Goal: Task Accomplishment & Management: Manage account settings

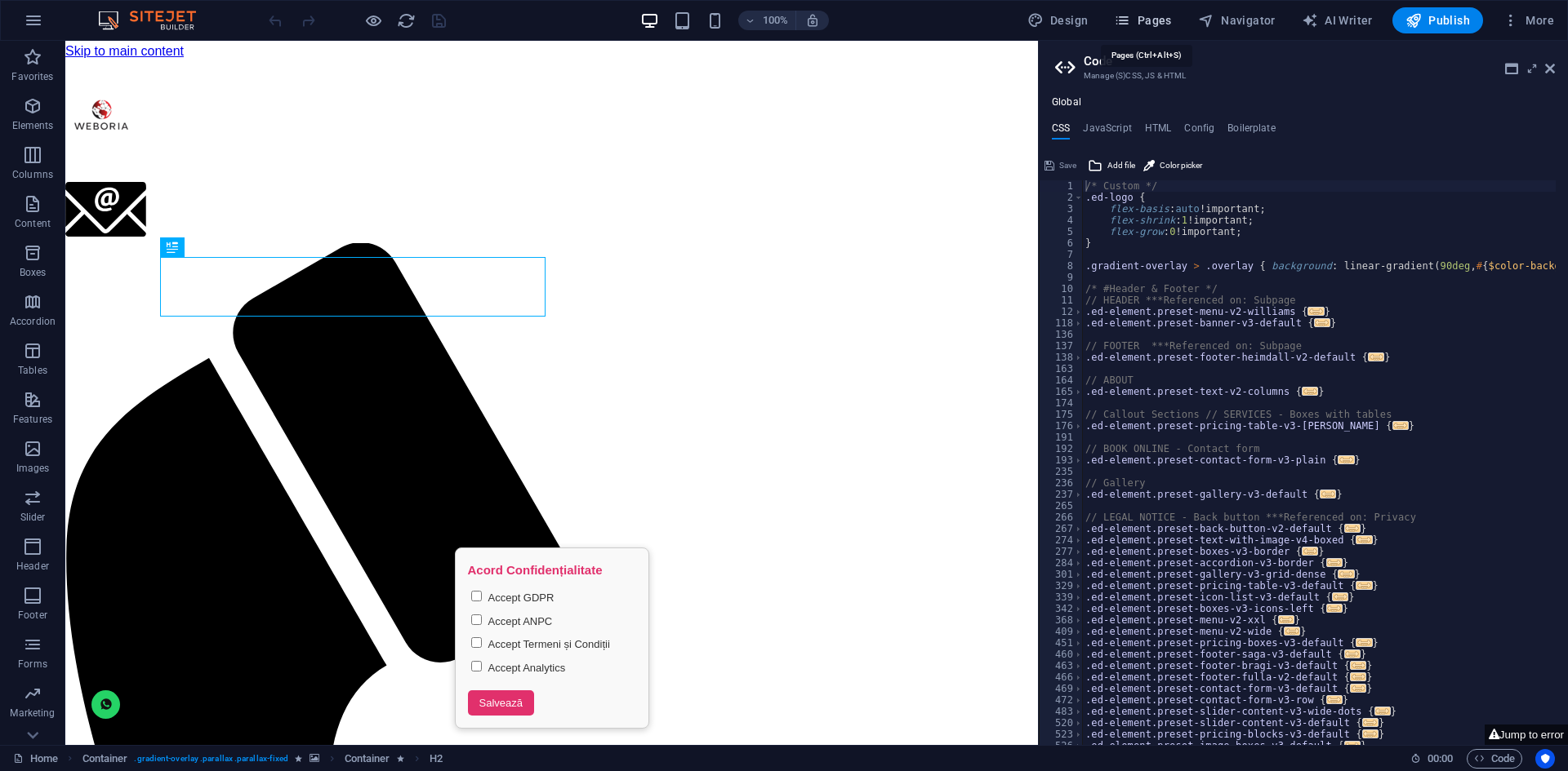
click at [1136, 14] on span "Pages" at bounding box center [1142, 21] width 57 height 16
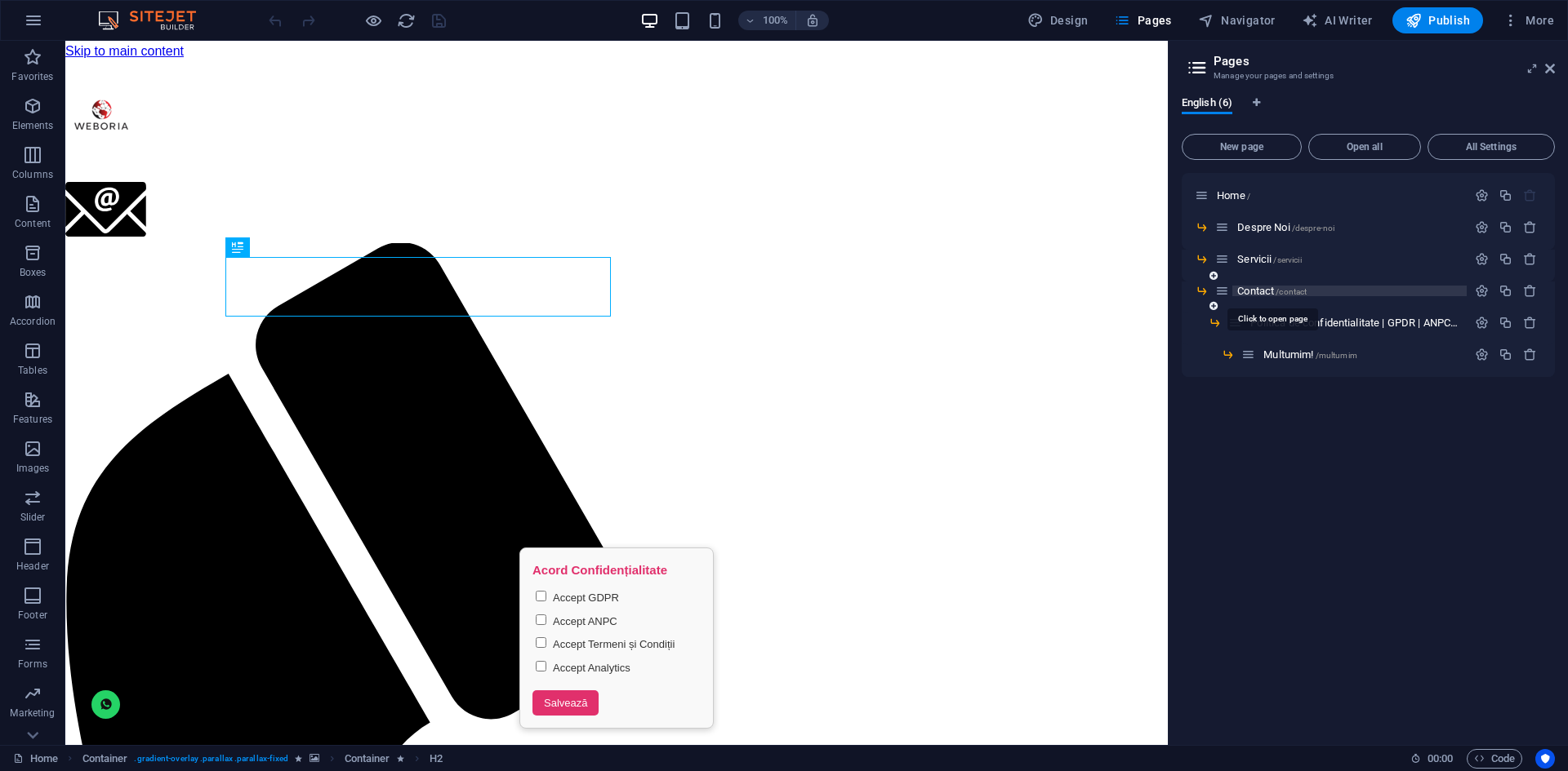
click at [1269, 286] on span "Contact /contact" at bounding box center [1272, 290] width 70 height 12
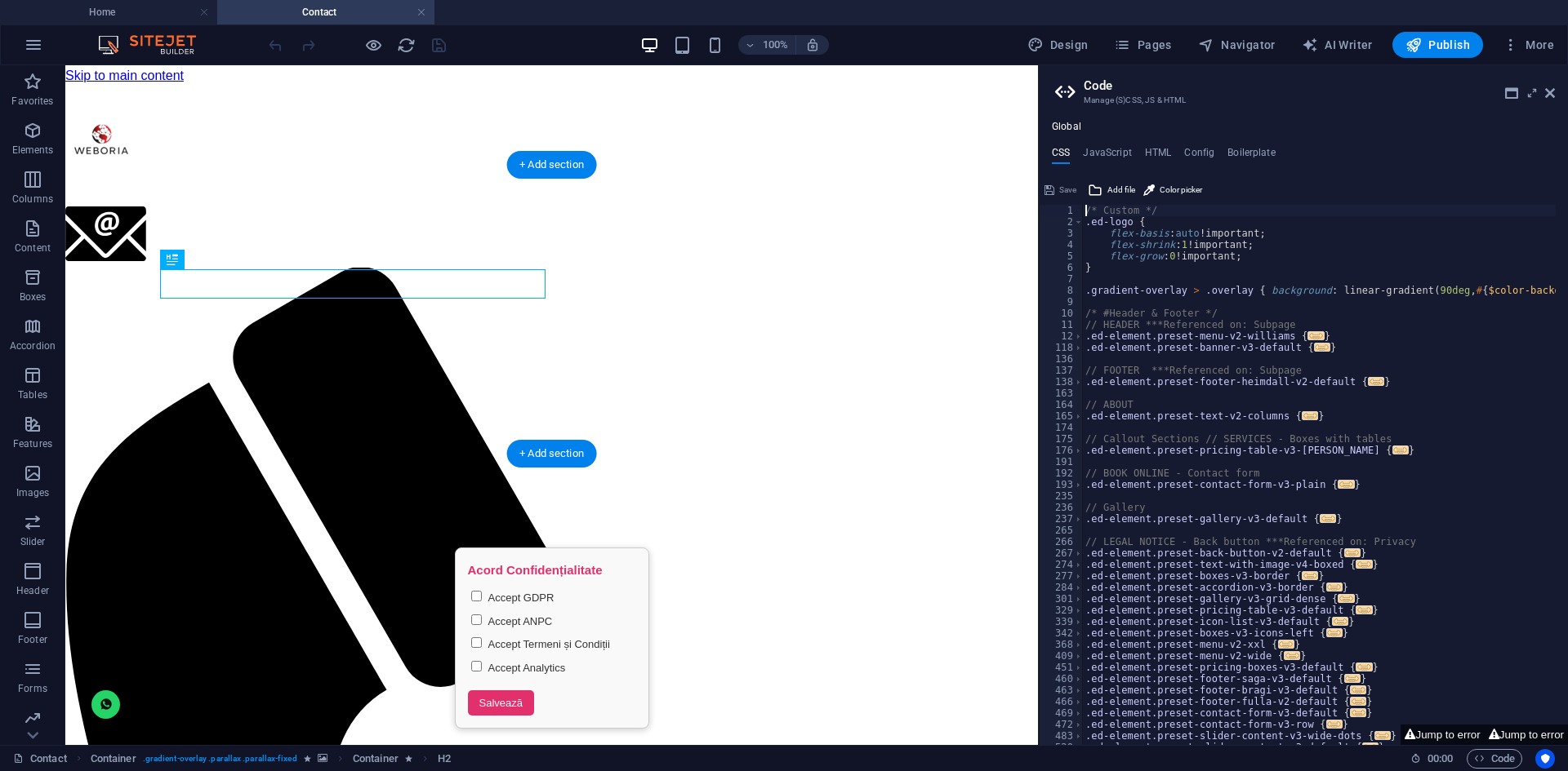
scroll to position [163, 0]
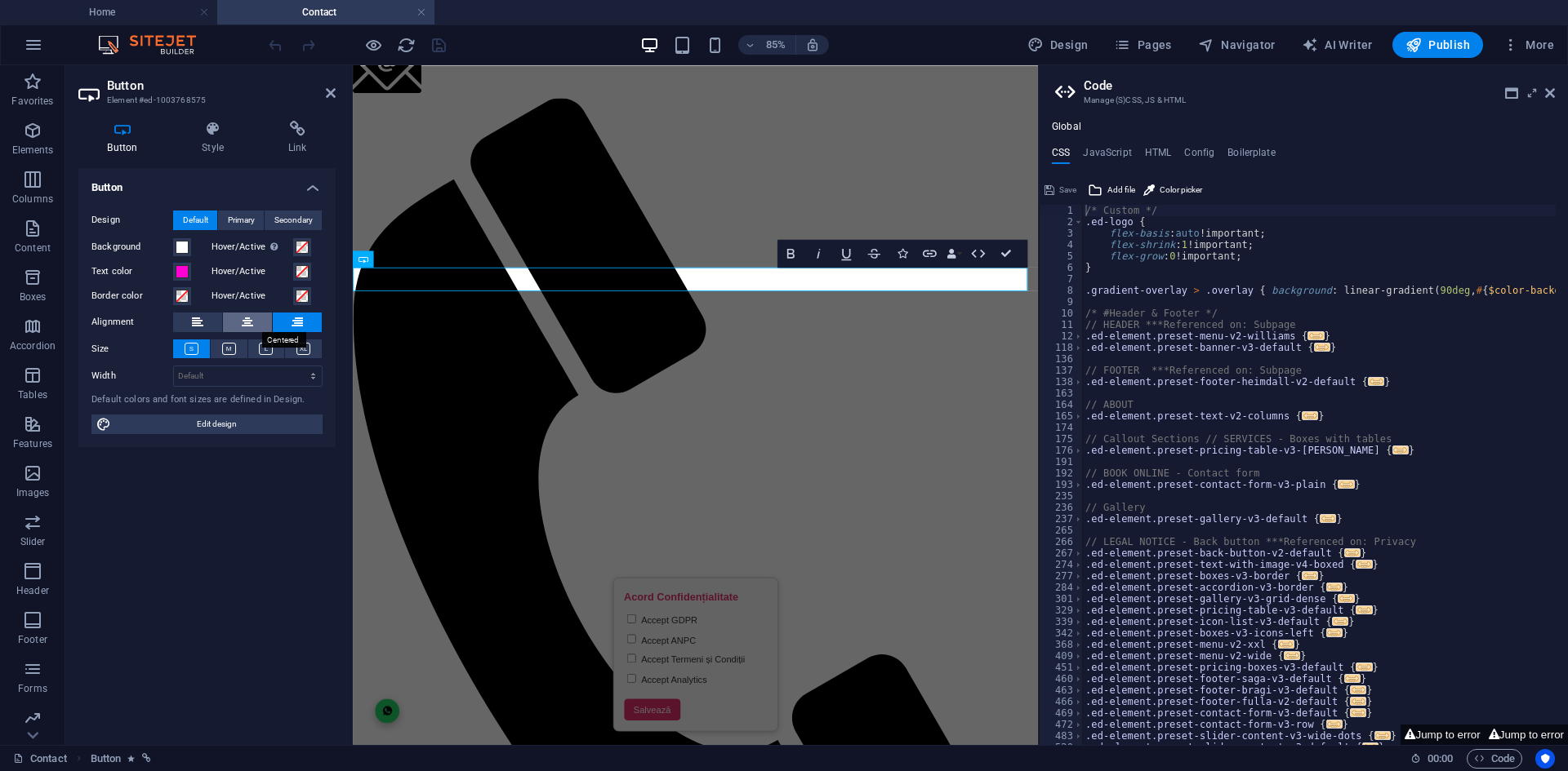
click at [252, 322] on icon at bounding box center [248, 322] width 11 height 20
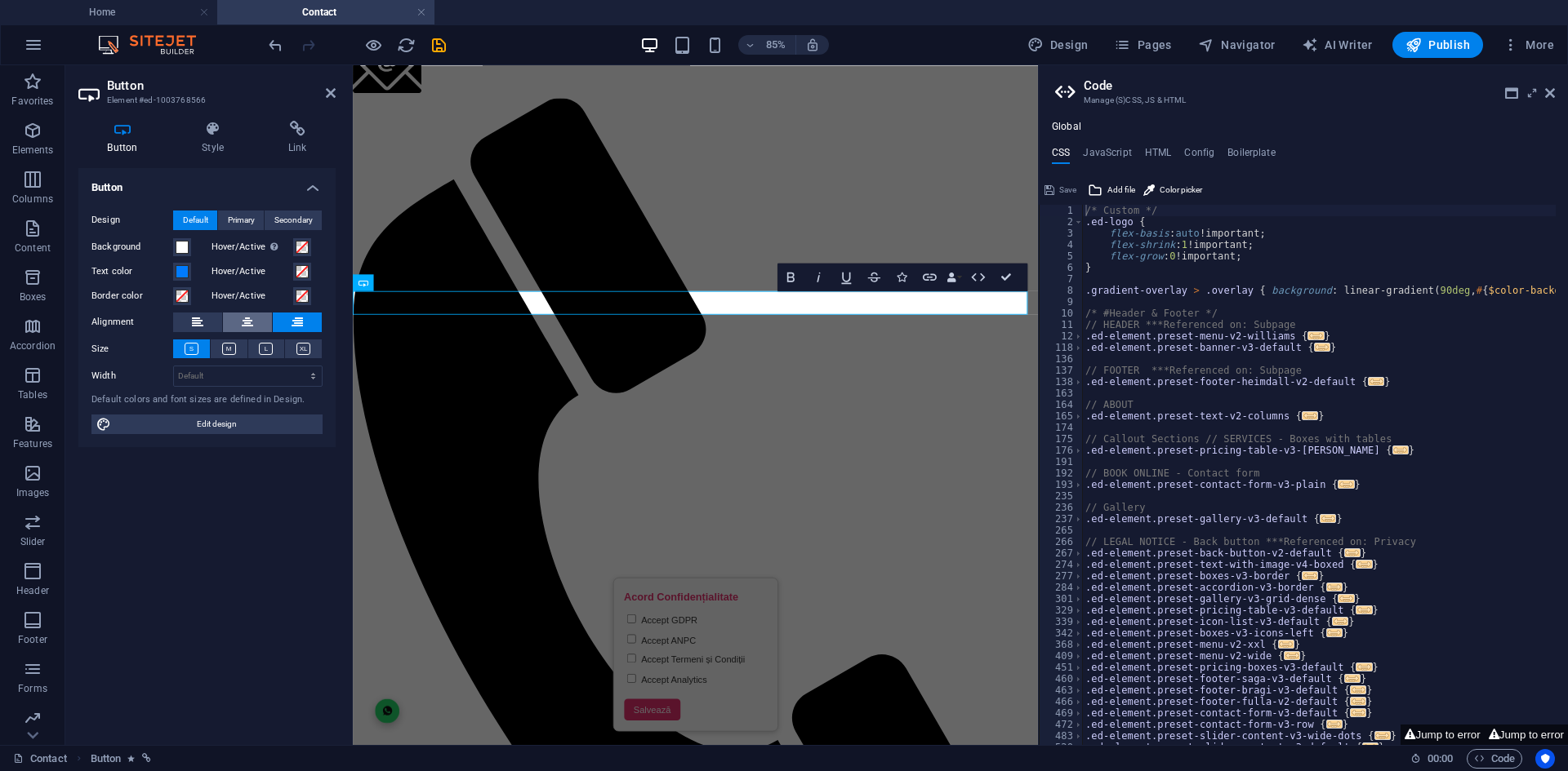
click at [246, 326] on icon at bounding box center [248, 322] width 11 height 20
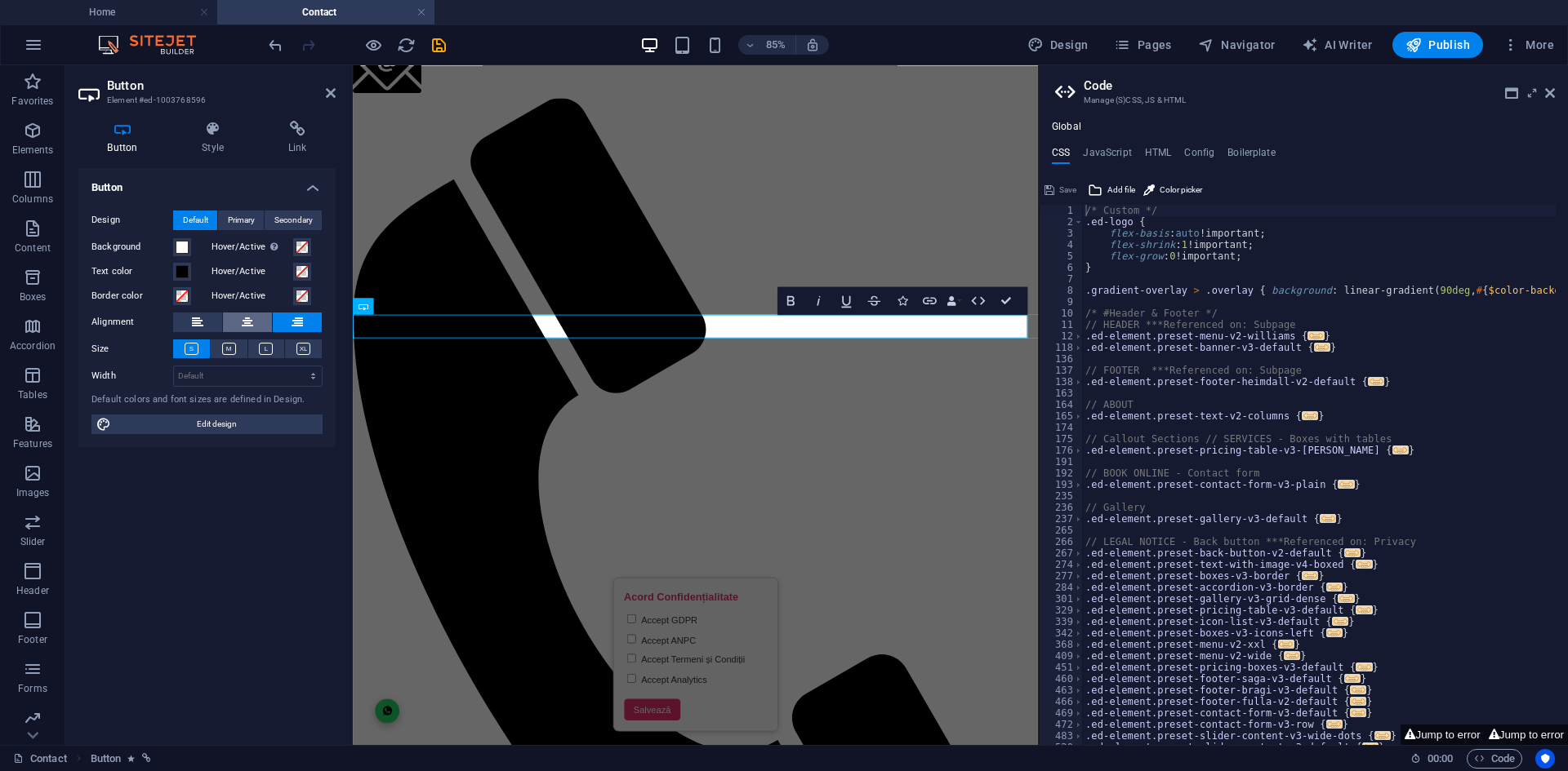
click at [254, 321] on button at bounding box center [248, 322] width 49 height 20
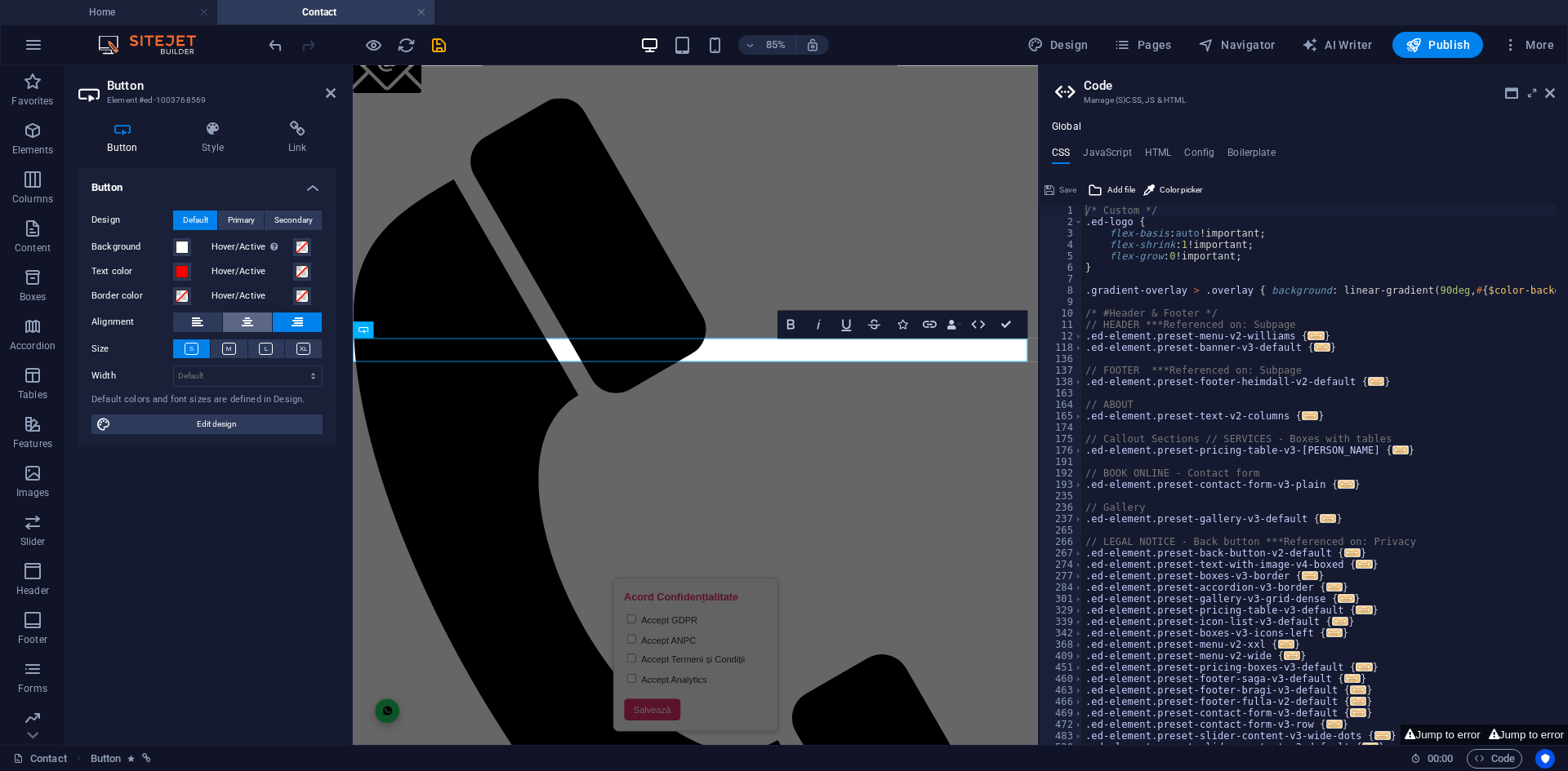
click at [237, 322] on button at bounding box center [248, 322] width 49 height 20
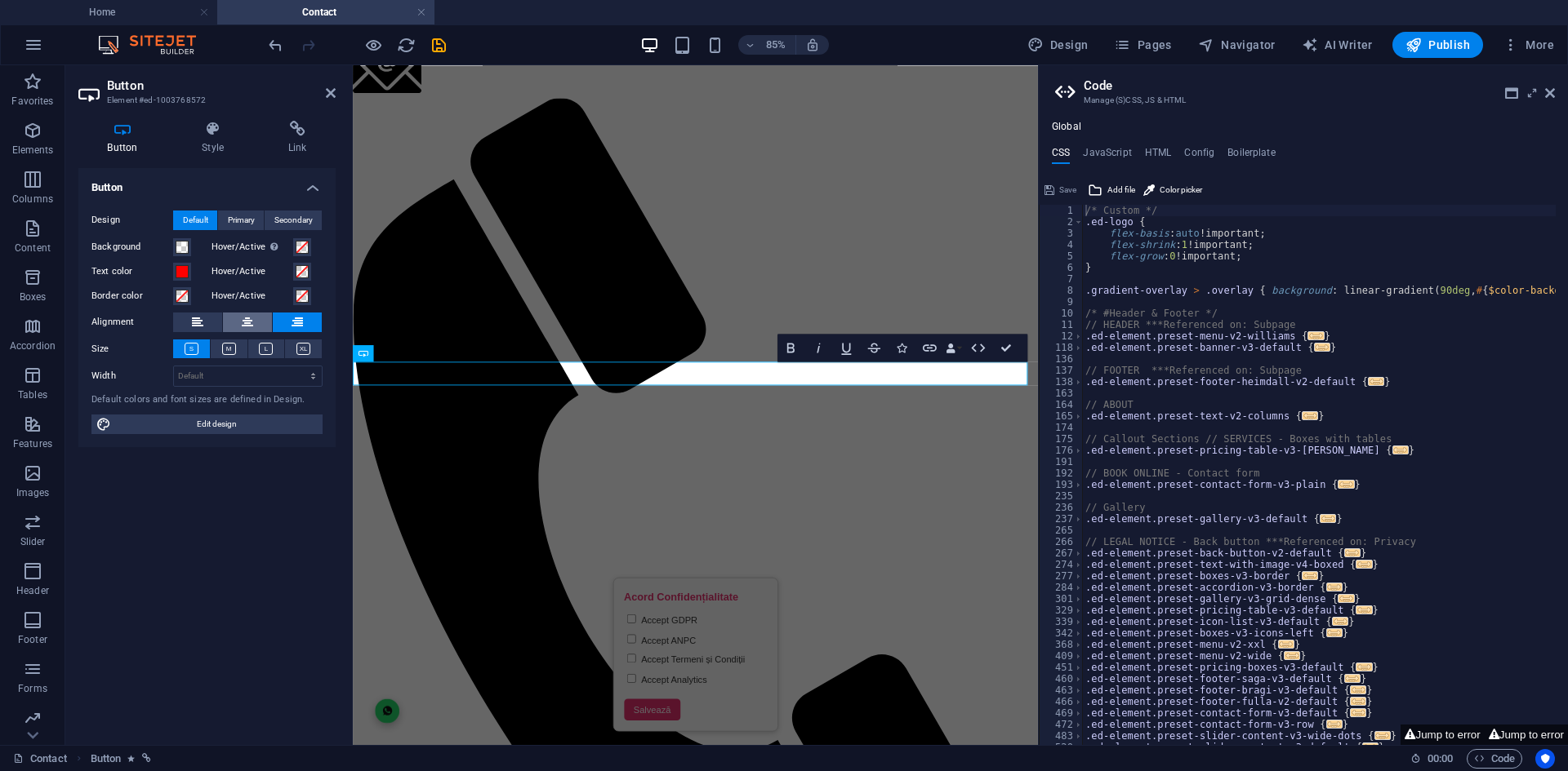
click at [258, 321] on button at bounding box center [248, 322] width 49 height 20
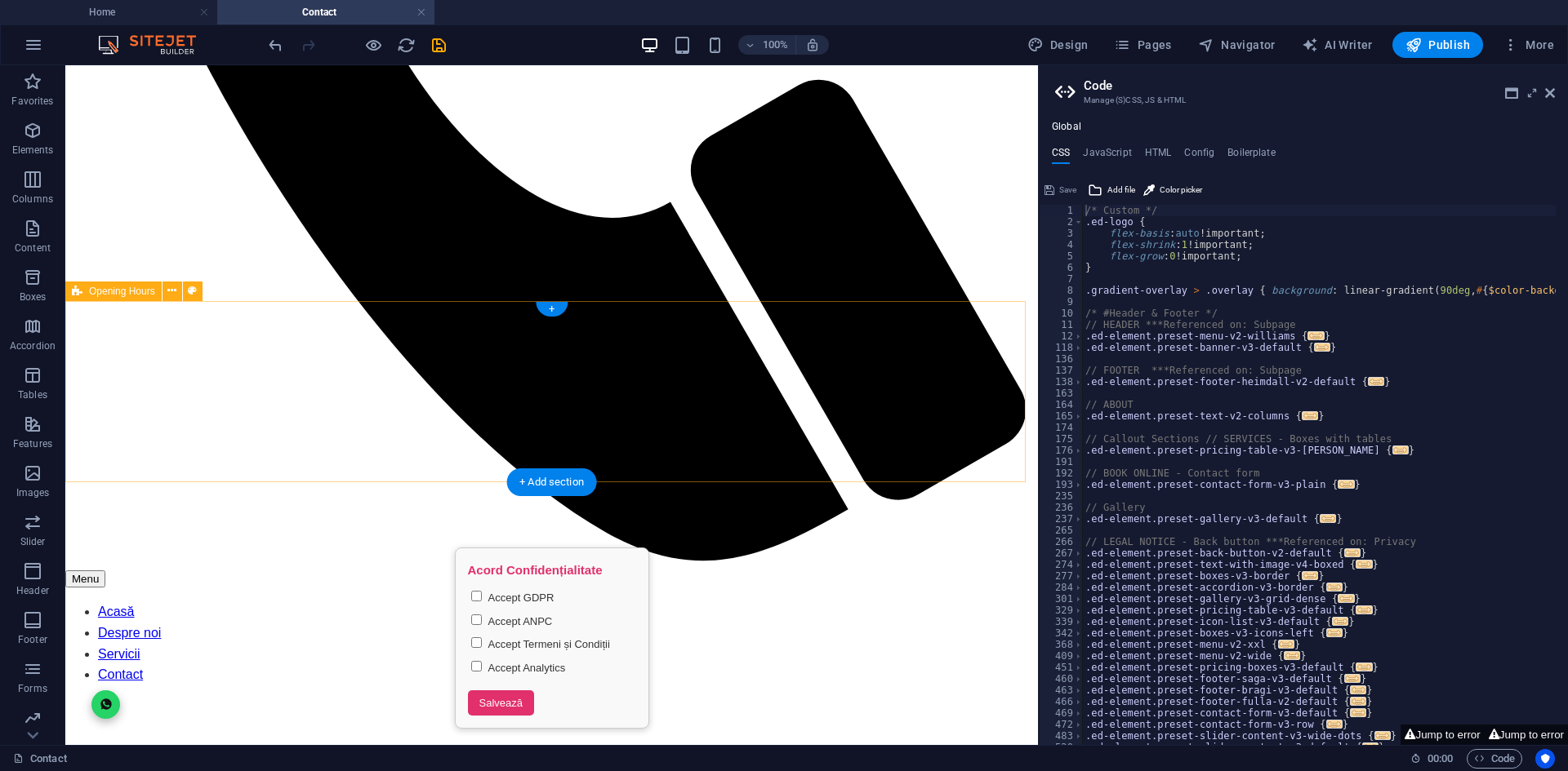
scroll to position [994, 0]
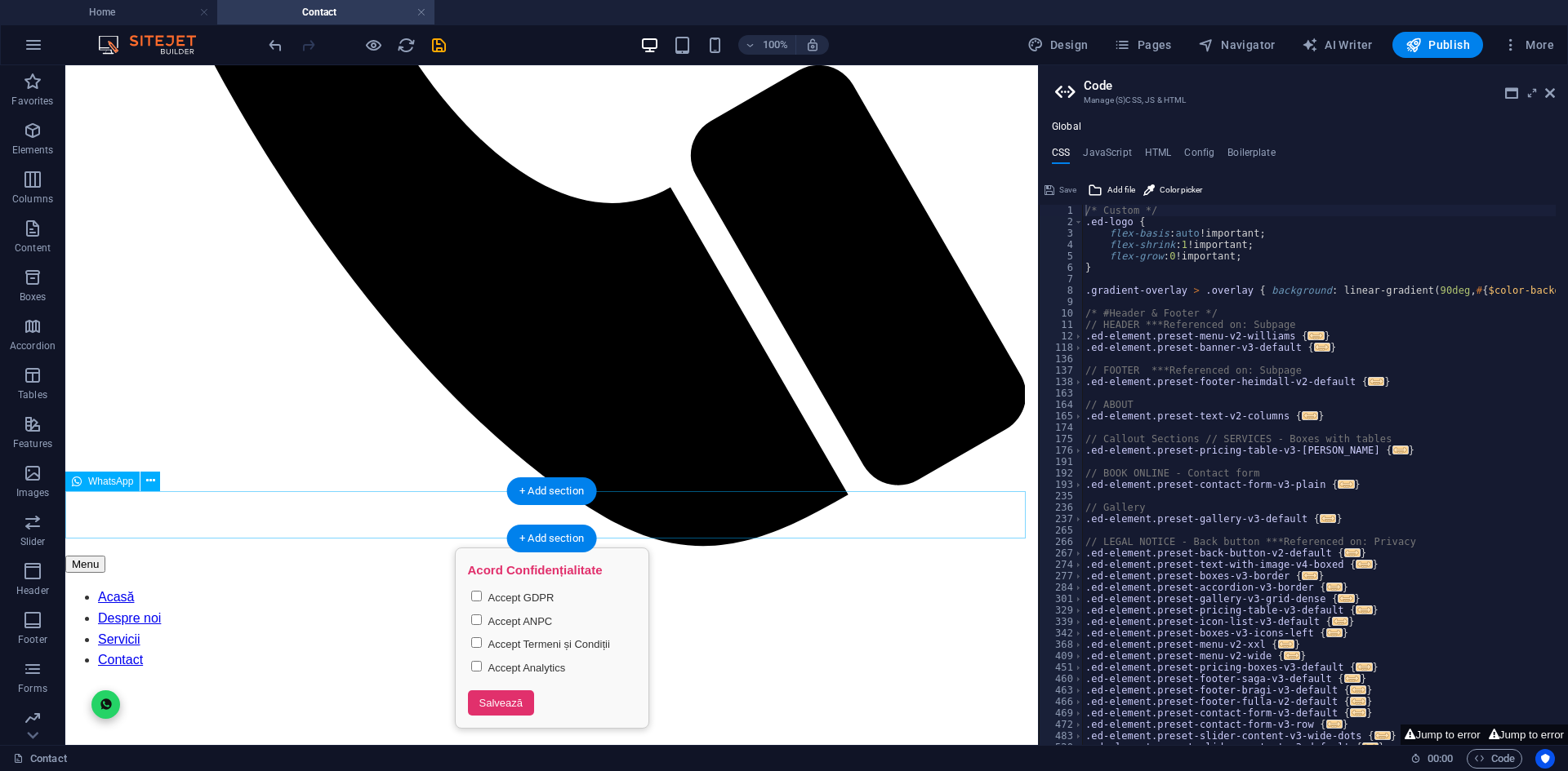
click at [149, 486] on icon at bounding box center [150, 481] width 9 height 17
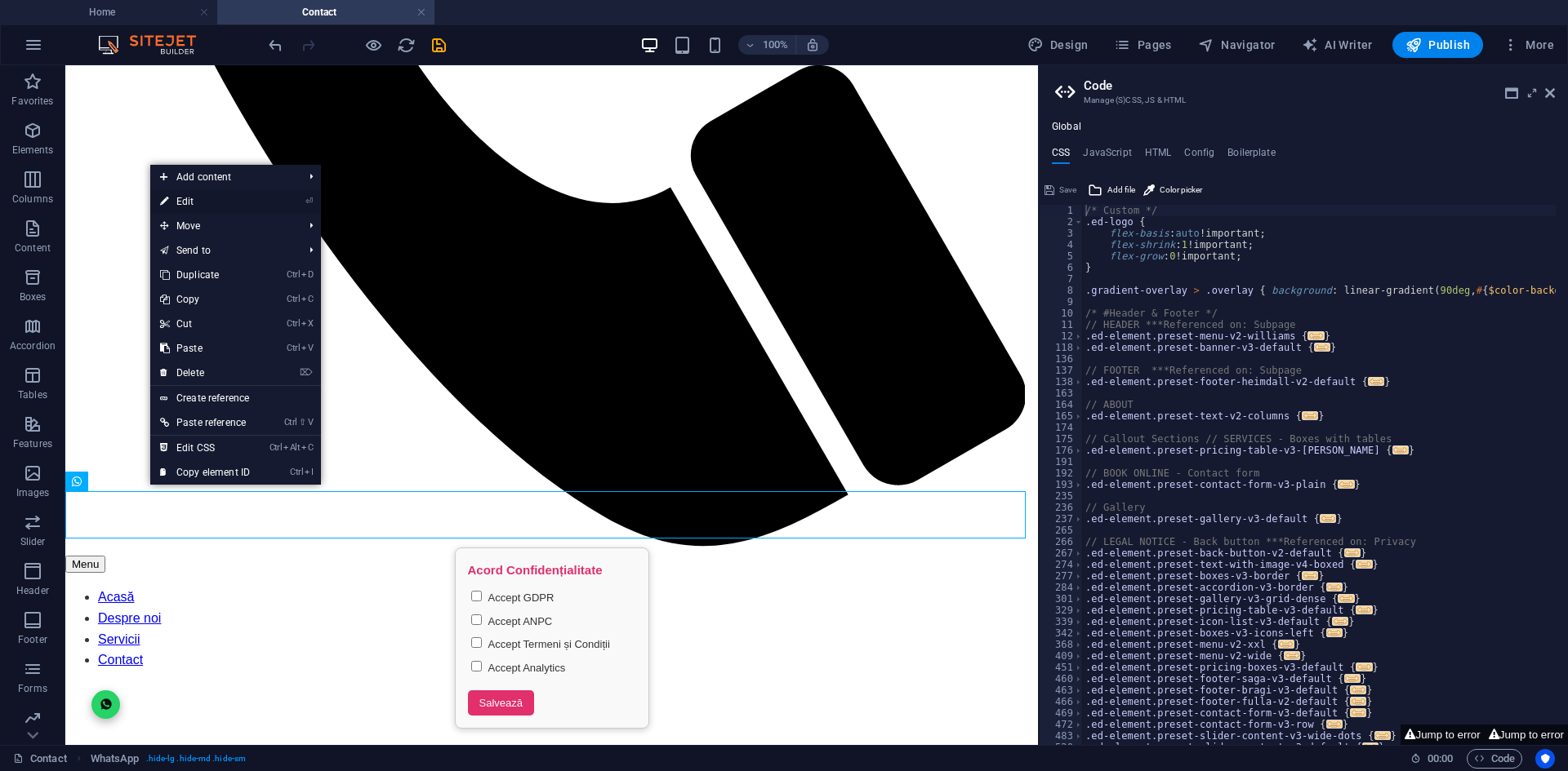
click at [188, 193] on link "⏎ Edit" at bounding box center [204, 202] width 109 height 25
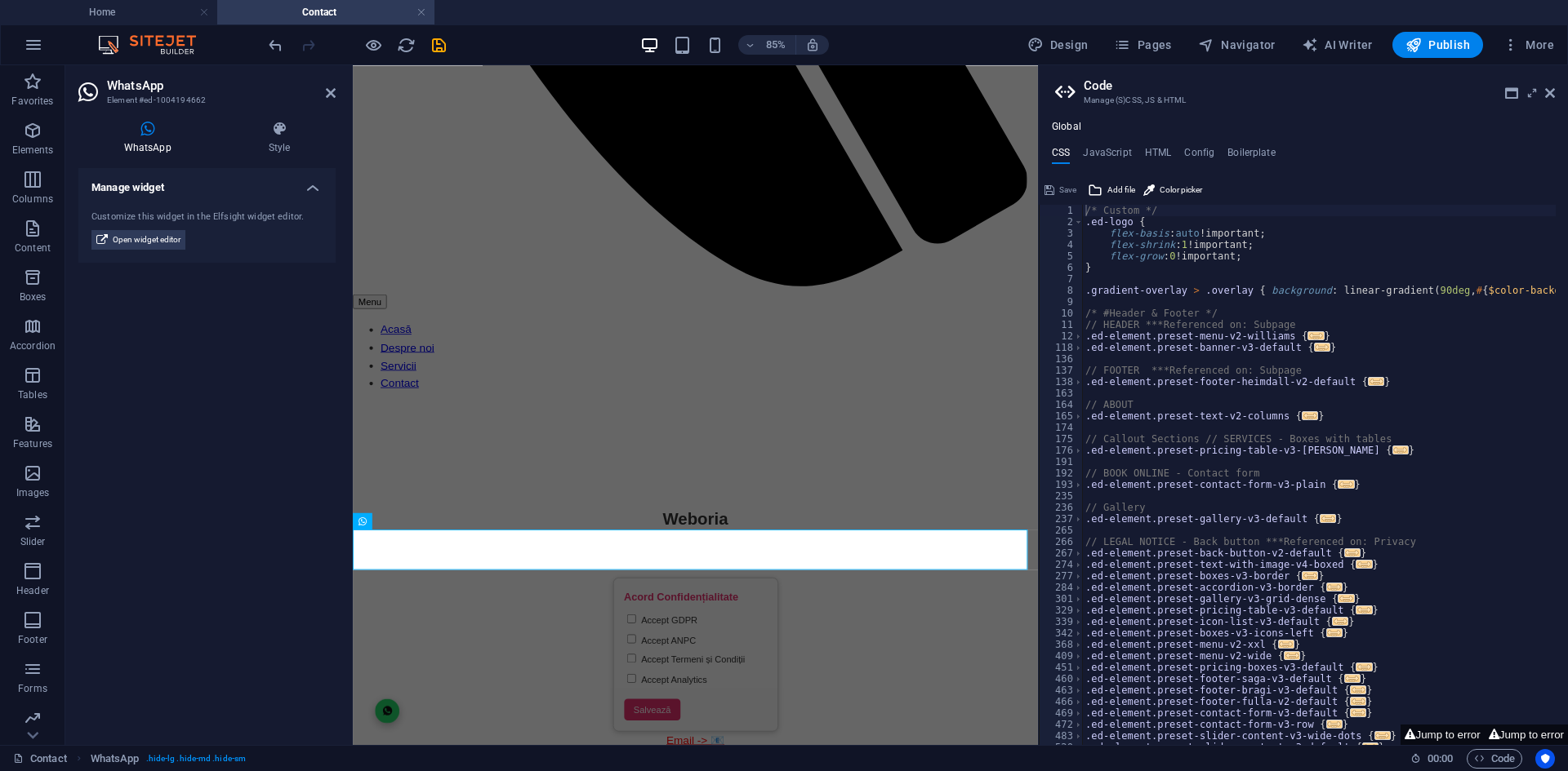
scroll to position [874, 0]
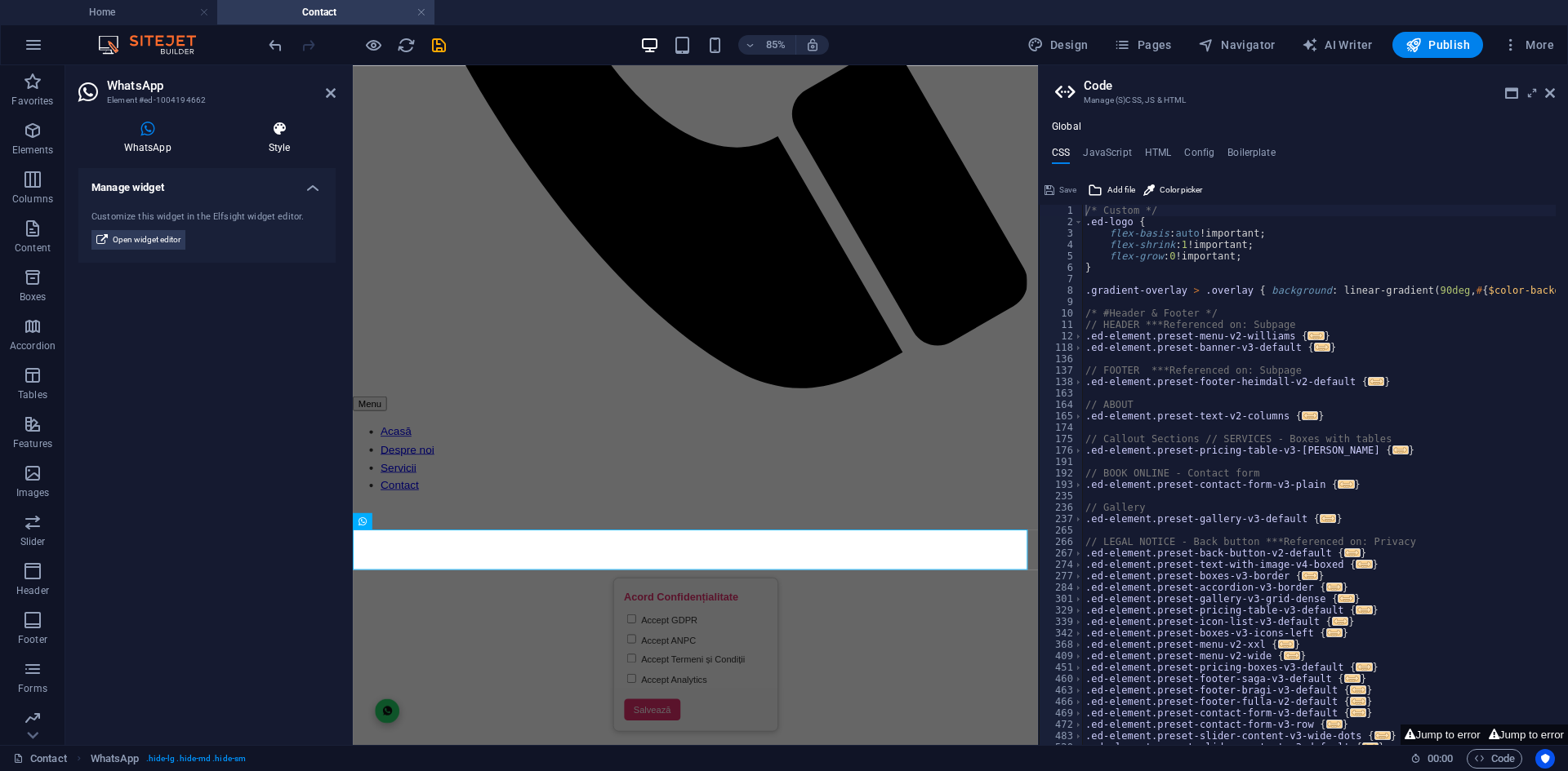
click at [270, 149] on h4 "Style" at bounding box center [279, 138] width 112 height 34
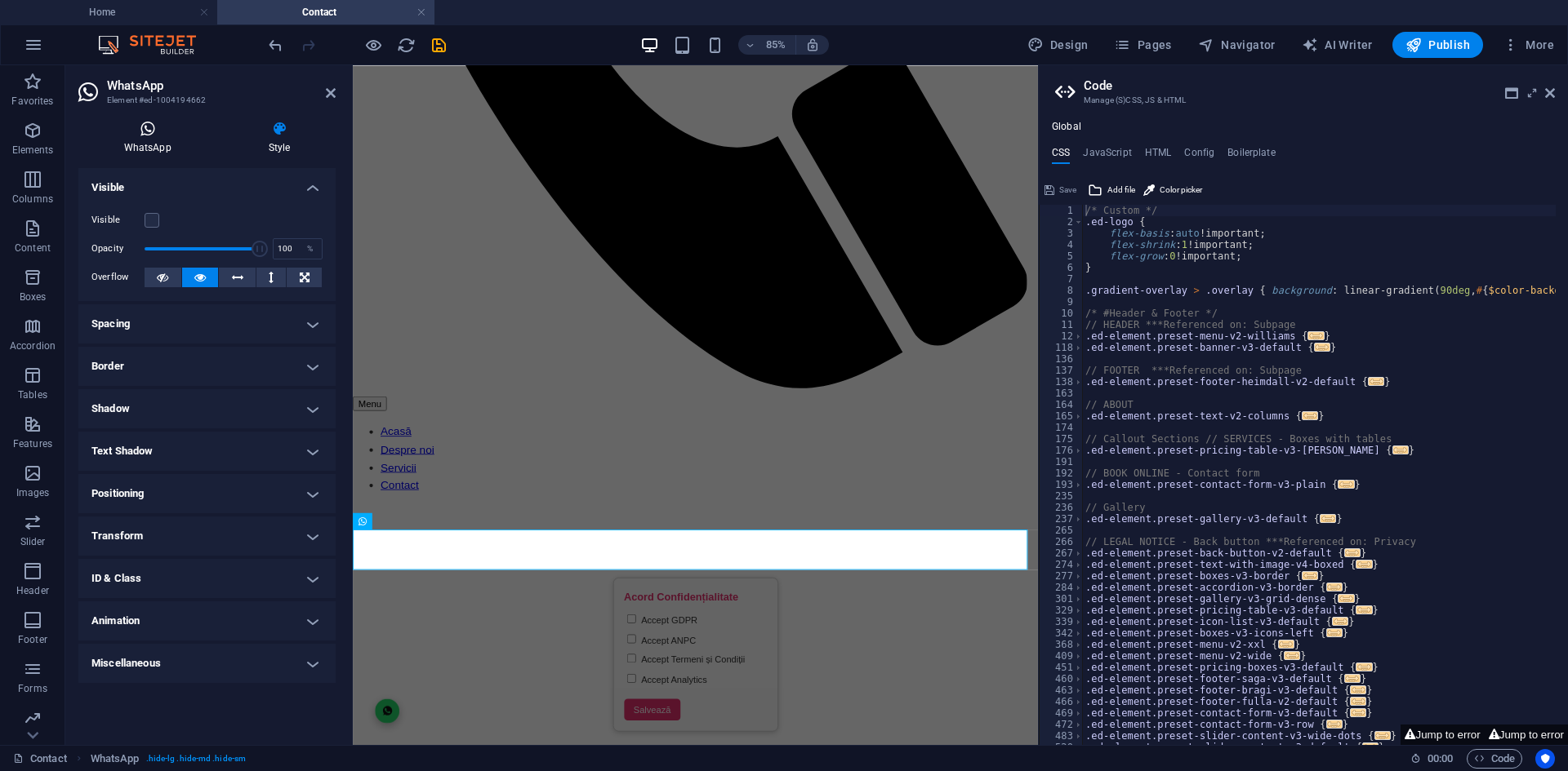
click at [151, 138] on h4 "WhatsApp" at bounding box center [151, 138] width 144 height 34
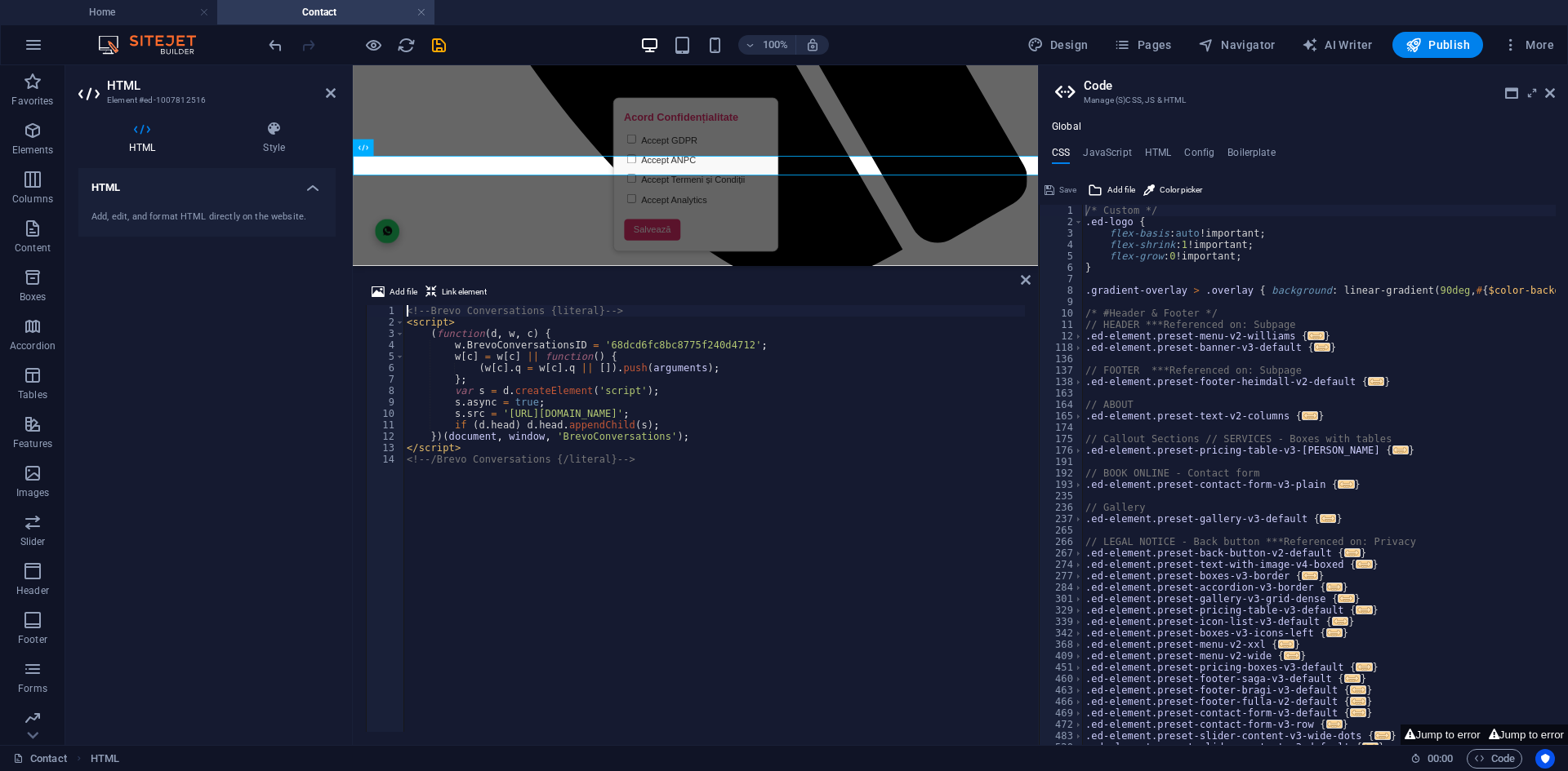
scroll to position [1290, 0]
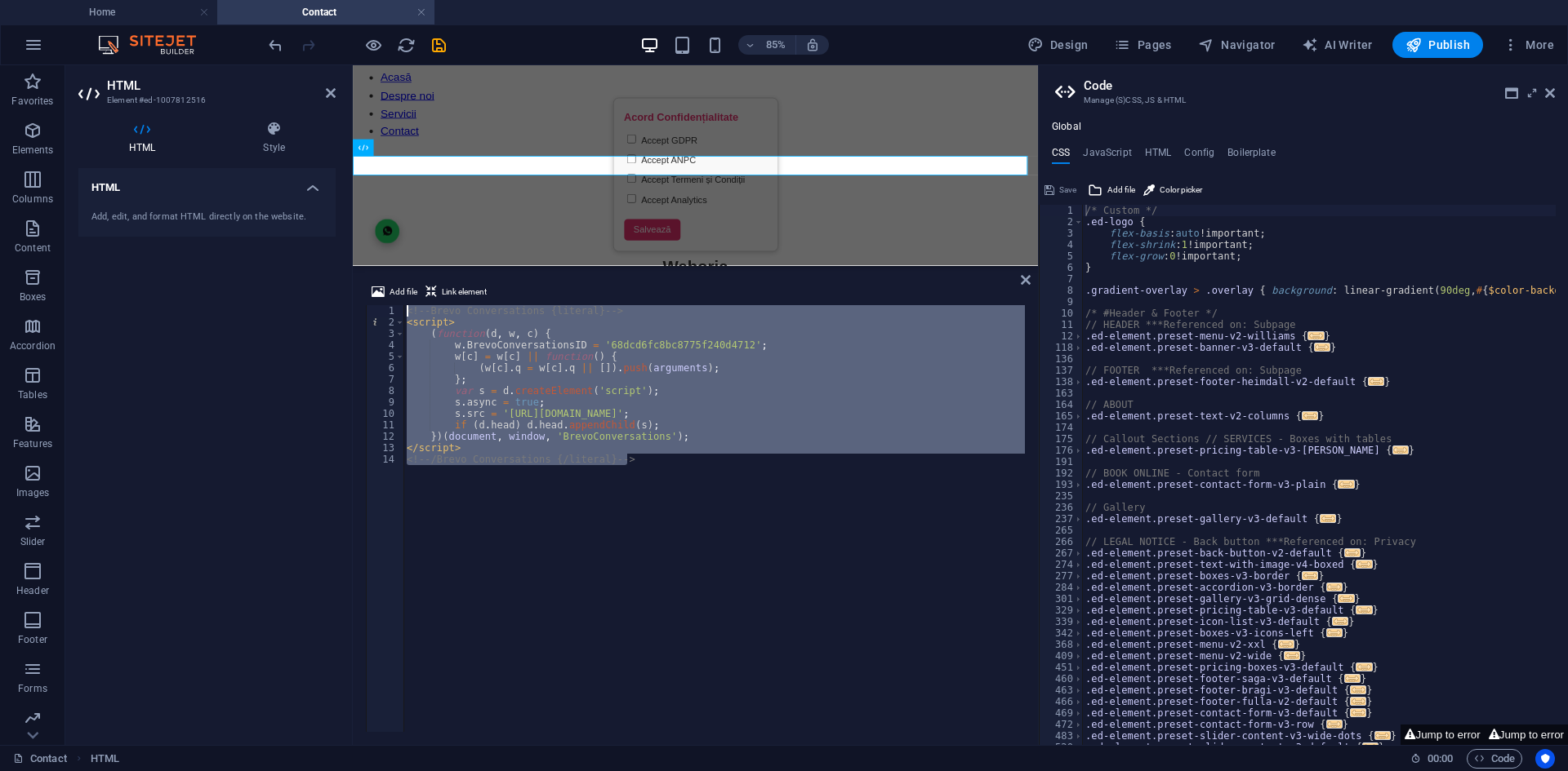
drag, startPoint x: 549, startPoint y: 491, endPoint x: 225, endPoint y: 226, distance: 418.6
click at [225, 226] on div "HTML Element #ed-1007812516 HTML Style HTML Add, edit, and format HTML directly…" at bounding box center [551, 405] width 972 height 680
type textarea "<!-- Brevo Conversations {literal} --> <script>"
drag, startPoint x: 1022, startPoint y: 281, endPoint x: 797, endPoint y: 265, distance: 225.6
click at [1022, 281] on icon at bounding box center [1026, 280] width 10 height 13
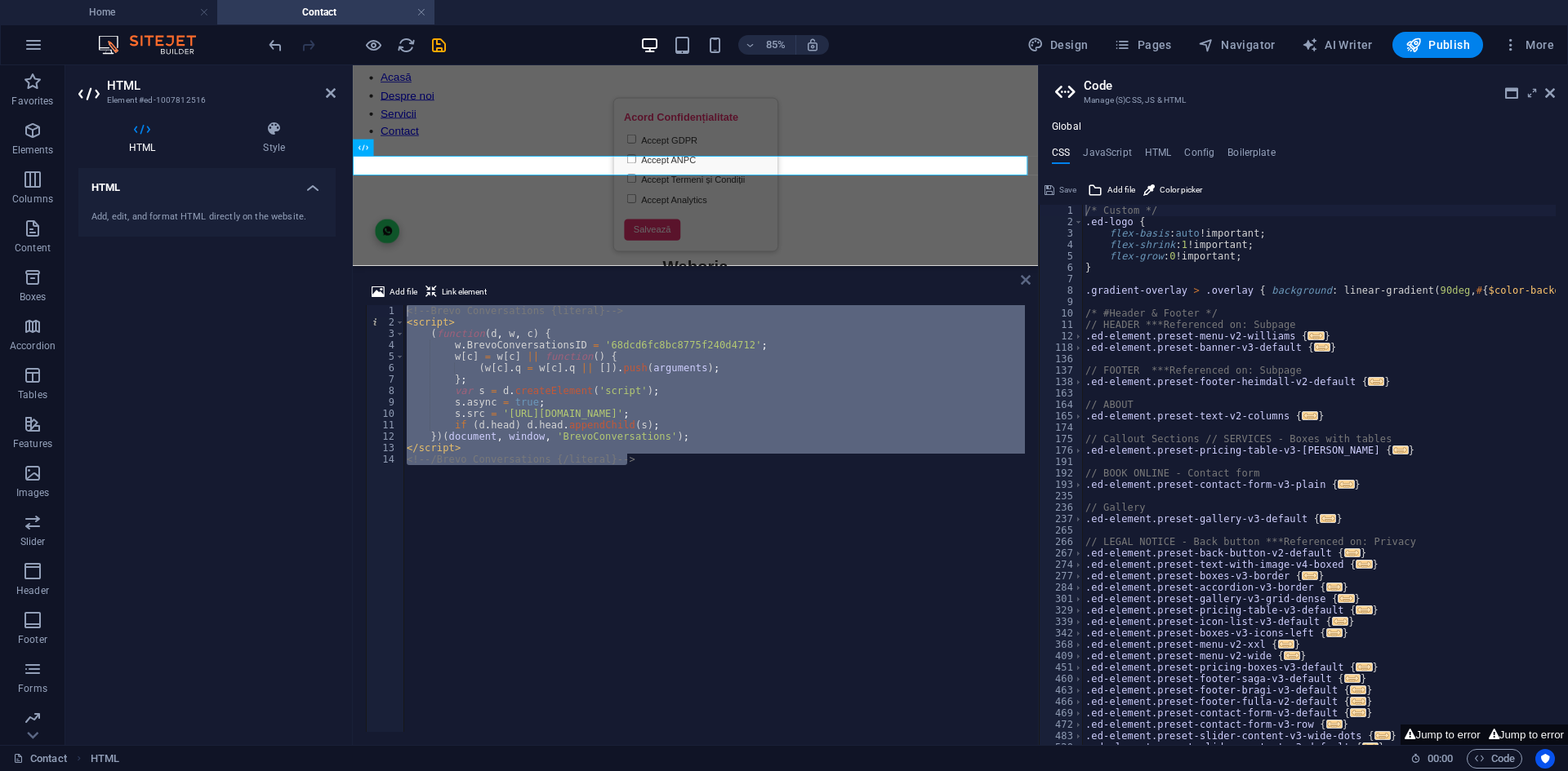
scroll to position [994, 0]
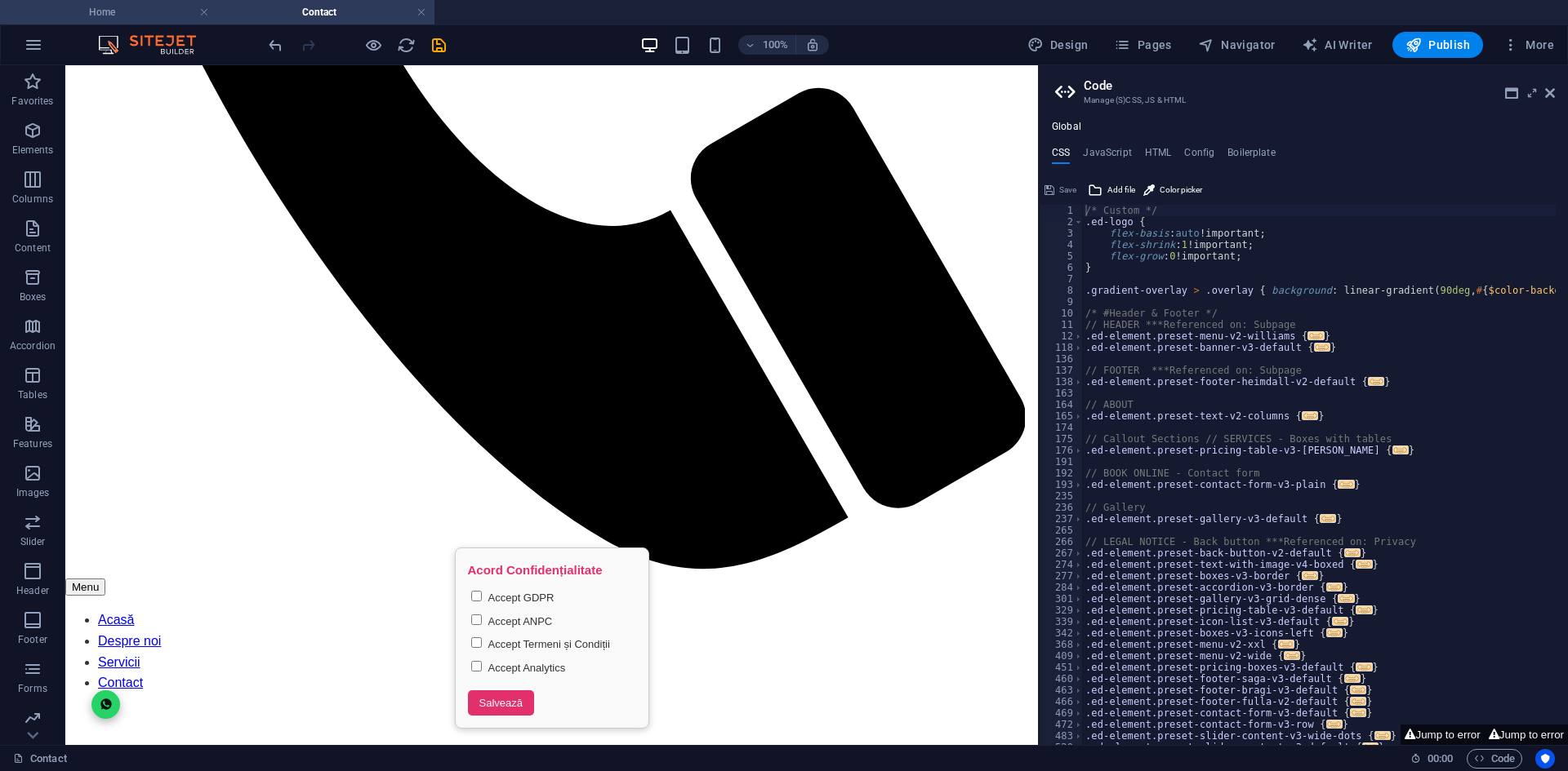
click at [142, 14] on h4 "Home" at bounding box center [108, 12] width 217 height 18
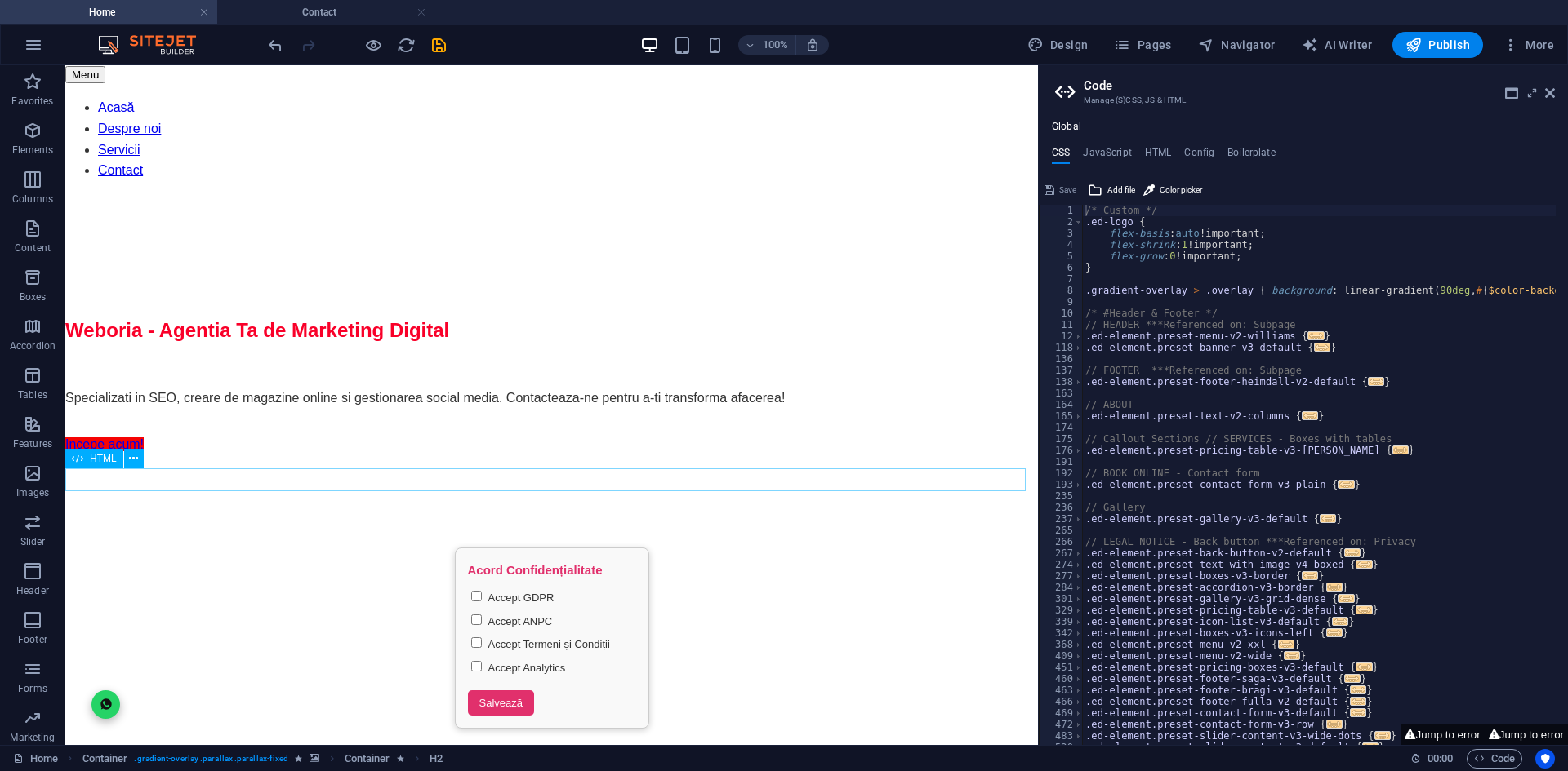
scroll to position [1623, 0]
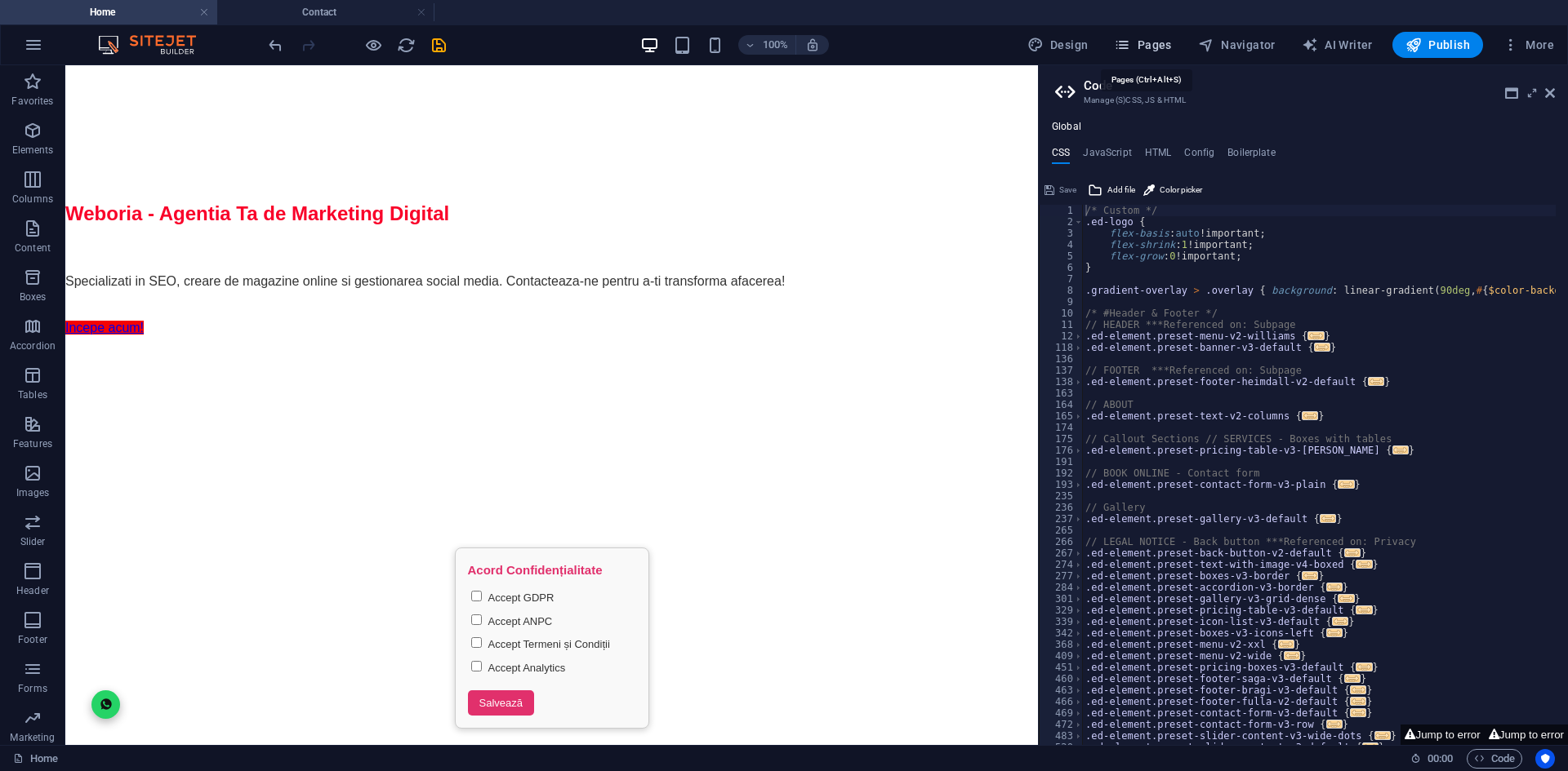
click at [1154, 45] on span "Pages" at bounding box center [1142, 45] width 57 height 16
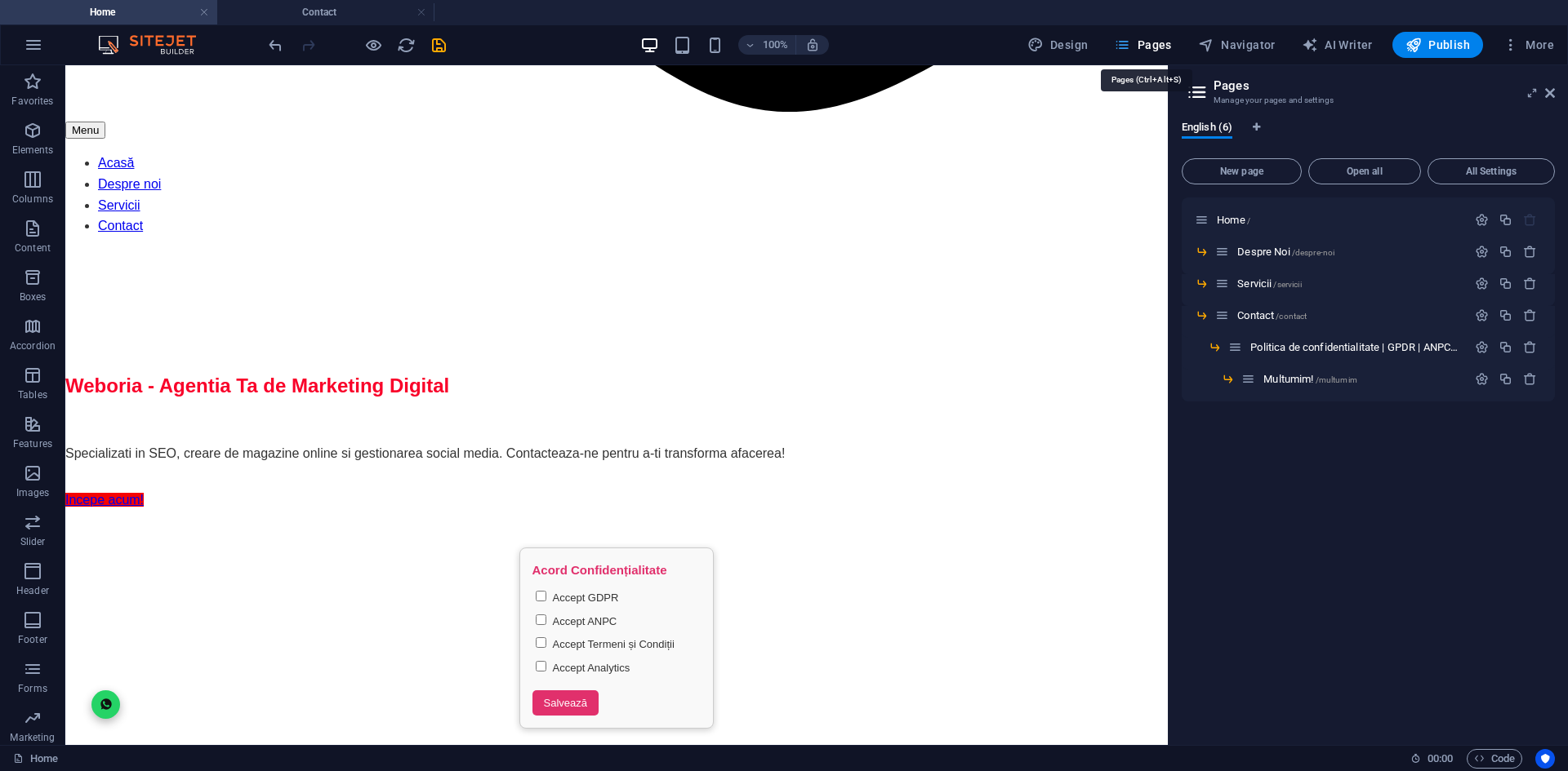
scroll to position [1580, 0]
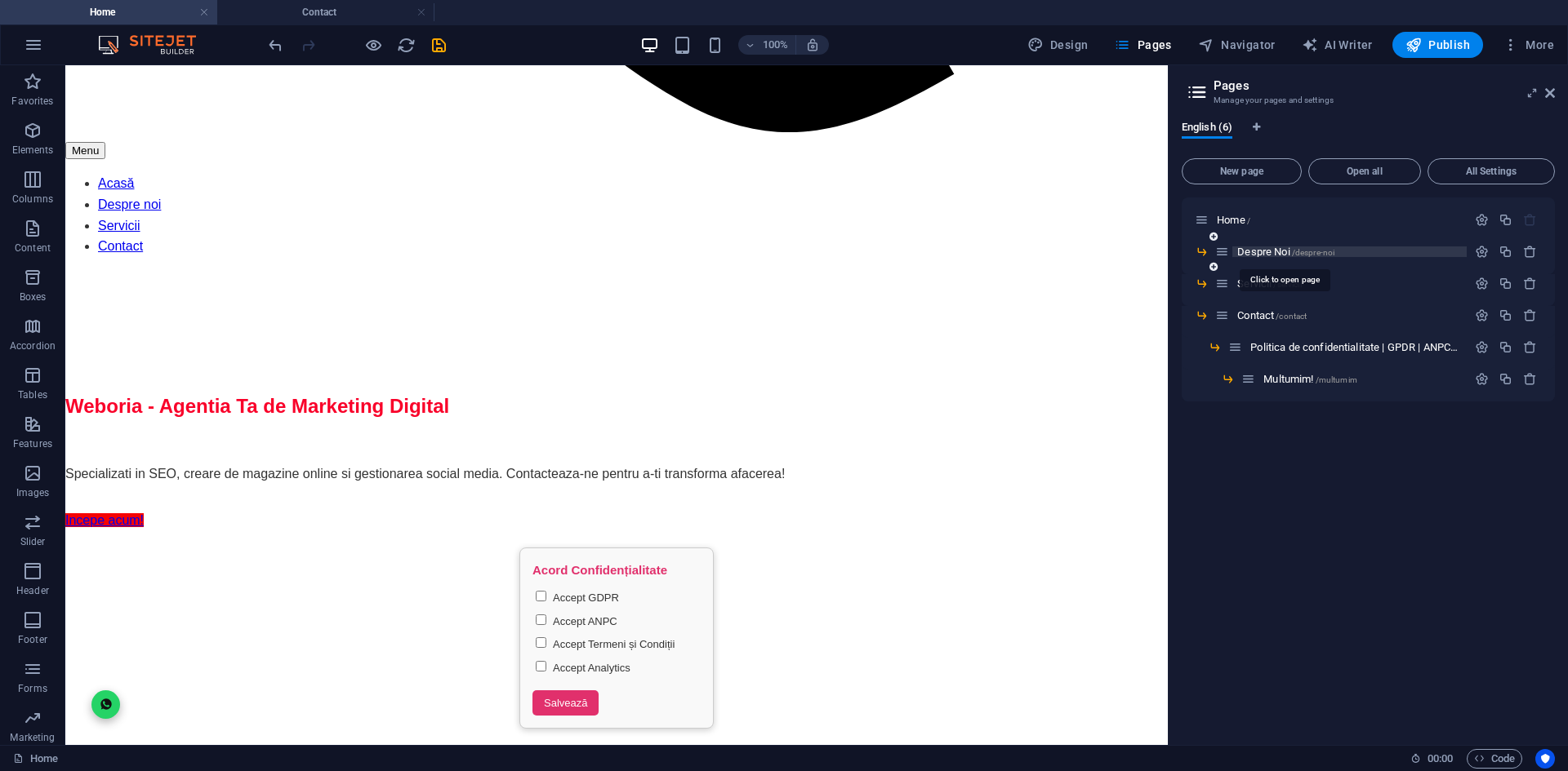
click at [1263, 249] on span "Despre Noi /despre-noi" at bounding box center [1286, 252] width 97 height 12
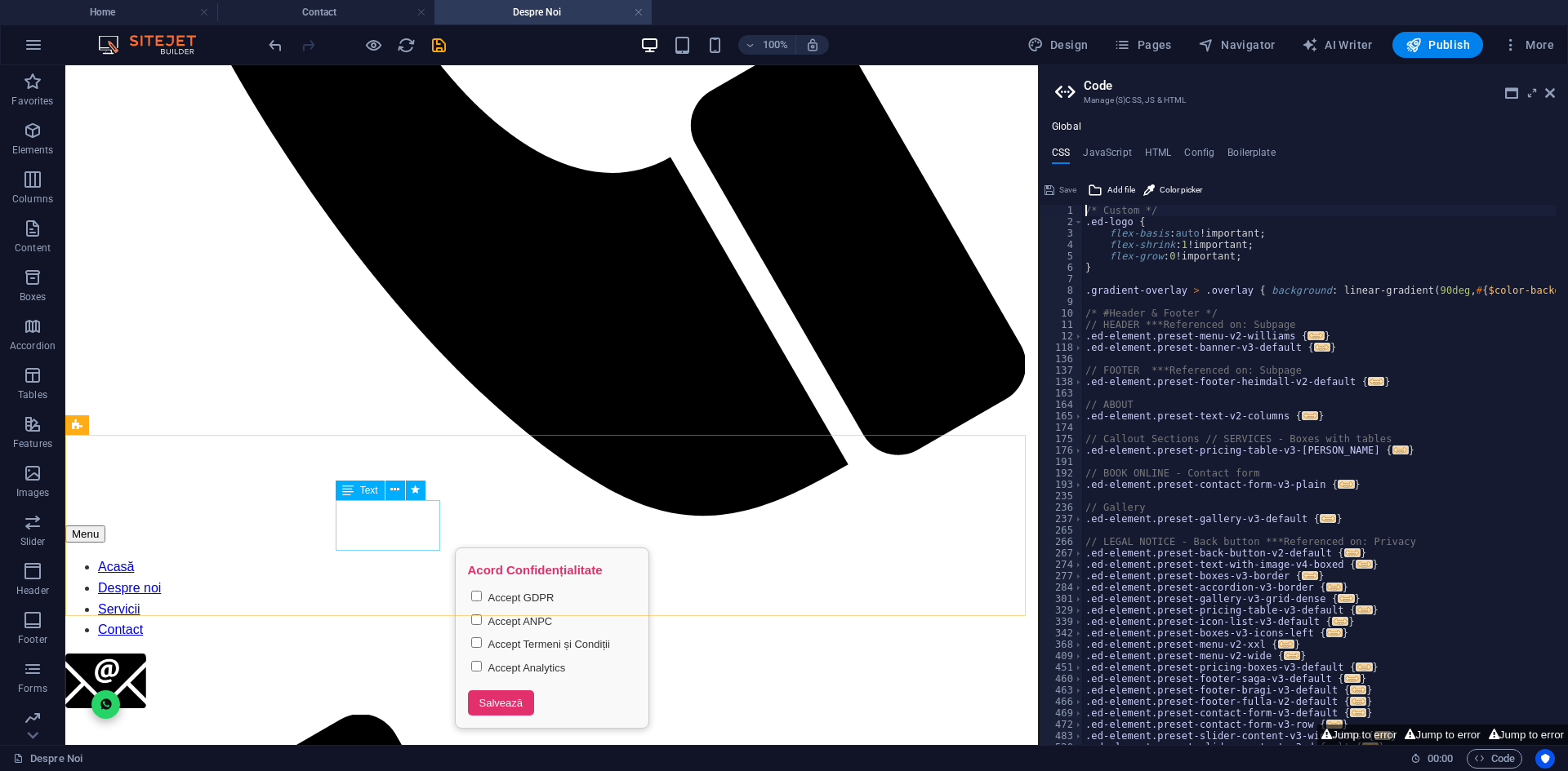
scroll to position [1029, 0]
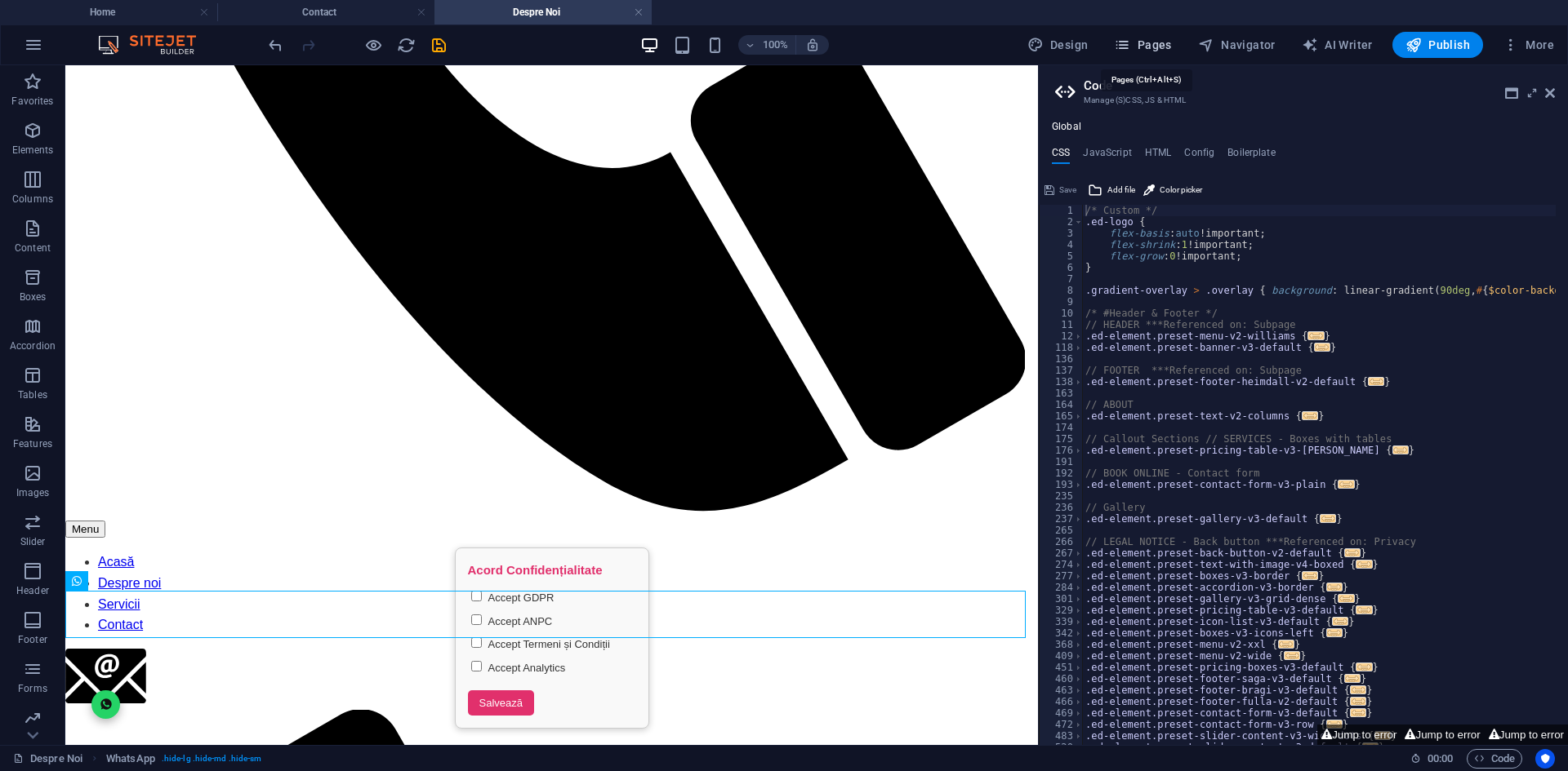
click at [1130, 43] on icon "button" at bounding box center [1122, 45] width 16 height 16
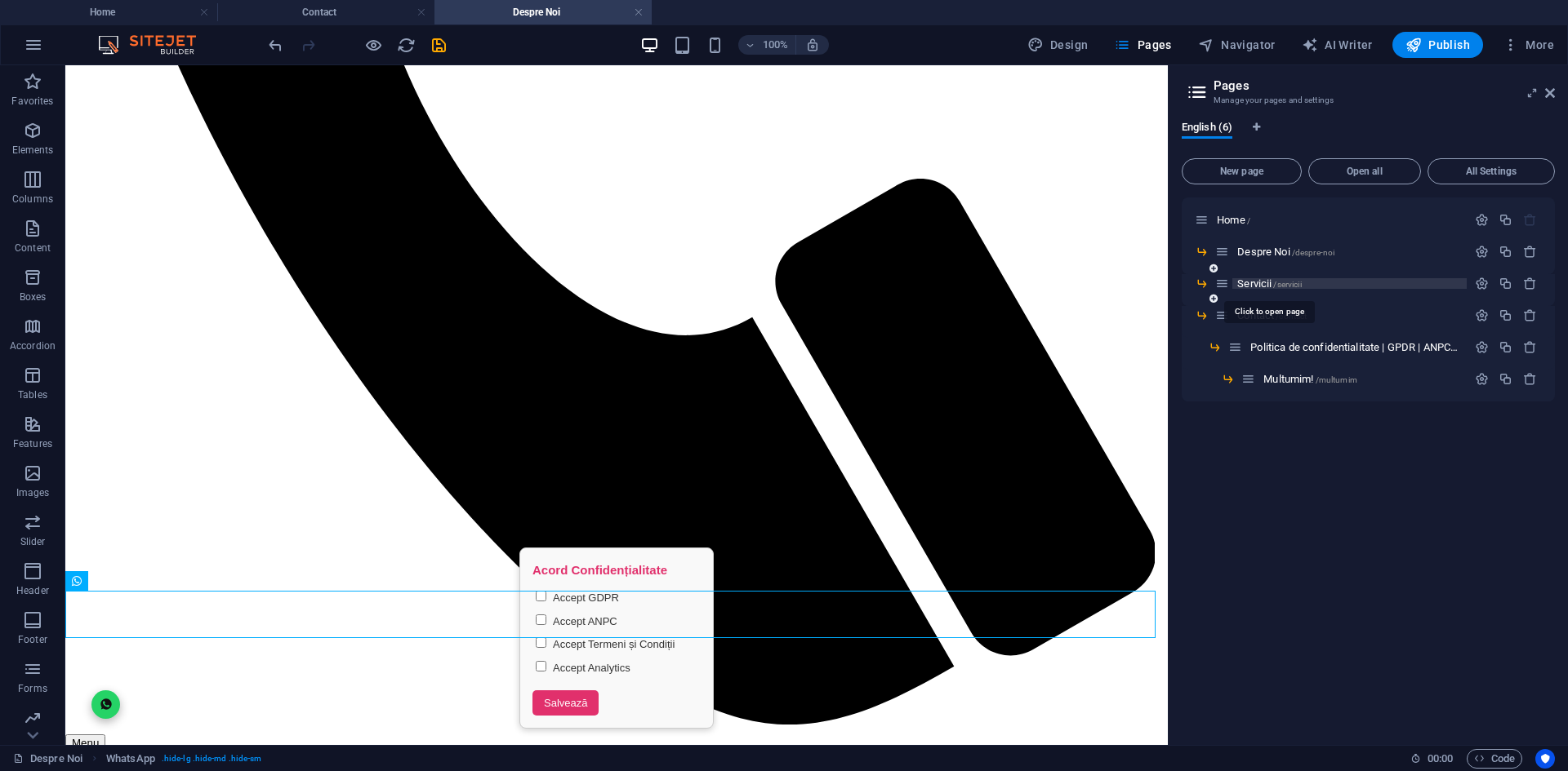
click at [1255, 283] on span "Servicii /servicii" at bounding box center [1269, 283] width 64 height 12
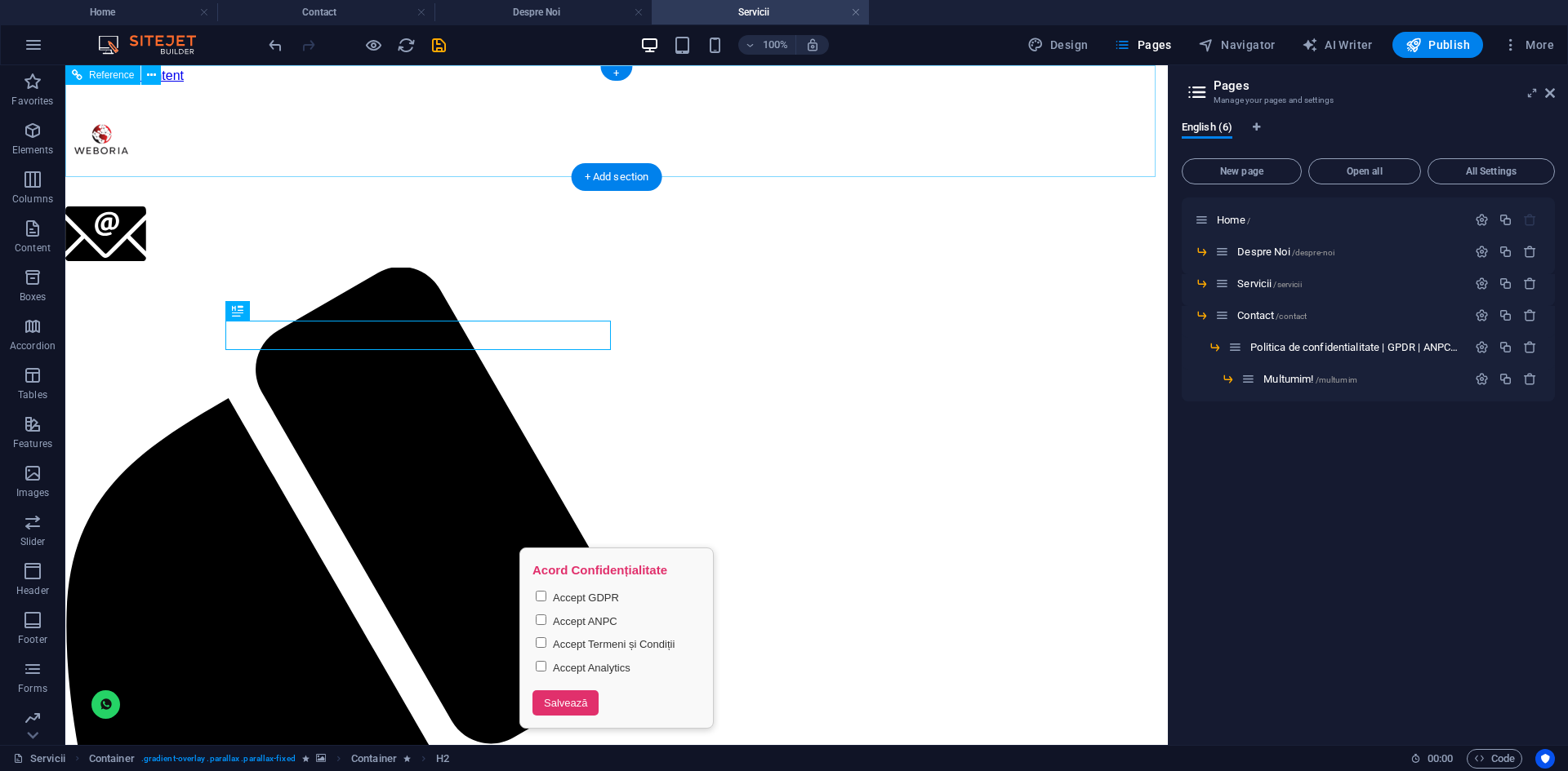
scroll to position [0, 0]
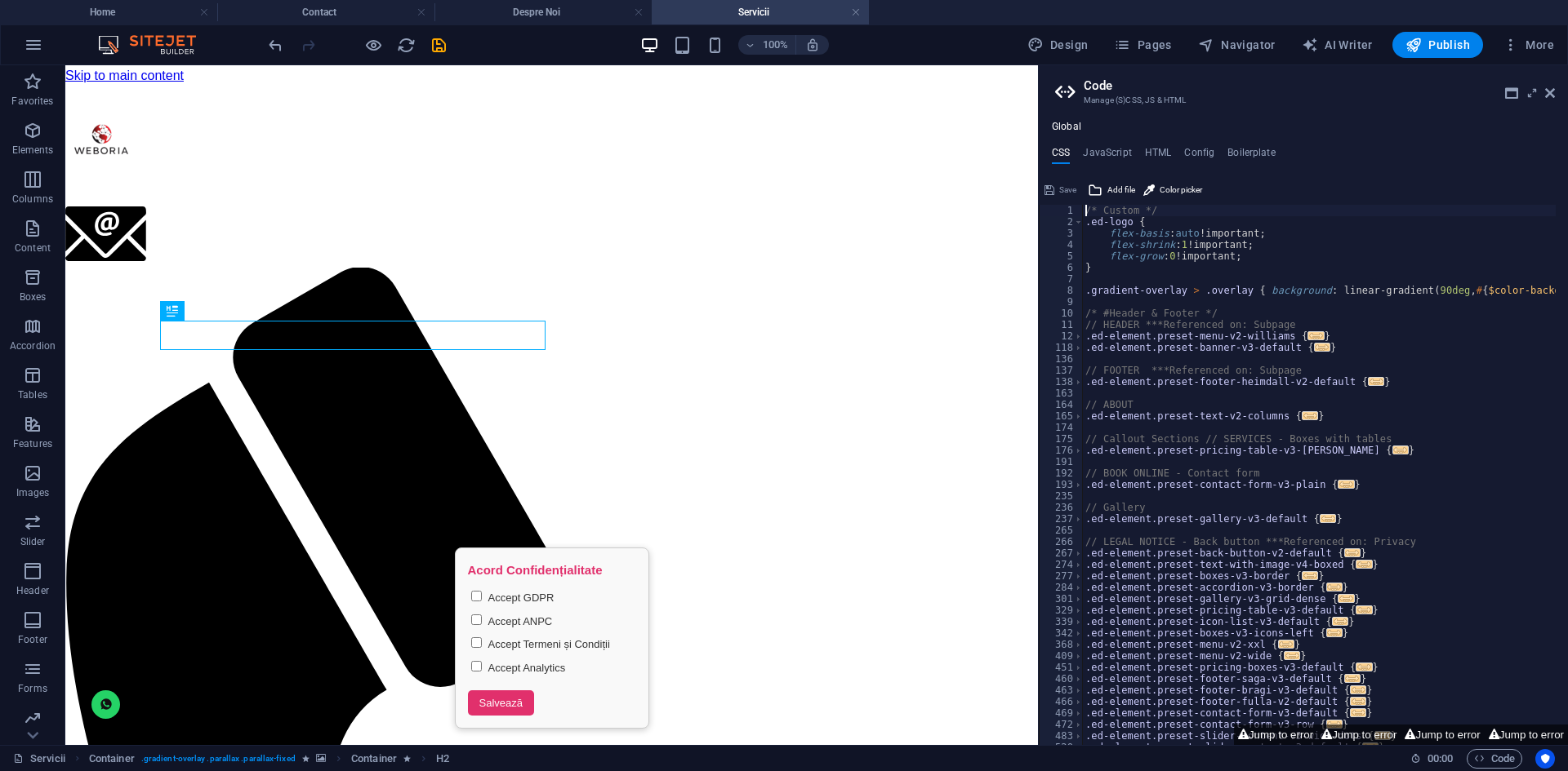
click at [1186, 48] on div "Design Pages Navigator AI Writer Publish More" at bounding box center [1291, 45] width 540 height 26
click at [1171, 45] on span "Pages" at bounding box center [1142, 45] width 57 height 16
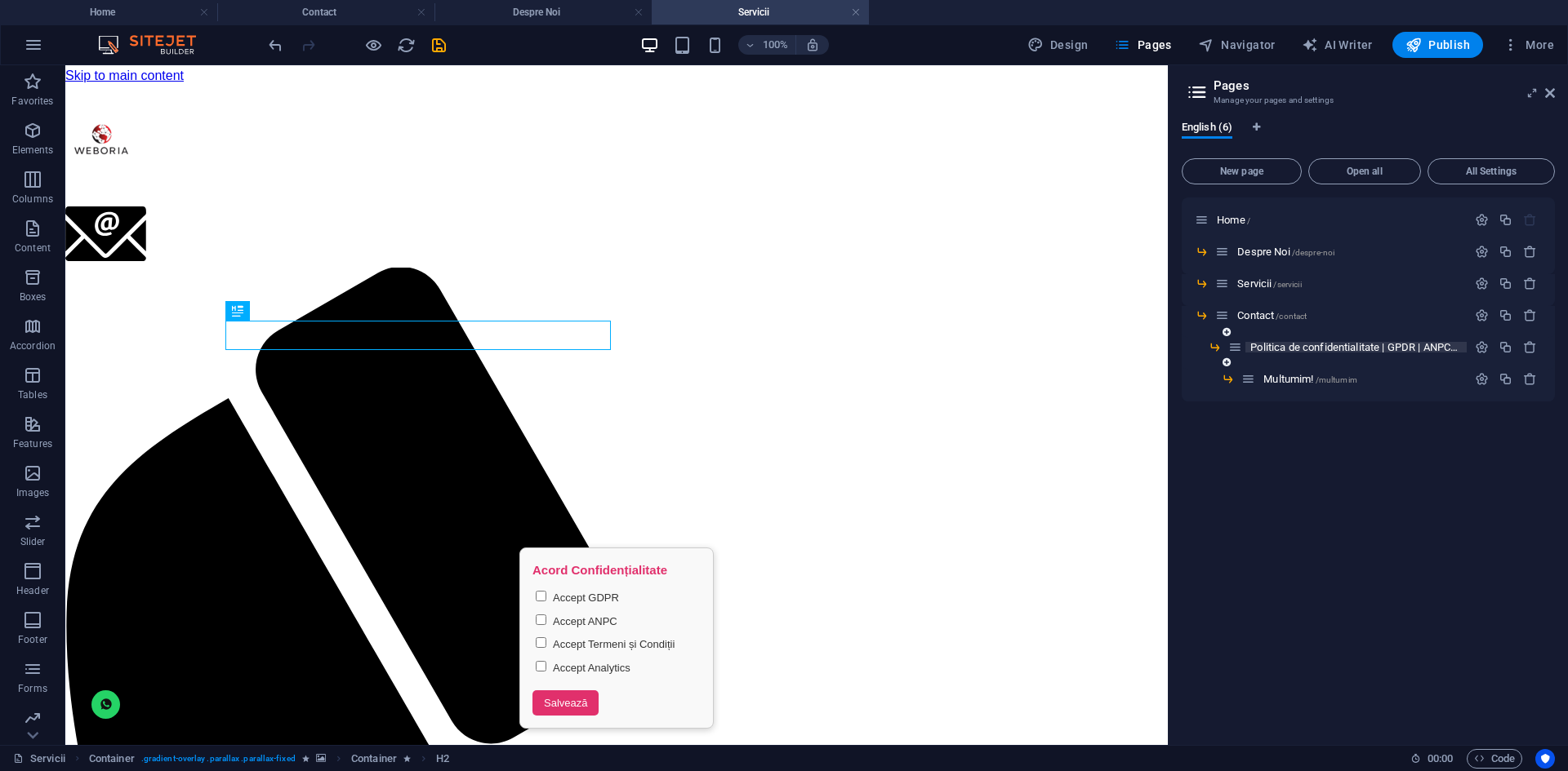
click at [1270, 349] on span "Politica de confidentialitate | GPDR | ANPC /politica-de-confidentialitate-gpdr…" at bounding box center [1422, 347] width 345 height 12
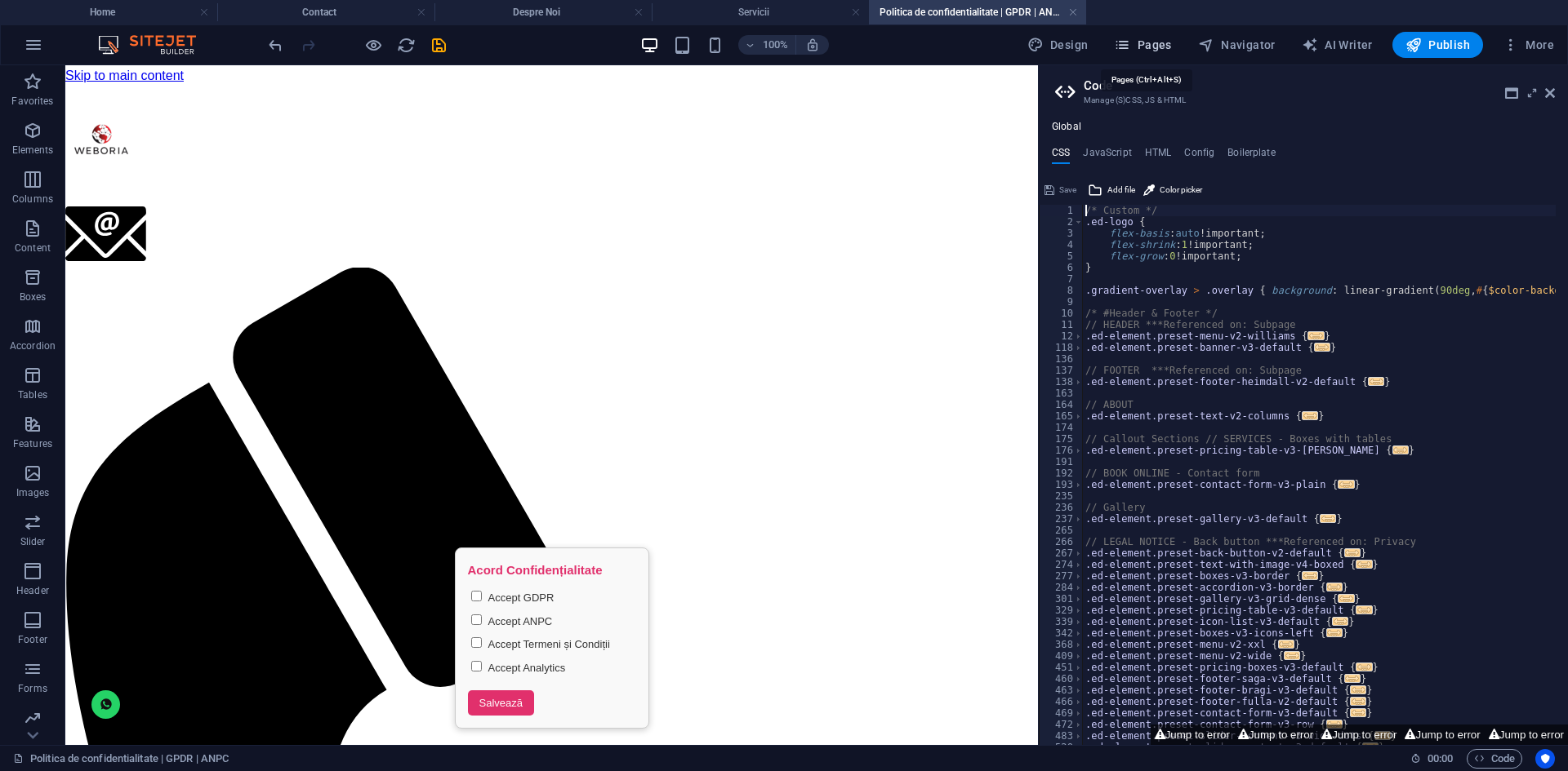
click at [1130, 48] on icon "button" at bounding box center [1122, 45] width 16 height 16
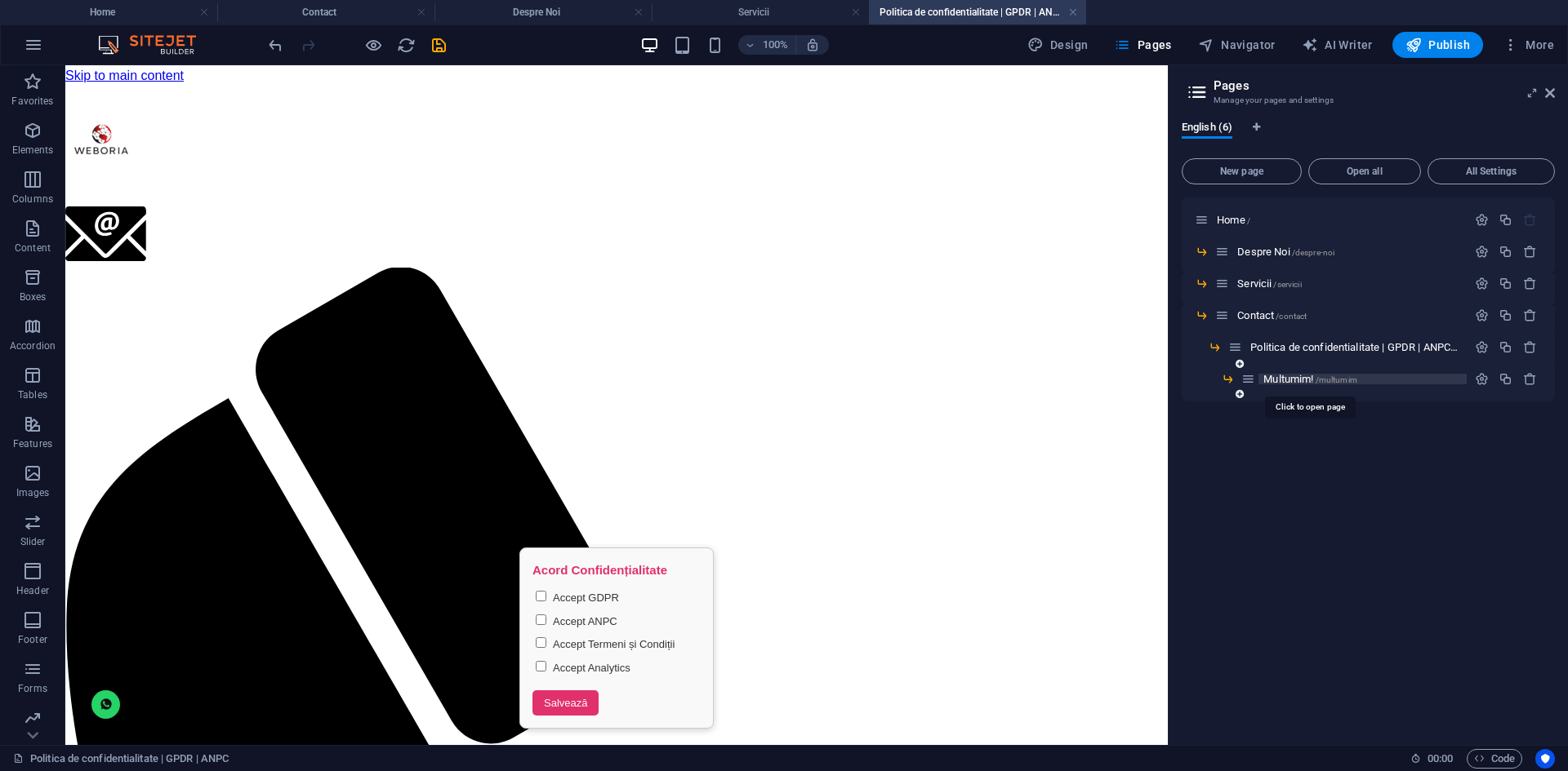
click at [1290, 378] on span "Multumim! /multumim" at bounding box center [1310, 379] width 94 height 12
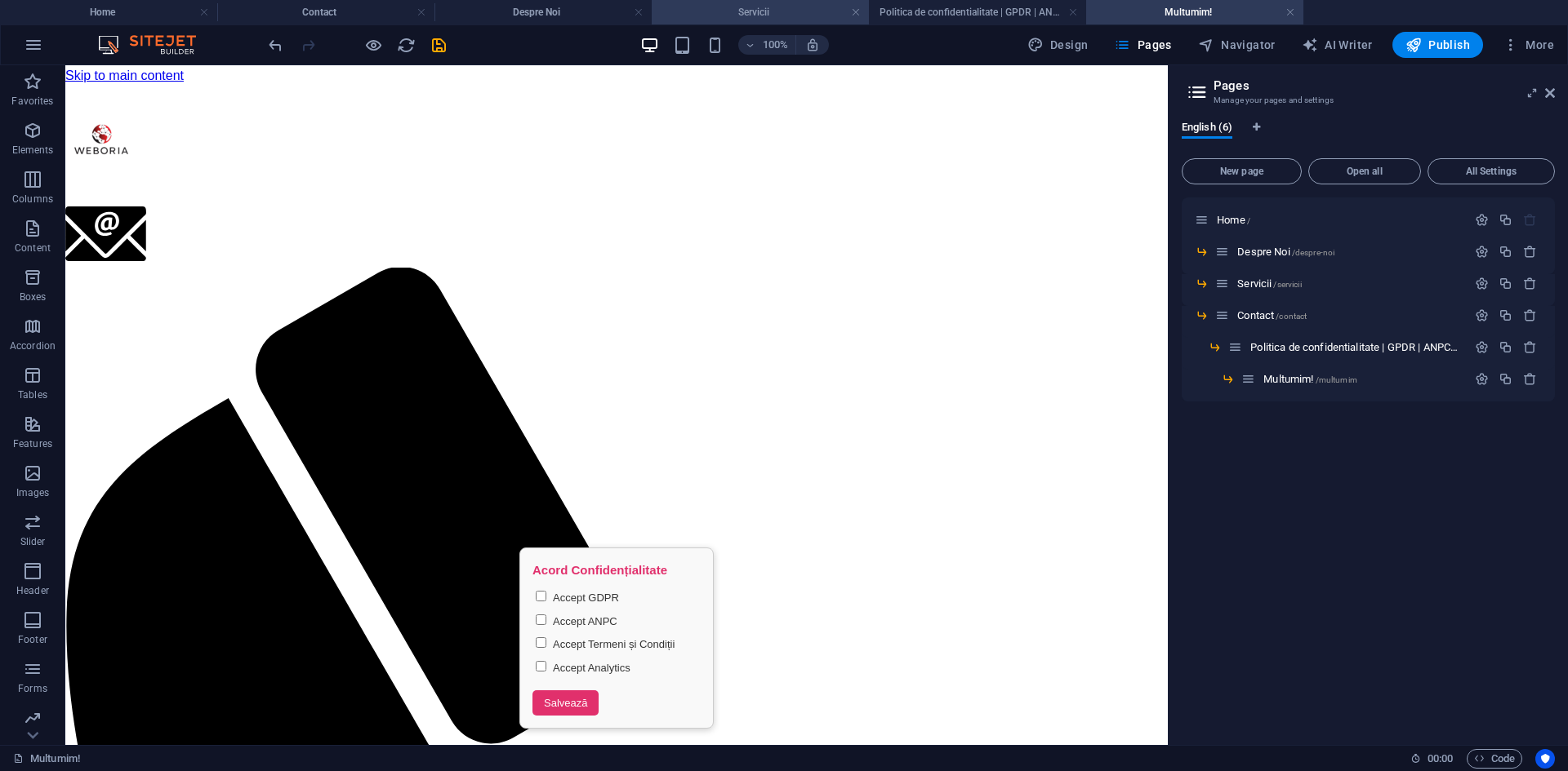
click at [764, 7] on h4 "Servicii" at bounding box center [760, 12] width 217 height 18
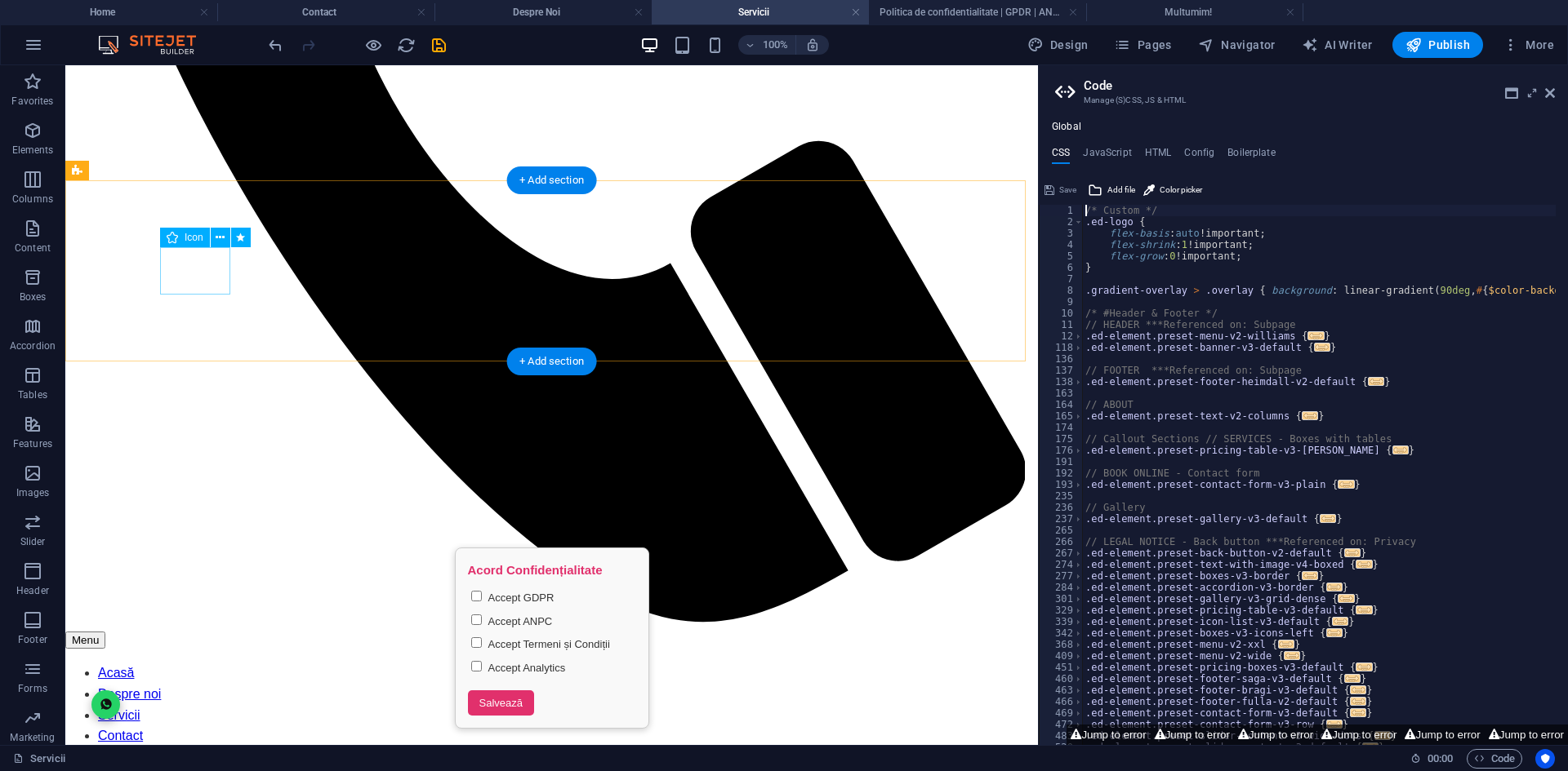
scroll to position [911, 0]
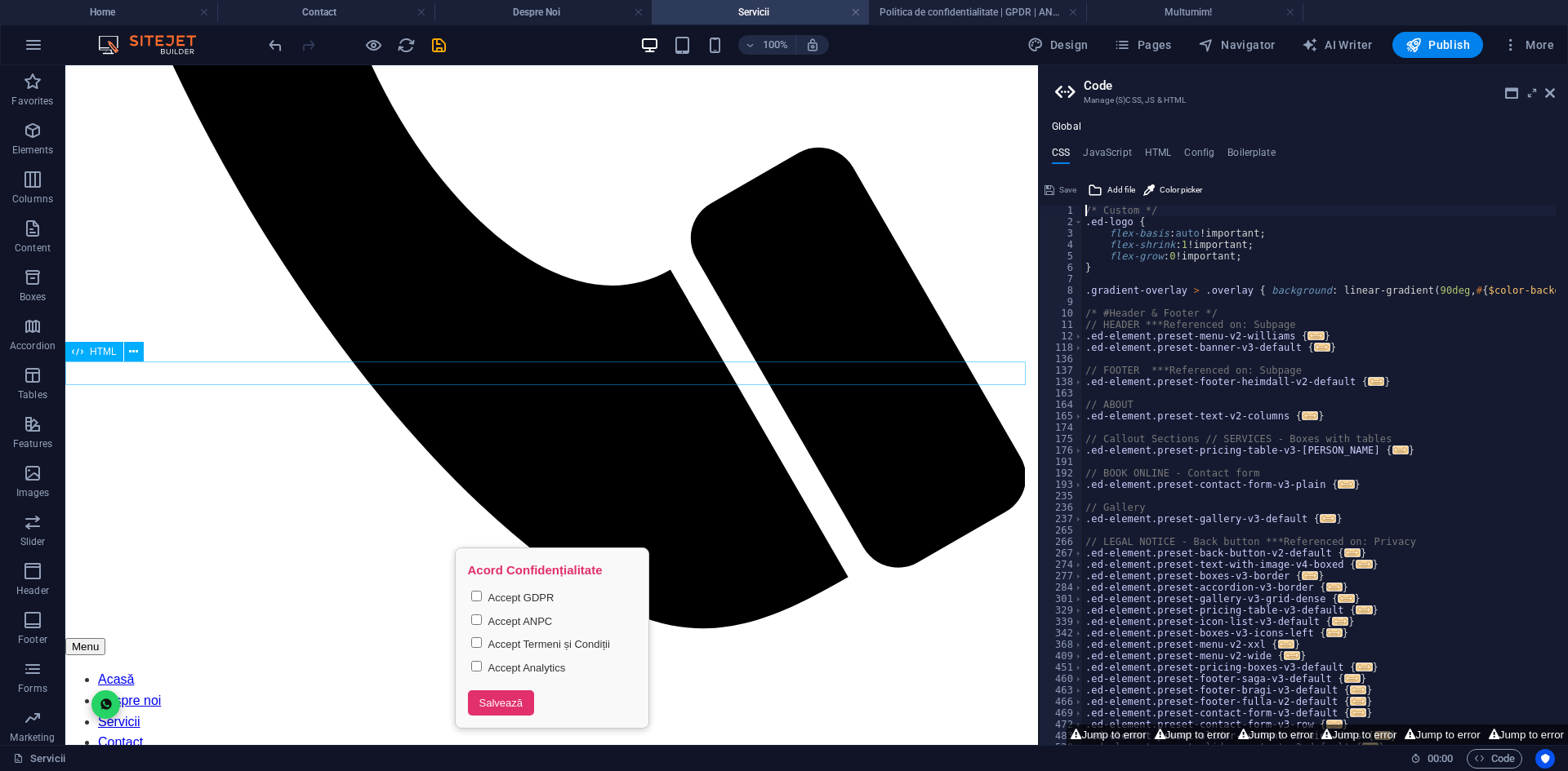
click at [541, 11] on h4 "Despre Noi" at bounding box center [542, 12] width 217 height 18
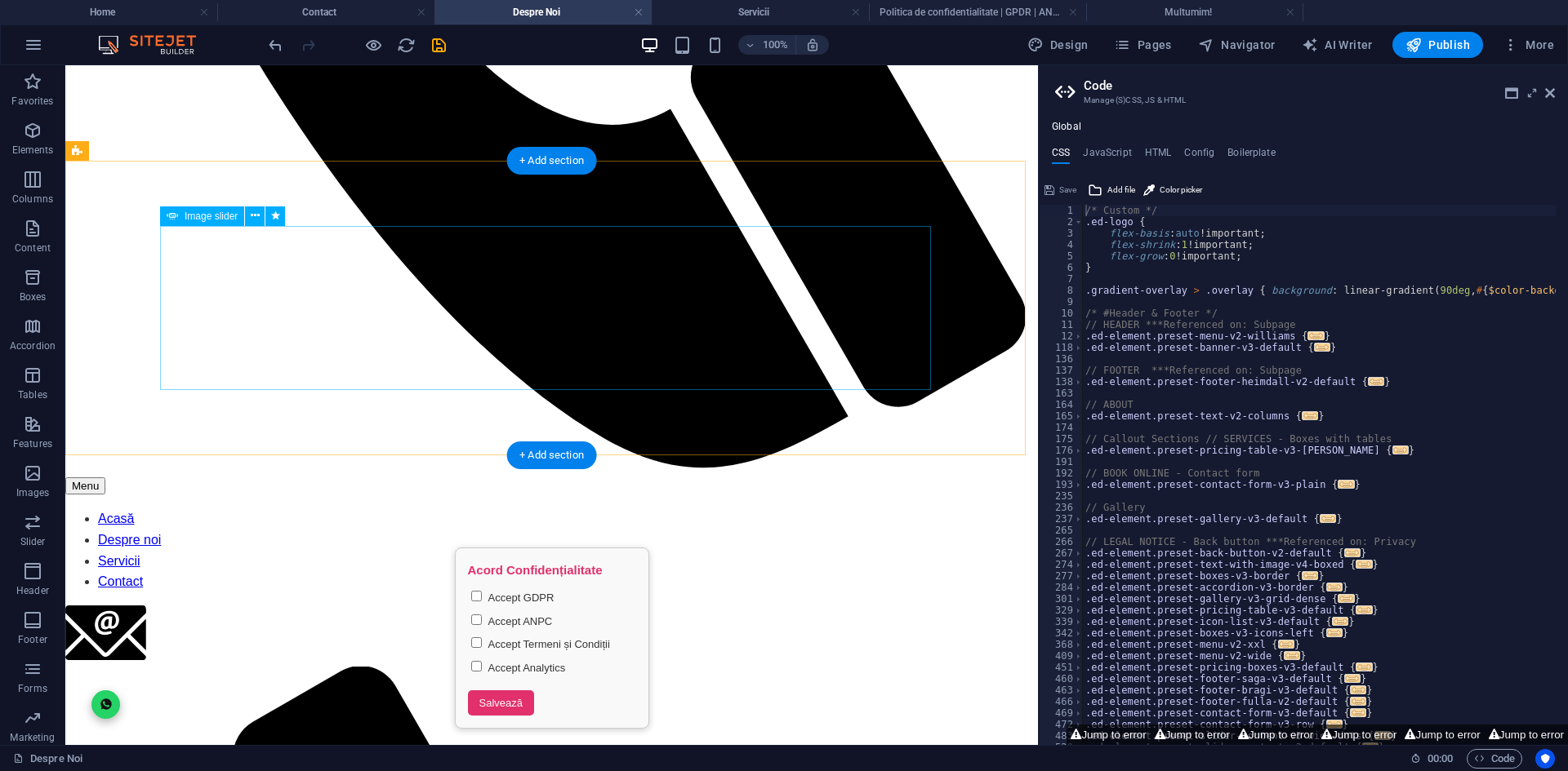
scroll to position [983, 0]
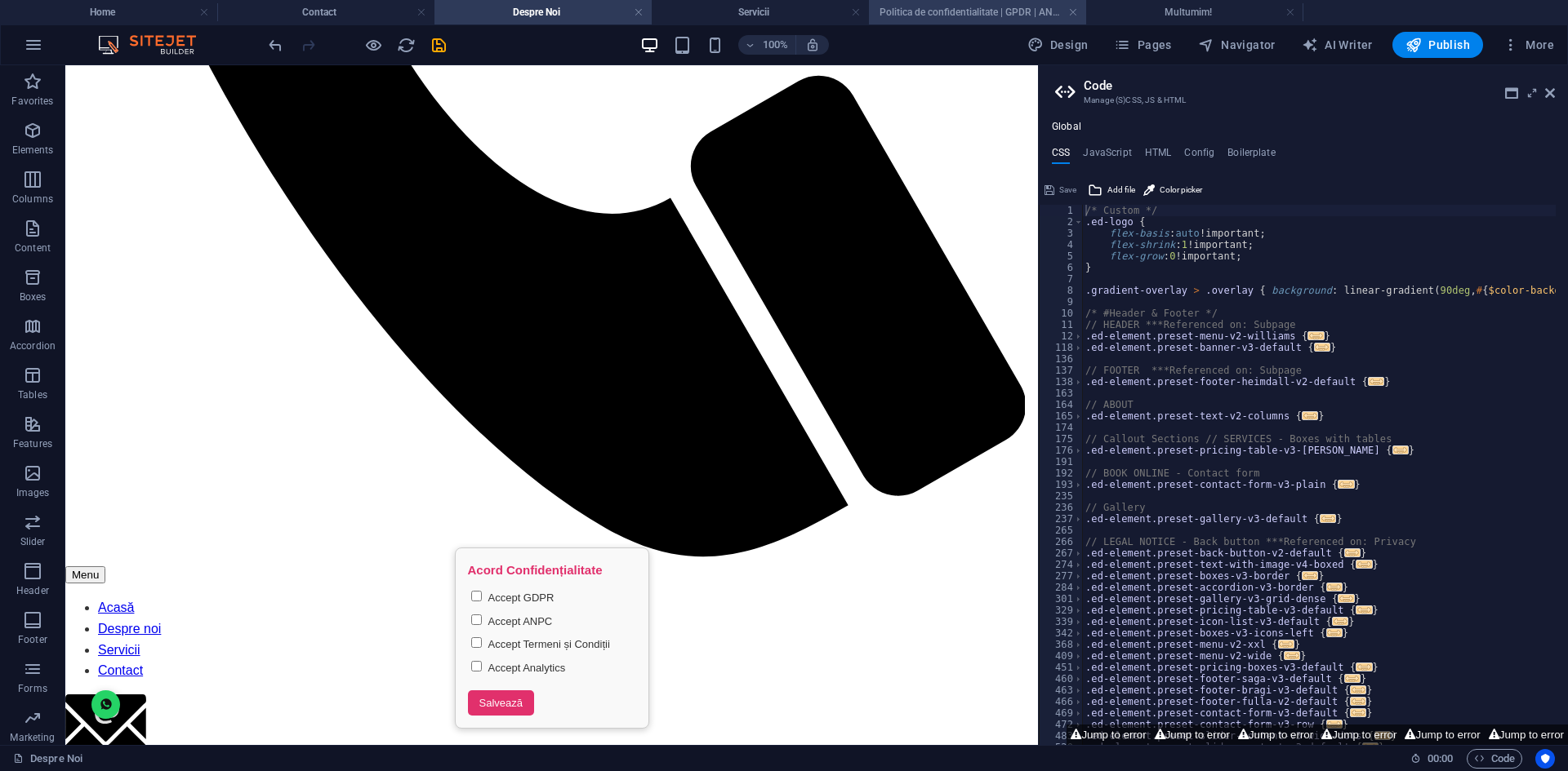
click at [926, 12] on h4 "Politica de confidentialitate | GPDR | ANPC" at bounding box center [977, 12] width 217 height 18
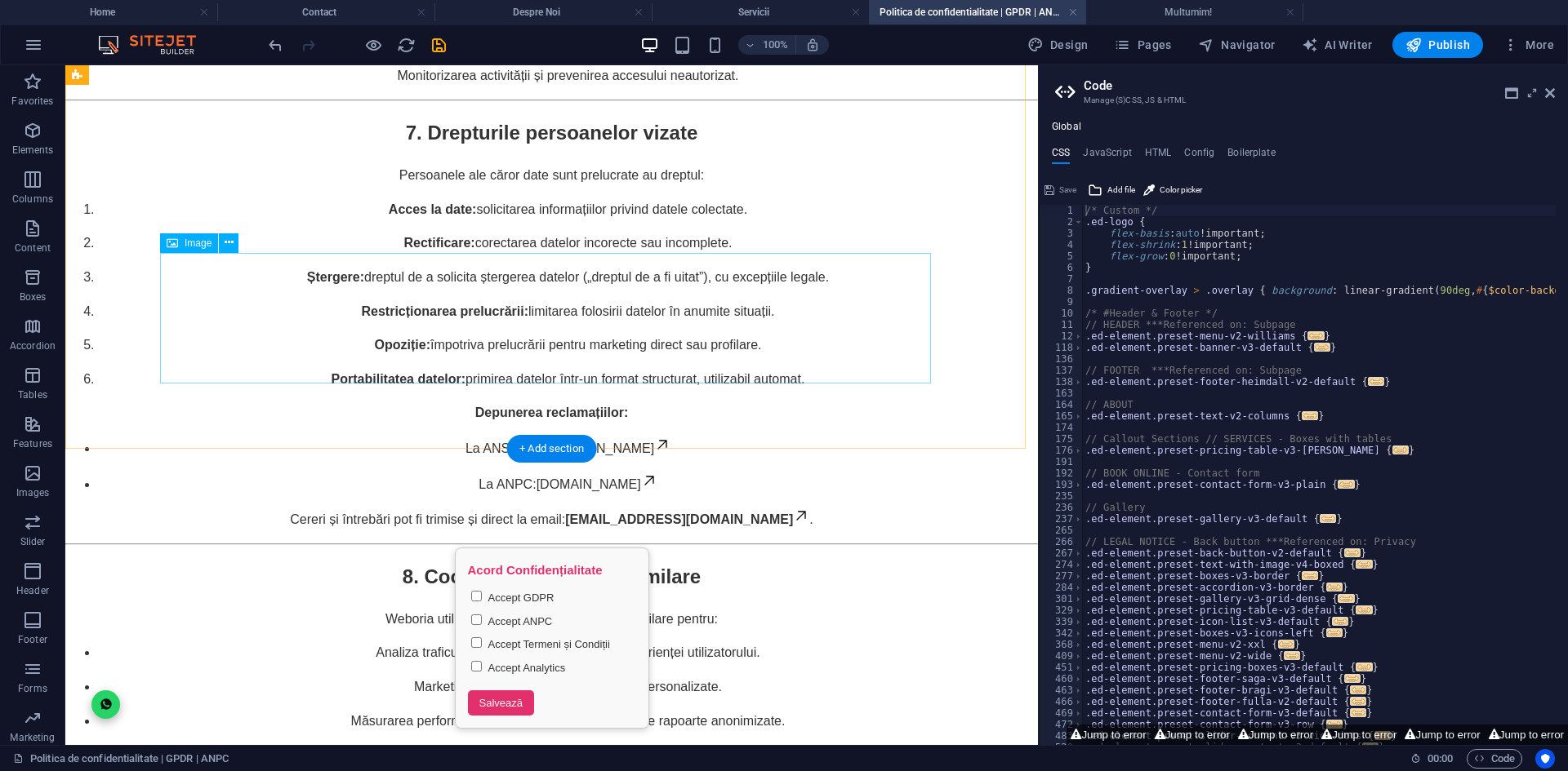
scroll to position [3875, 0]
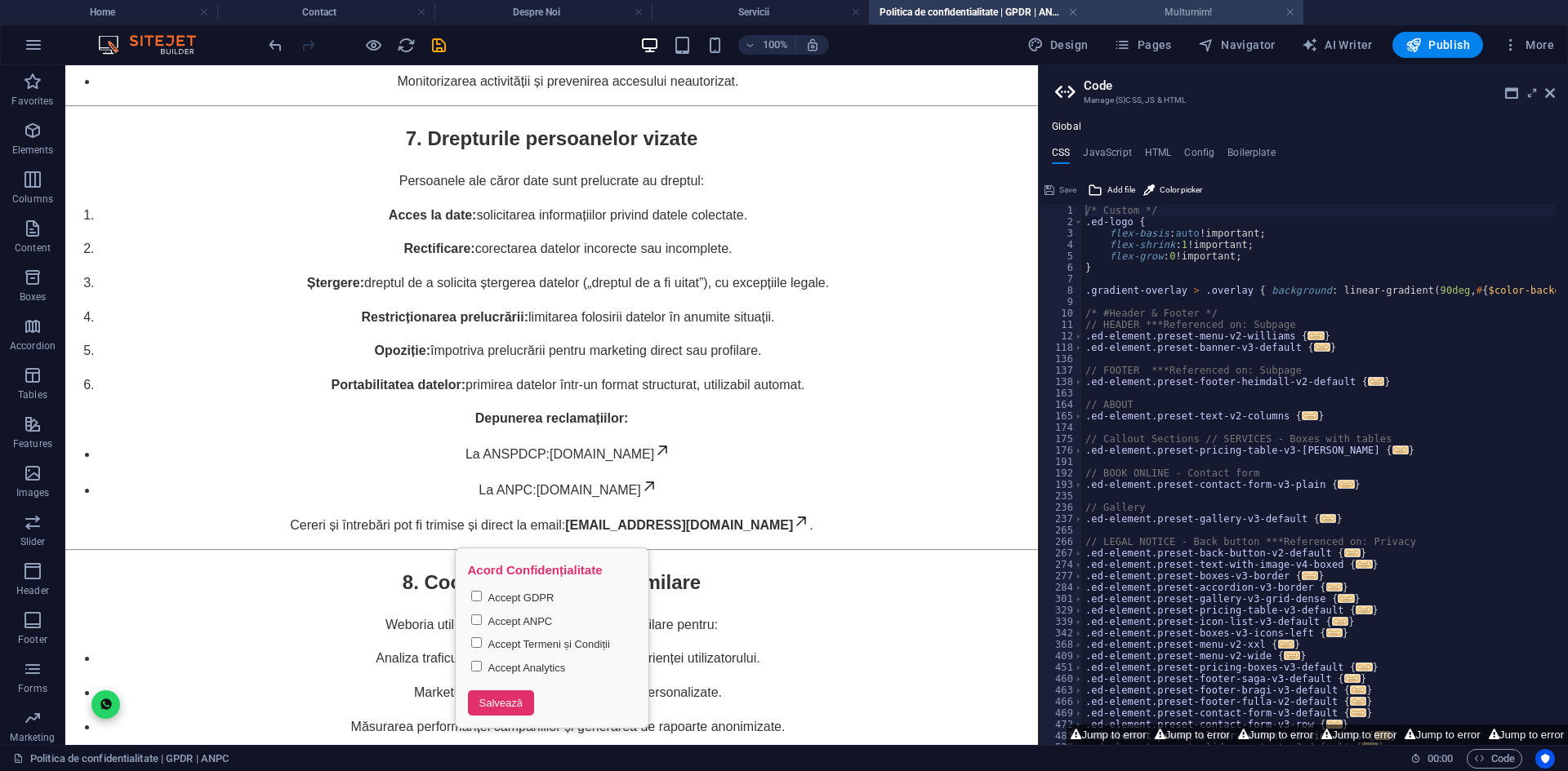
click at [1145, 16] on h4 "Multumim!" at bounding box center [1194, 12] width 217 height 18
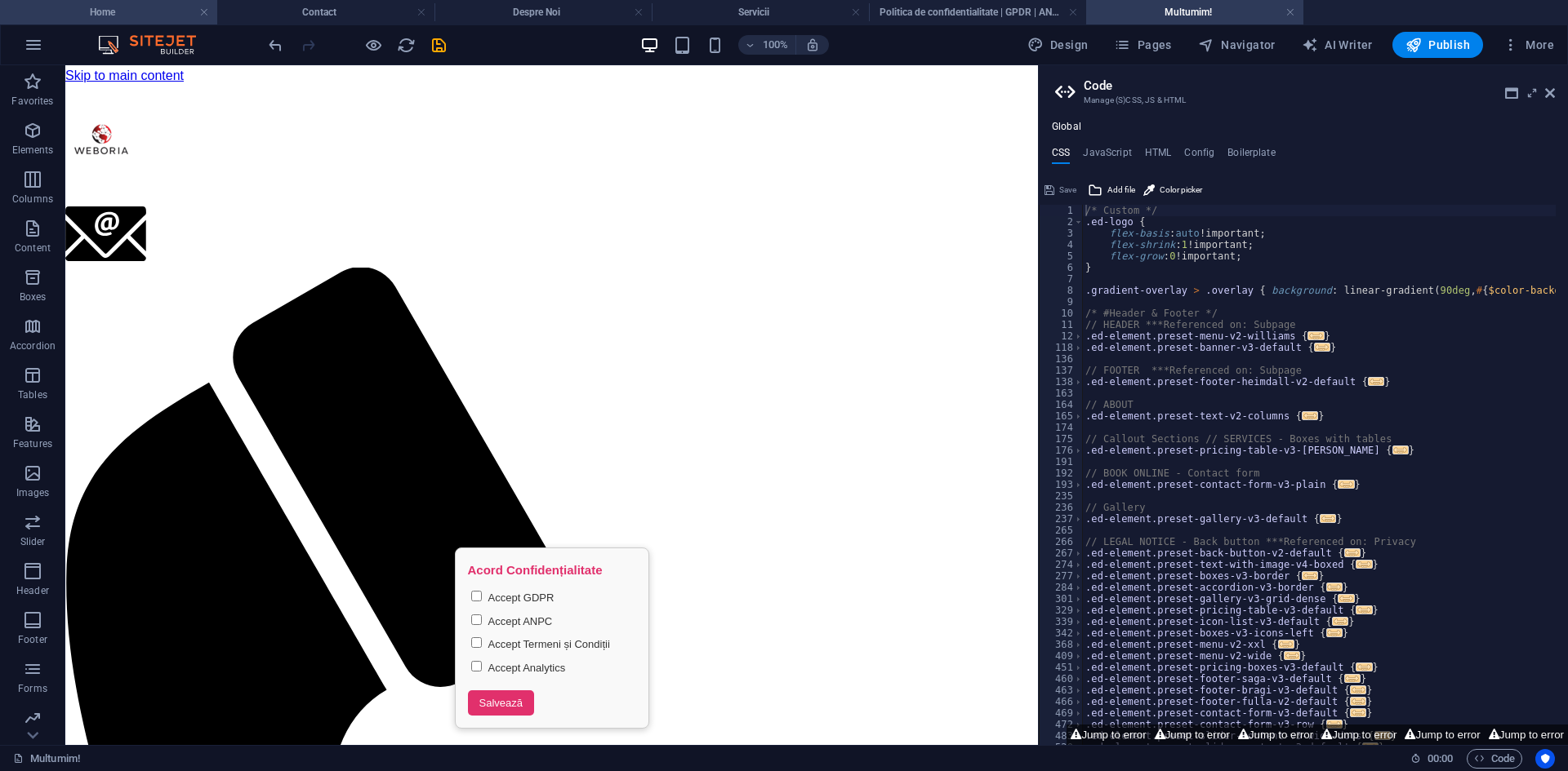
click at [156, 15] on h4 "Home" at bounding box center [108, 12] width 217 height 18
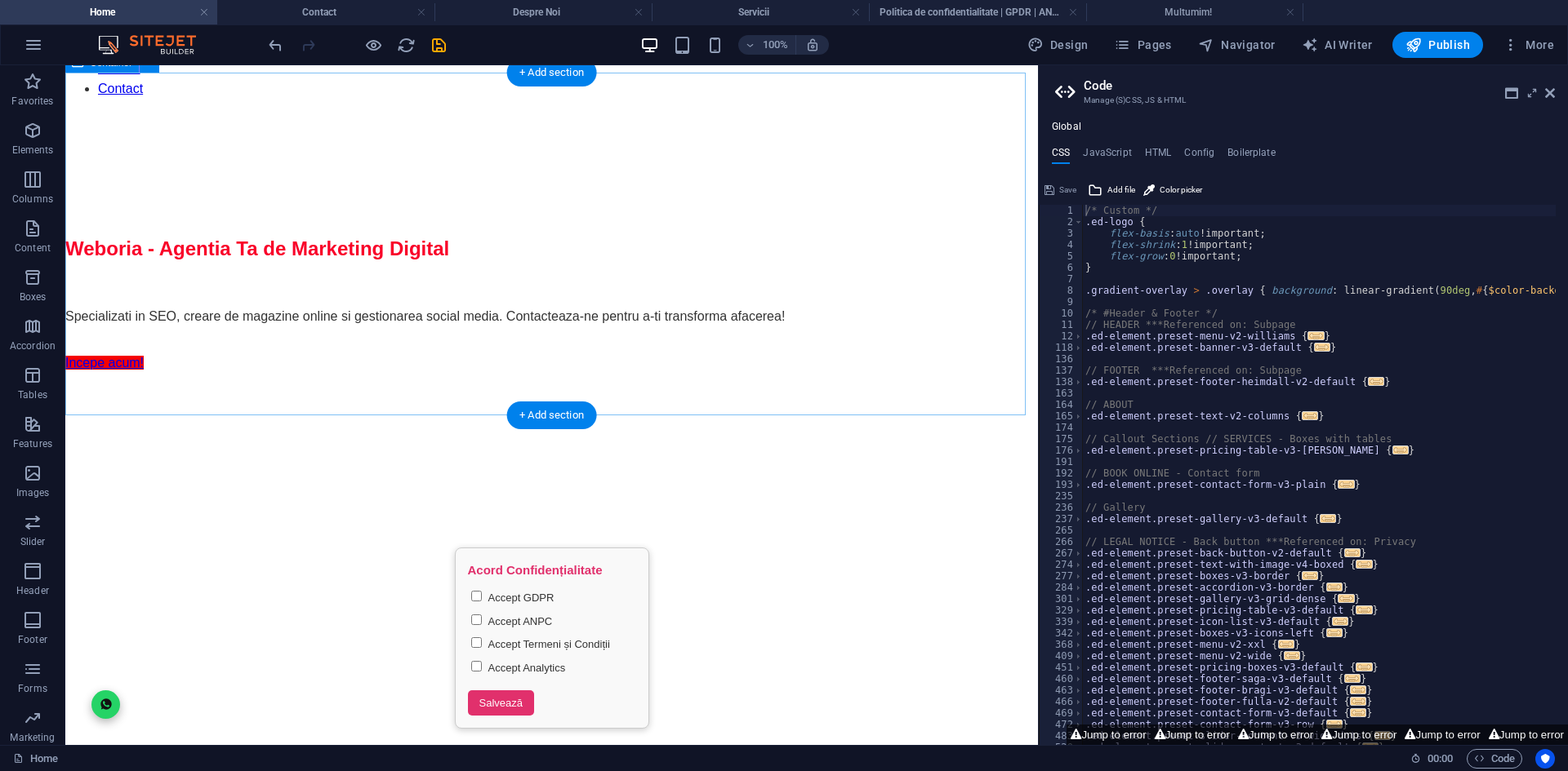
scroll to position [1600, 0]
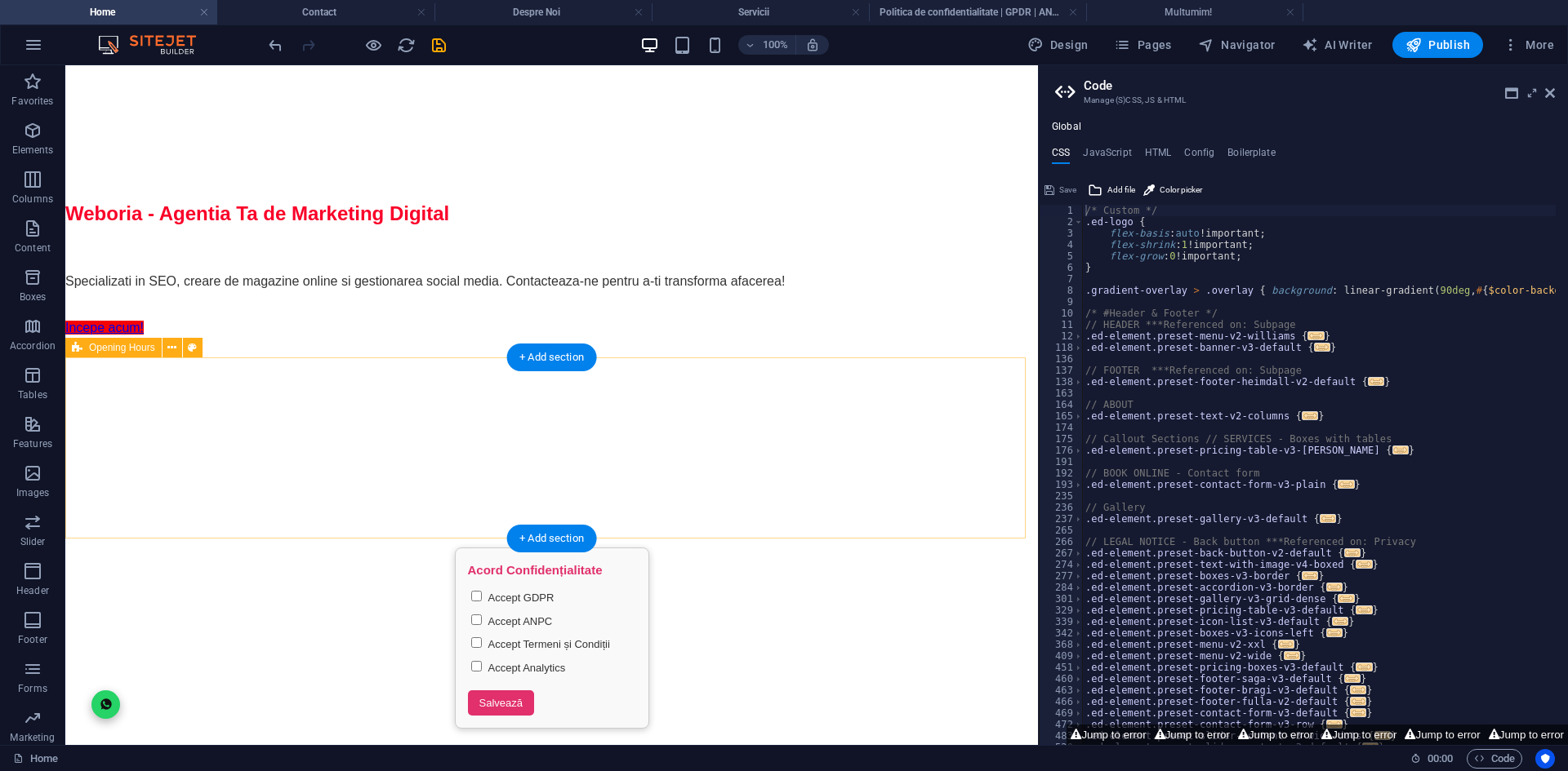
scroll to position [1553, 0]
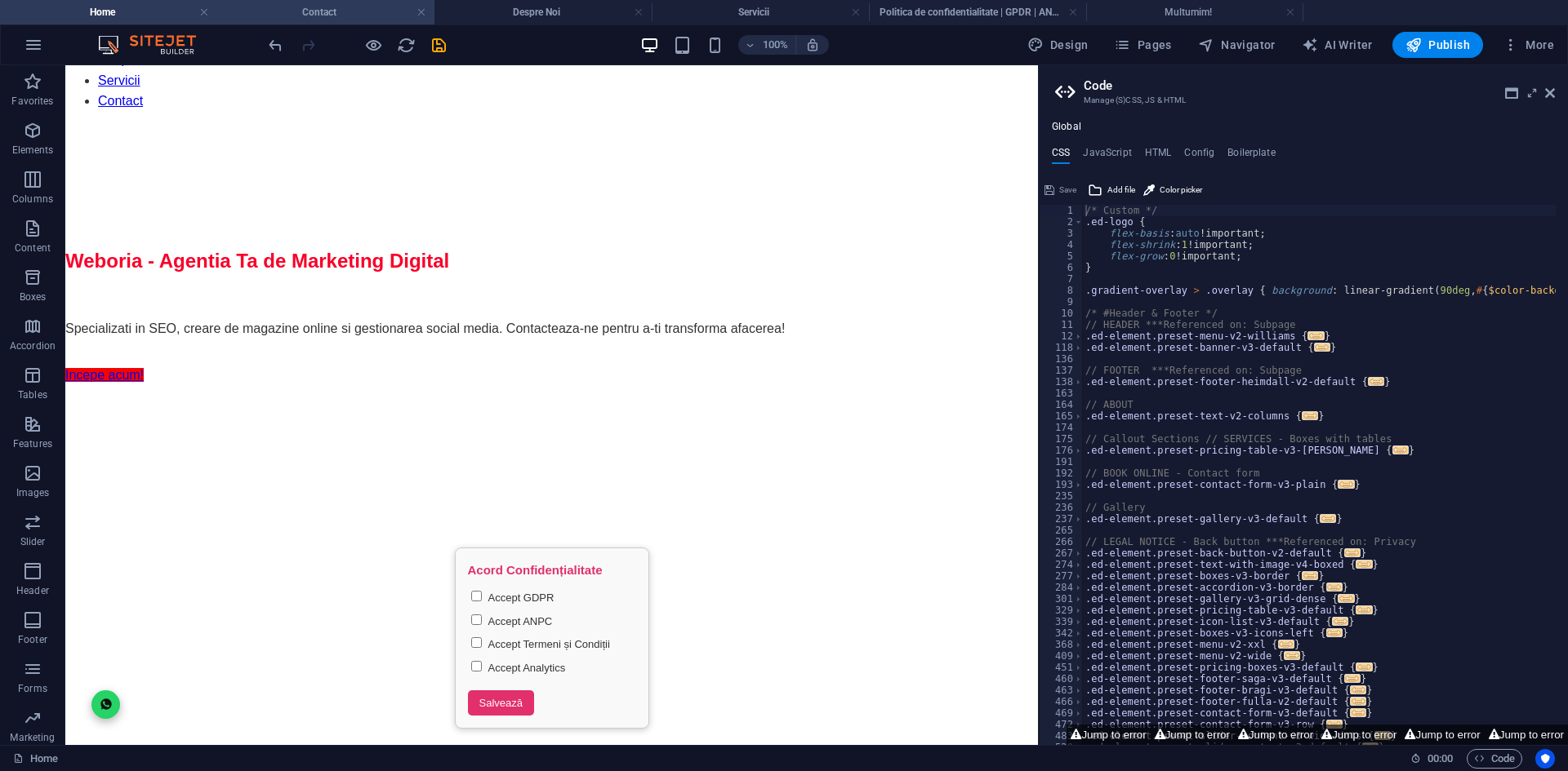
click at [322, 7] on h4 "Contact" at bounding box center [326, 12] width 217 height 18
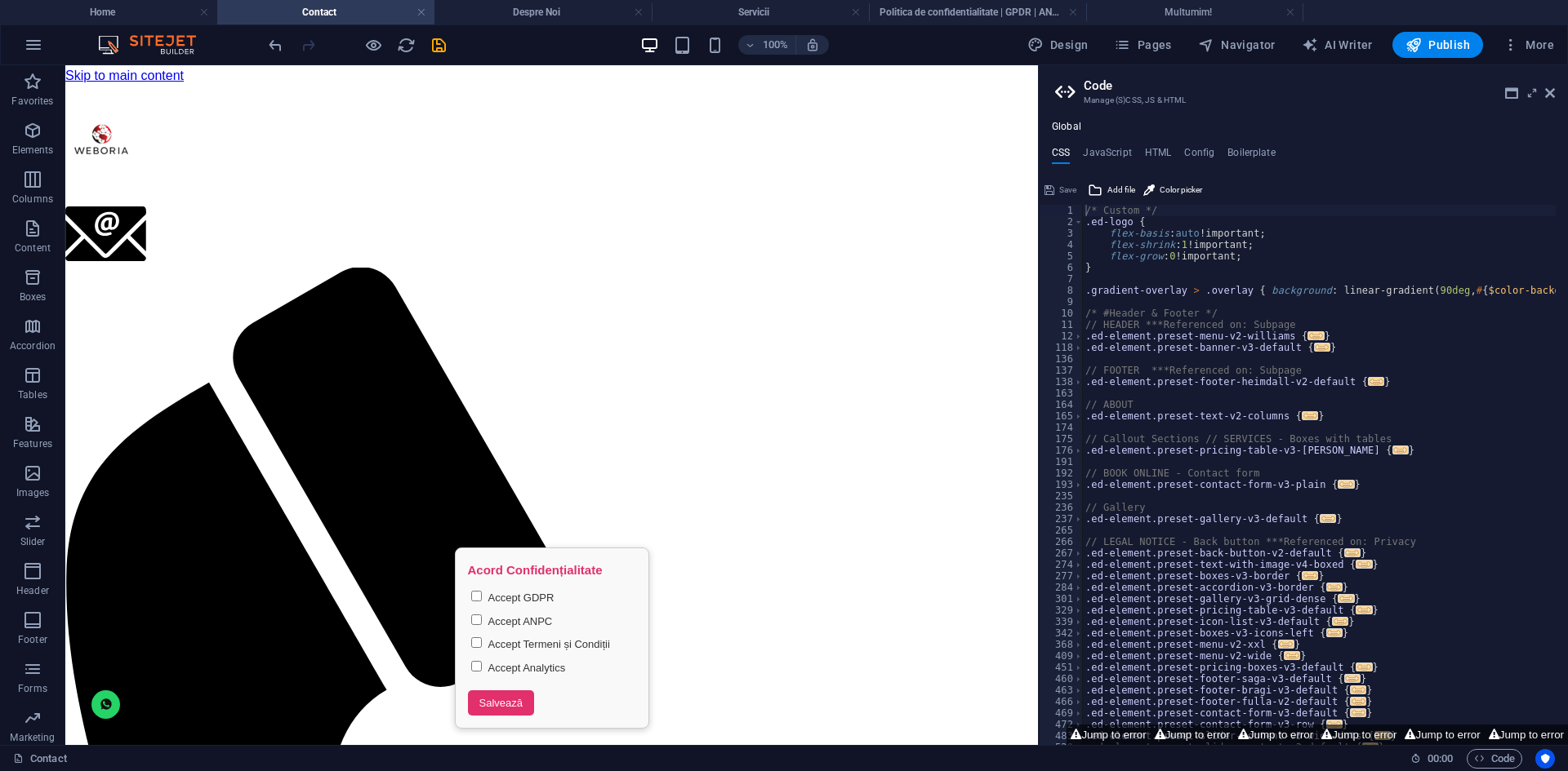
scroll to position [971, 0]
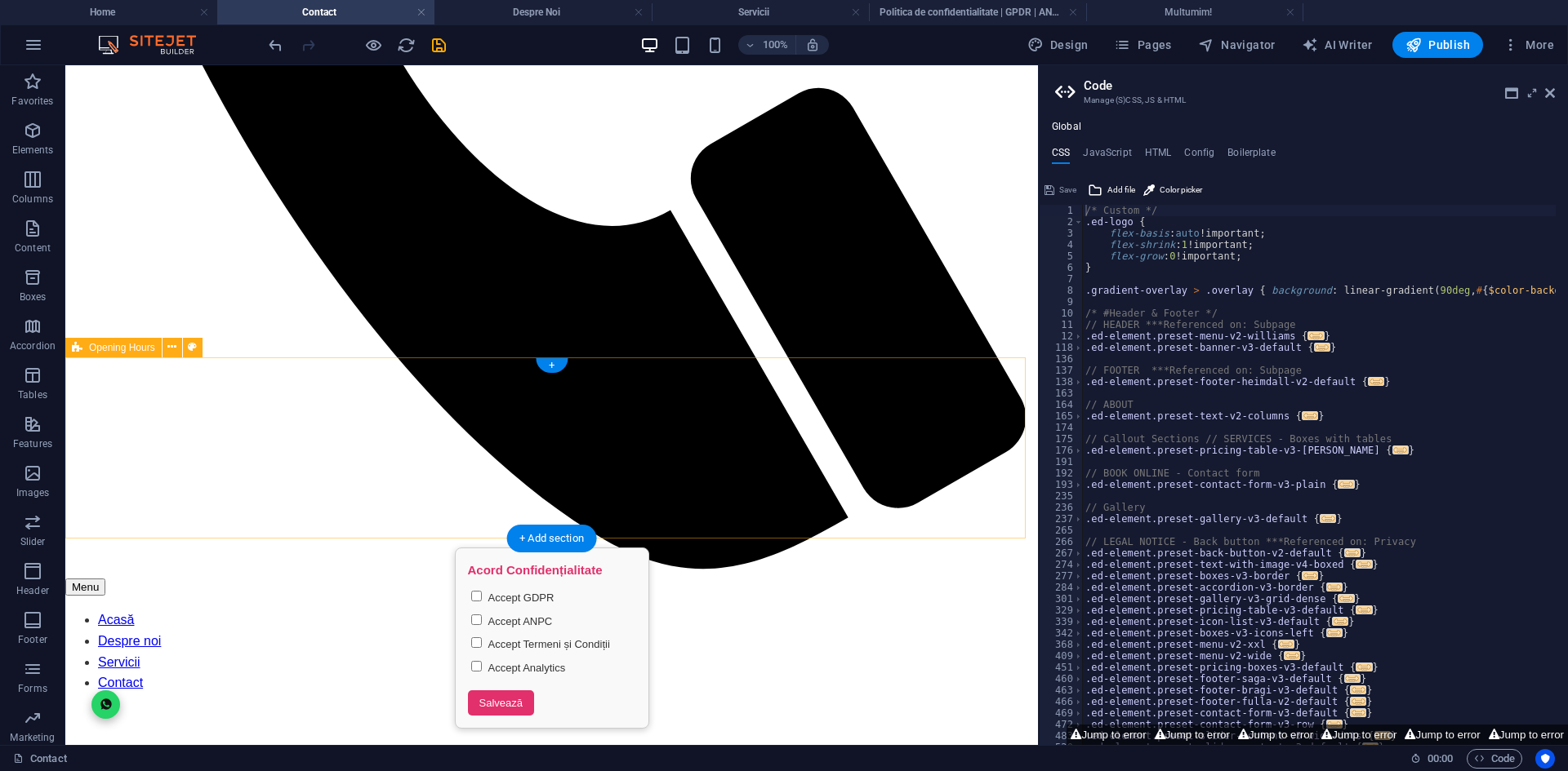
scroll to position [924, 0]
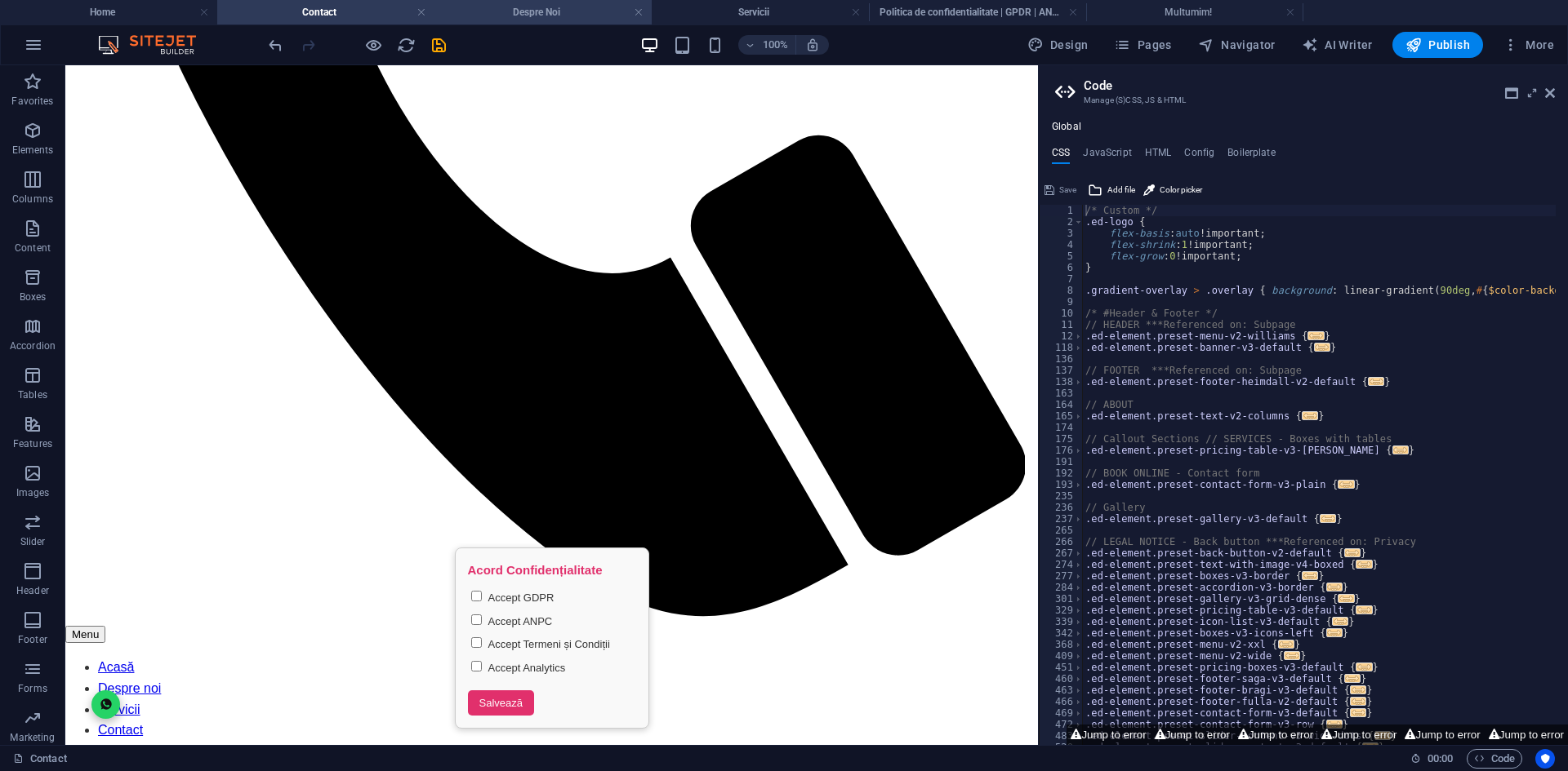
click at [536, 15] on h4 "Despre Noi" at bounding box center [542, 12] width 217 height 18
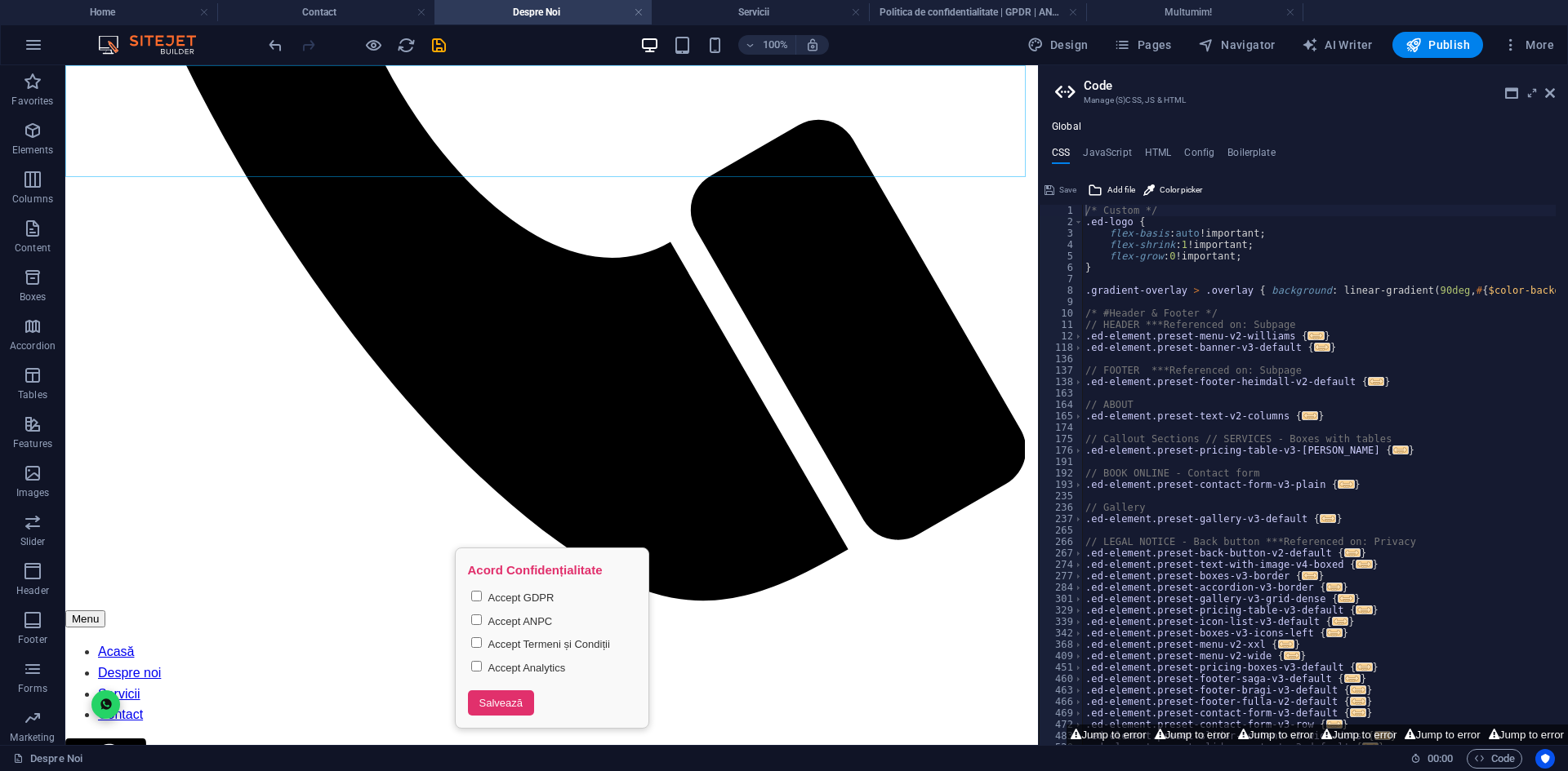
scroll to position [983, 0]
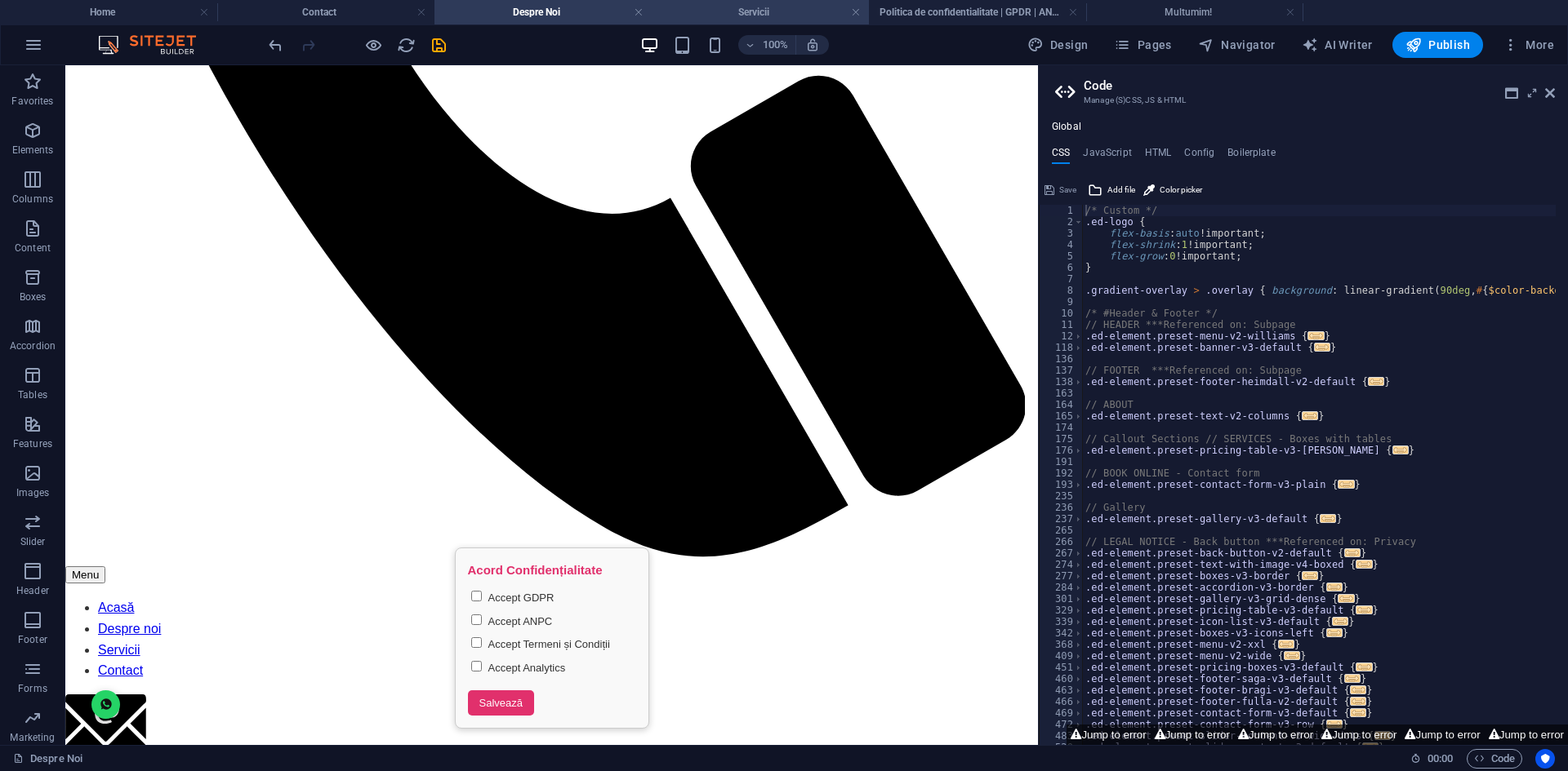
click at [723, 8] on h4 "Servicii" at bounding box center [760, 12] width 217 height 18
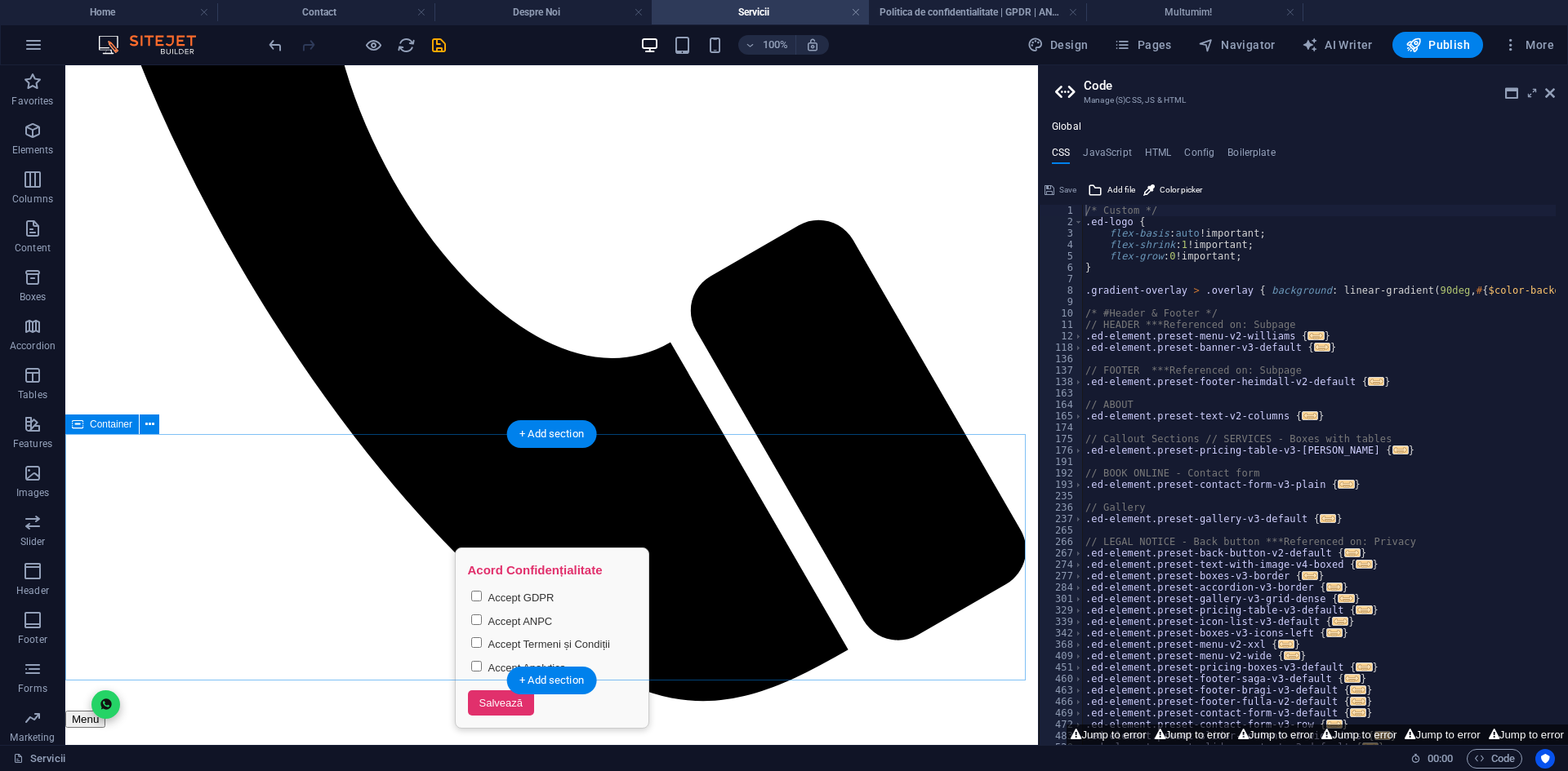
scroll to position [1052, 0]
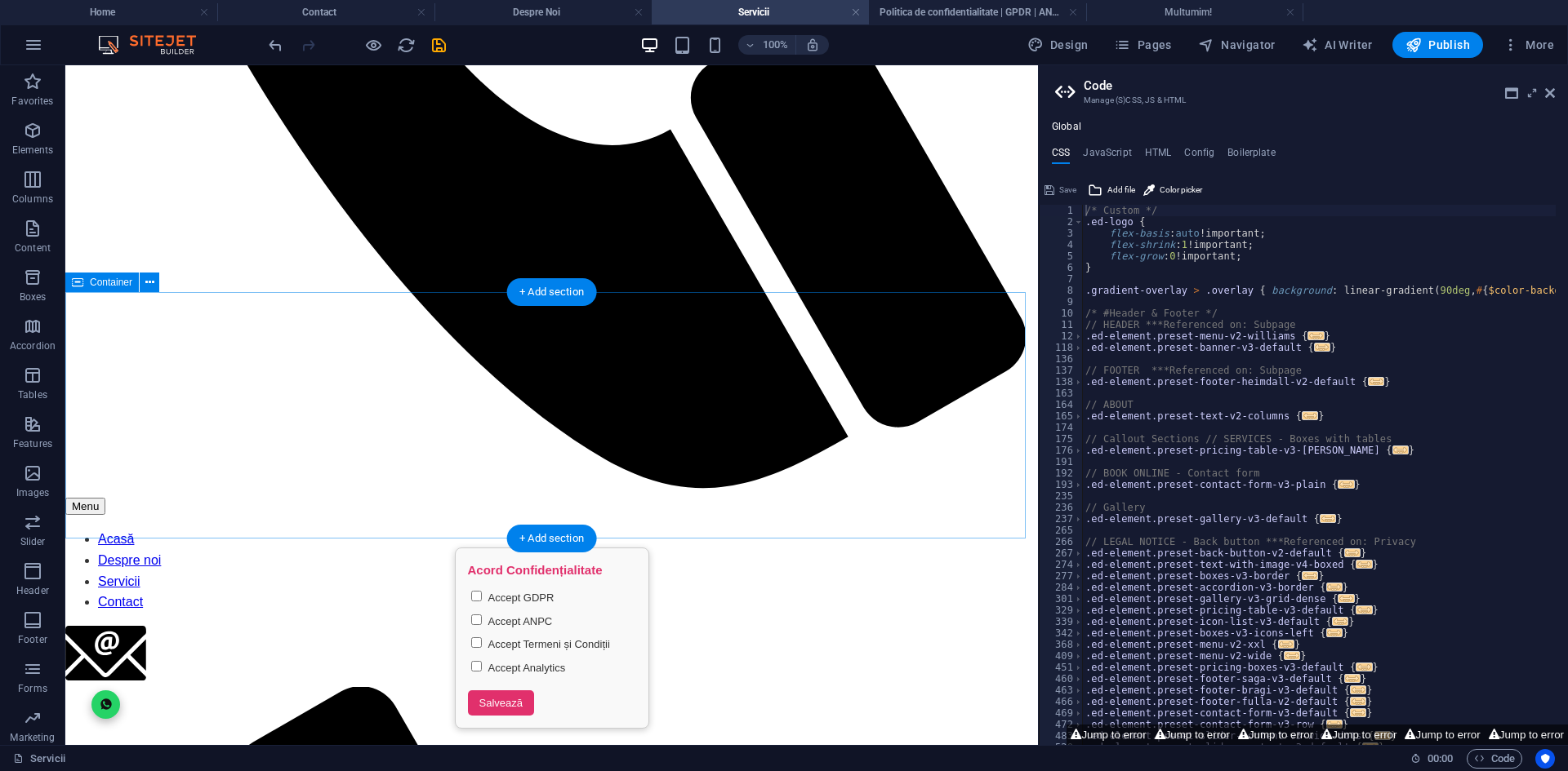
scroll to position [981, 0]
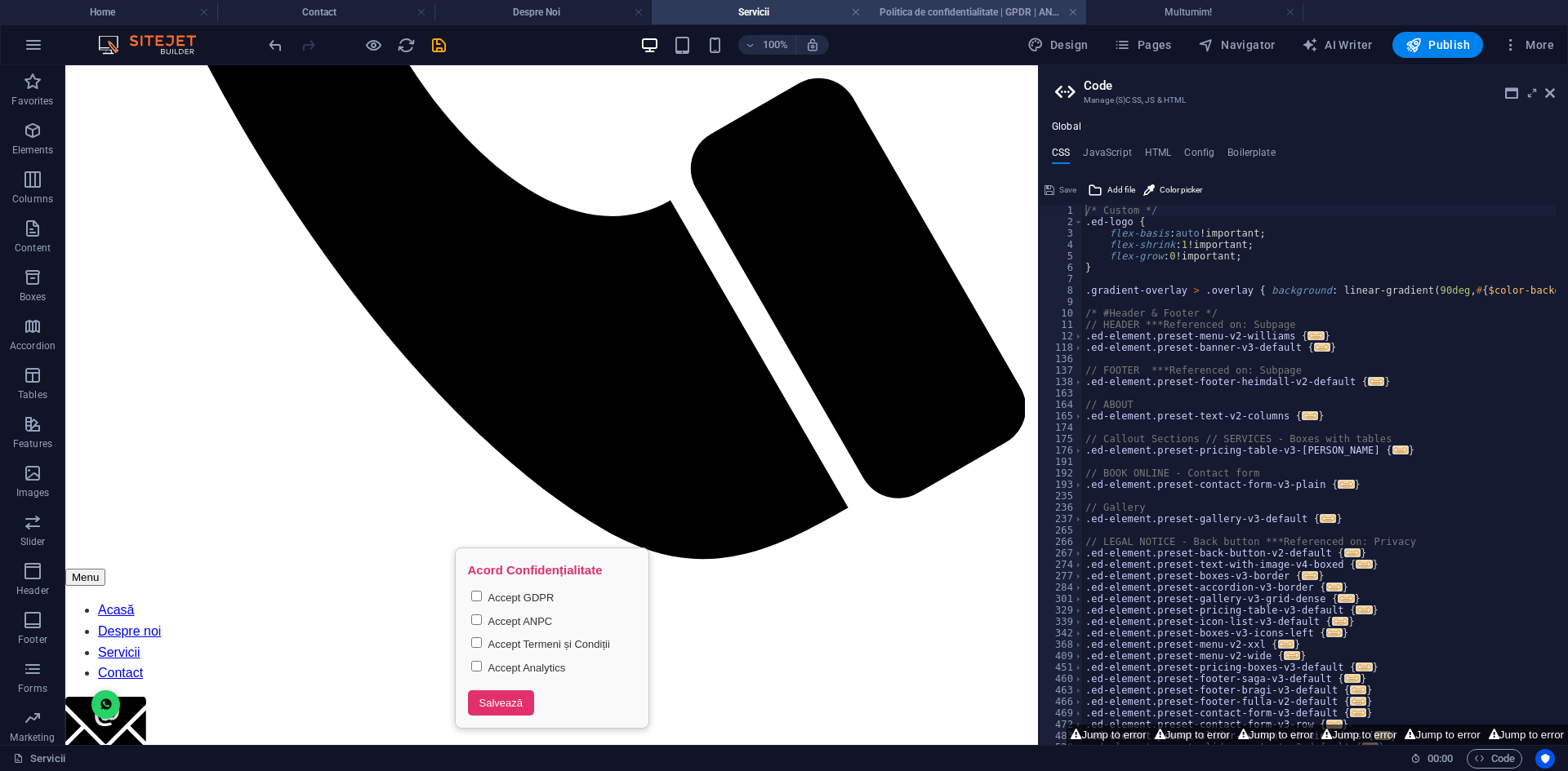
click at [958, 20] on h4 "Politica de confidentialitate | GPDR | ANPC" at bounding box center [977, 12] width 217 height 18
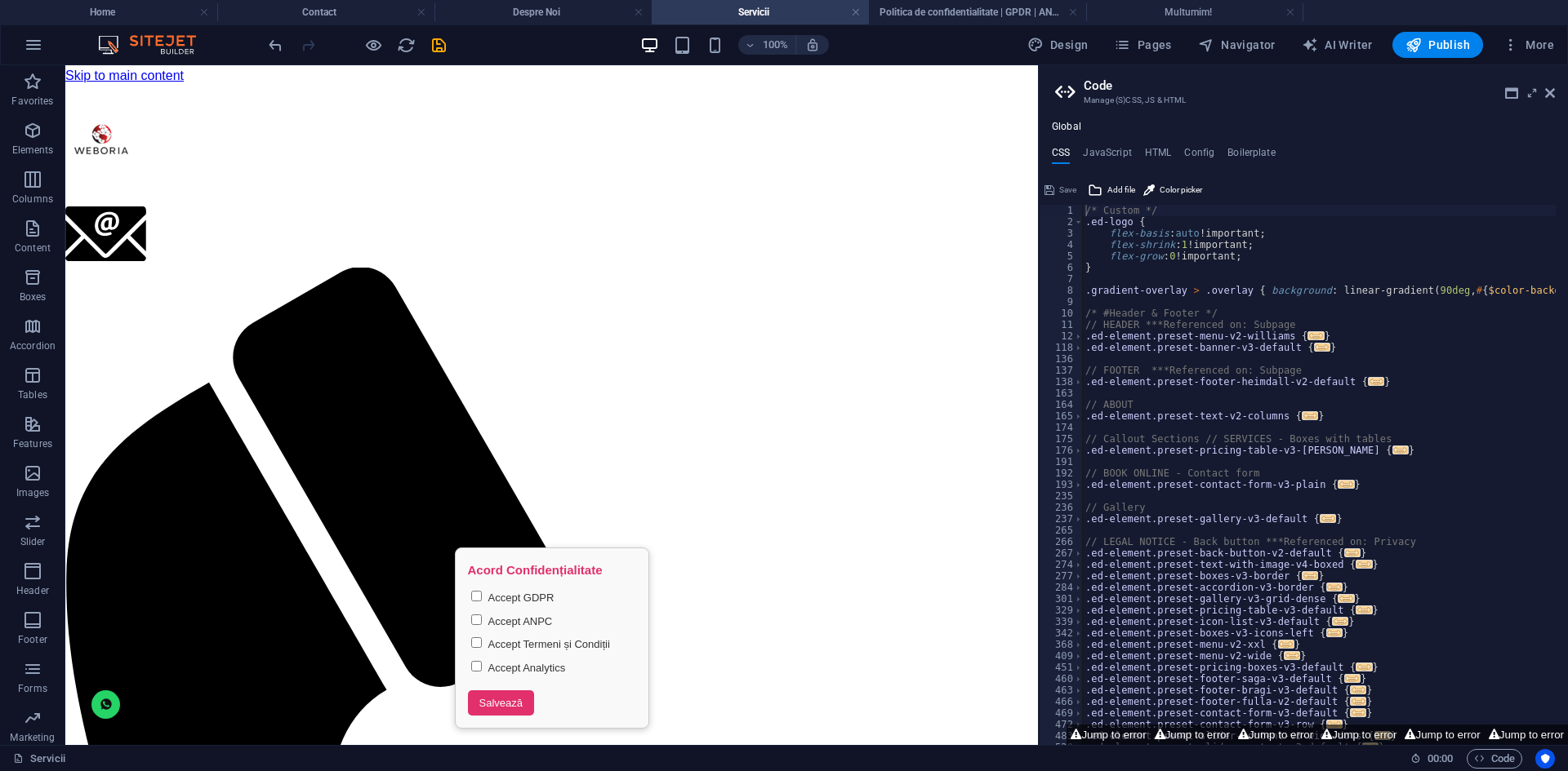
scroll to position [3852, 0]
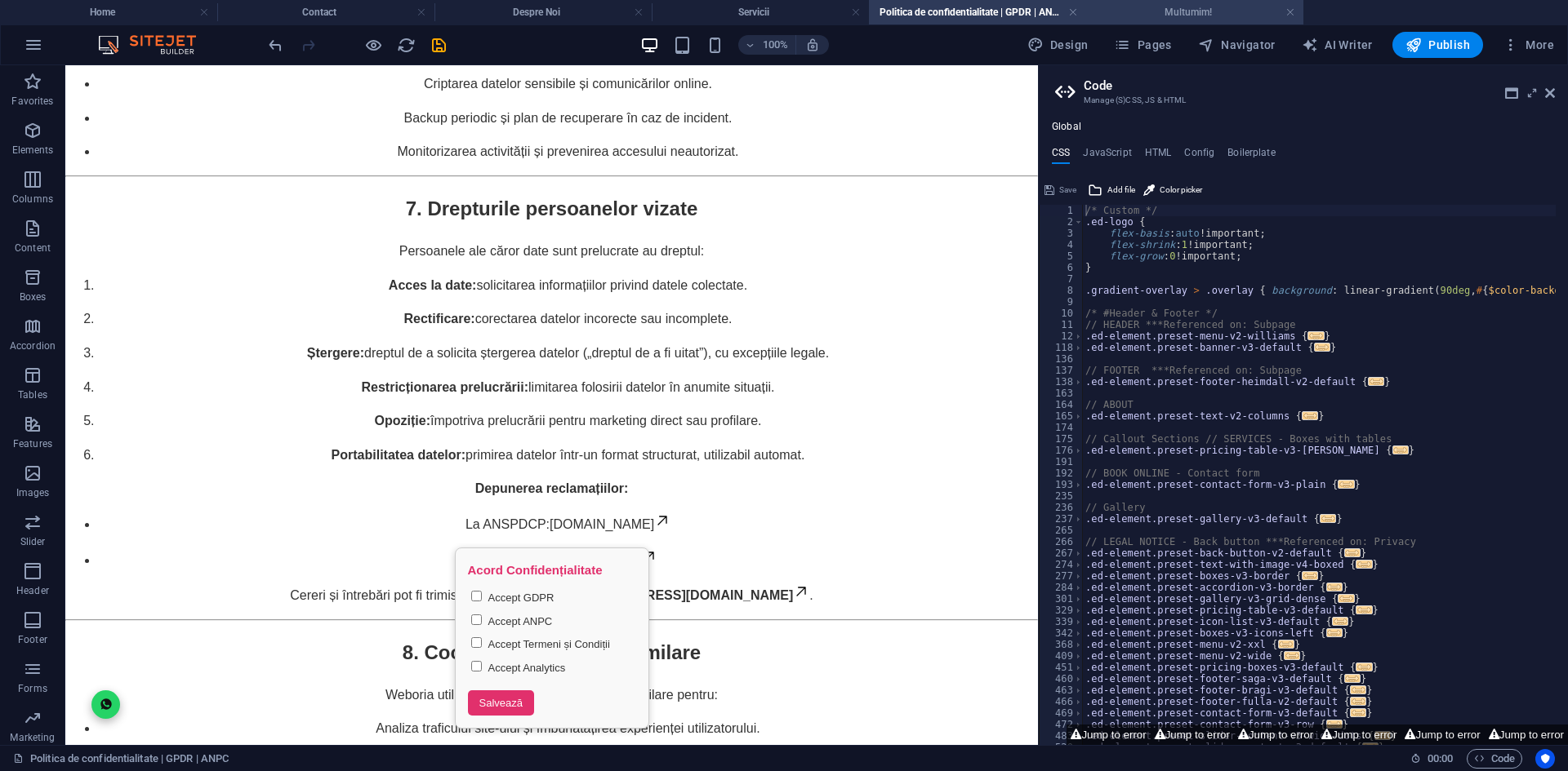
click at [1205, 7] on h4 "Multumim!" at bounding box center [1194, 12] width 217 height 18
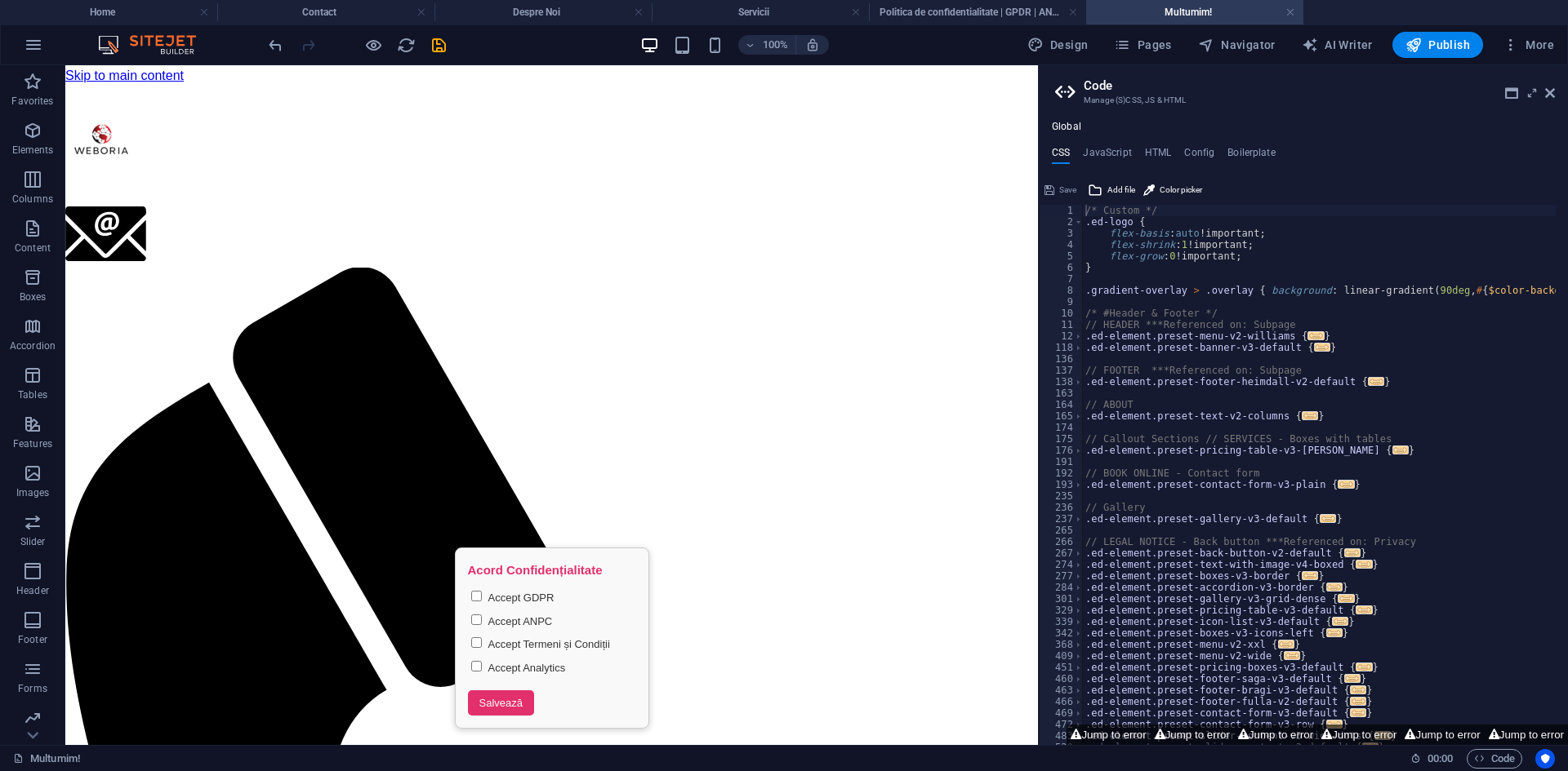
scroll to position [0, 0]
click at [132, 6] on h4 "Home" at bounding box center [108, 12] width 217 height 18
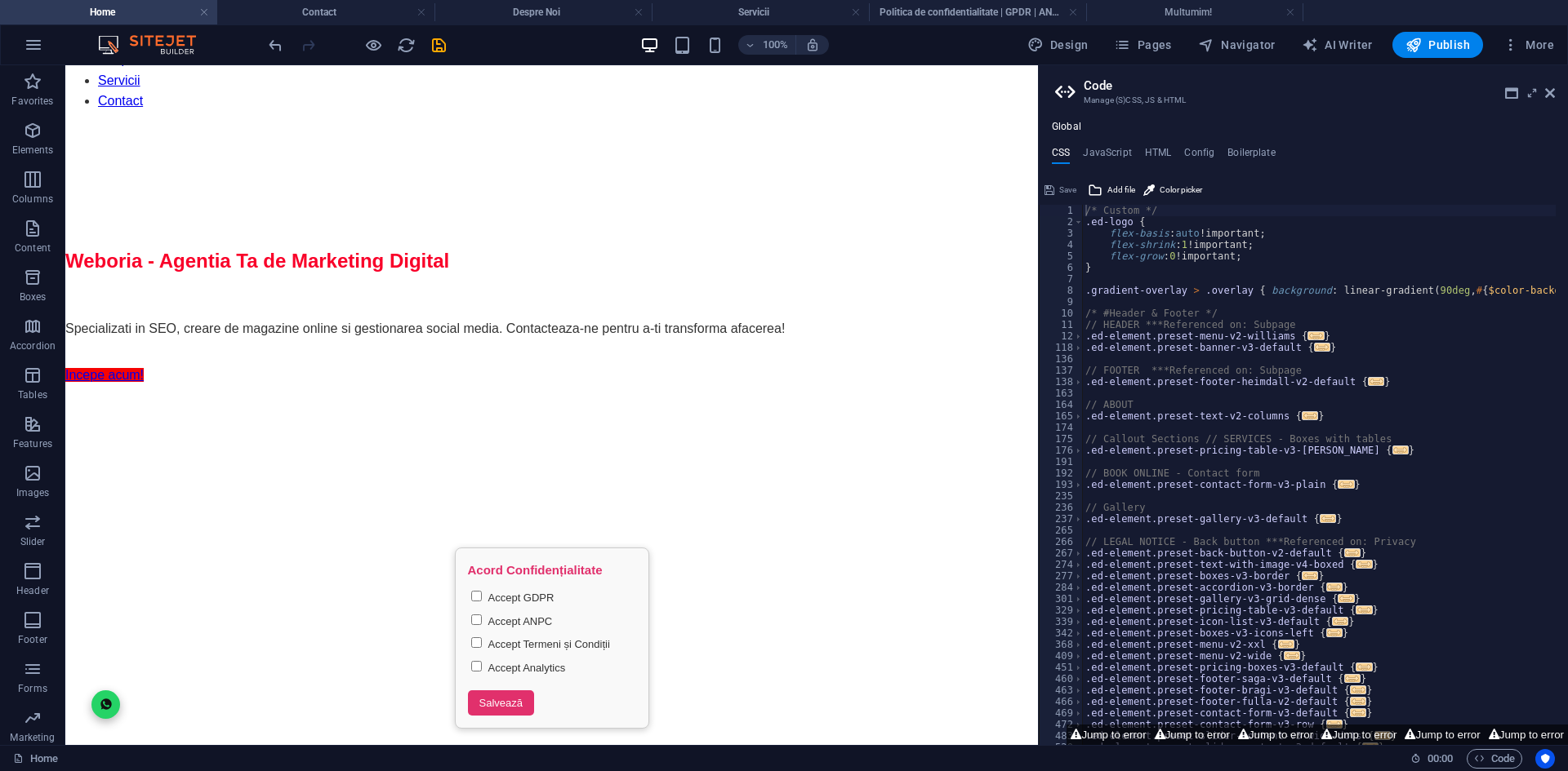
click at [437, 45] on icon "save" at bounding box center [438, 45] width 19 height 19
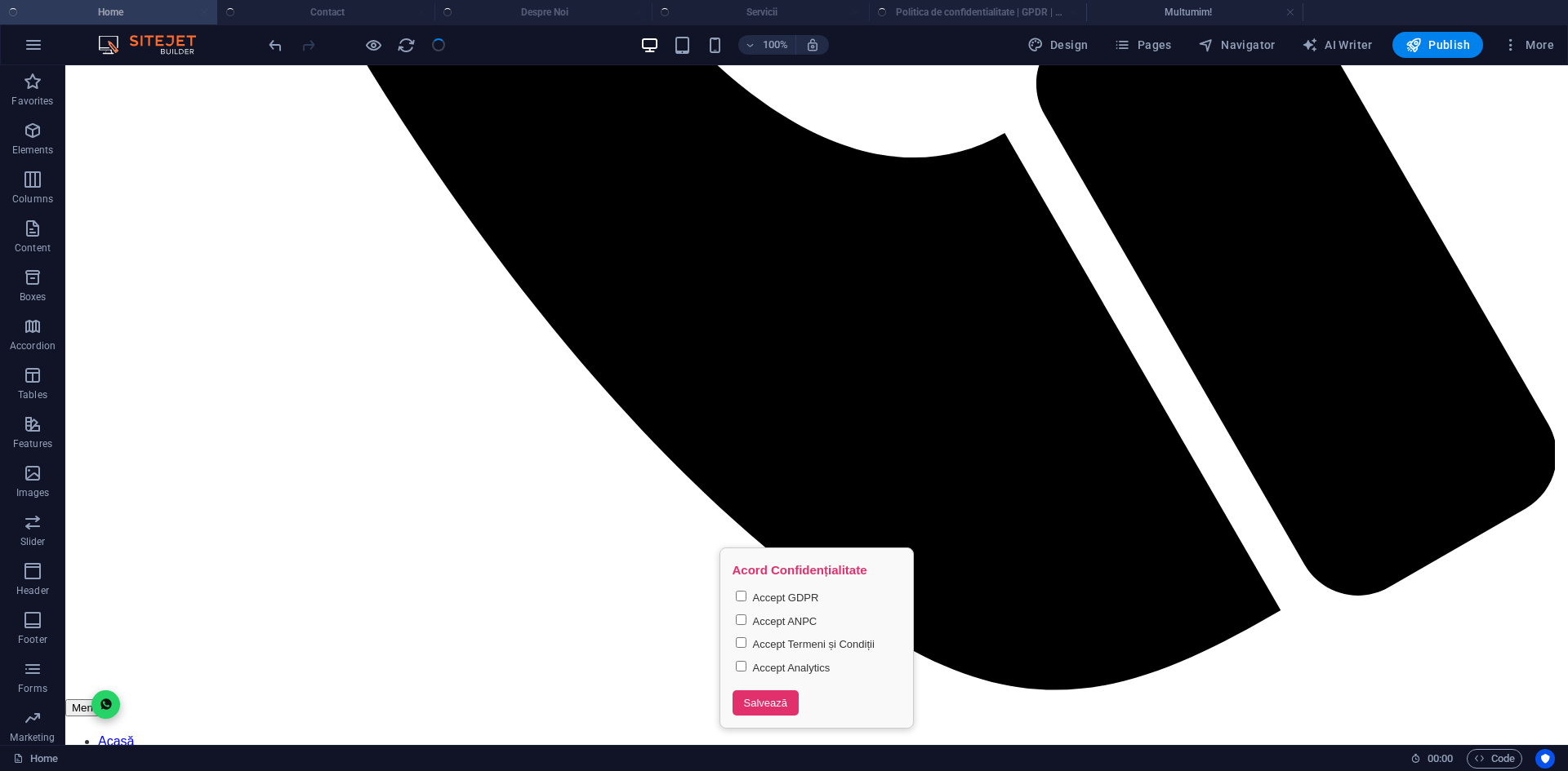
scroll to position [1490, 0]
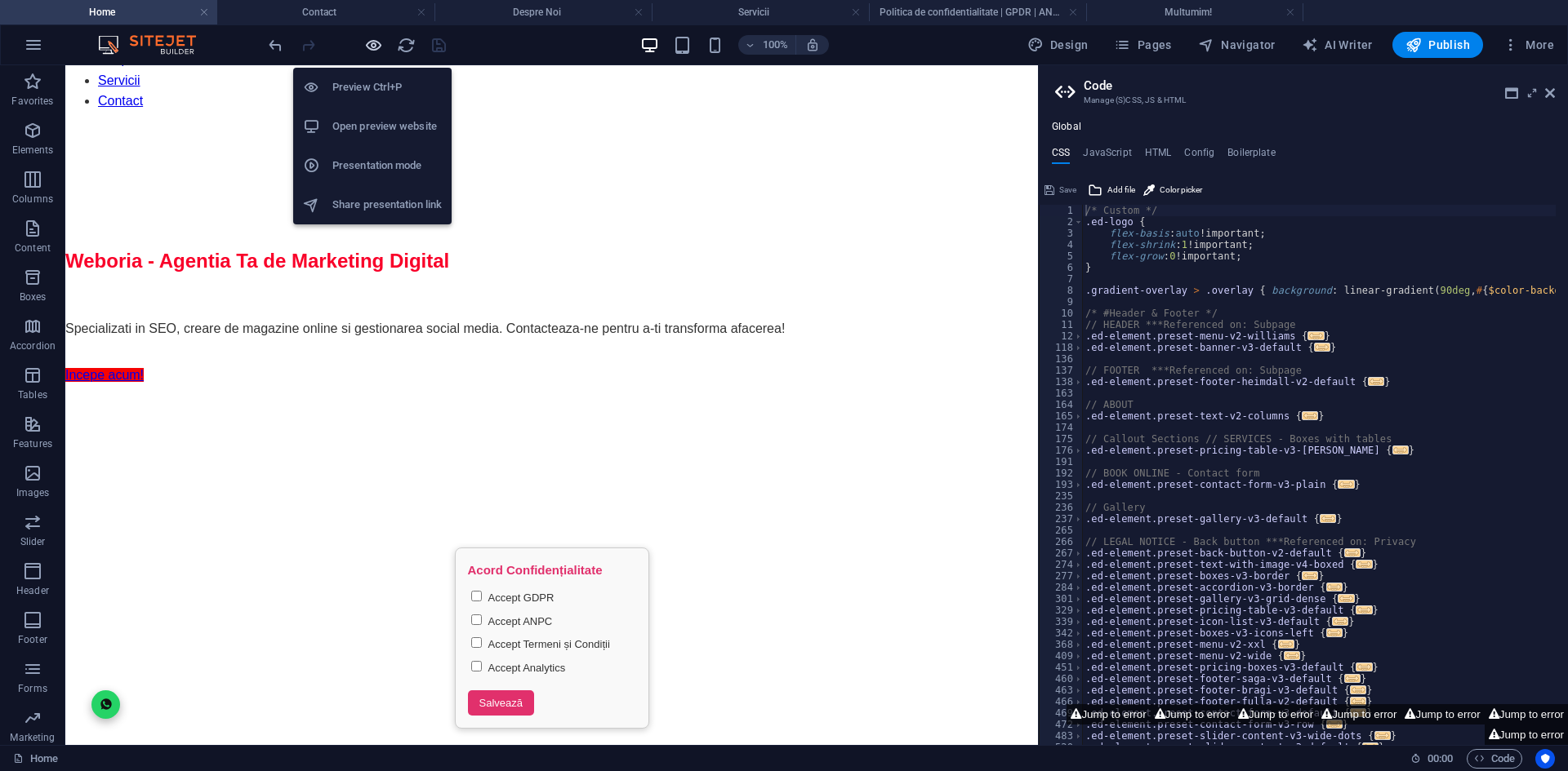
click at [377, 44] on icon "button" at bounding box center [373, 45] width 19 height 19
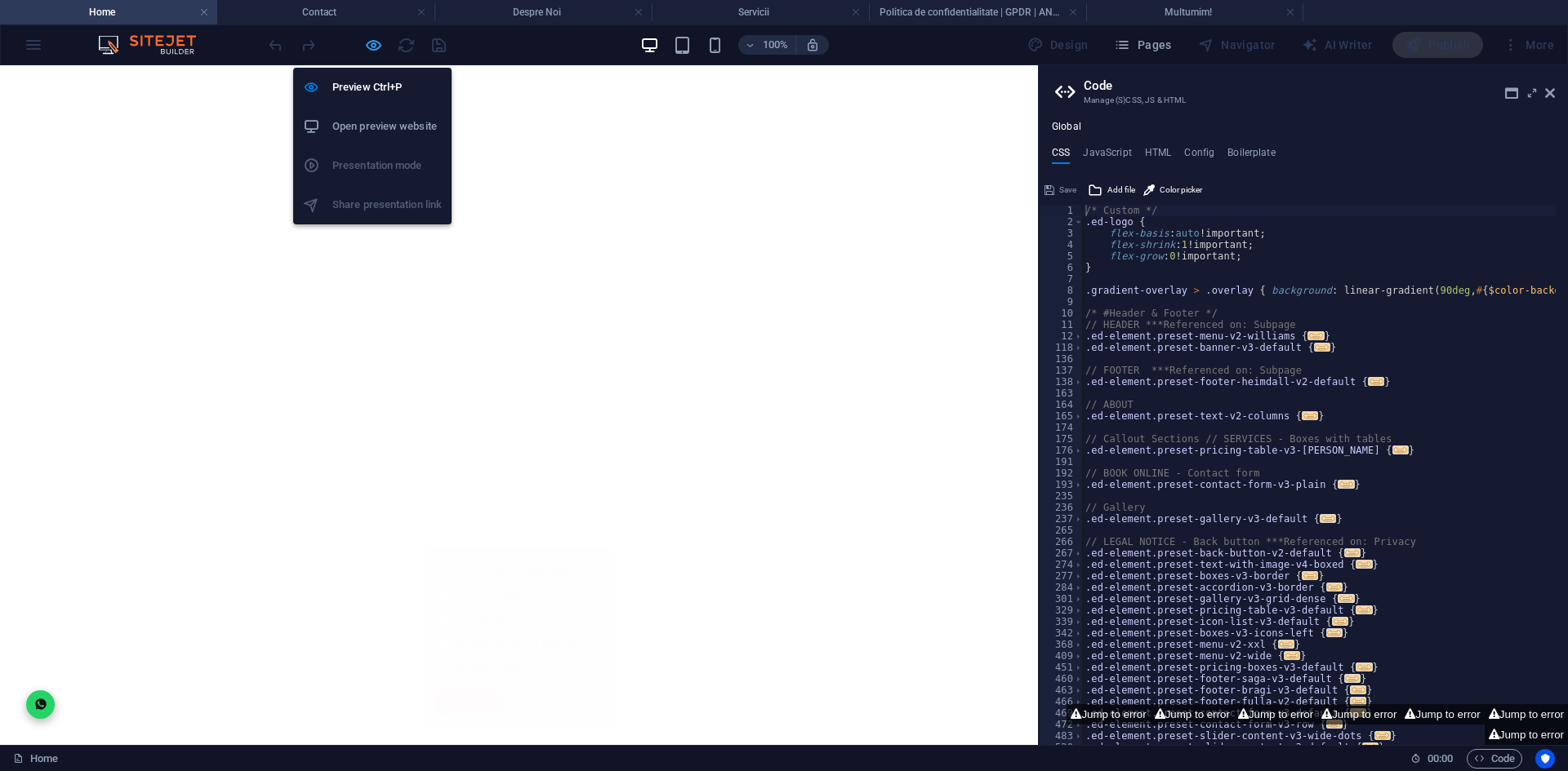
scroll to position [0, 0]
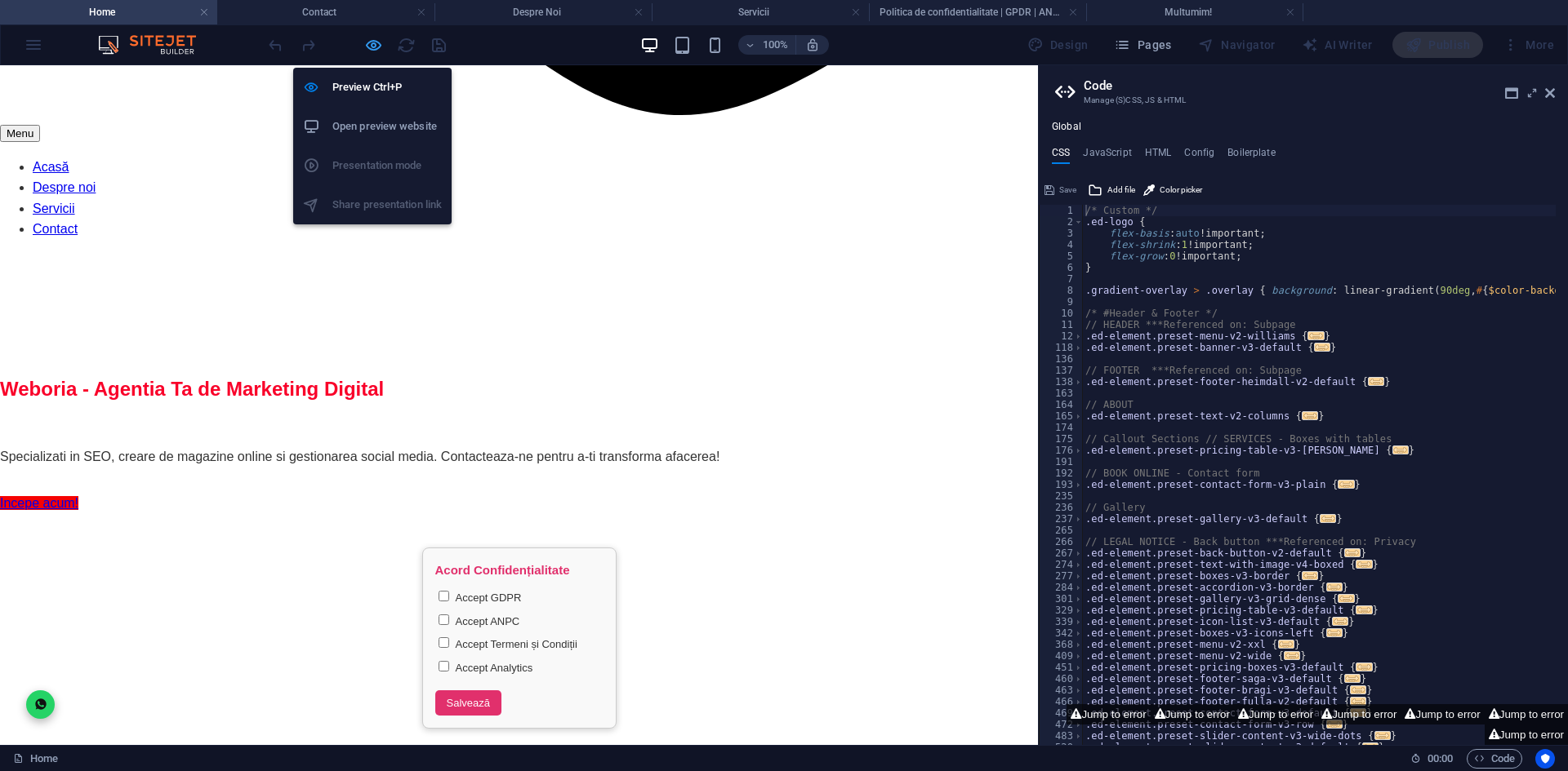
click at [377, 44] on icon "button" at bounding box center [373, 45] width 19 height 19
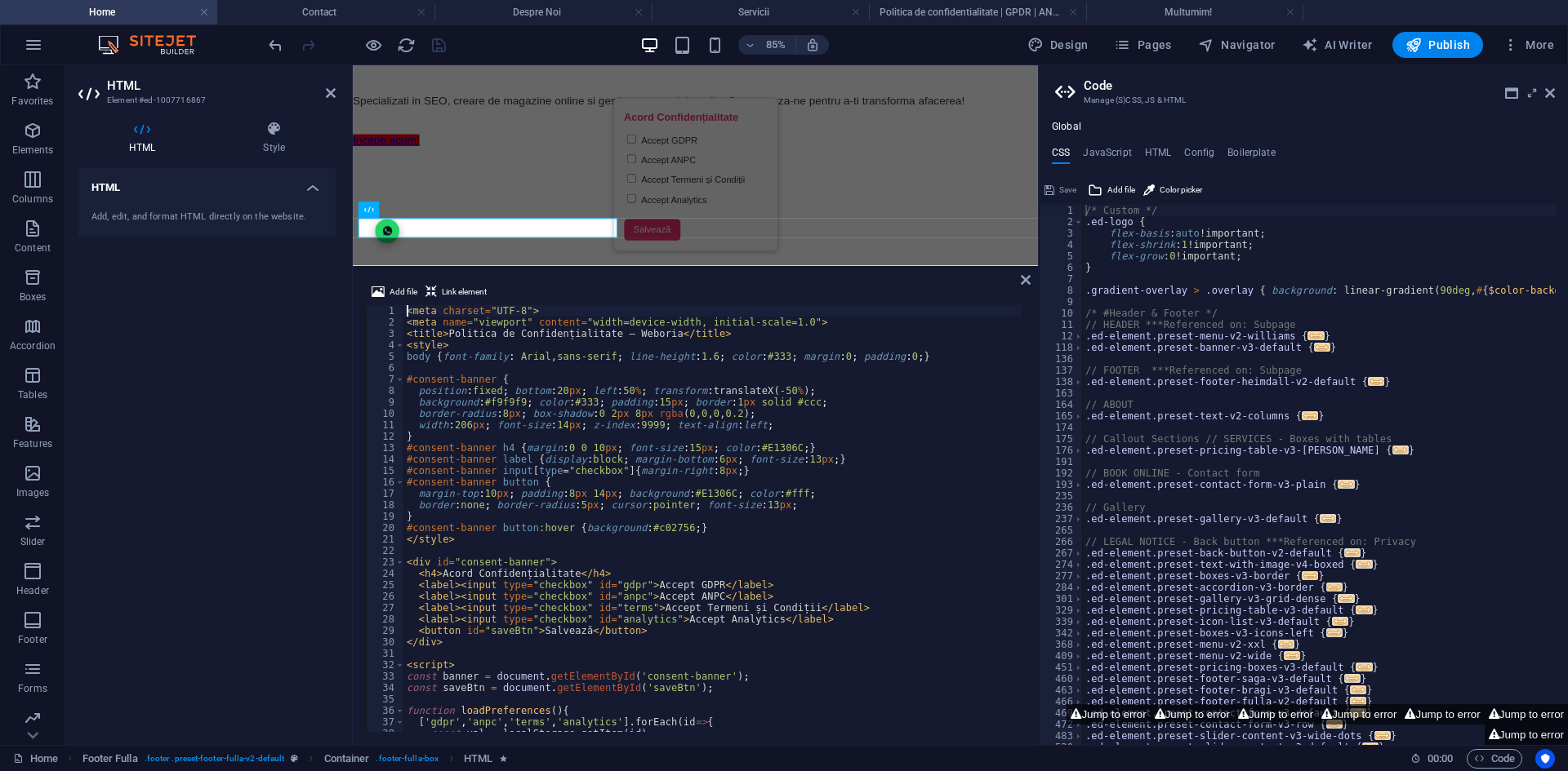
scroll to position [2027, 0]
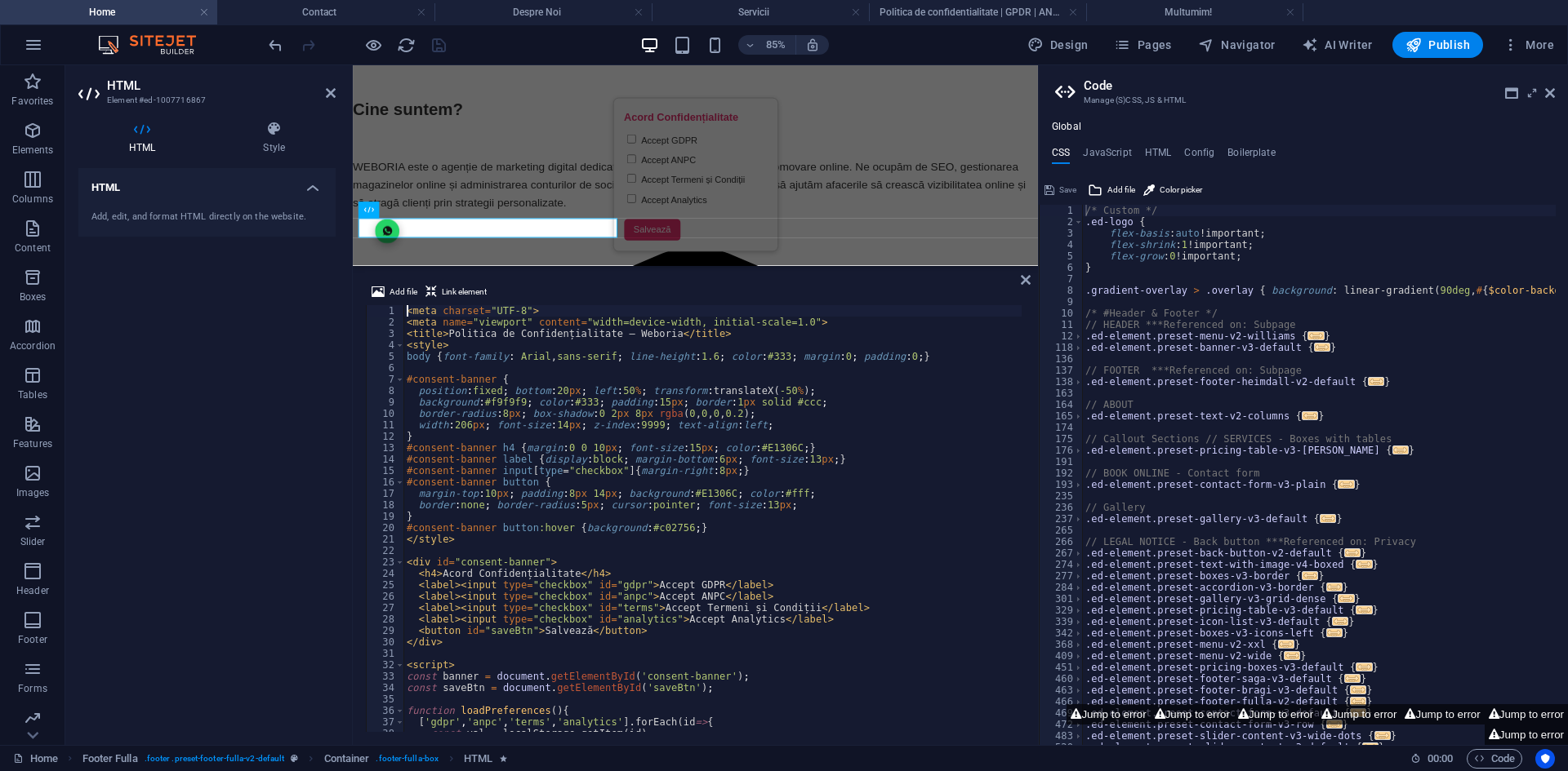
click at [592, 383] on div "< meta charset = "UTF-8" > < meta name = "viewport" content = "width=device-wid…" at bounding box center [712, 530] width 618 height 449
type textarea "</script>"
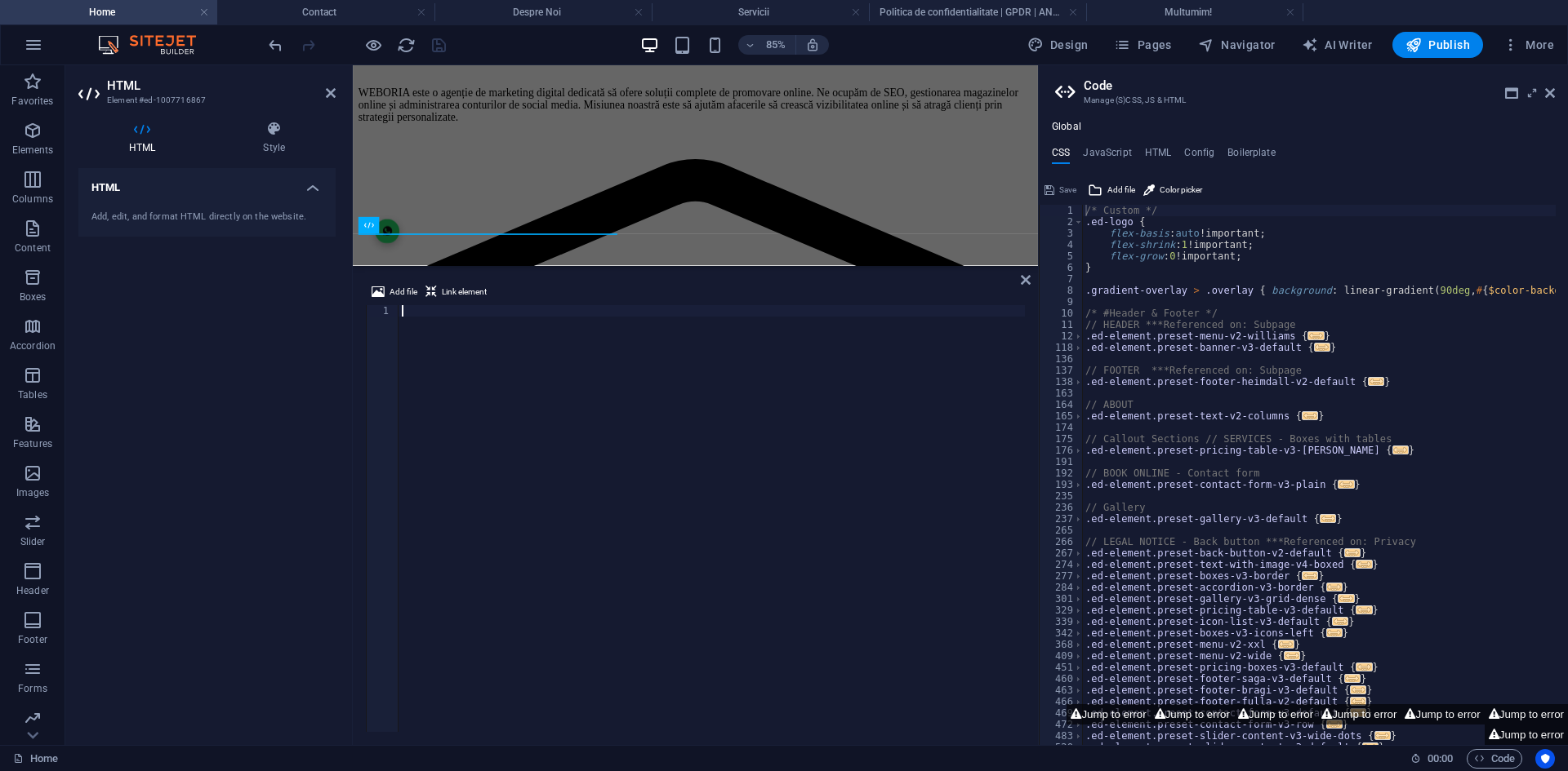
scroll to position [248, 0]
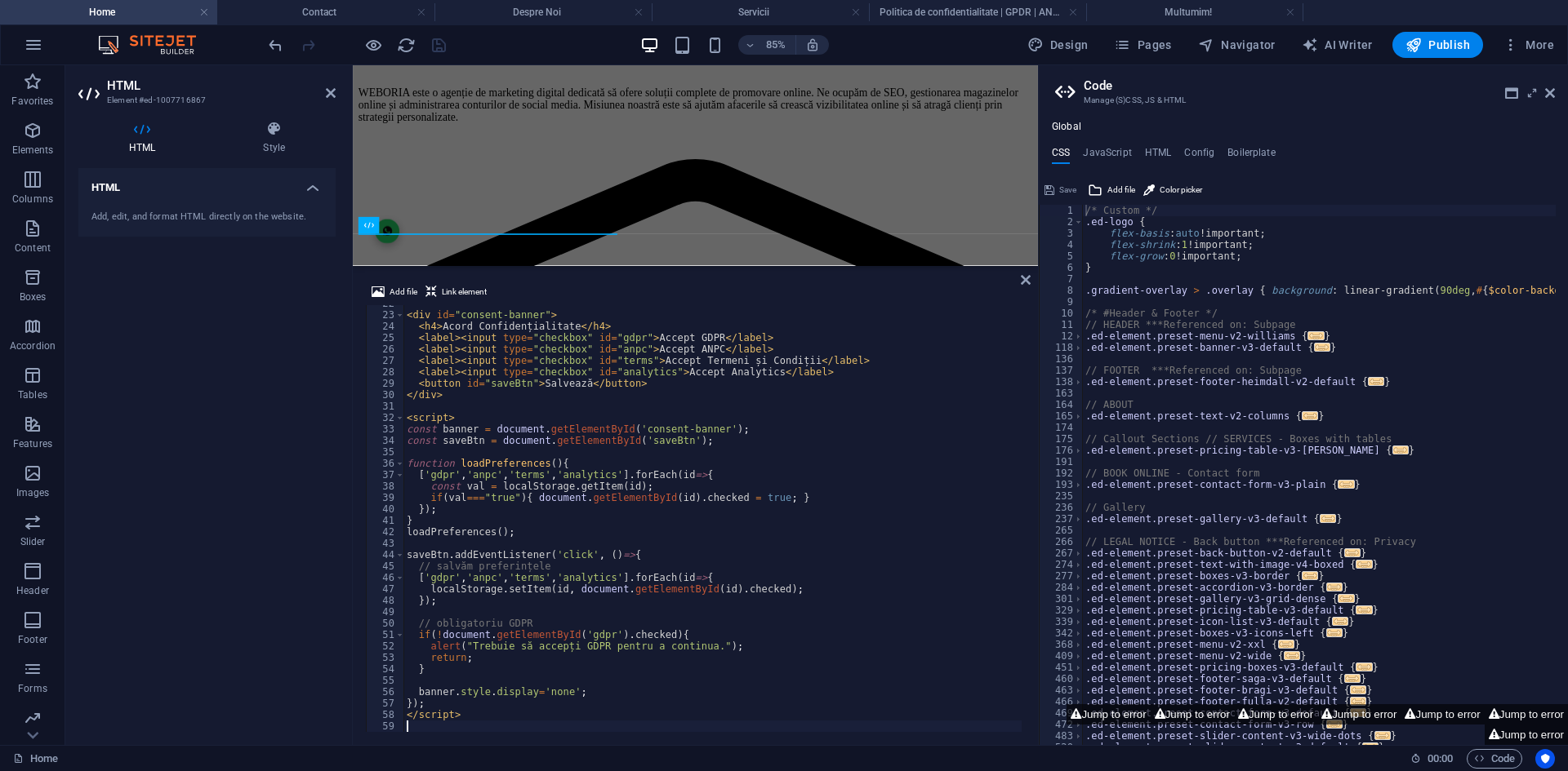
type textarea "</script>"
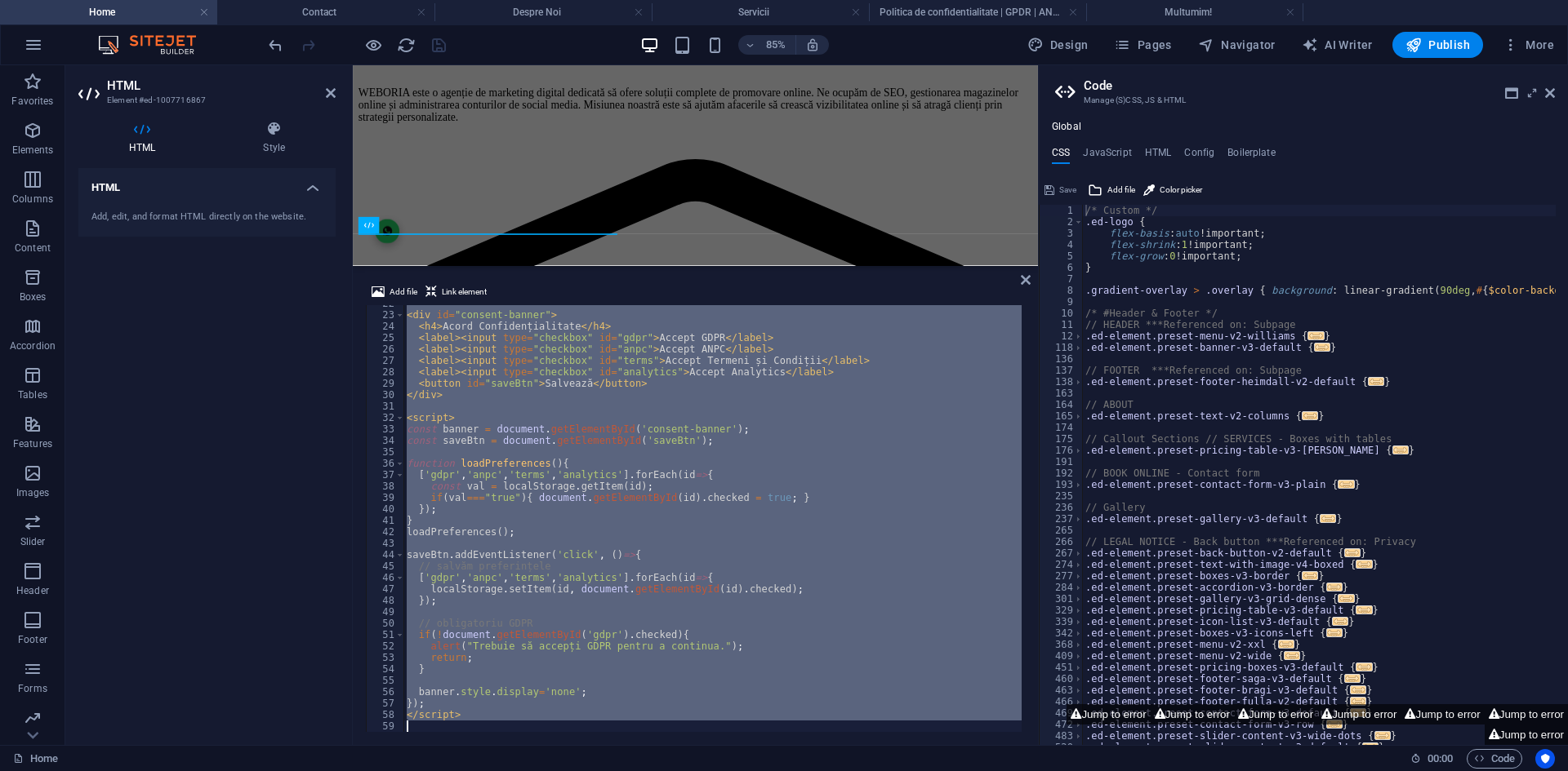
paste textarea
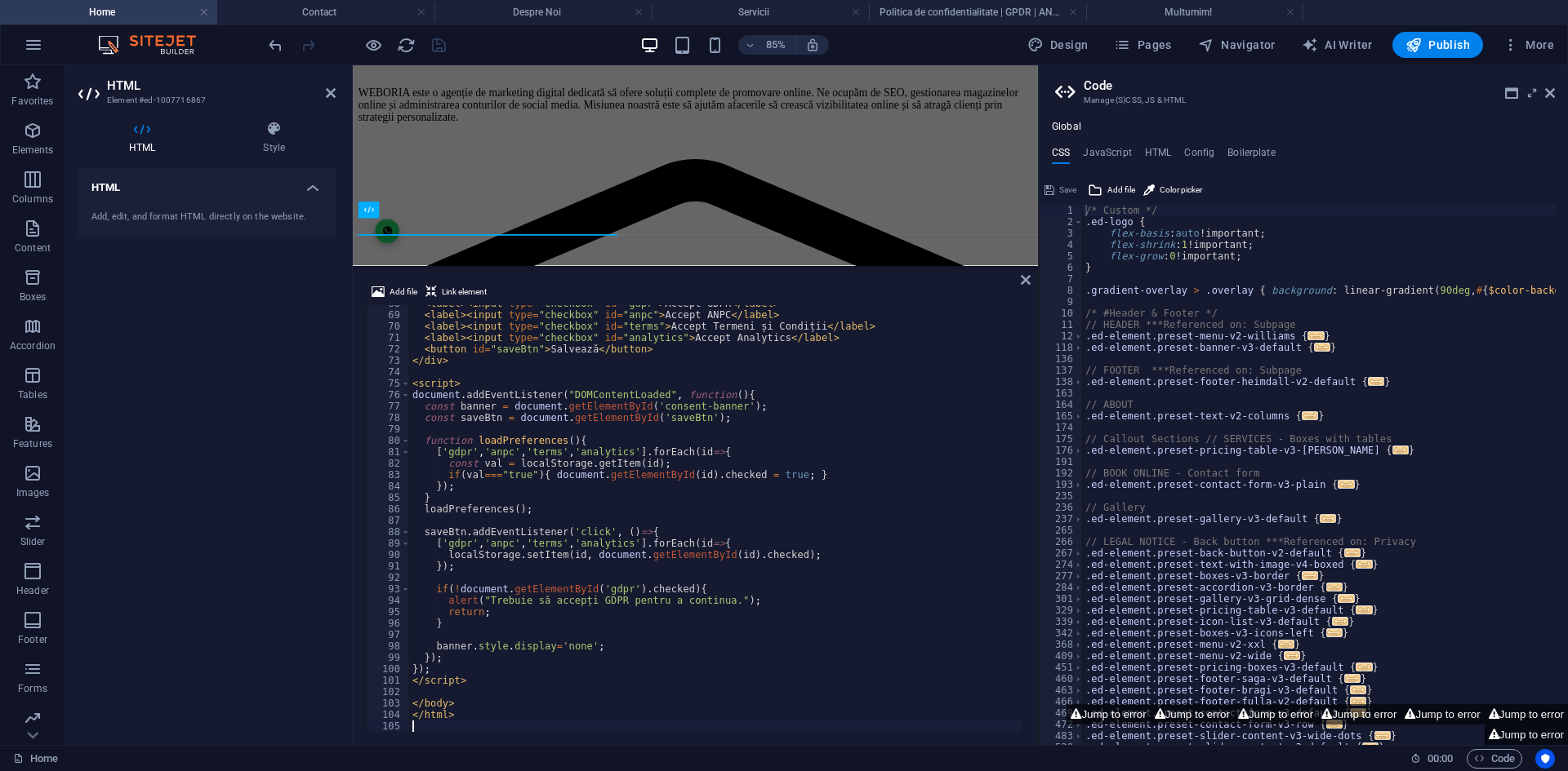
scroll to position [2027, 0]
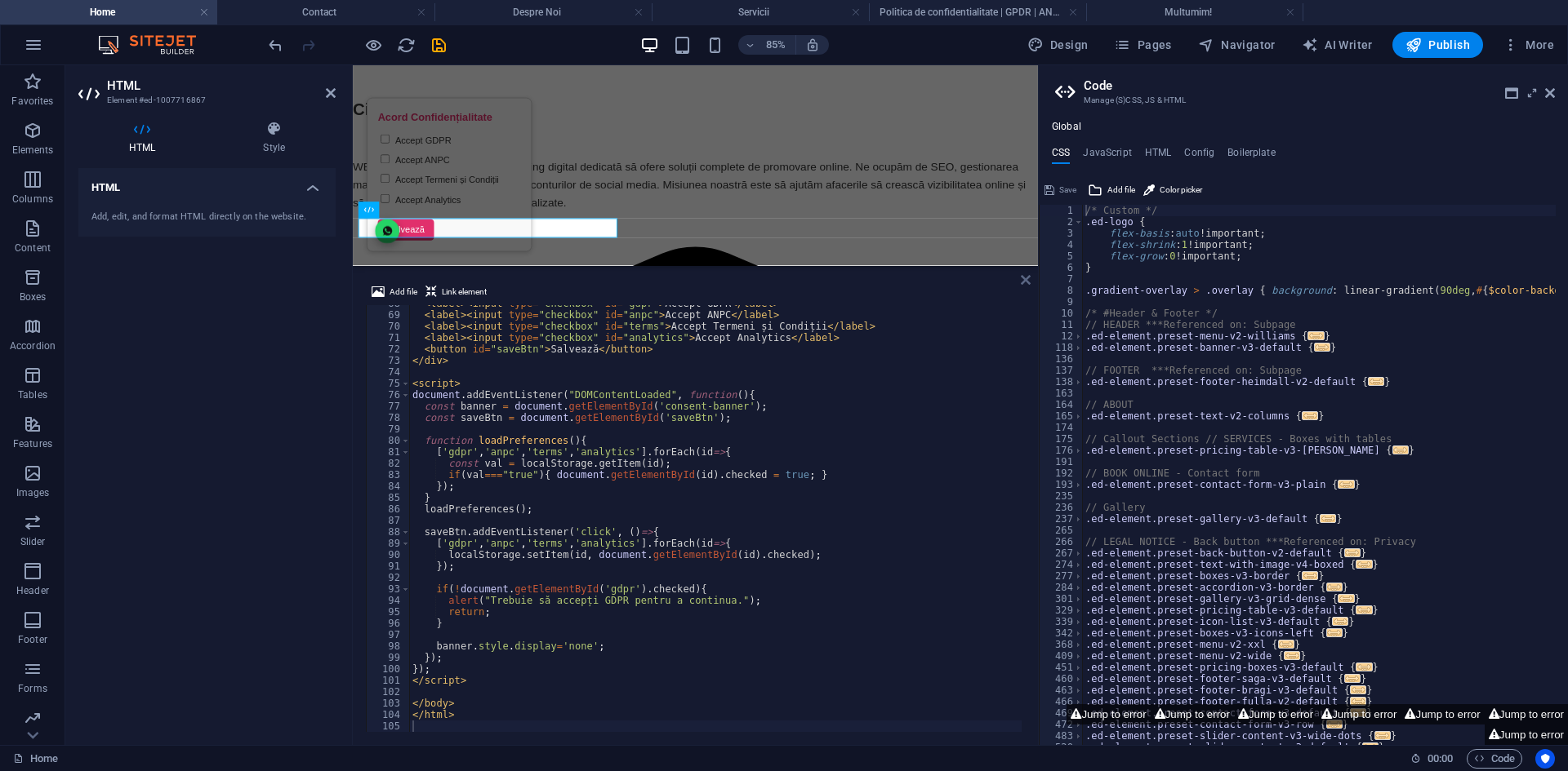
click at [1026, 279] on icon at bounding box center [1026, 280] width 10 height 13
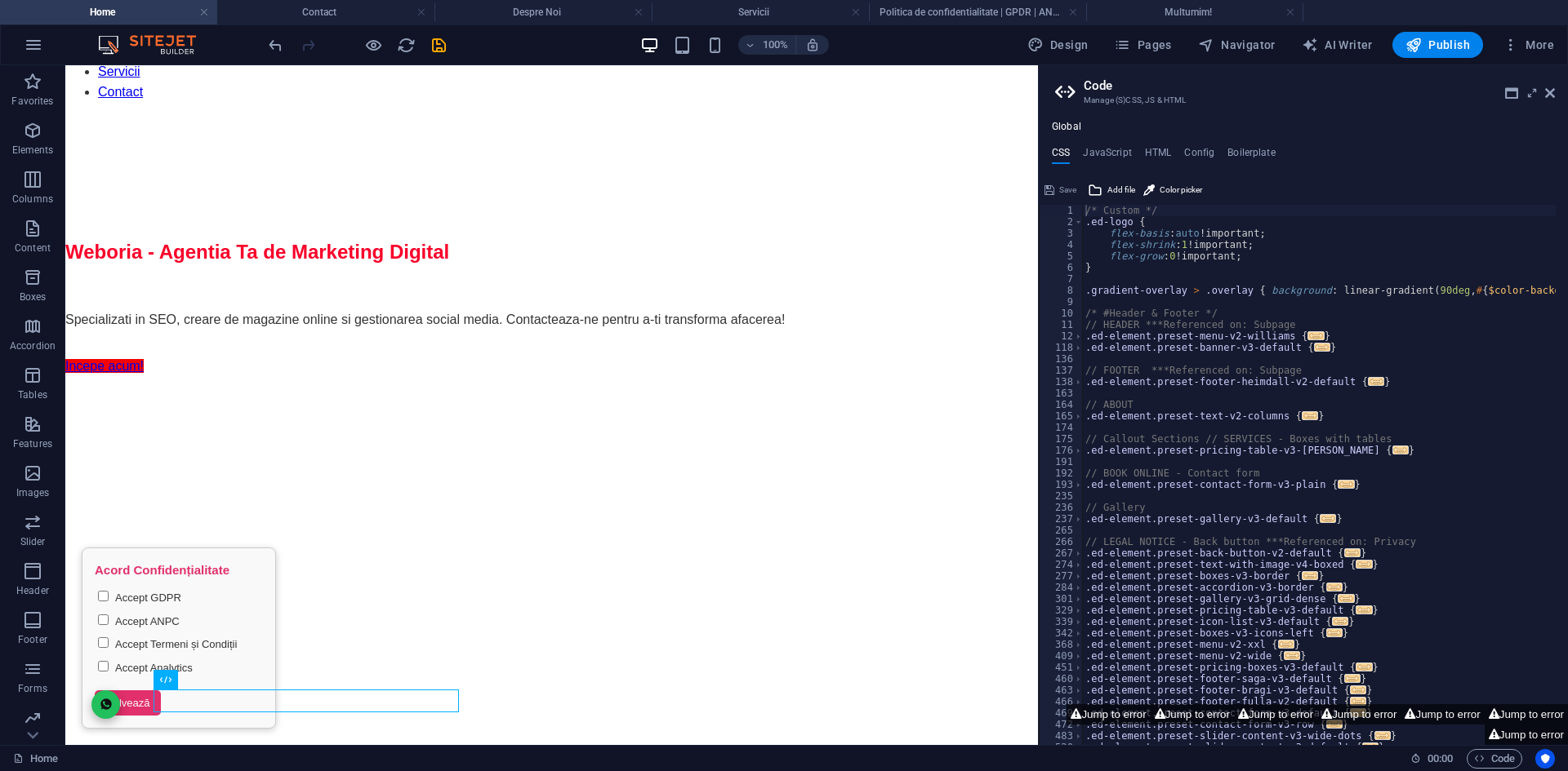
click at [103, 702] on icon "button" at bounding box center [106, 705] width 13 height 13
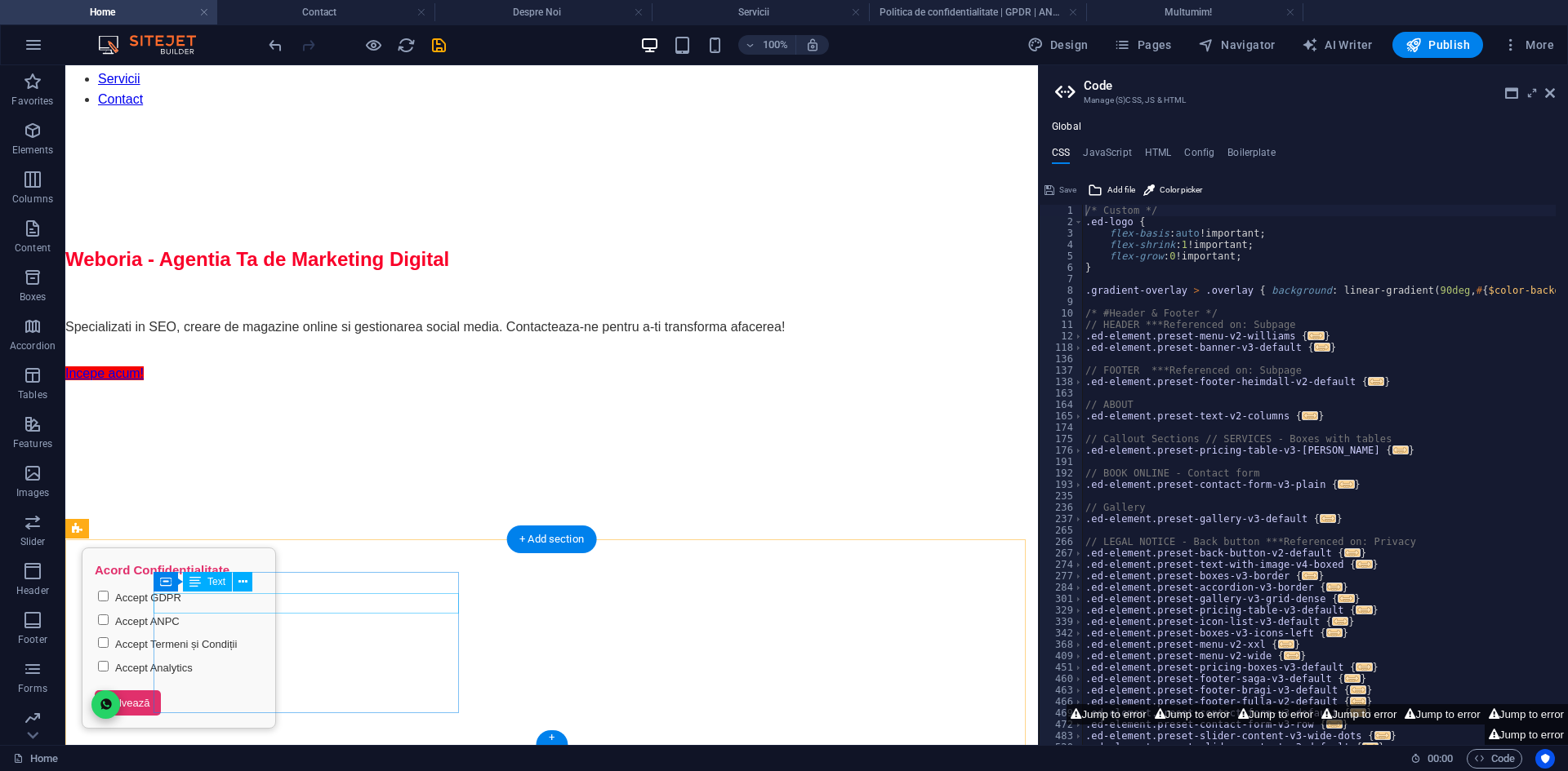
scroll to position [1553, 0]
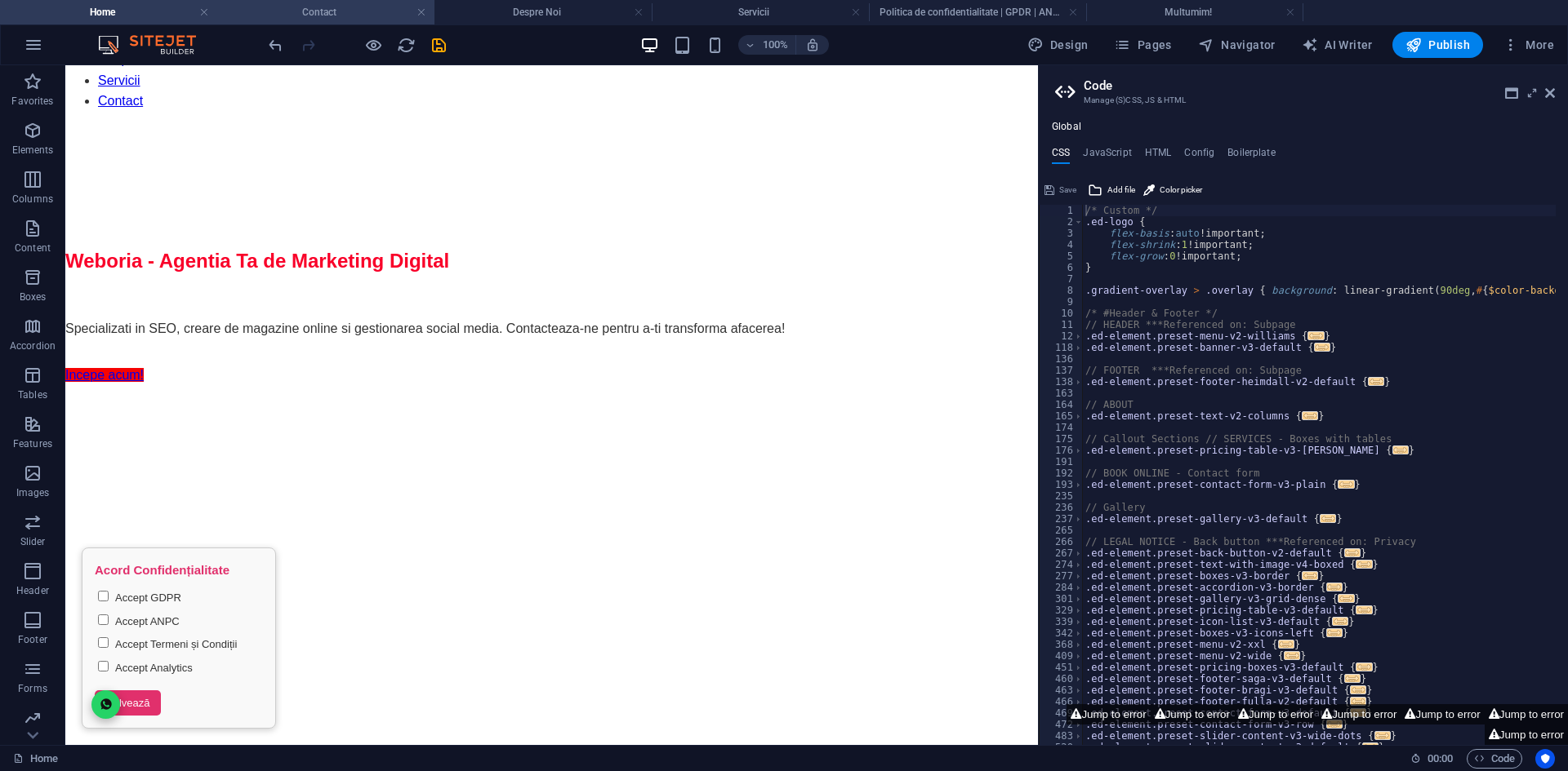
click at [338, 9] on h4 "Contact" at bounding box center [326, 12] width 217 height 18
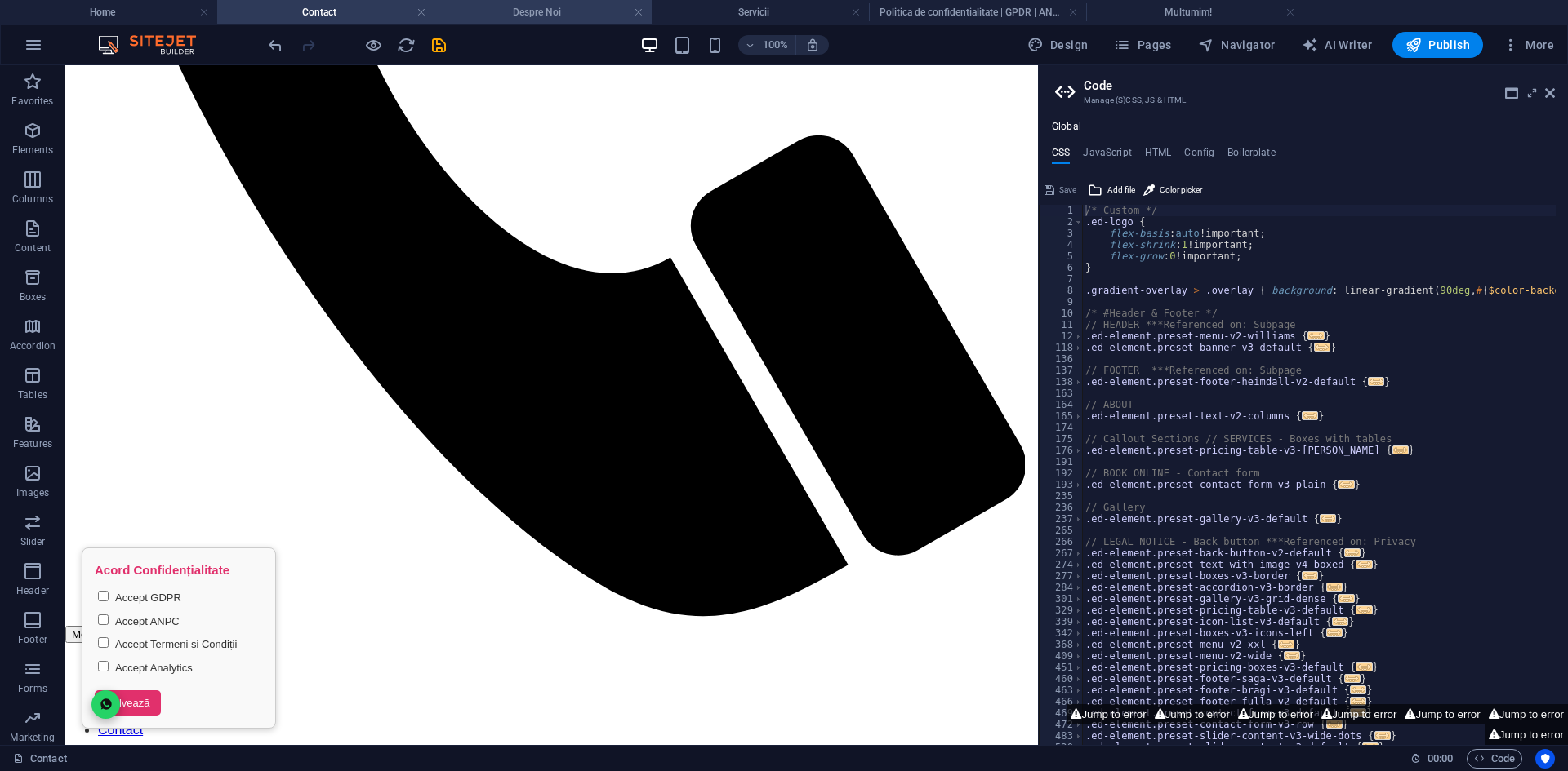
click at [544, 14] on h4 "Despre Noi" at bounding box center [542, 12] width 217 height 18
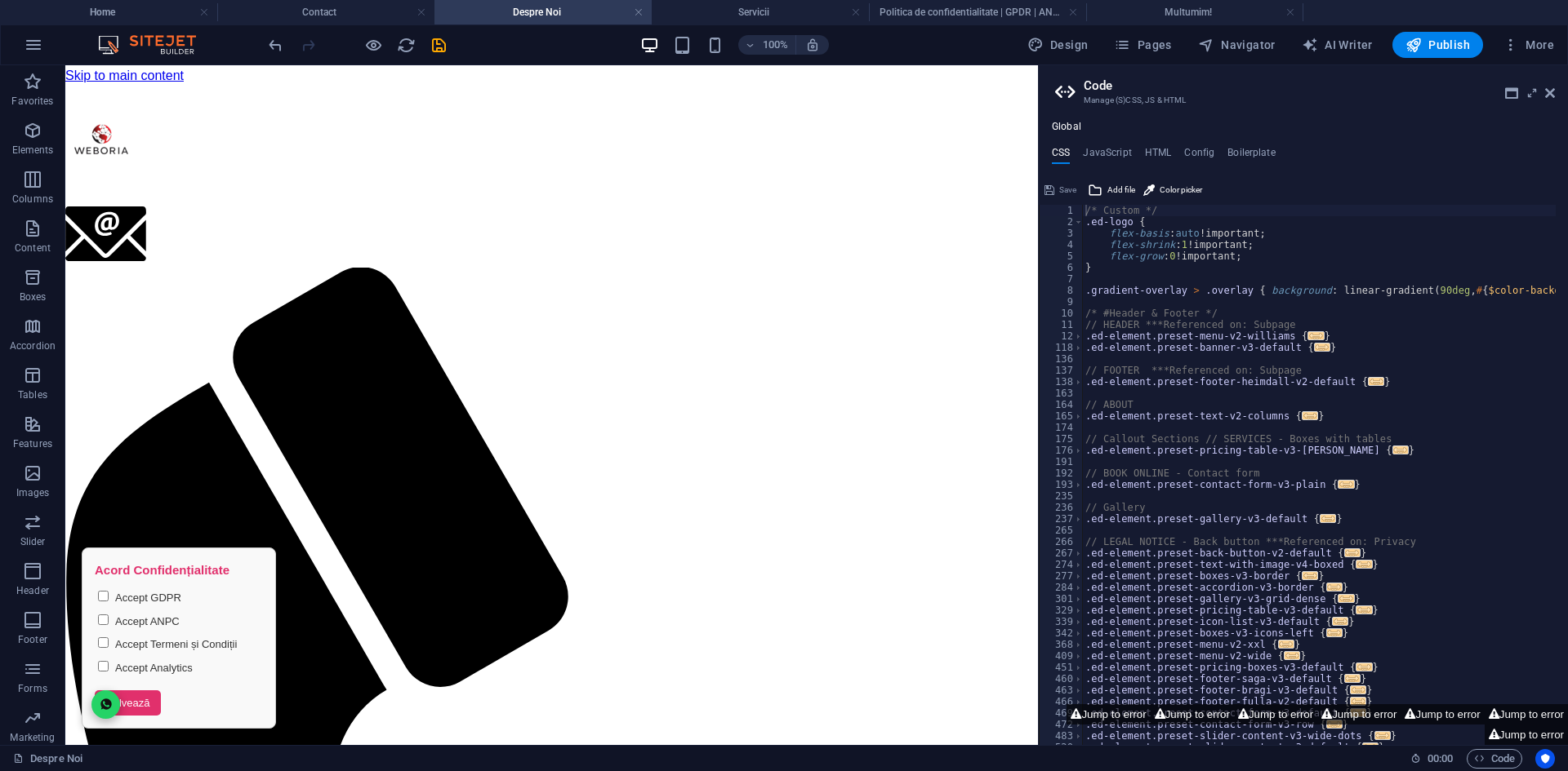
scroll to position [911, 0]
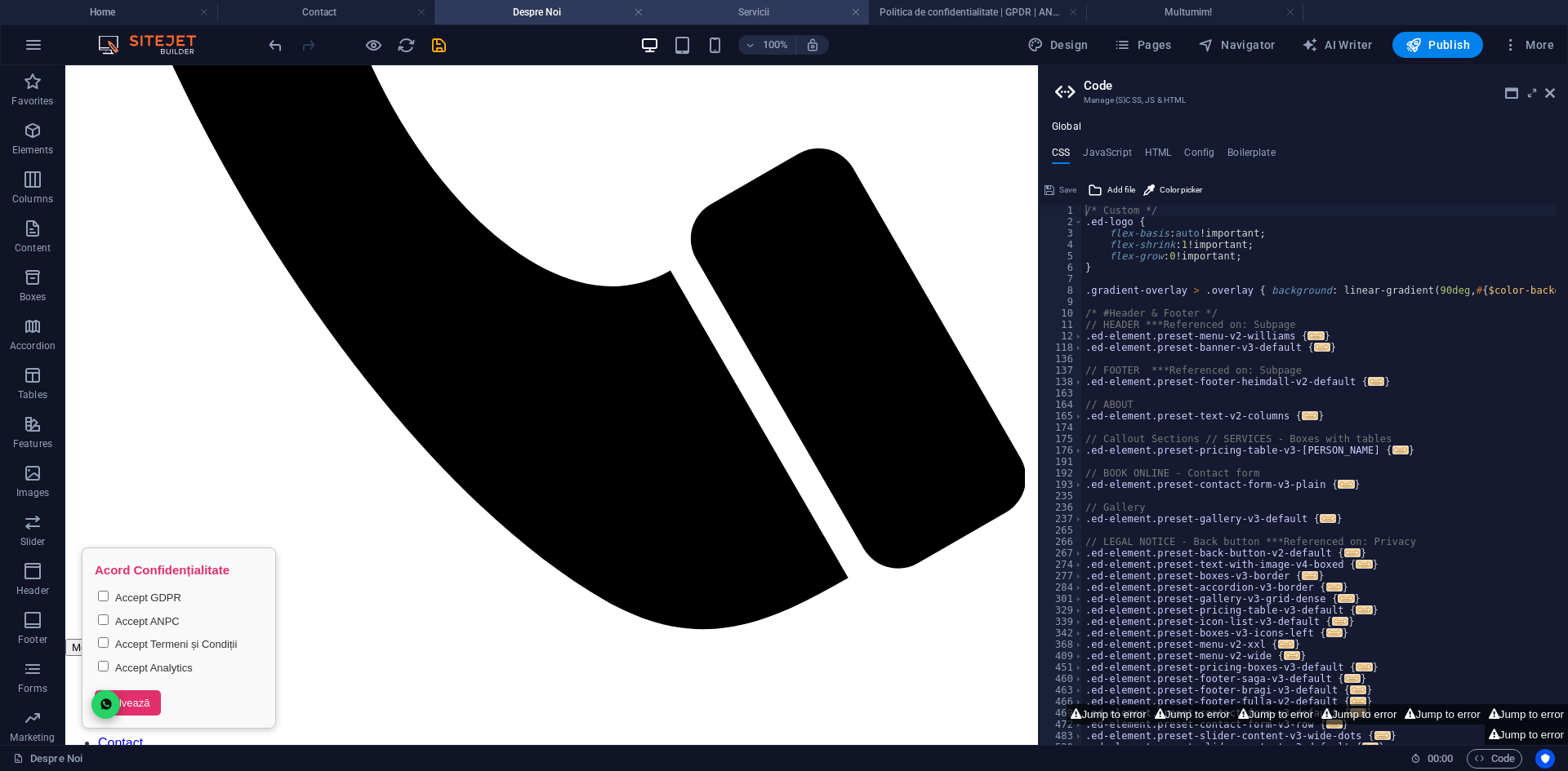
click at [714, 8] on h4 "Servicii" at bounding box center [760, 12] width 217 height 18
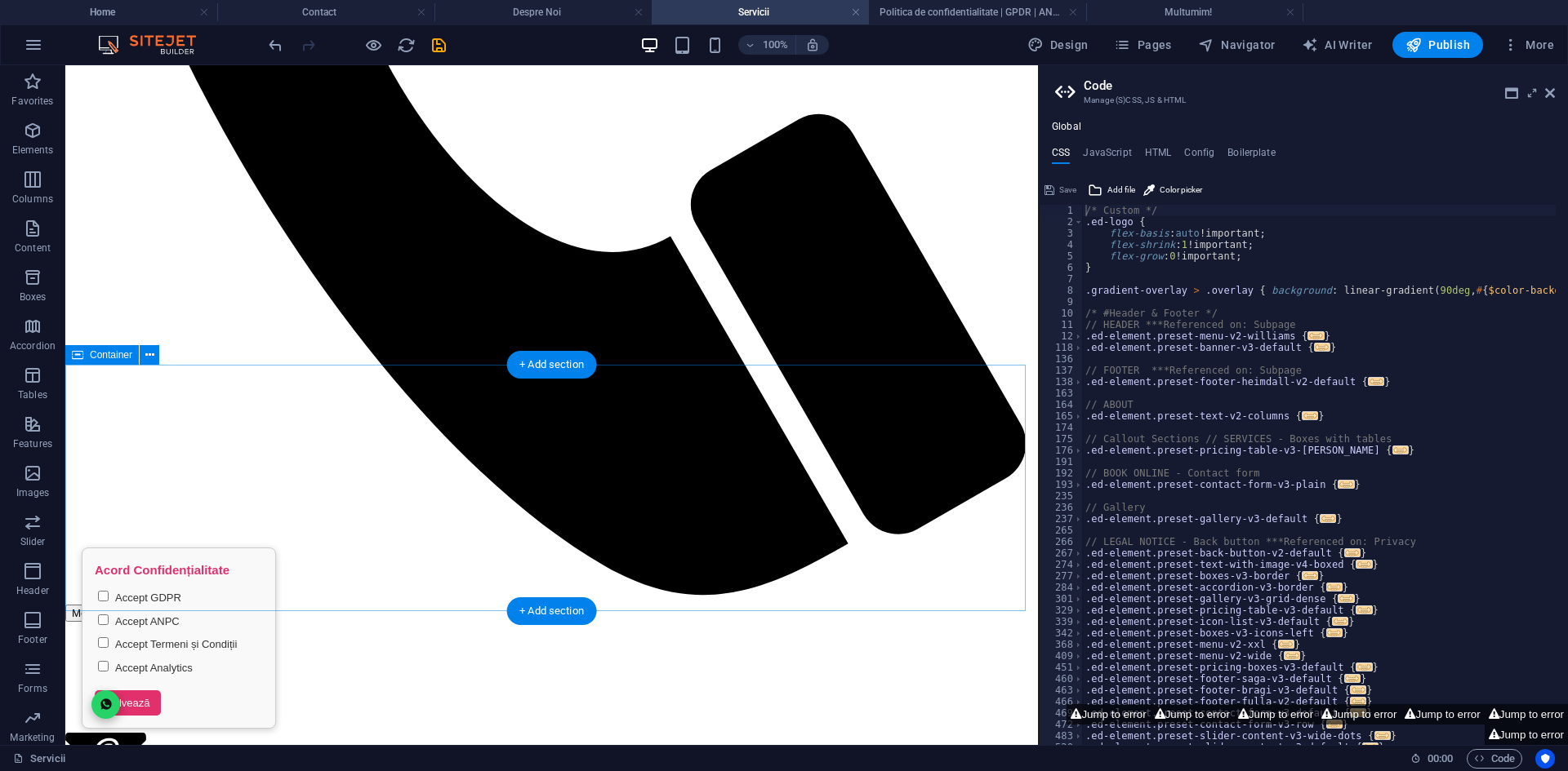
scroll to position [981, 0]
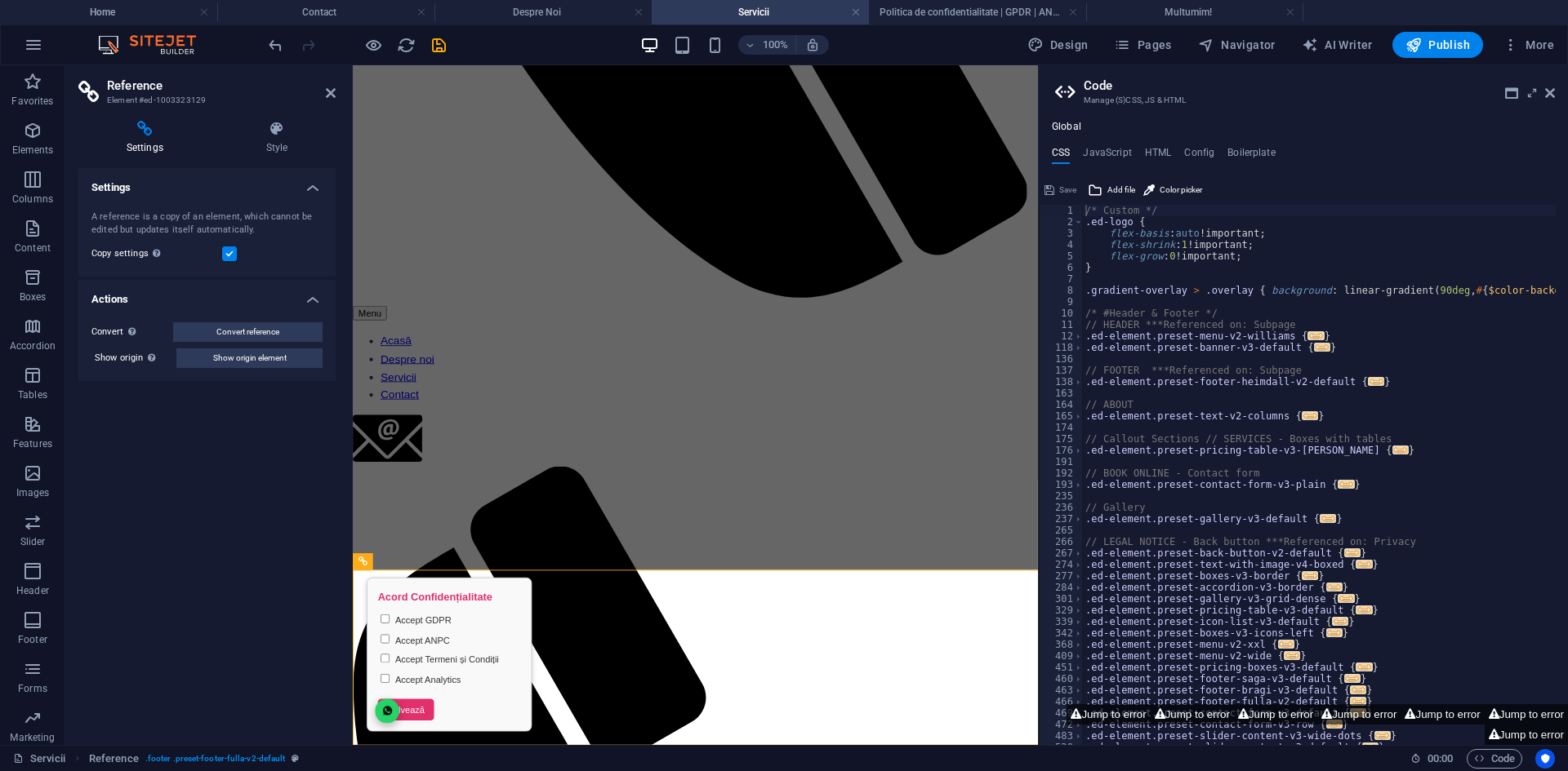
scroll to position [861, 0]
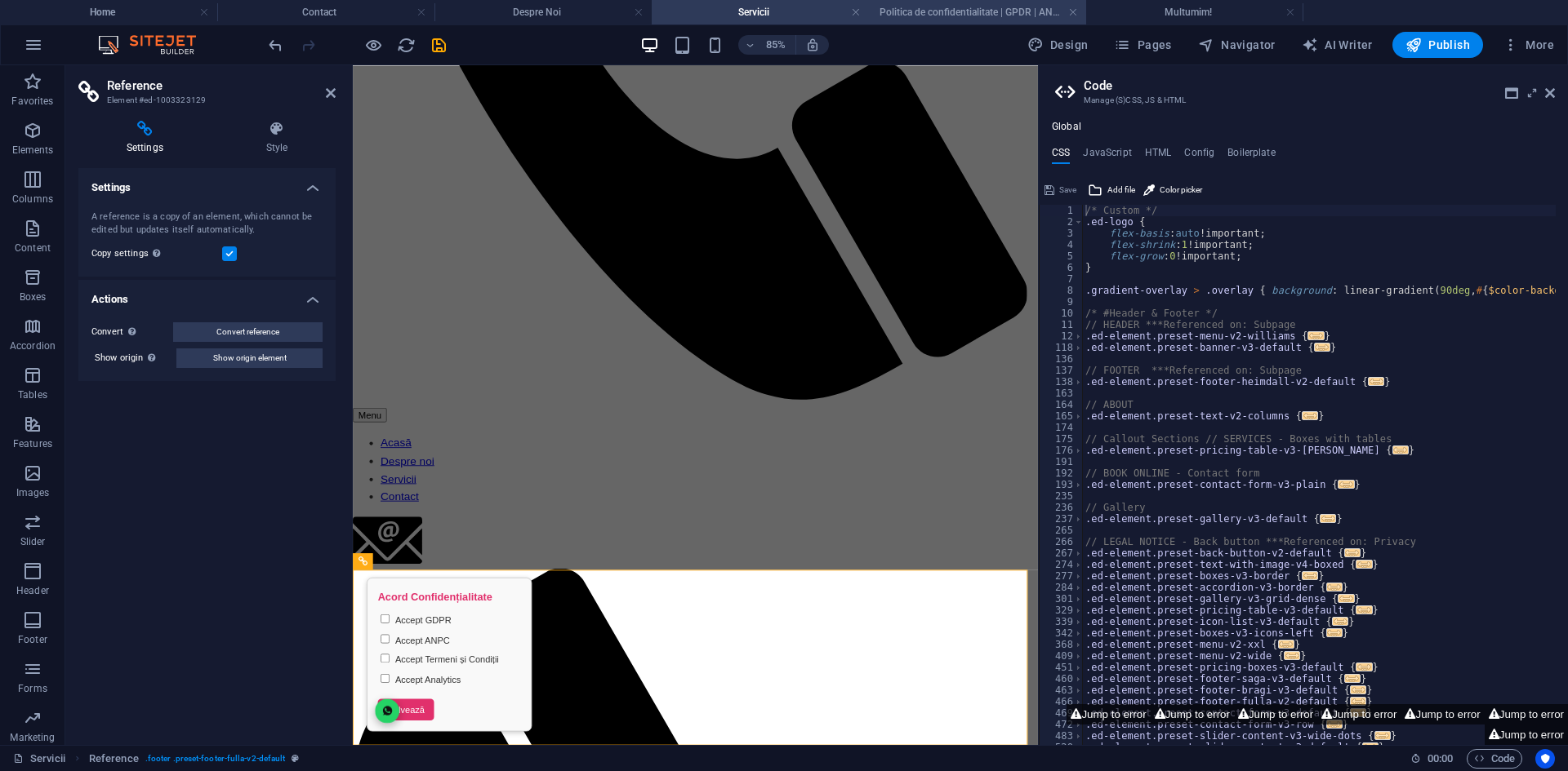
click at [950, 19] on h4 "Politica de confidentialitate | GPDR | ANPC" at bounding box center [977, 12] width 217 height 18
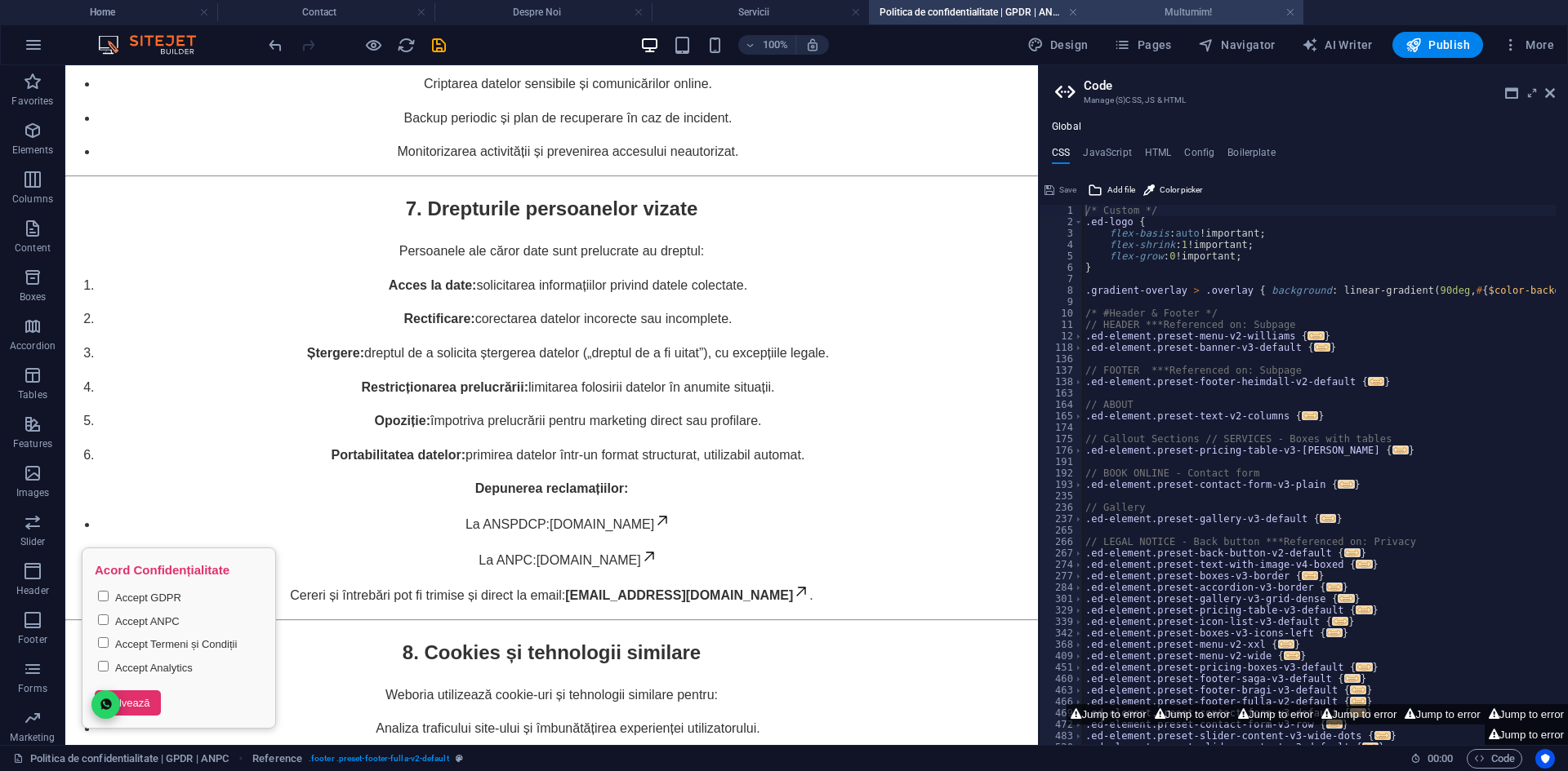
click at [1112, 15] on h4 "Multumim!" at bounding box center [1194, 12] width 217 height 18
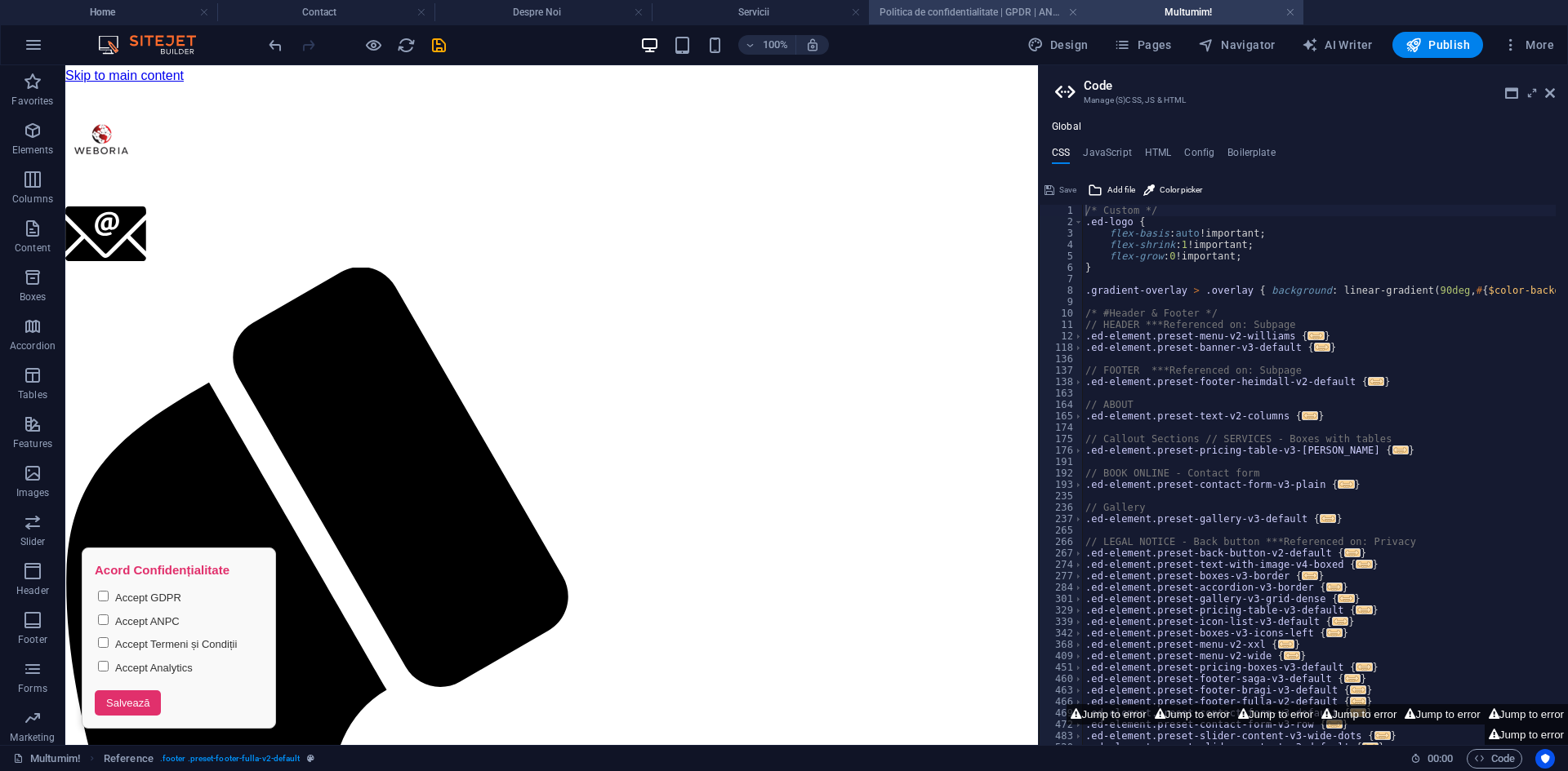
click at [930, 13] on h4 "Politica de confidentialitate | GPDR | ANPC" at bounding box center [977, 12] width 217 height 18
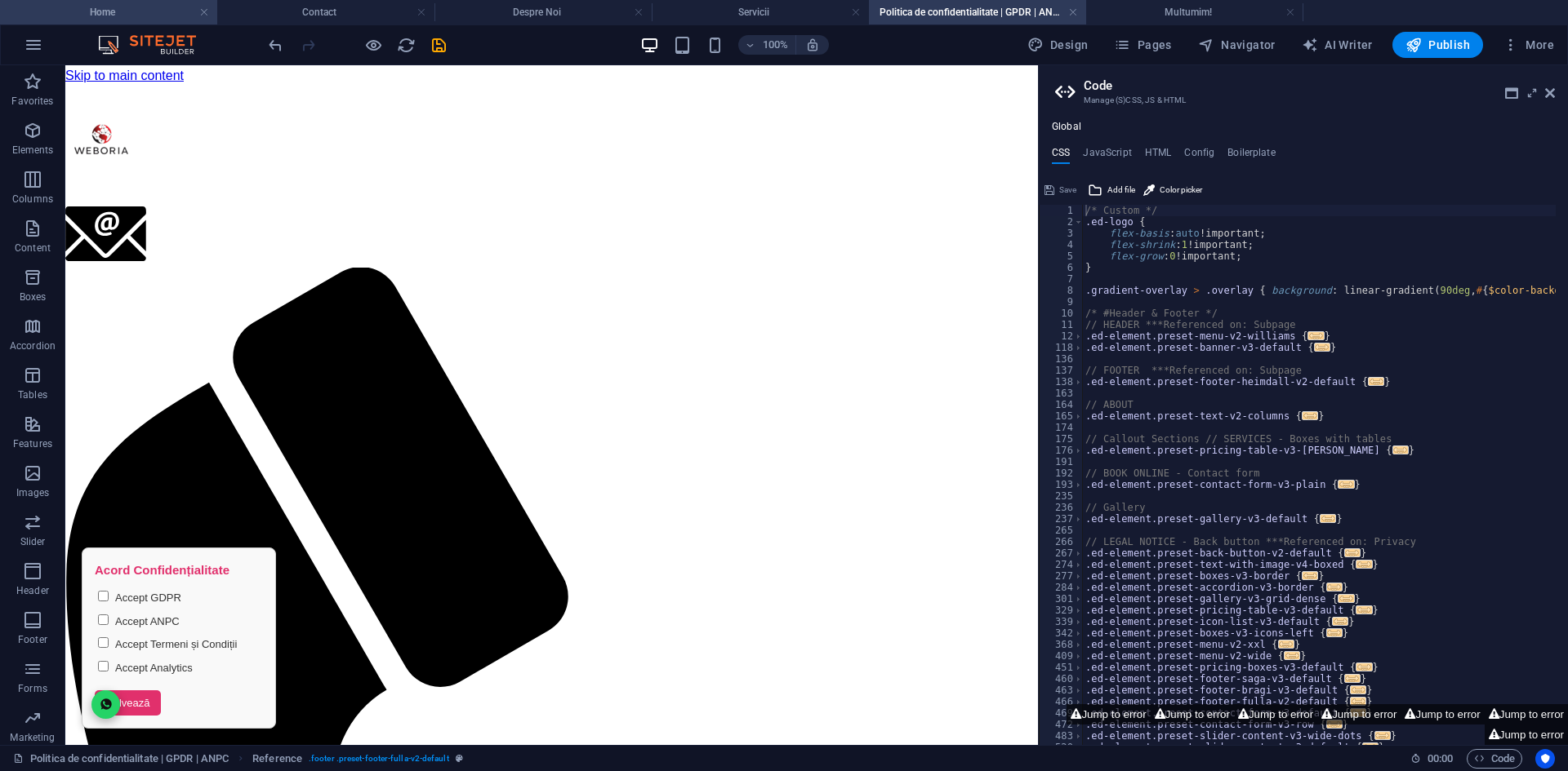
click at [122, 17] on h4 "Home" at bounding box center [108, 12] width 217 height 18
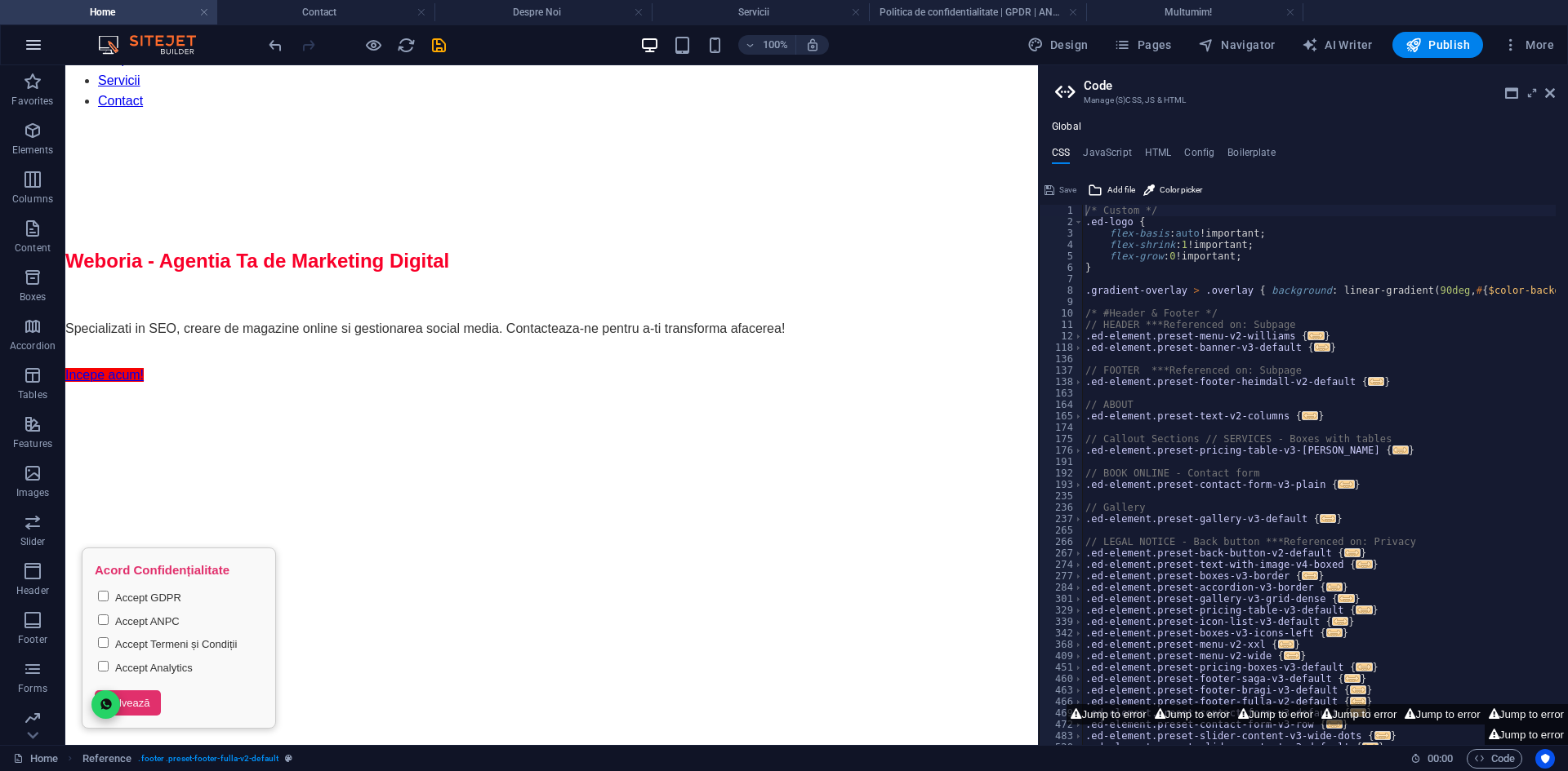
click at [20, 48] on button "button" at bounding box center [34, 45] width 39 height 39
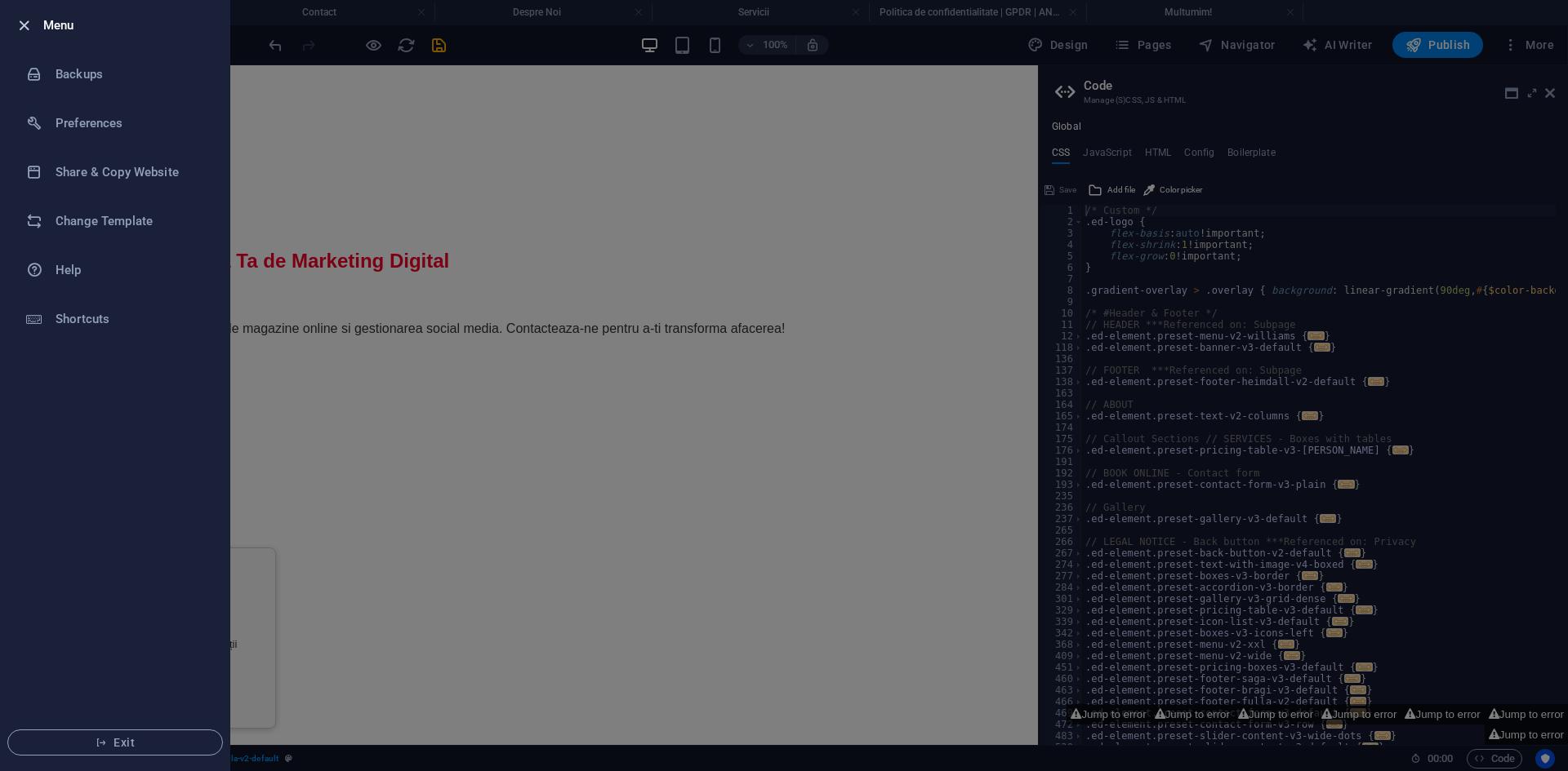
click at [25, 30] on icon "button" at bounding box center [24, 25] width 19 height 19
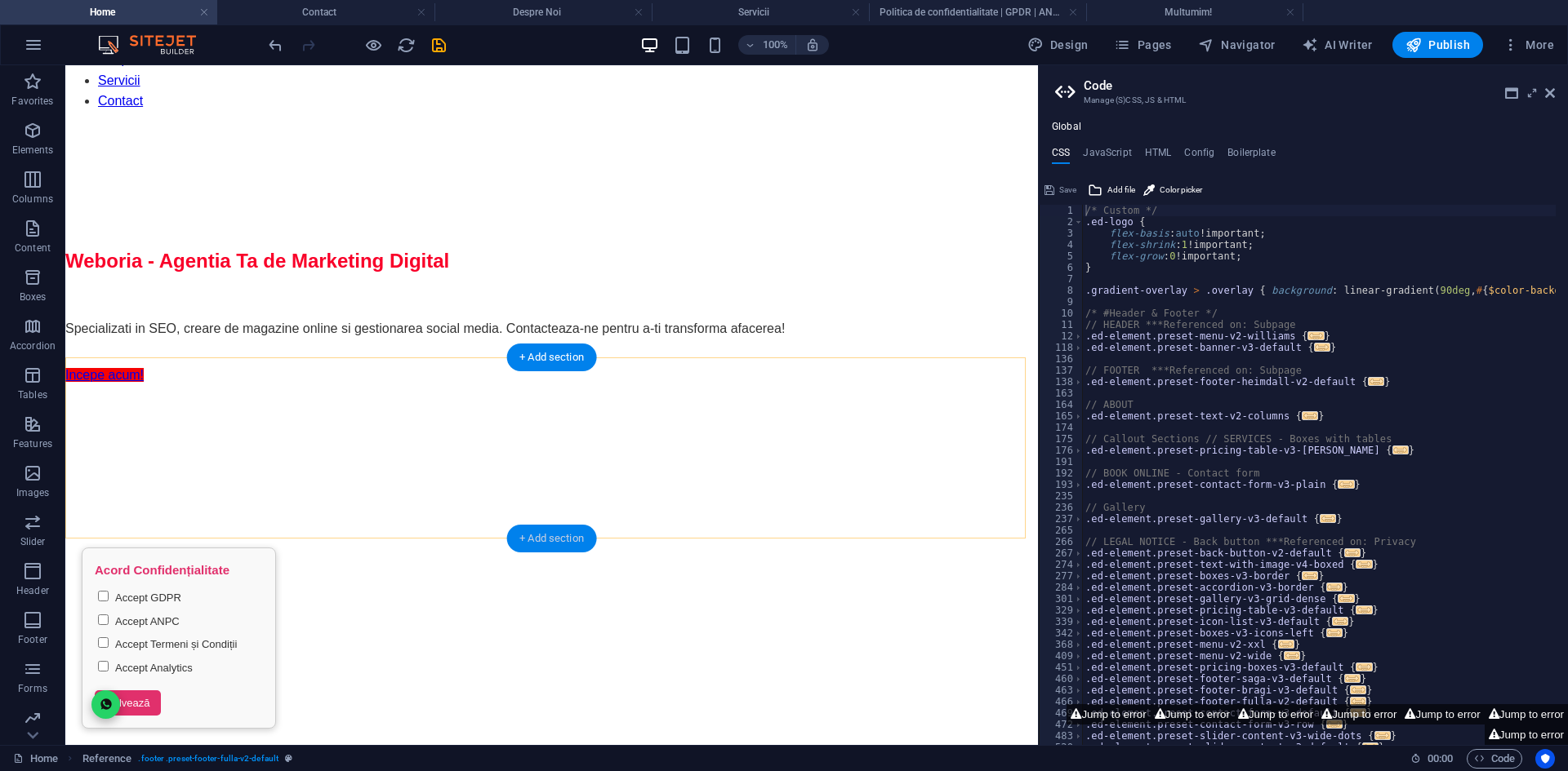
click at [564, 543] on div "+ Add section" at bounding box center [551, 539] width 90 height 28
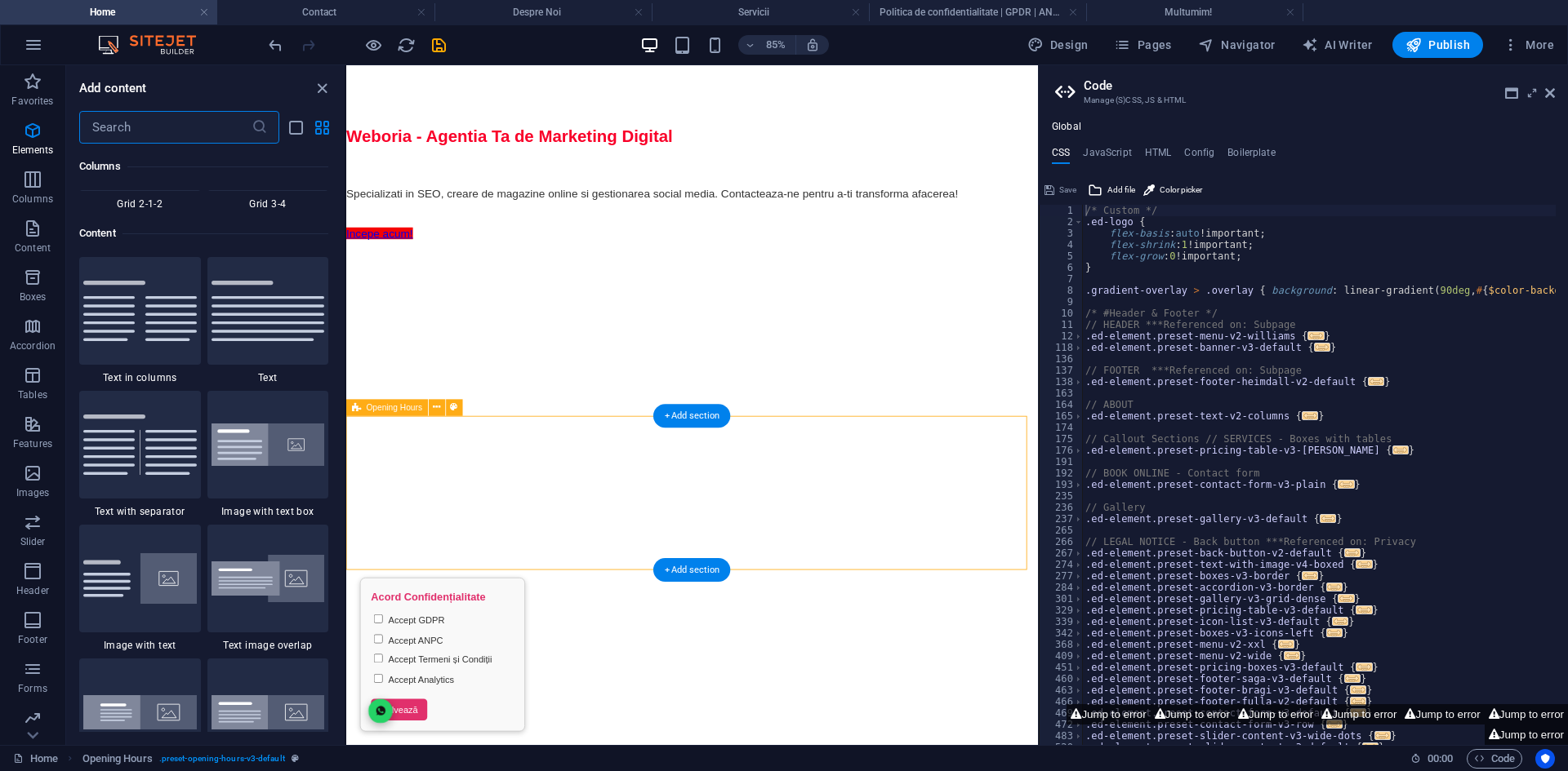
scroll to position [2856, 0]
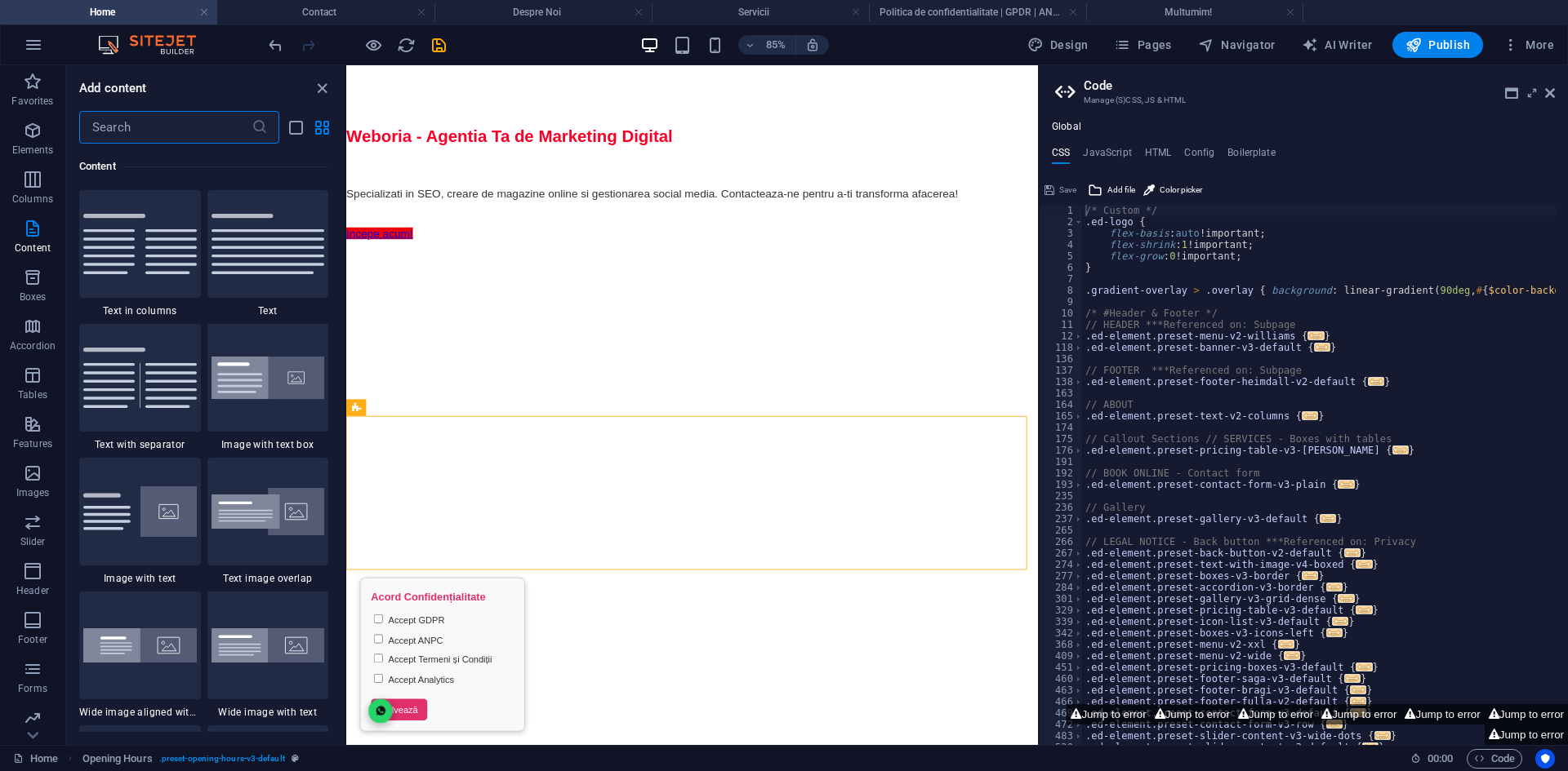
click at [121, 130] on input "text" at bounding box center [166, 127] width 172 height 33
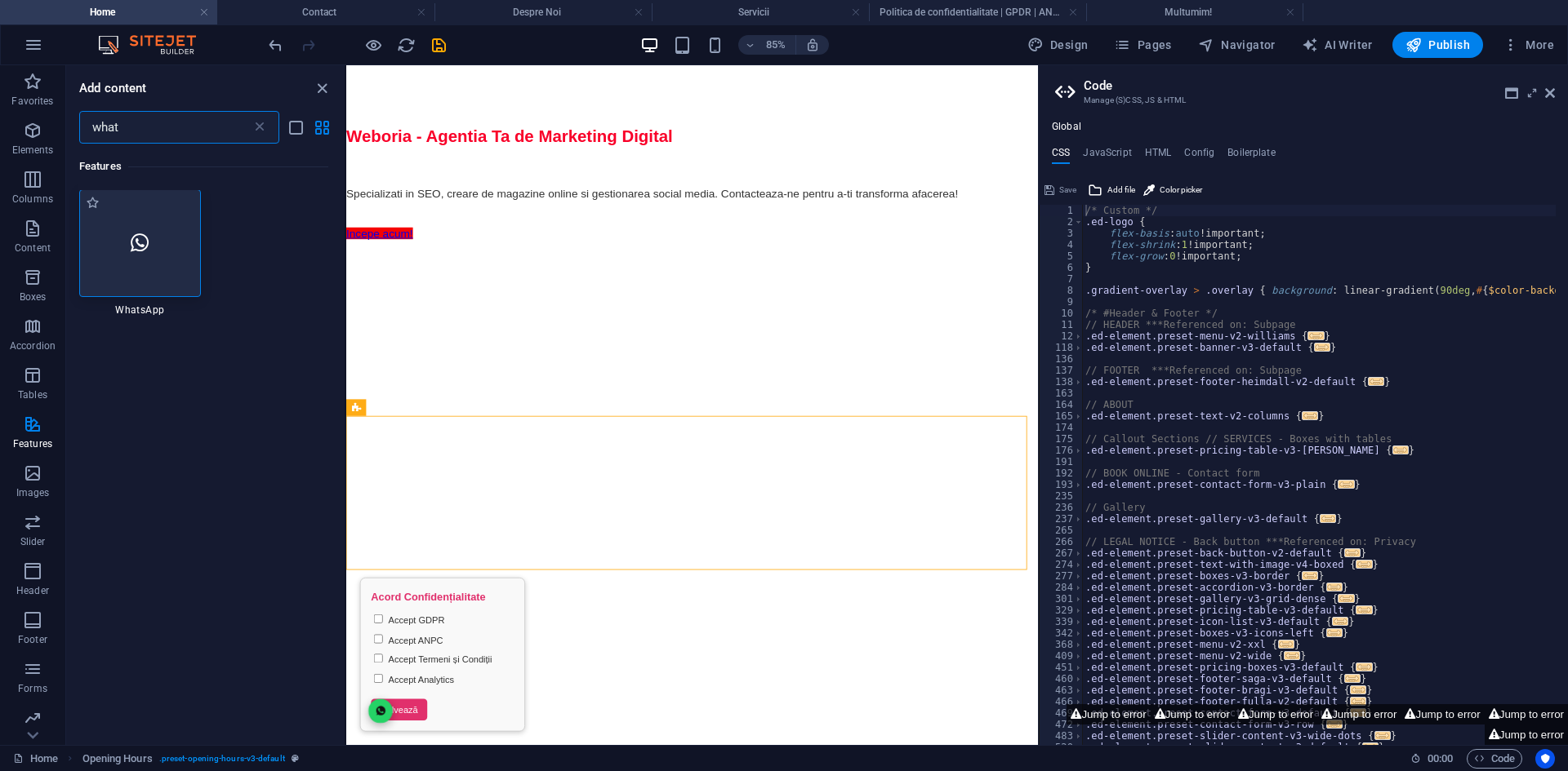
scroll to position [0, 0]
type input "what"
click at [130, 244] on div at bounding box center [140, 244] width 121 height 107
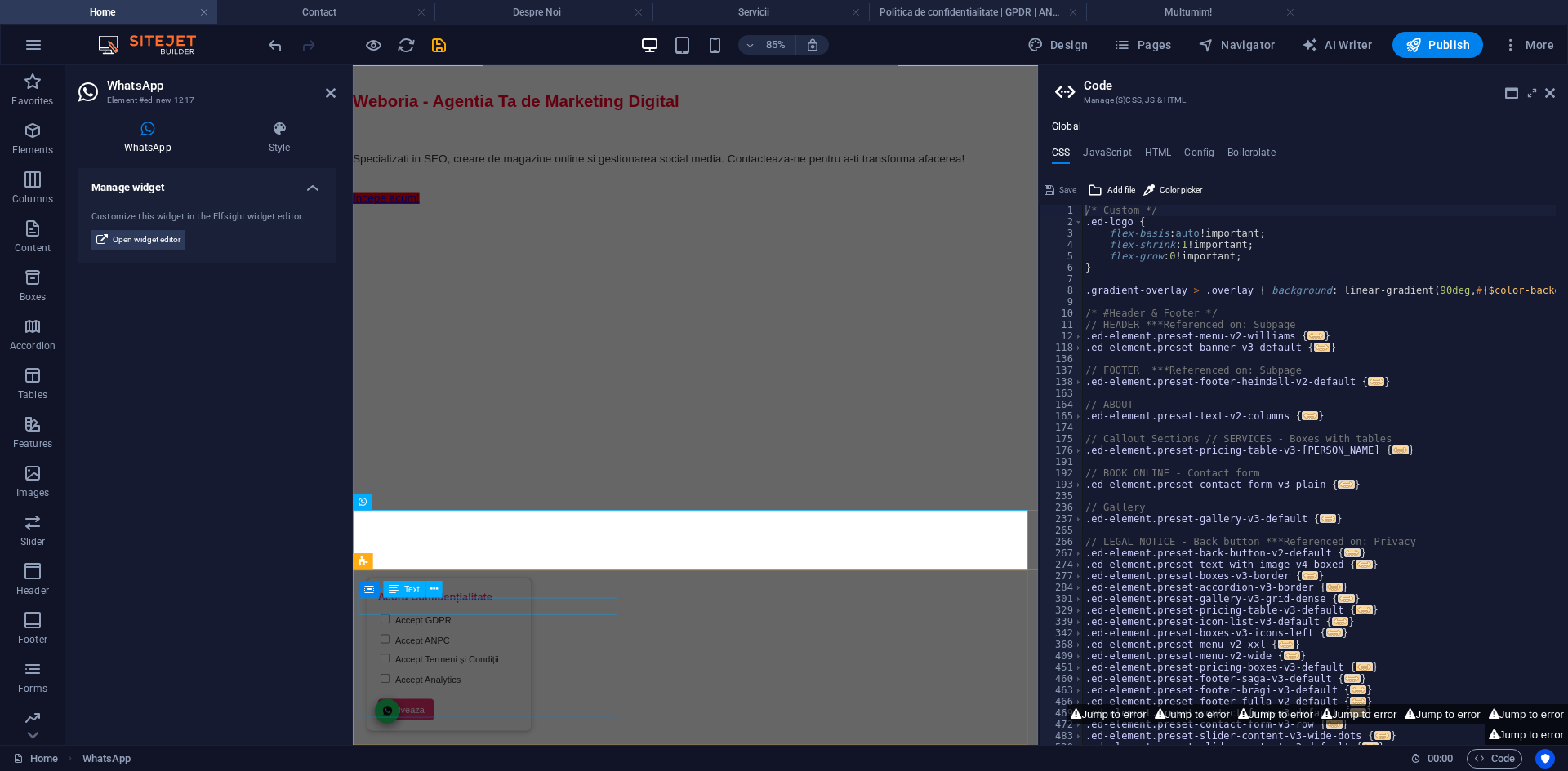
scroll to position [1534, 0]
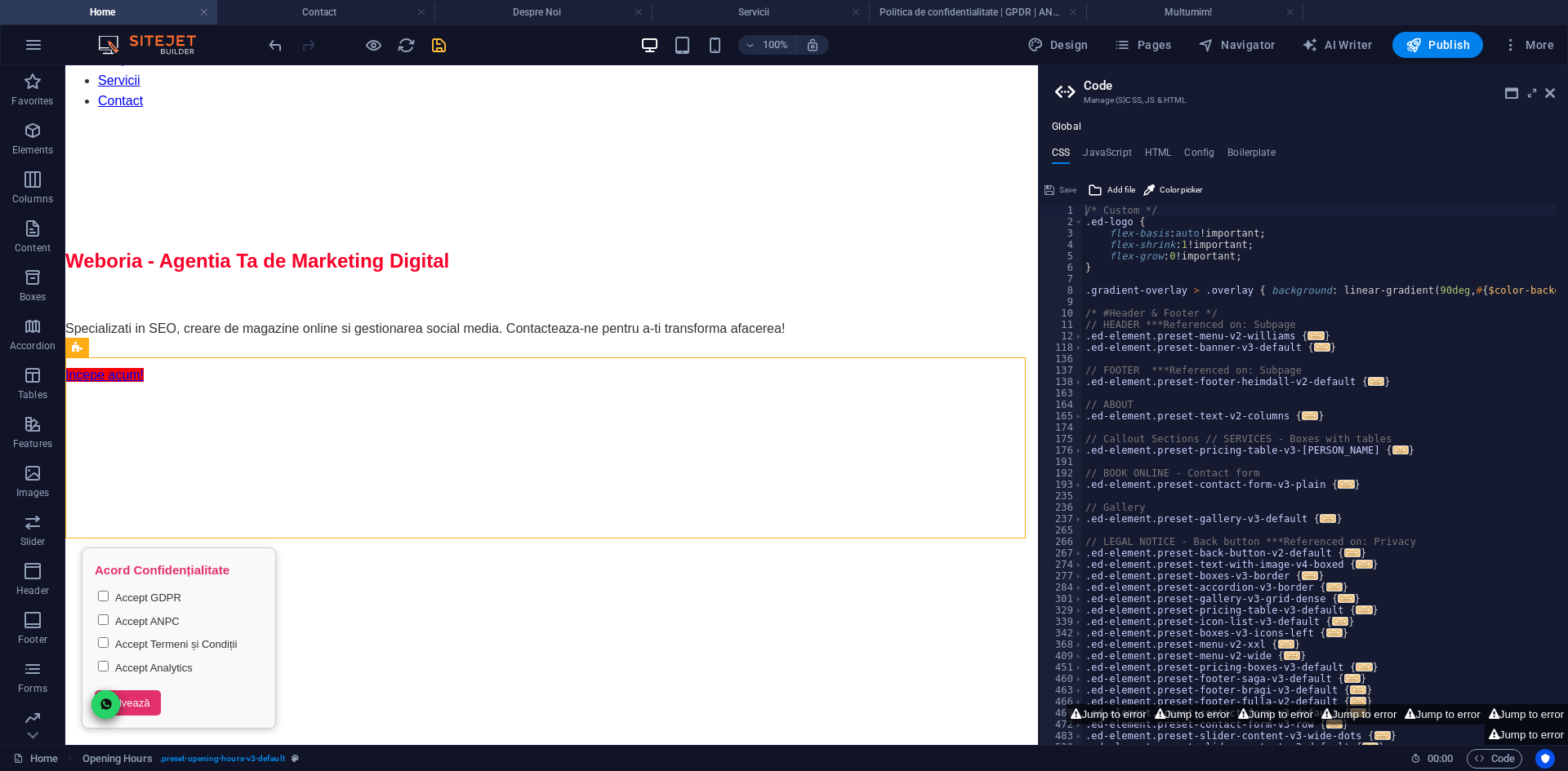
click at [445, 49] on icon "save" at bounding box center [438, 45] width 19 height 19
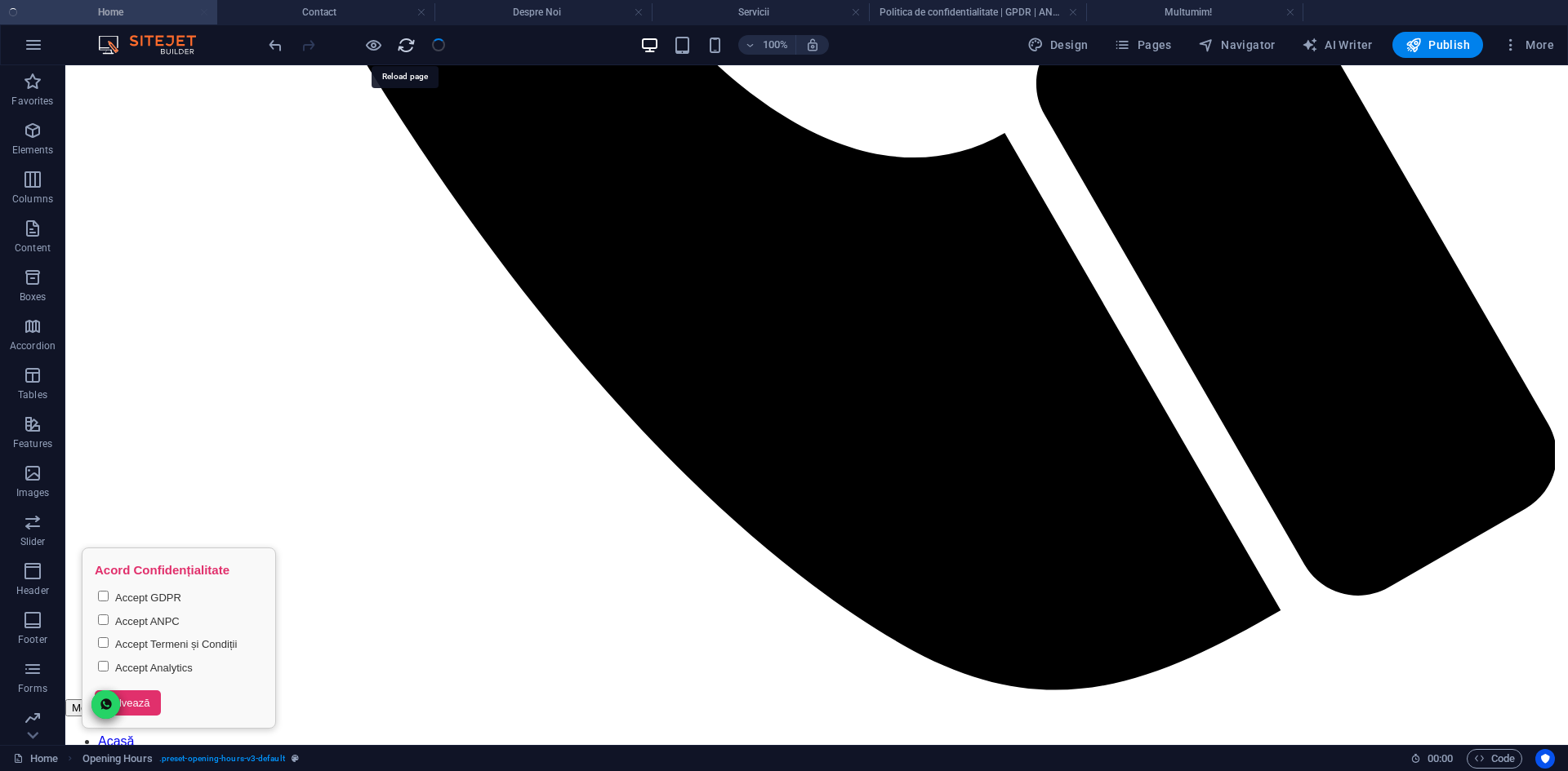
scroll to position [1491, 0]
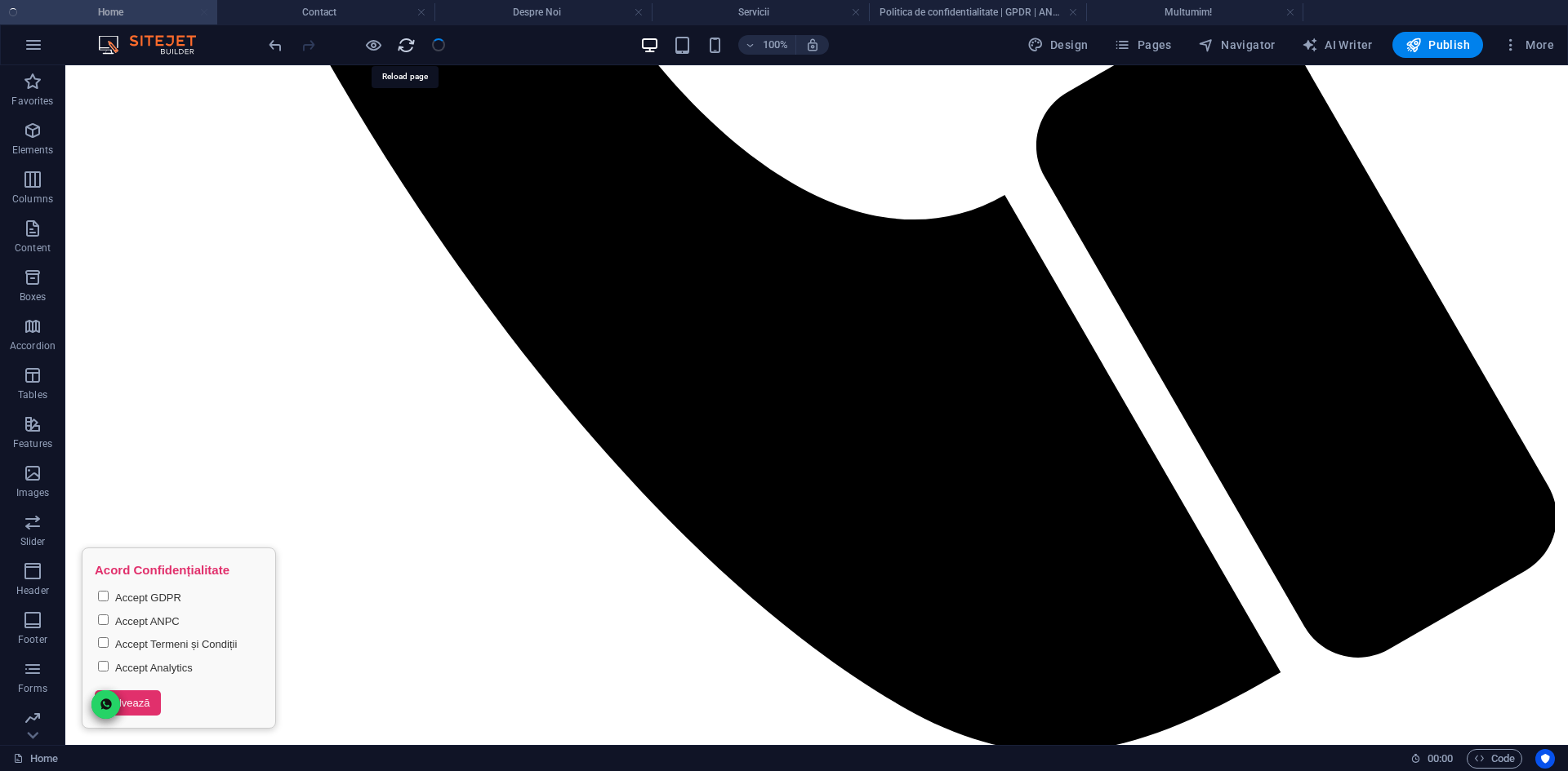
click at [404, 52] on icon "reload" at bounding box center [406, 45] width 19 height 19
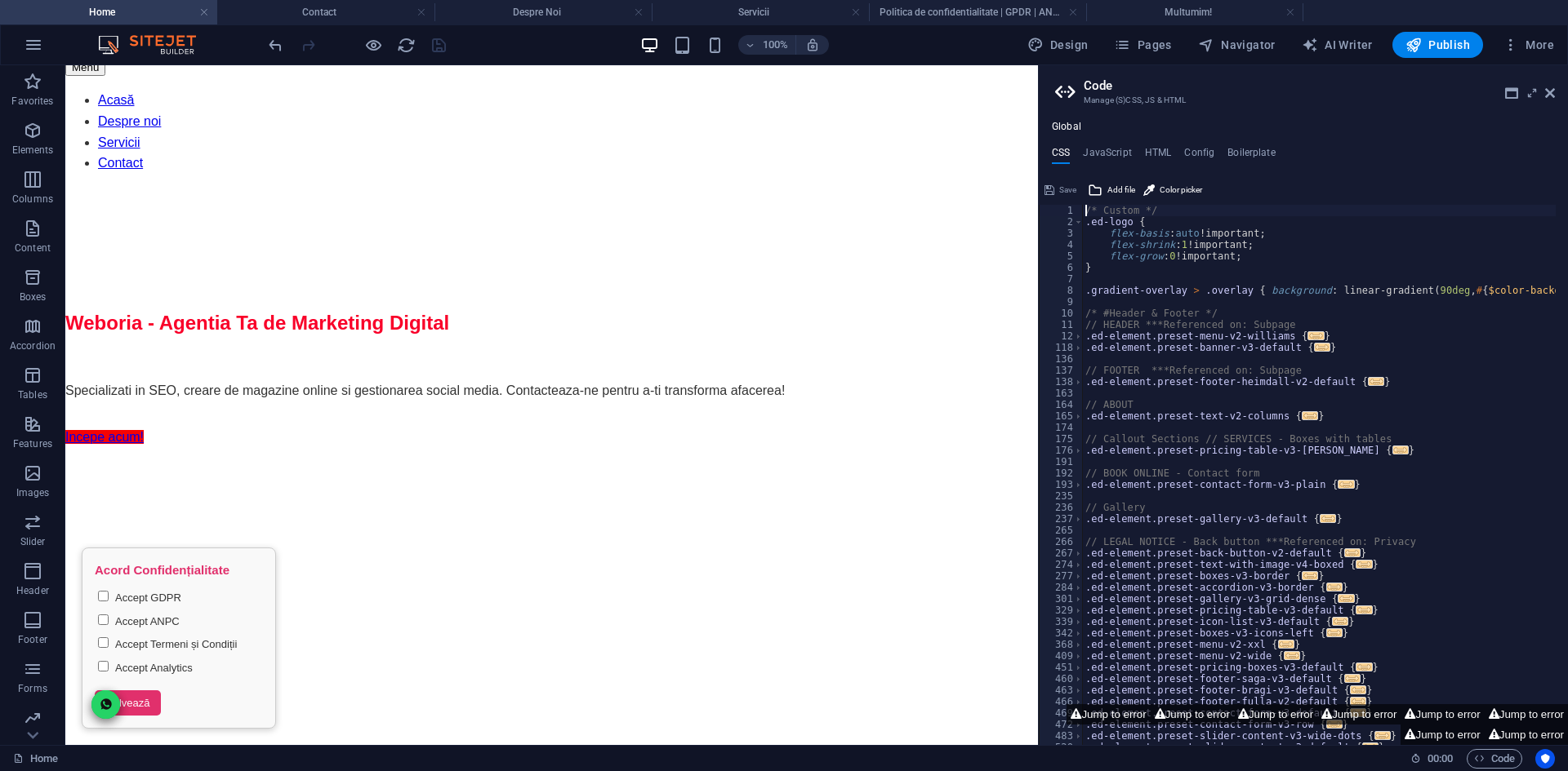
scroll to position [1553, 0]
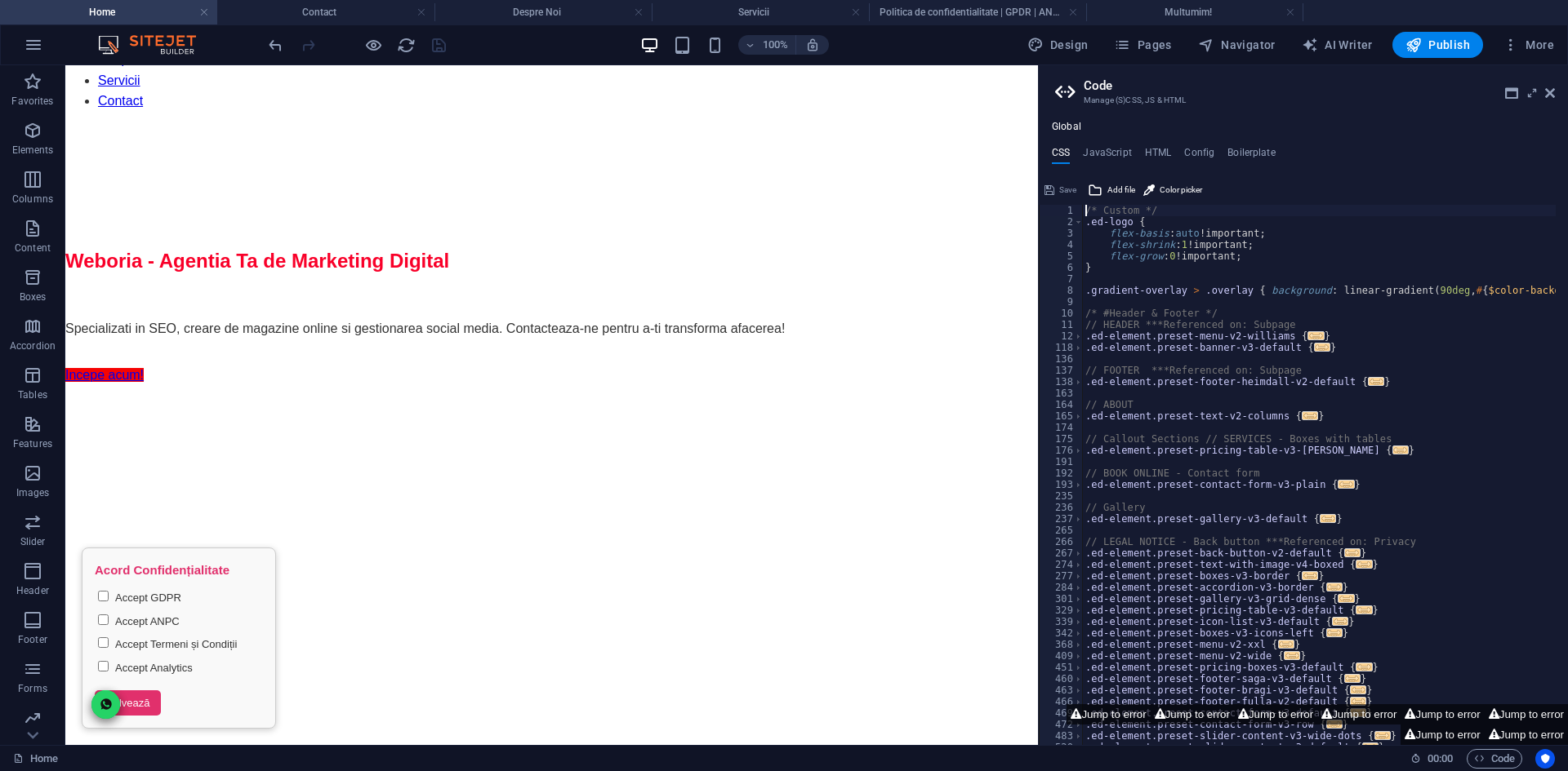
click at [430, 48] on div at bounding box center [356, 45] width 183 height 26
click at [402, 50] on icon "reload" at bounding box center [406, 45] width 19 height 19
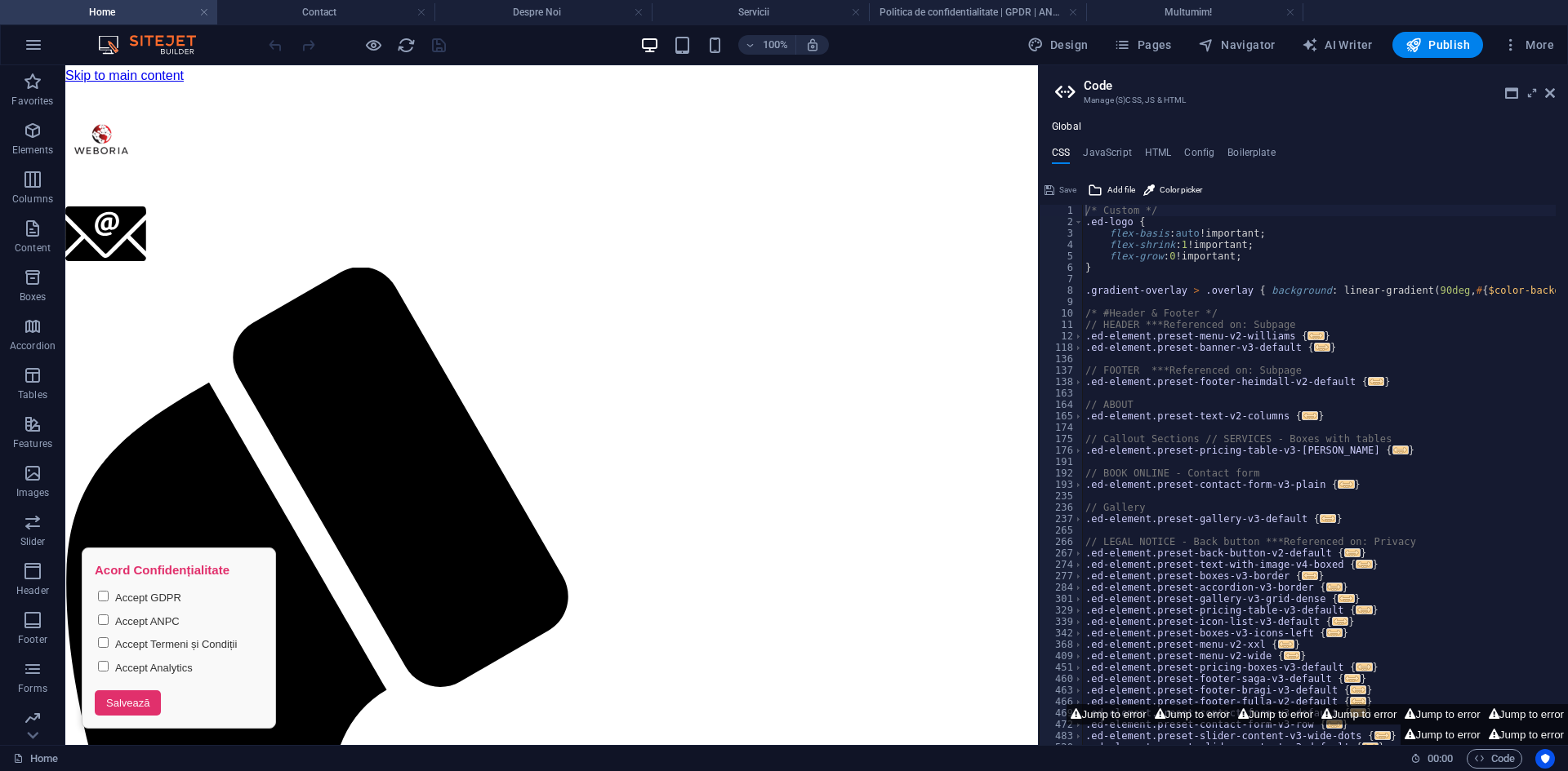
scroll to position [0, 0]
click at [402, 43] on icon "reload" at bounding box center [406, 45] width 19 height 19
click at [323, 3] on h4 "Contact" at bounding box center [326, 12] width 217 height 18
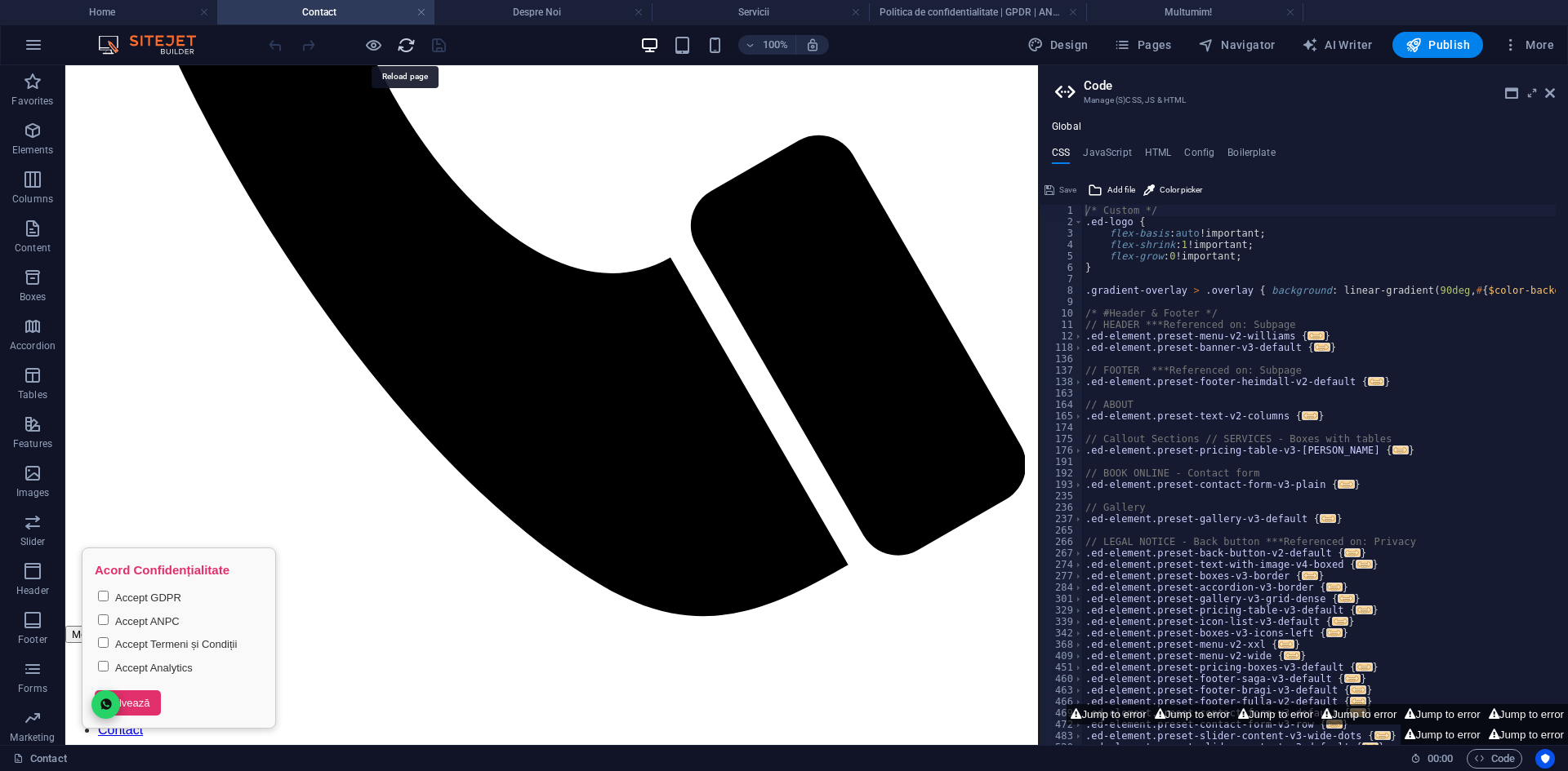
click at [405, 43] on icon "reload" at bounding box center [406, 45] width 19 height 19
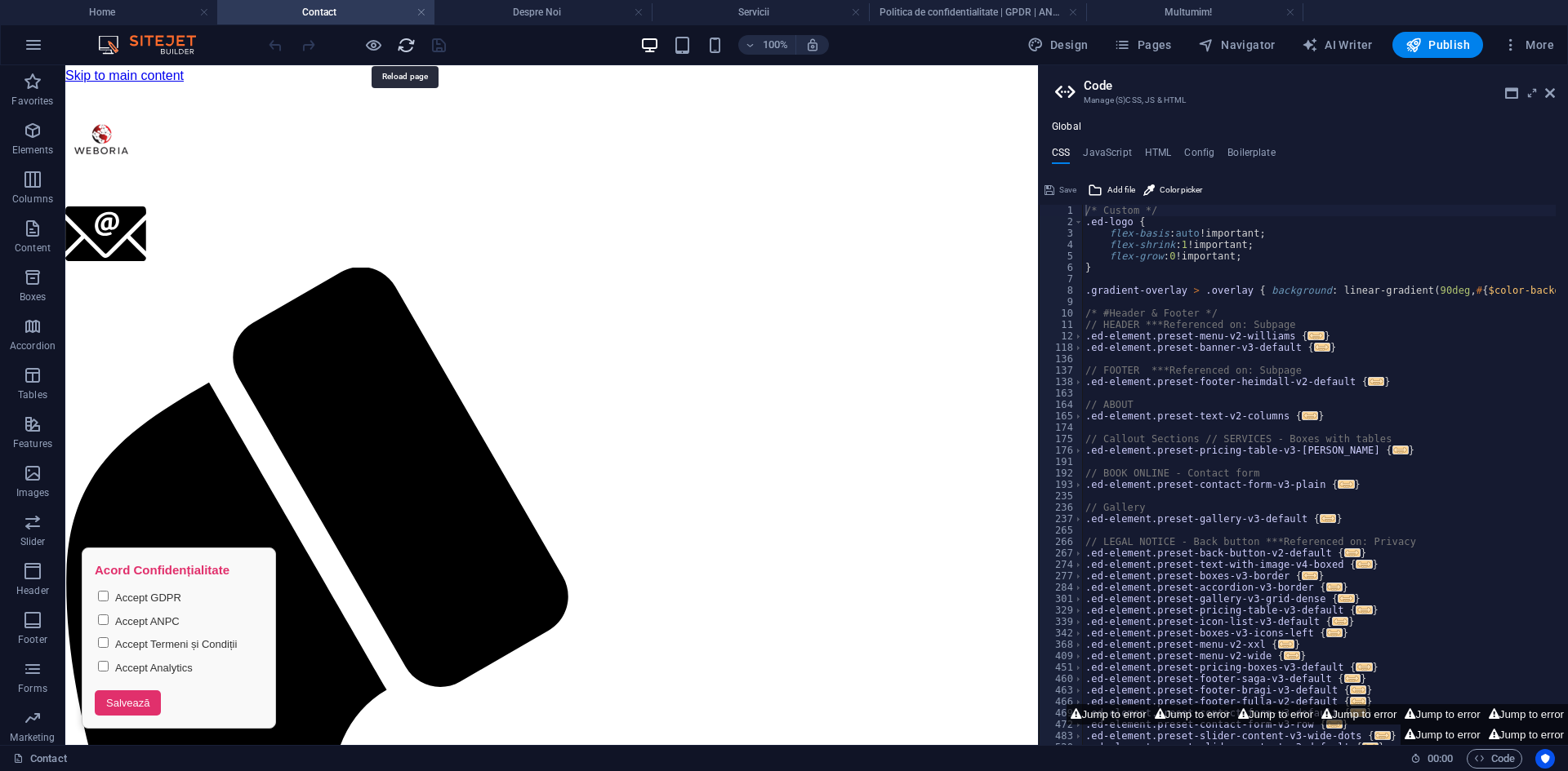
scroll to position [0, 0]
click at [1422, 116] on div "Global CSS JavaScript HTML Config Boilerplate /* Custom */ 1 2 3 4 5 6 7 8 9 10…" at bounding box center [1303, 426] width 529 height 637
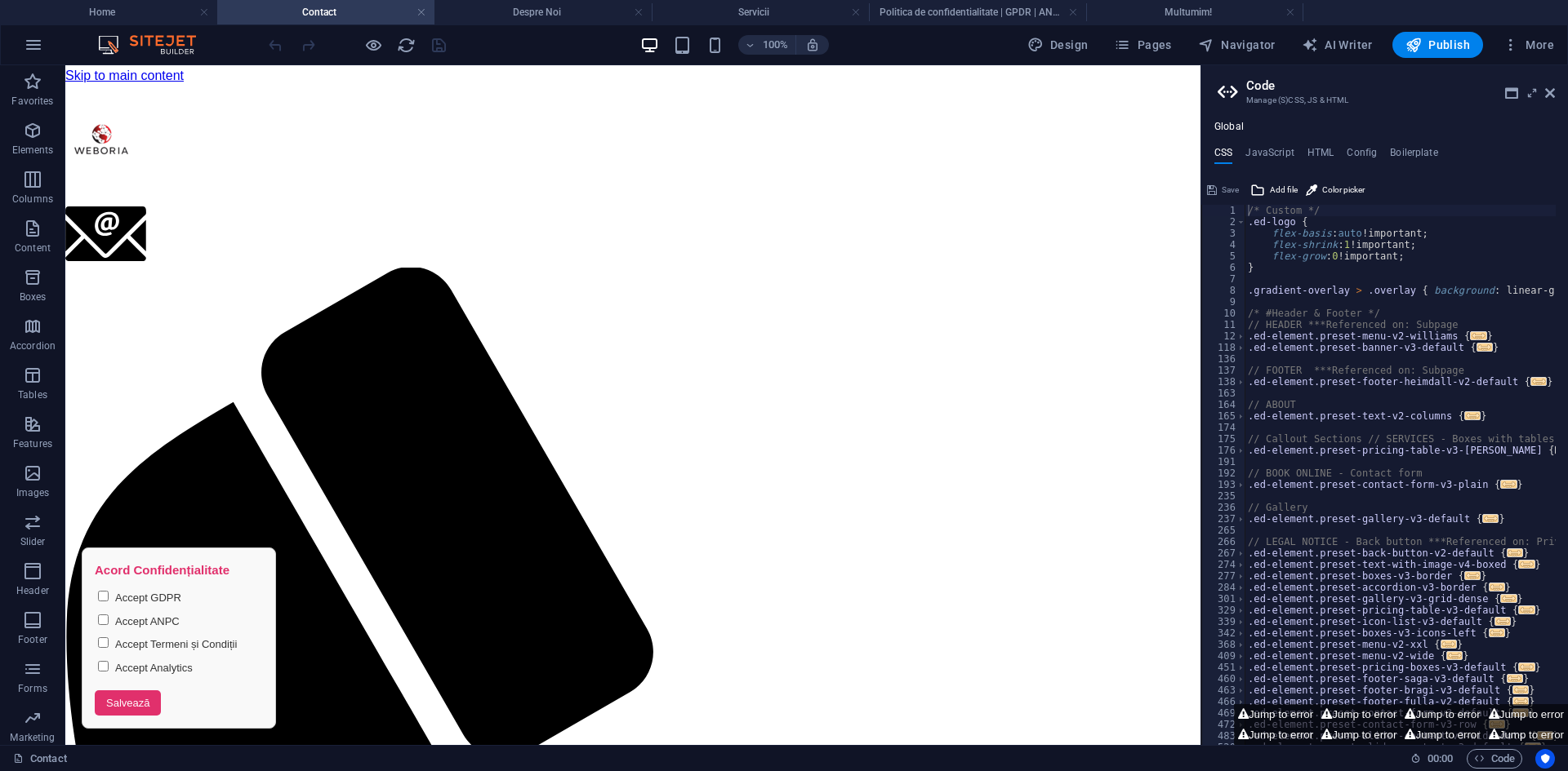
drag, startPoint x: 1040, startPoint y: 172, endPoint x: 1131, endPoint y: 110, distance: 110.1
click at [1199, 176] on div "Home Contact Despre Noi Servicii Politica de confidentialitate | GPDR | ANPC Mu…" at bounding box center [784, 405] width 1568 height 680
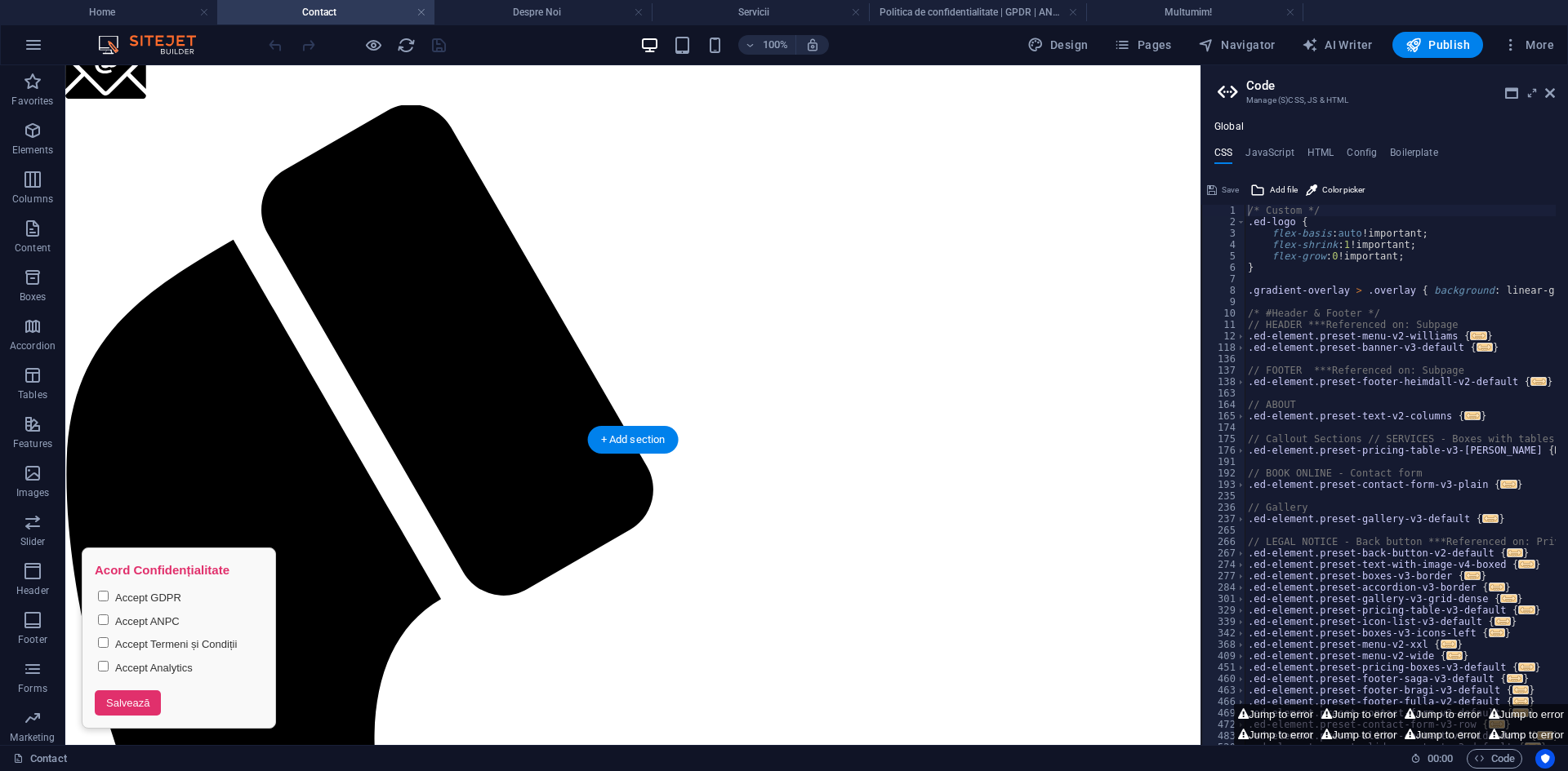
scroll to position [26, 0]
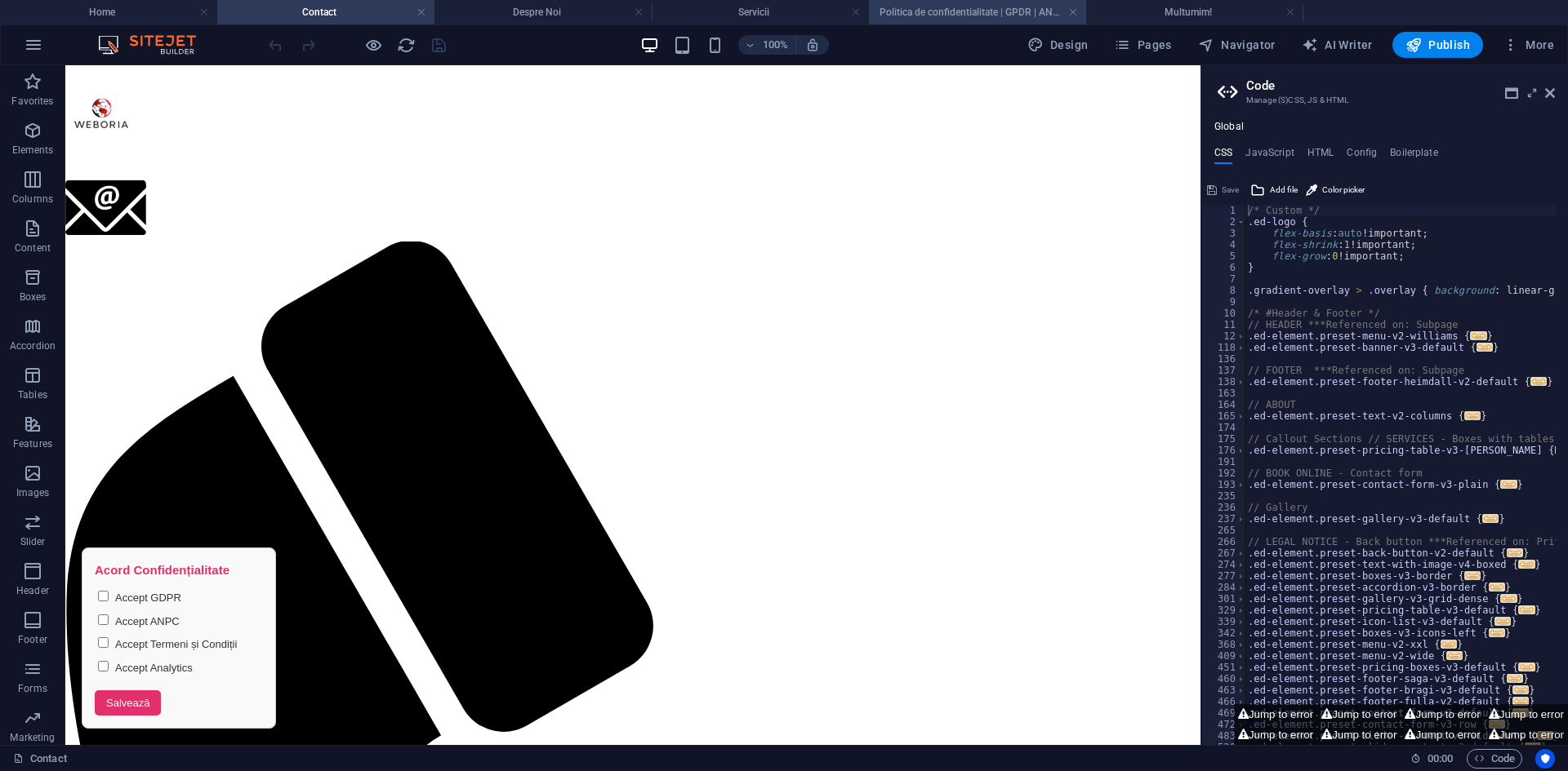
click at [969, 16] on h4 "Politica de confidentialitate | GPDR | ANPC" at bounding box center [977, 12] width 217 height 18
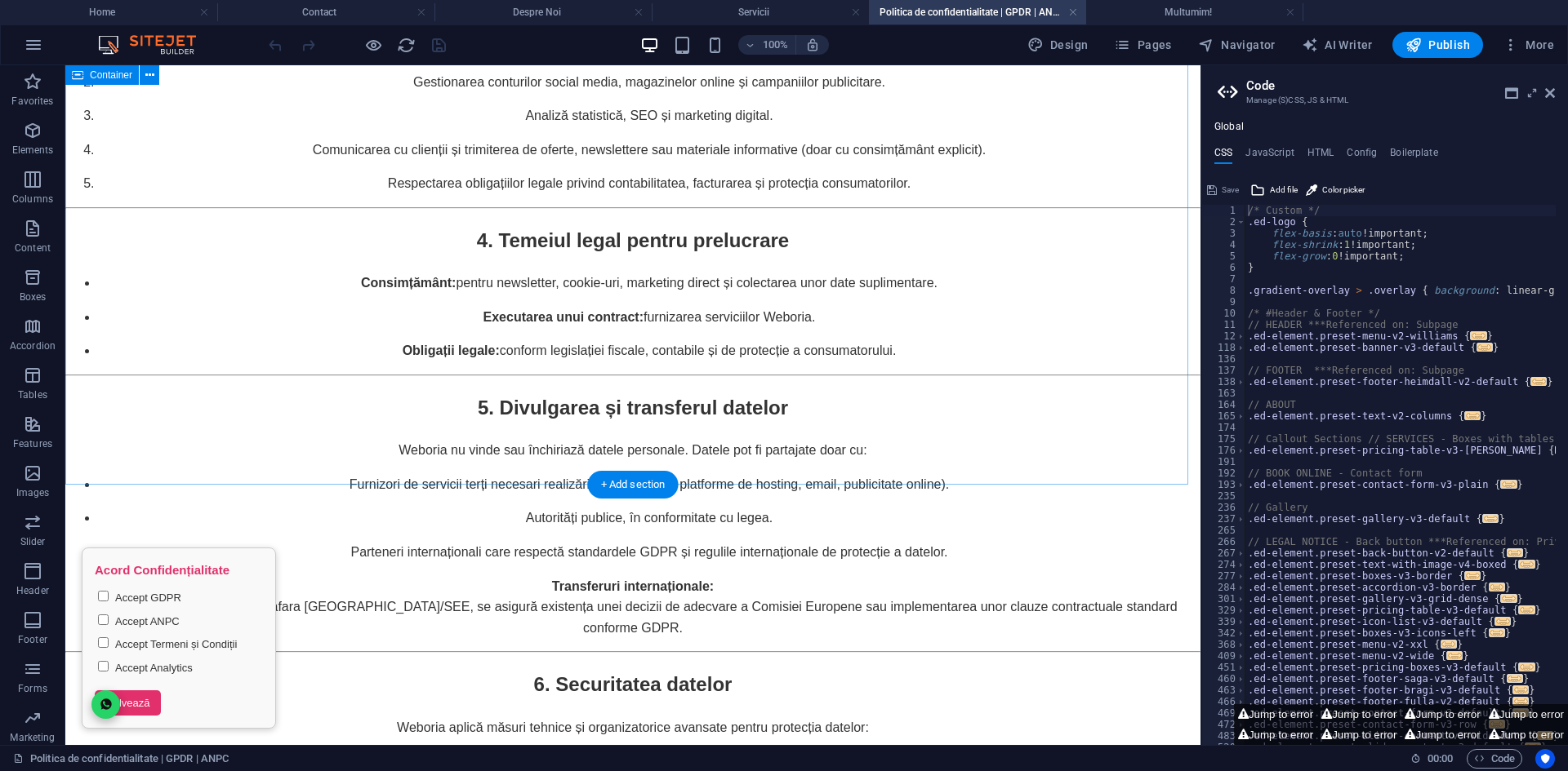
scroll to position [3673, 0]
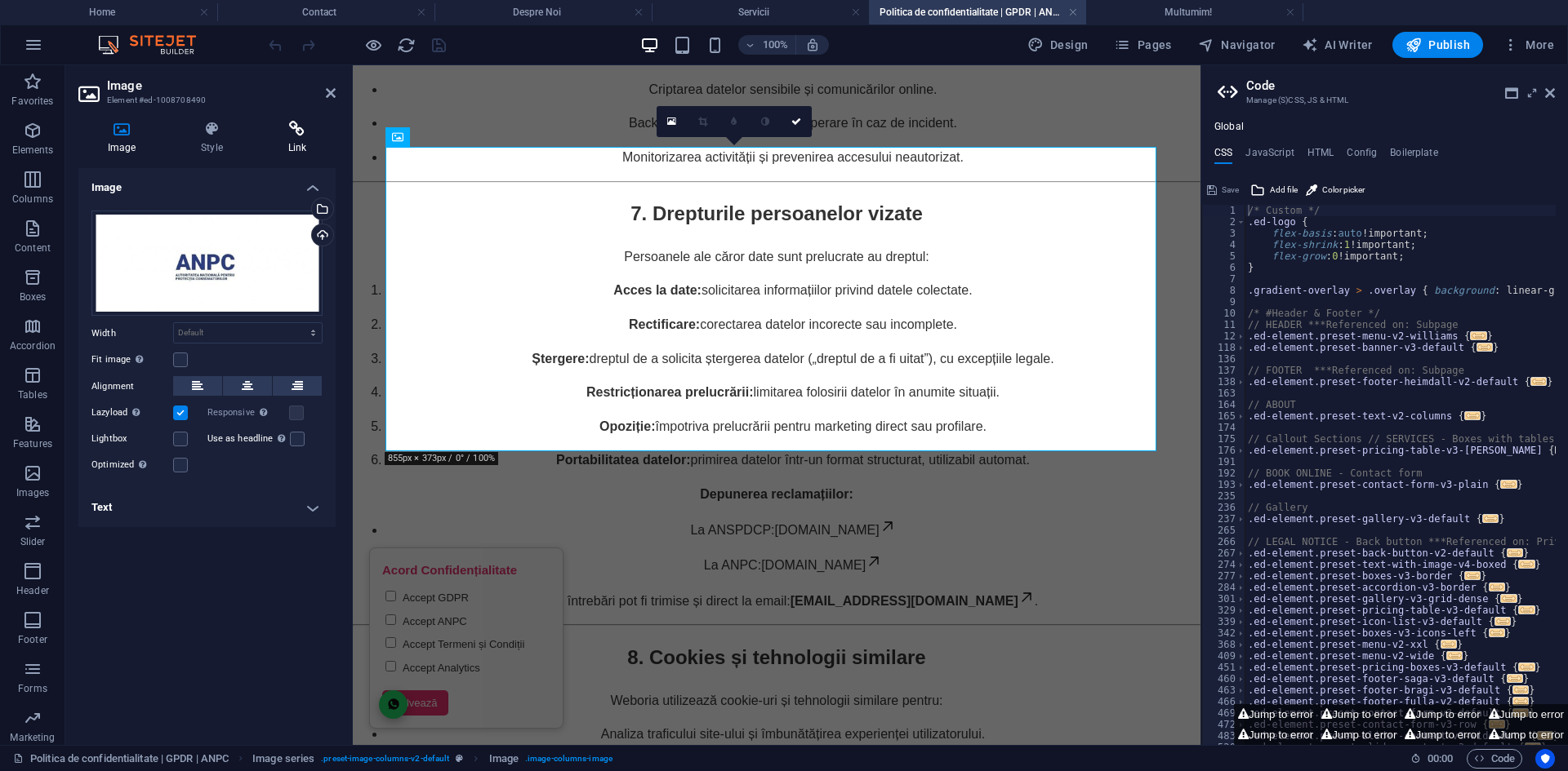
click at [281, 136] on icon at bounding box center [297, 129] width 77 height 16
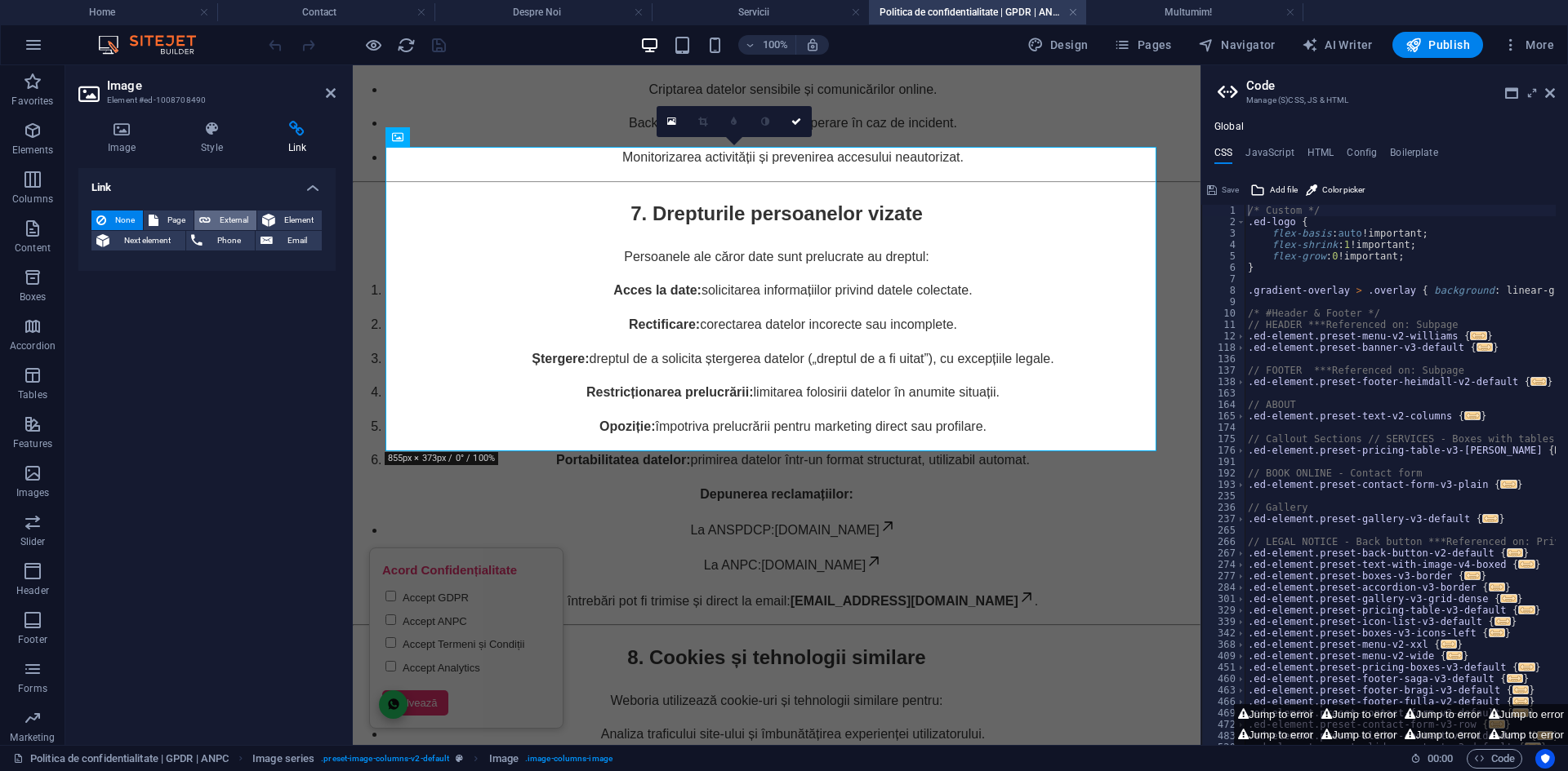
click at [227, 228] on span "External" at bounding box center [234, 221] width 36 height 20
select select "blank"
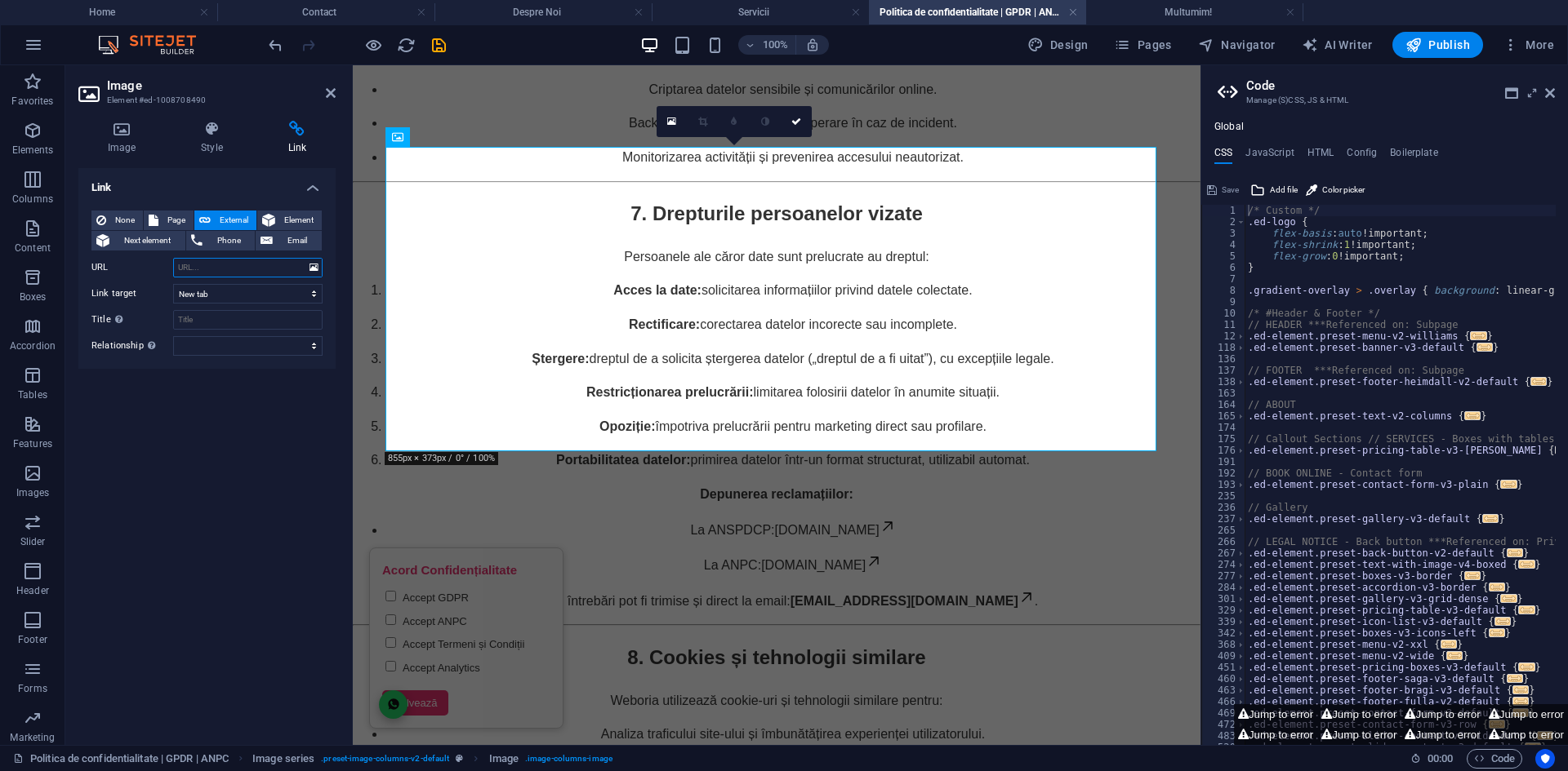
paste input "anpc.ro"
type input "anpc.ro"
click at [220, 297] on select "New tab Same tab Overlay" at bounding box center [248, 294] width 149 height 20
click at [223, 299] on select "New tab Same tab Overlay" at bounding box center [248, 294] width 149 height 20
click at [213, 322] on input "Title Additional link description, should not be the same as the link text. The…" at bounding box center [248, 320] width 149 height 20
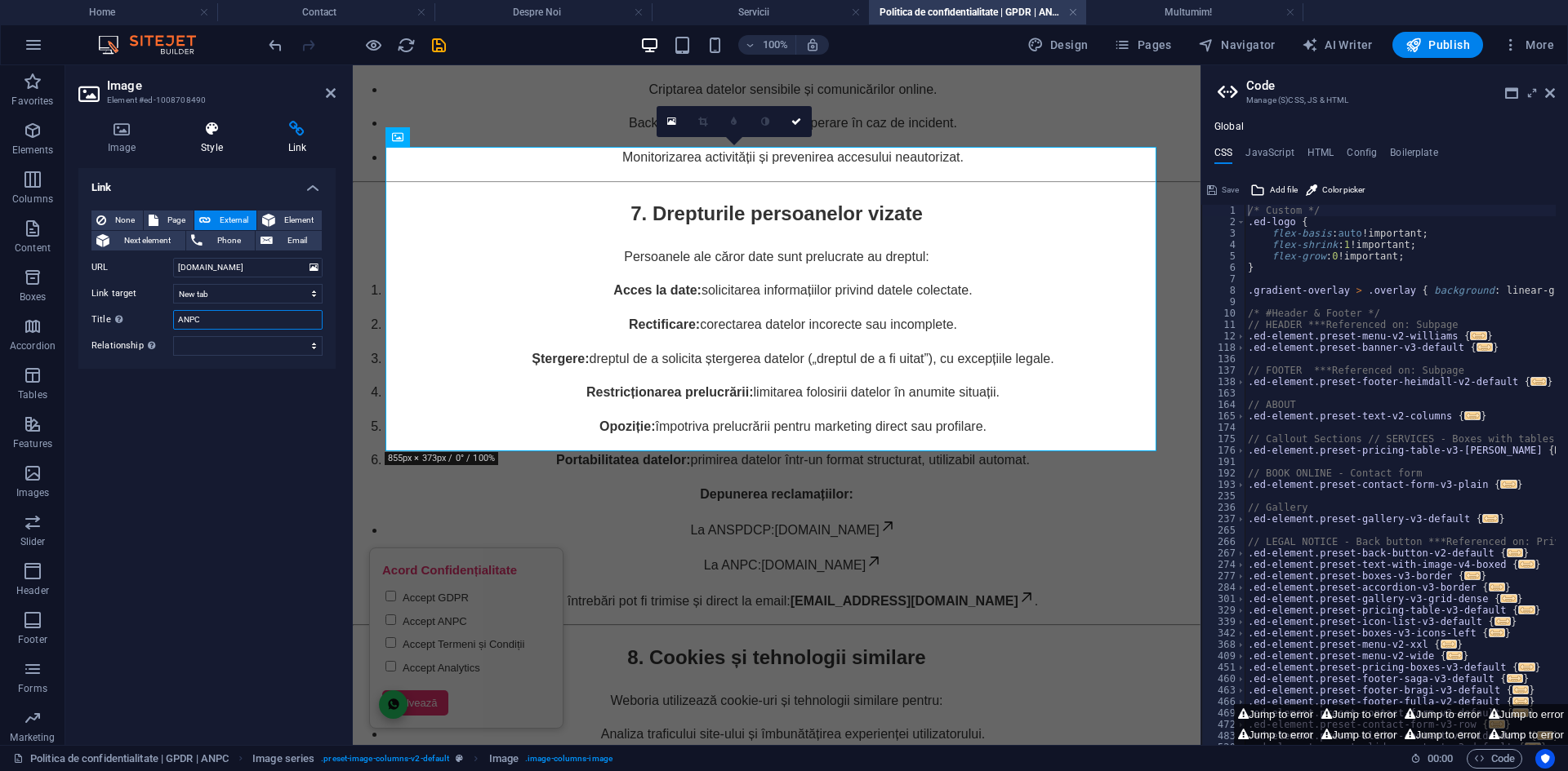
type input "ANPC"
click at [190, 141] on h4 "Style" at bounding box center [214, 138] width 86 height 34
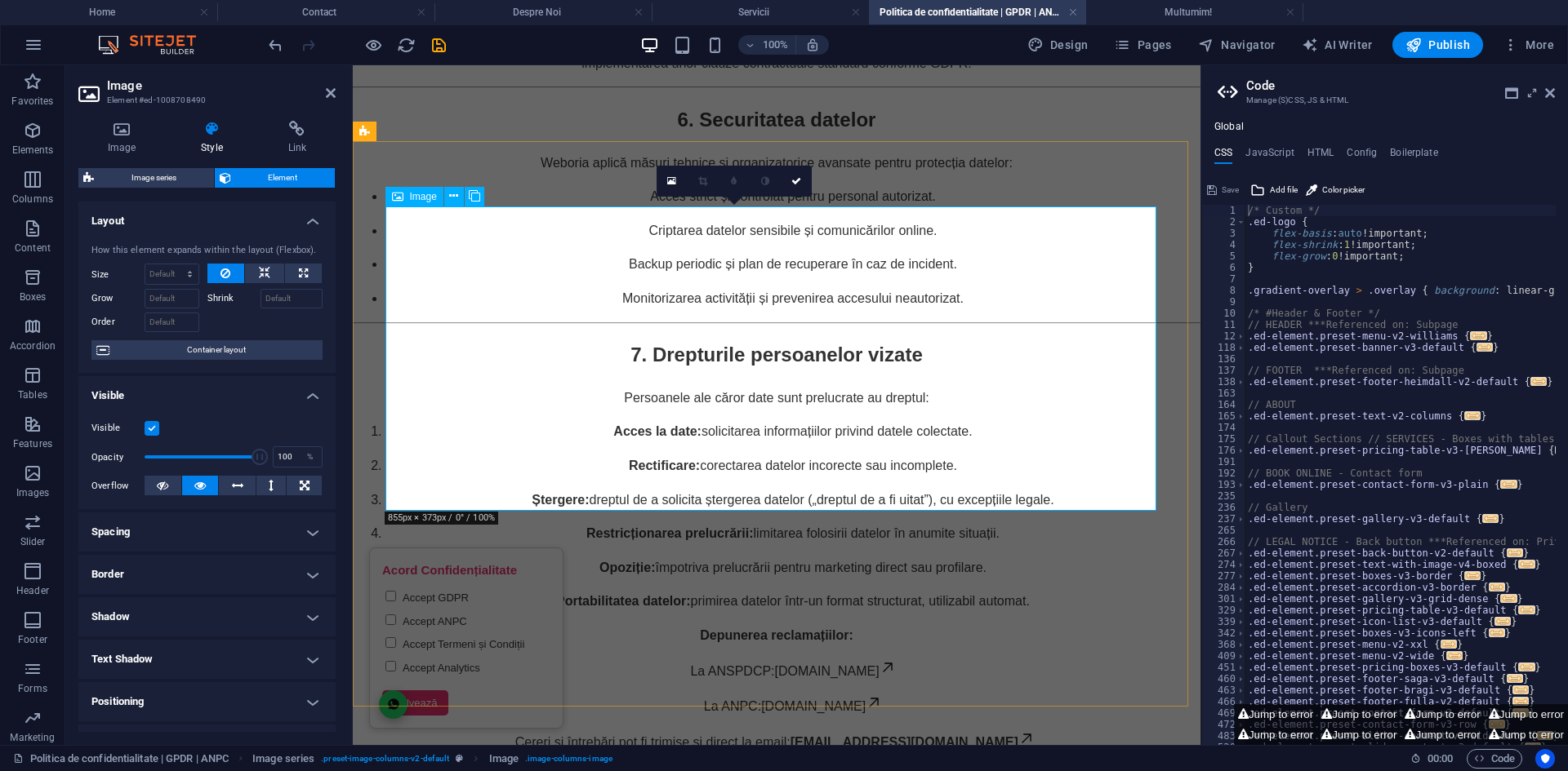
scroll to position [3510, 0]
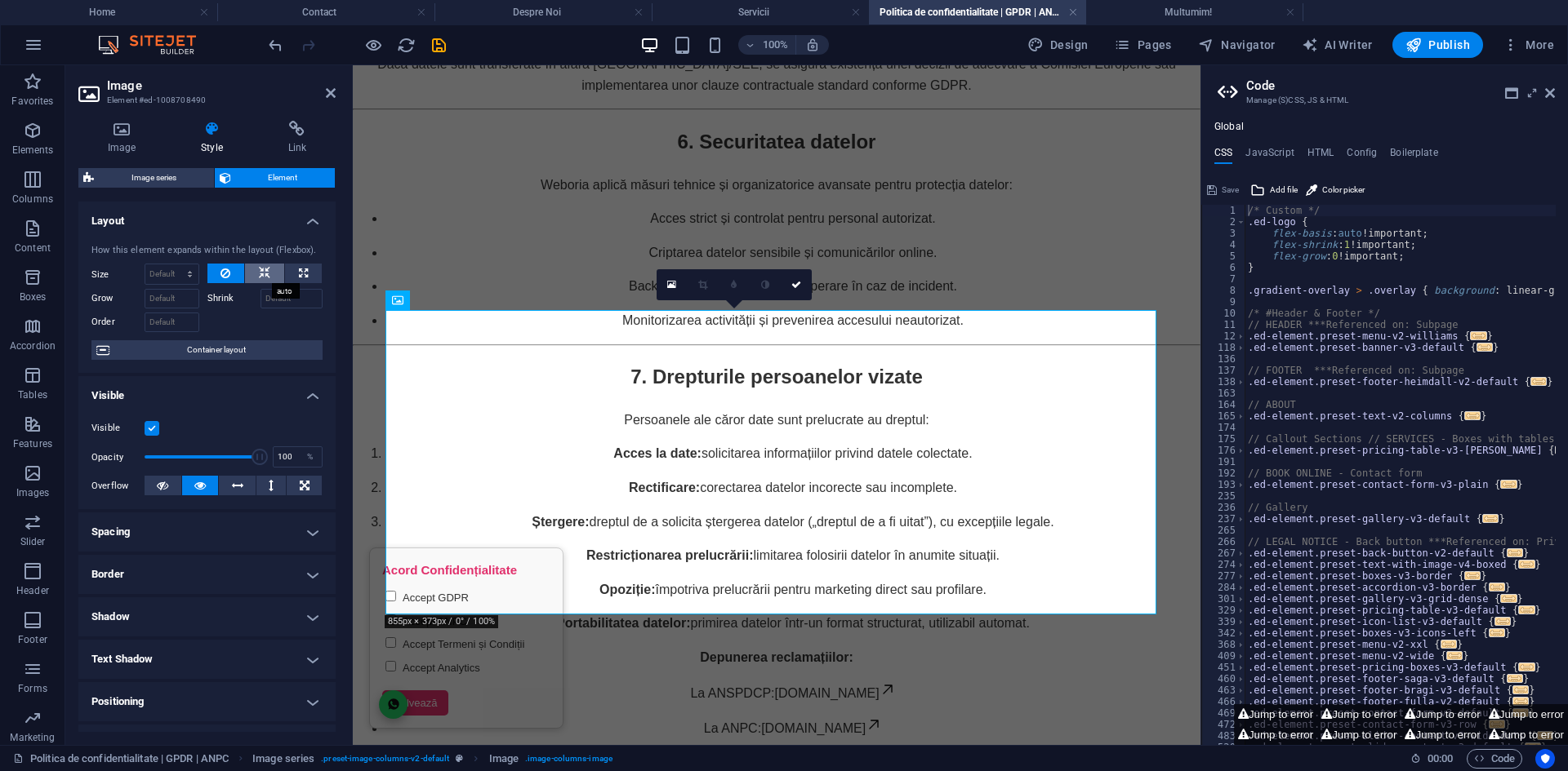
click at [249, 277] on button at bounding box center [265, 273] width 39 height 20
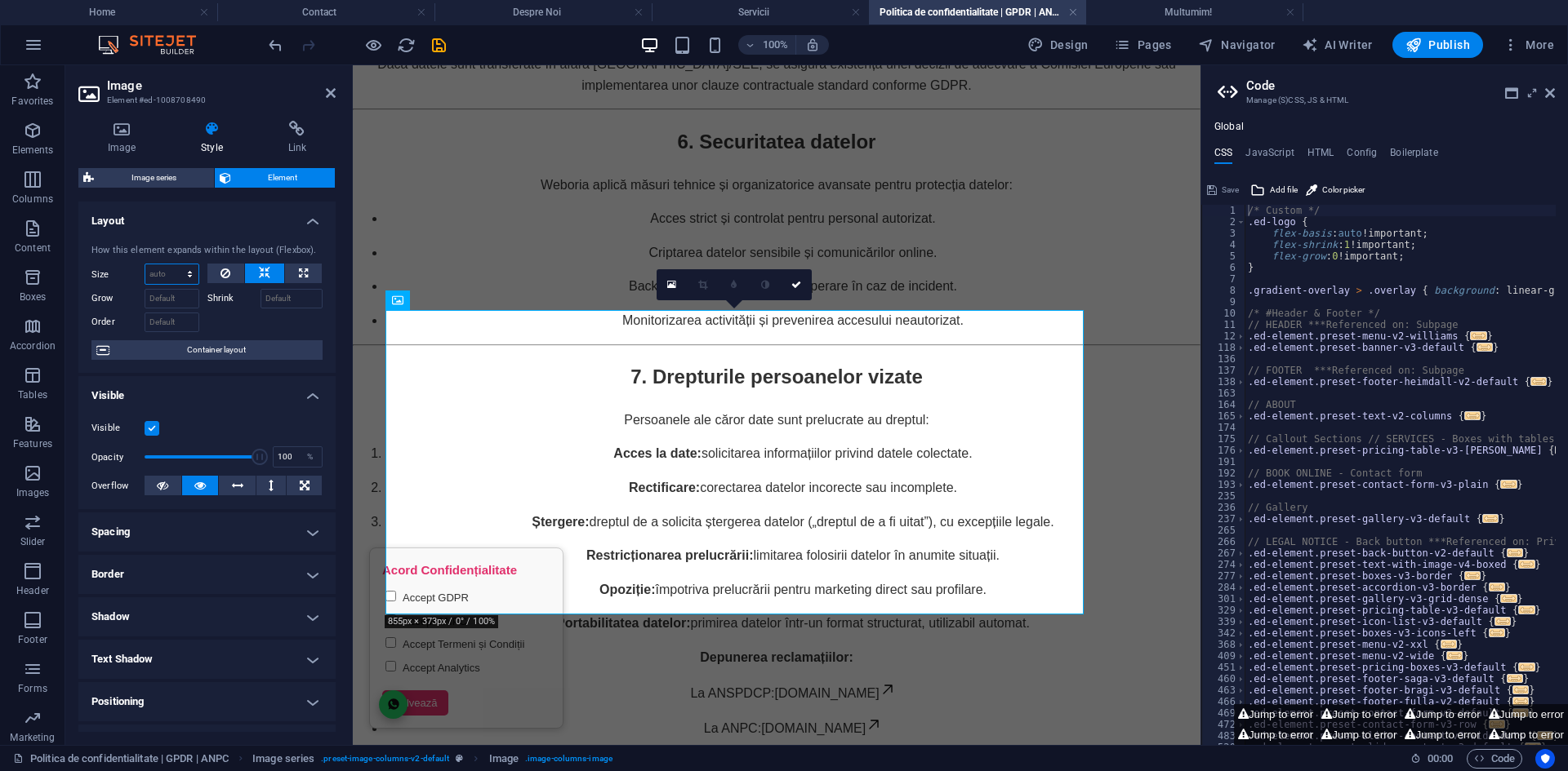
click at [192, 276] on select "Default auto px % 1/1 1/2 1/3 1/4 1/5 1/6 1/7 1/8 1/9 1/10" at bounding box center [171, 274] width 53 height 20
click at [189, 278] on select "Default auto px % 1/1 1/2 1/3 1/4 1/5 1/6 1/7 1/8 1/9 1/10" at bounding box center [171, 274] width 53 height 20
click at [276, 290] on input "Shrink" at bounding box center [291, 299] width 63 height 20
type input "1"
click at [290, 299] on input "Shrink" at bounding box center [291, 299] width 63 height 20
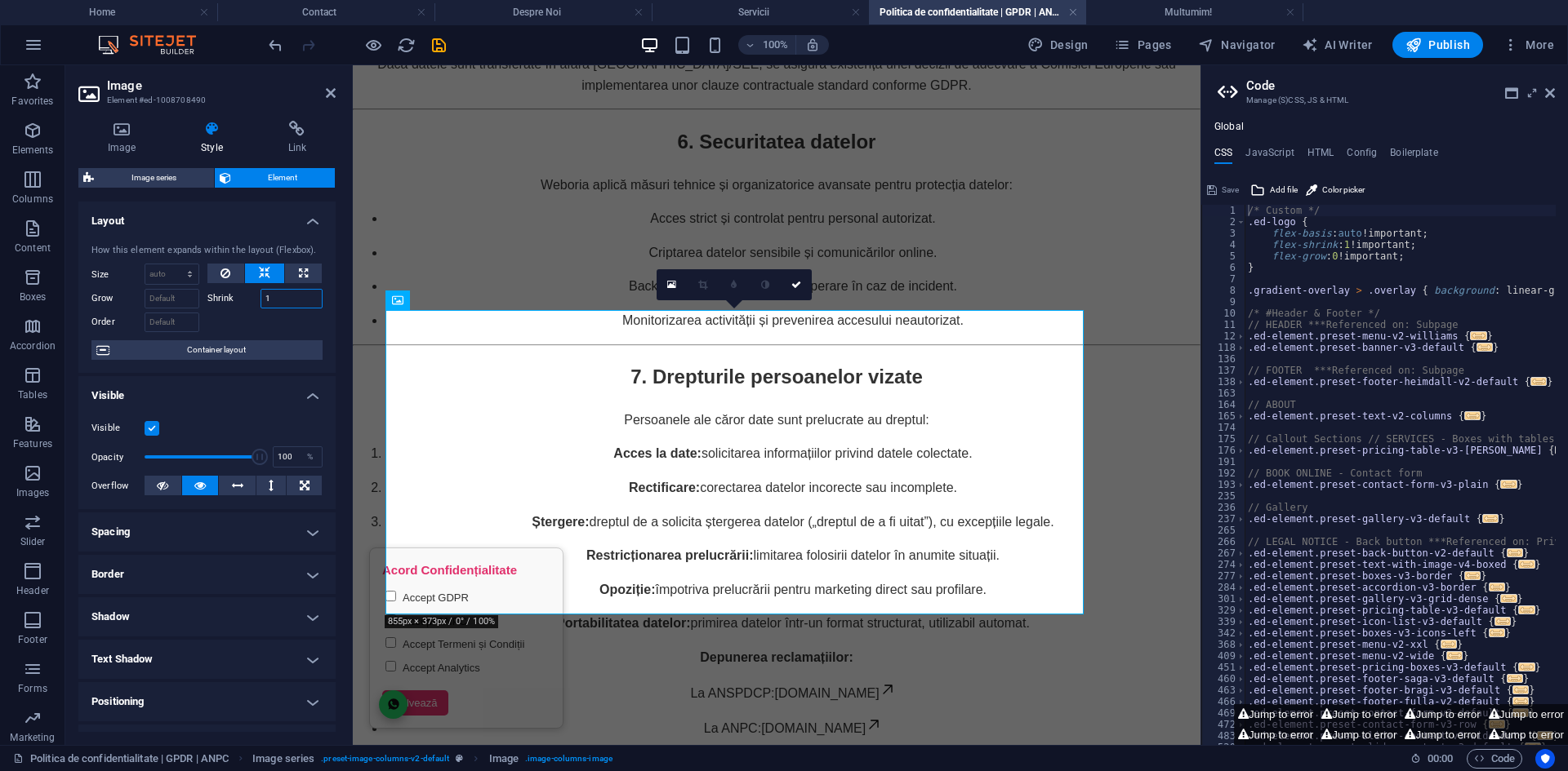
drag, startPoint x: 289, startPoint y: 299, endPoint x: 264, endPoint y: 295, distance: 25.3
click at [264, 295] on input "1" at bounding box center [291, 299] width 63 height 20
drag, startPoint x: 299, startPoint y: 292, endPoint x: 220, endPoint y: 312, distance: 81.5
click at [190, 303] on div "Grow Shrink 5" at bounding box center [207, 296] width 231 height 24
type input "100"
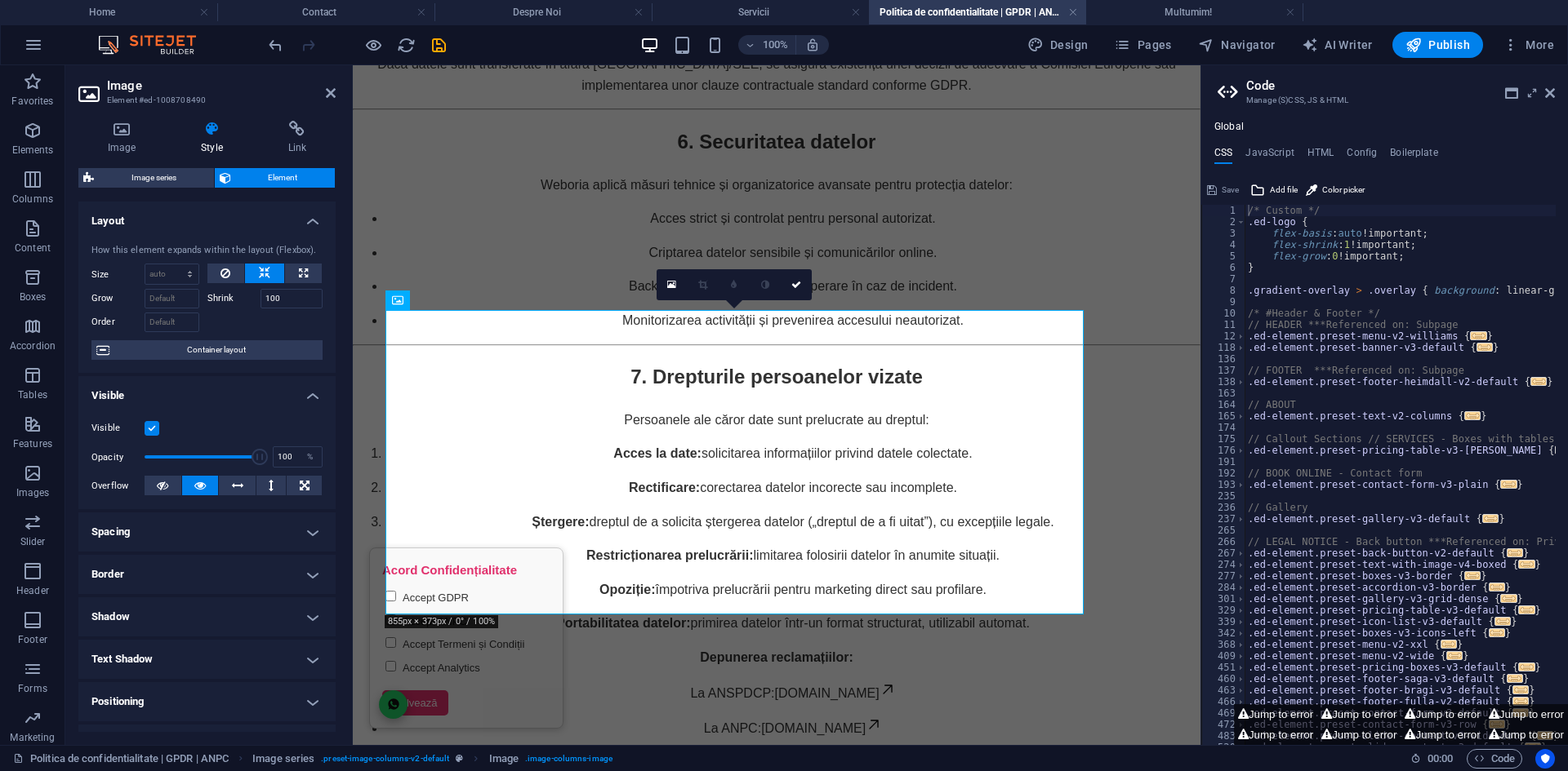
click at [285, 313] on div at bounding box center [265, 320] width 116 height 24
drag, startPoint x: 290, startPoint y: 300, endPoint x: 219, endPoint y: 291, distance: 71.6
click at [208, 290] on div "Shrink 100" at bounding box center [265, 299] width 116 height 20
click at [285, 321] on div at bounding box center [265, 320] width 116 height 24
click at [330, 94] on icon at bounding box center [331, 93] width 10 height 13
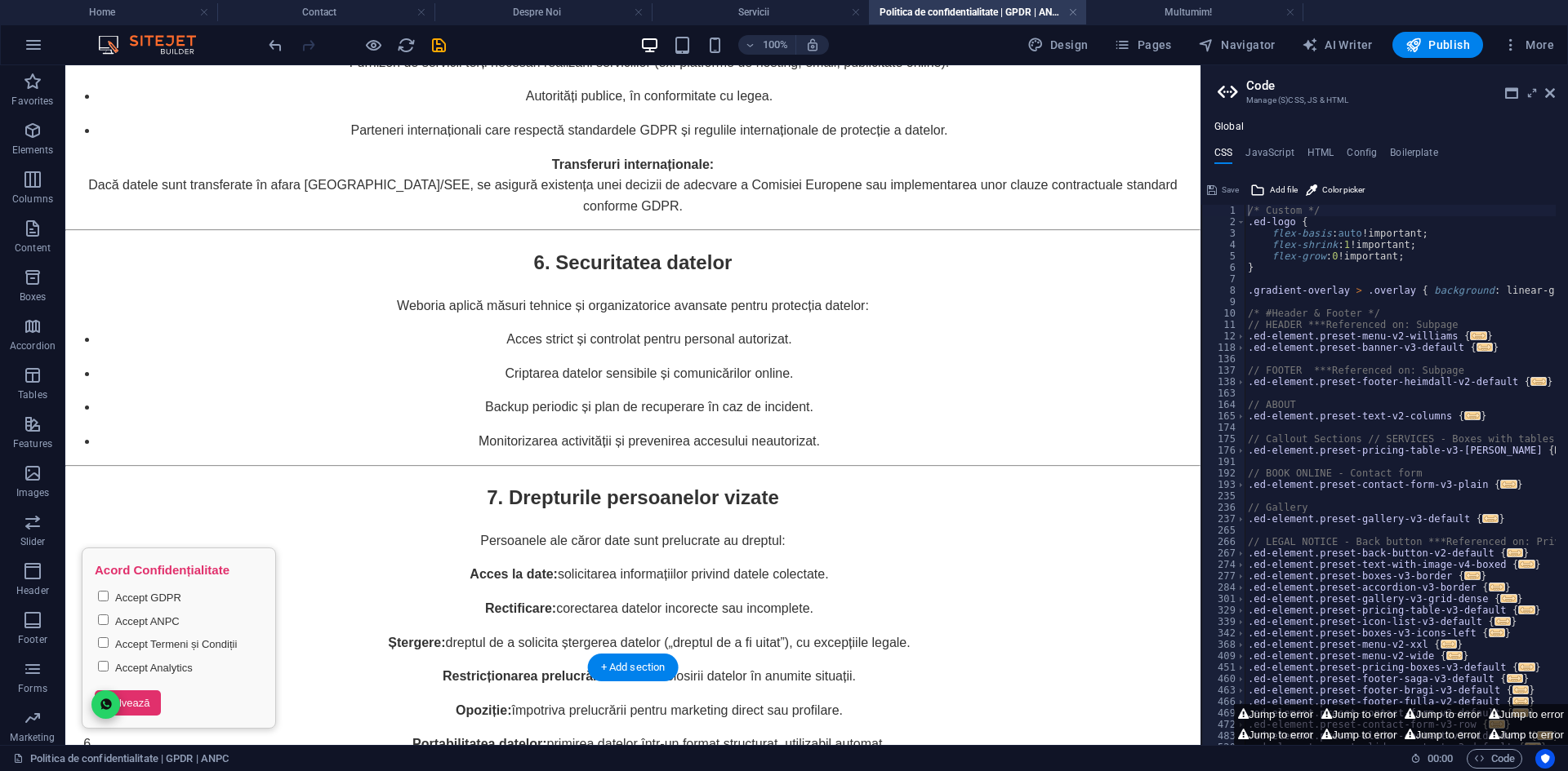
scroll to position [3647, 0]
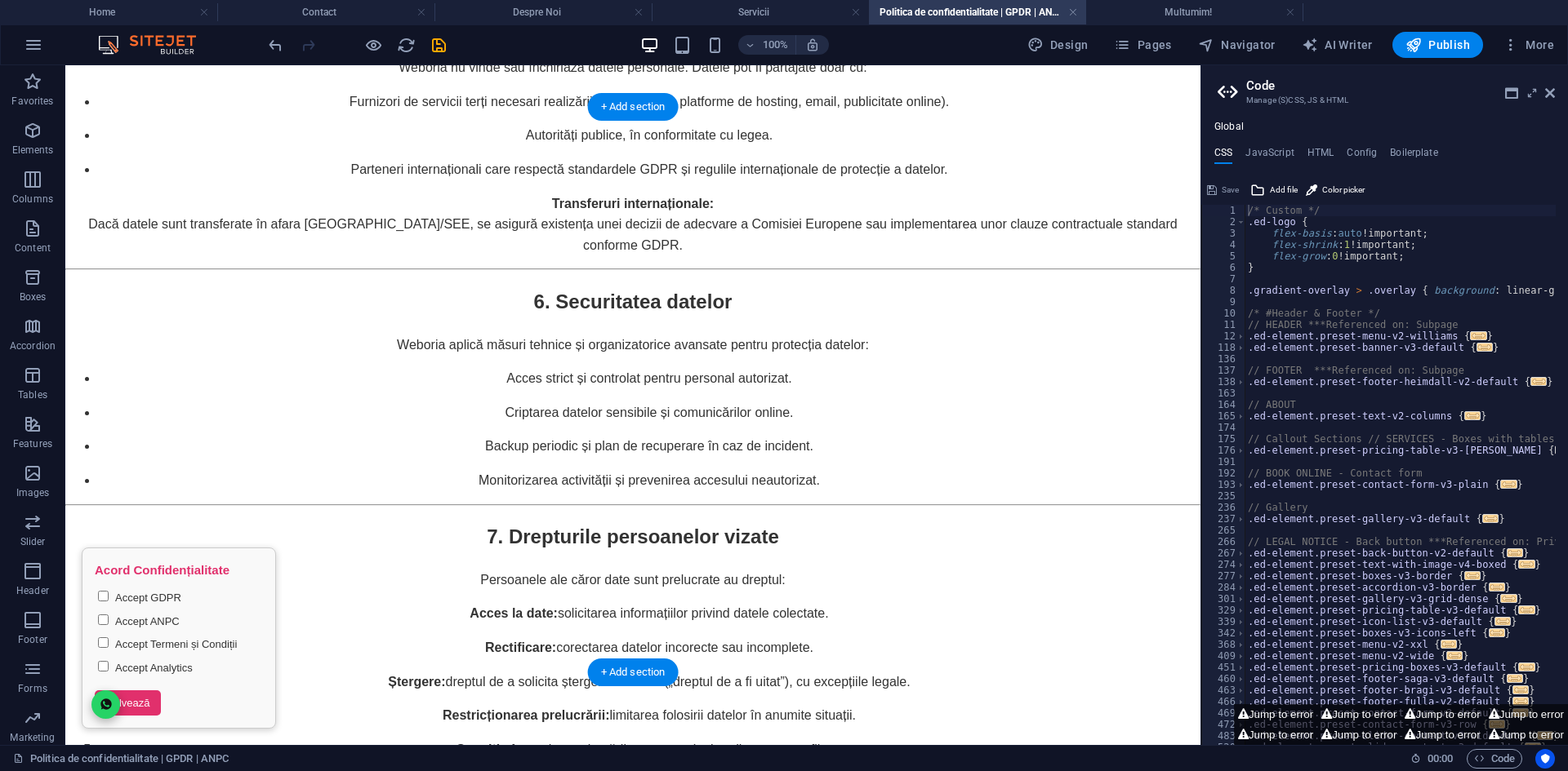
drag, startPoint x: 334, startPoint y: 673, endPoint x: 844, endPoint y: 326, distance: 616.9
select select "px"
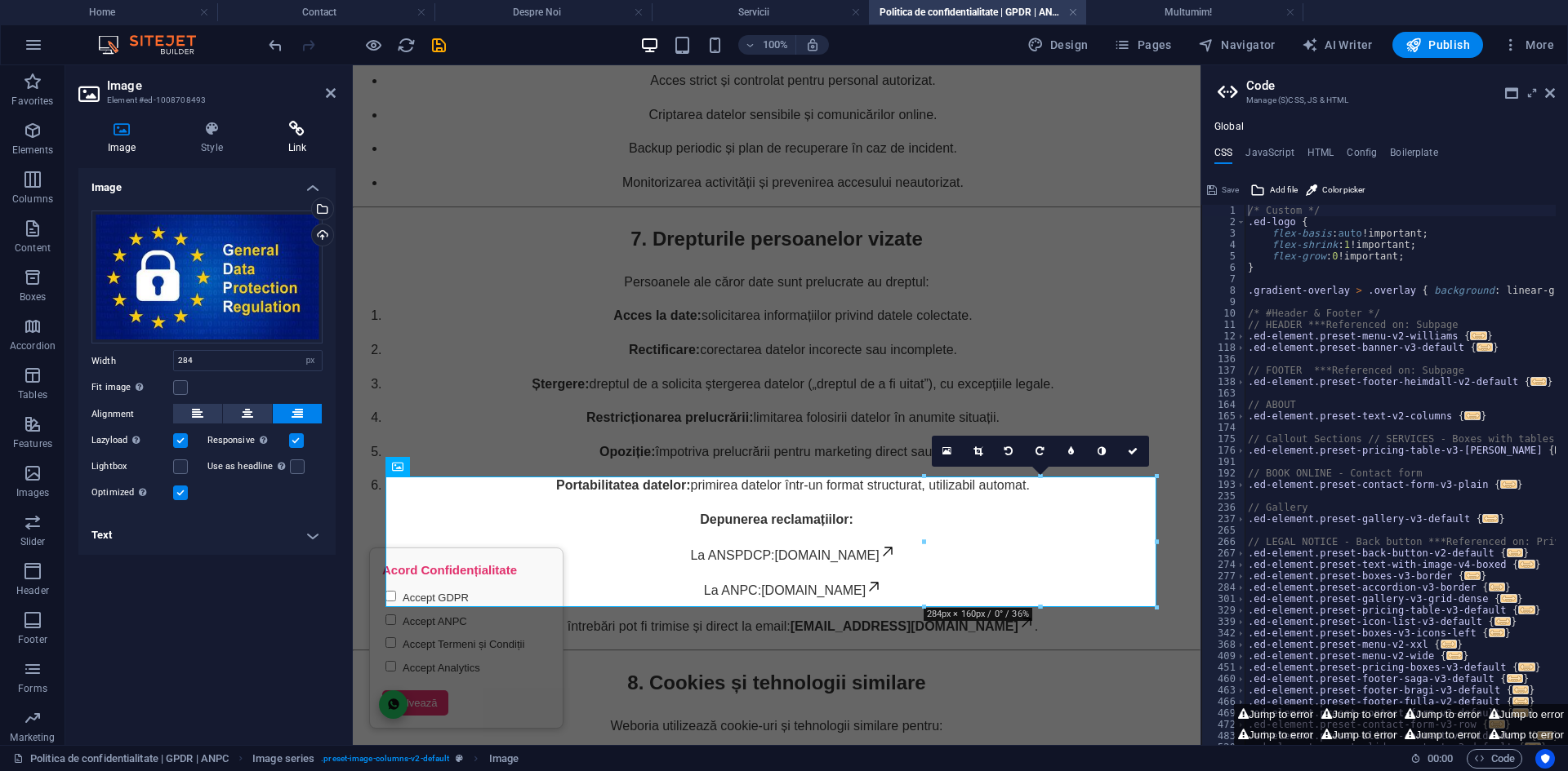
click at [277, 135] on icon at bounding box center [297, 129] width 77 height 16
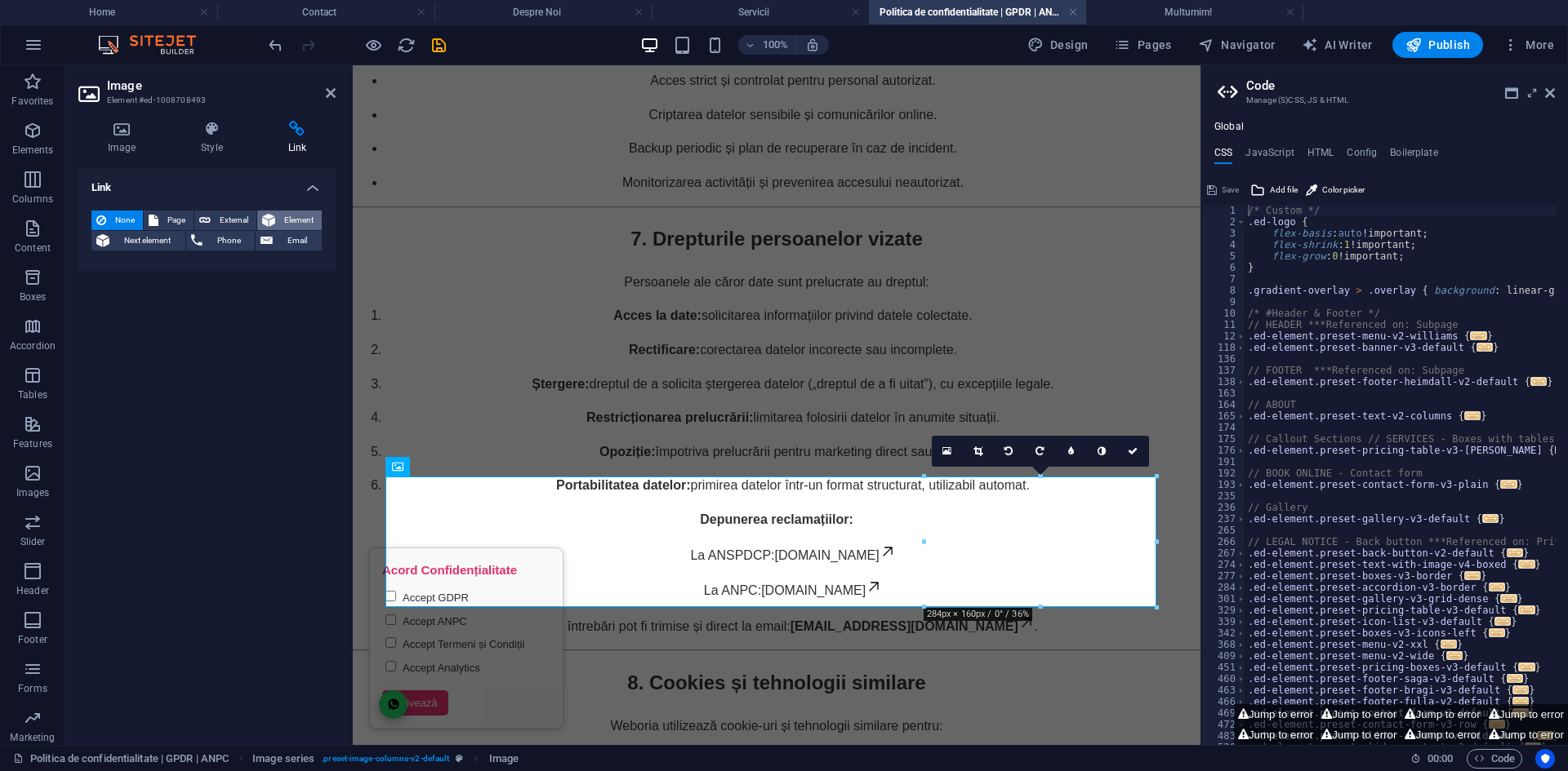
click at [282, 219] on span "Element" at bounding box center [298, 221] width 37 height 20
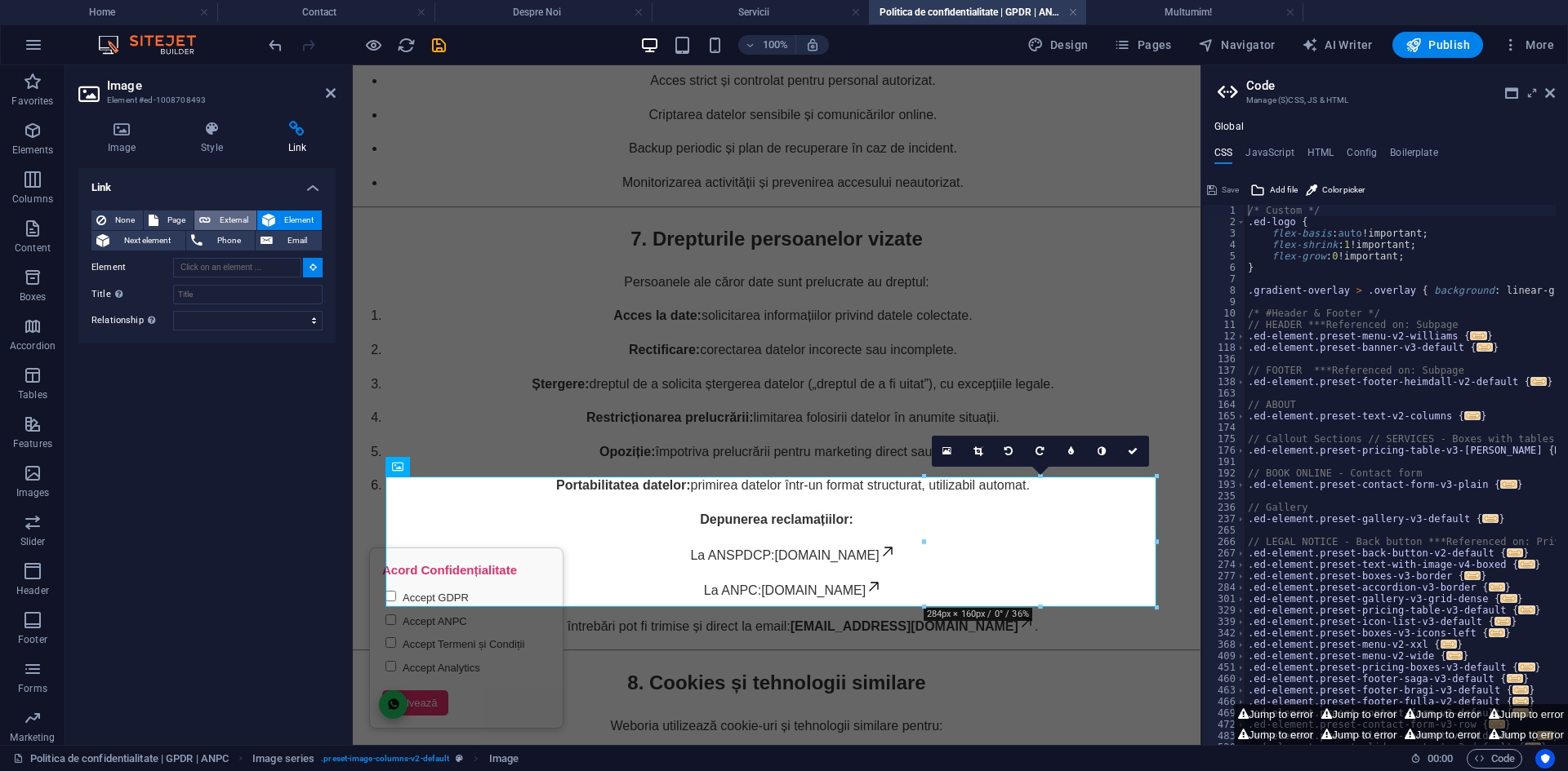
click at [219, 223] on span "External" at bounding box center [234, 221] width 36 height 20
select select "blank"
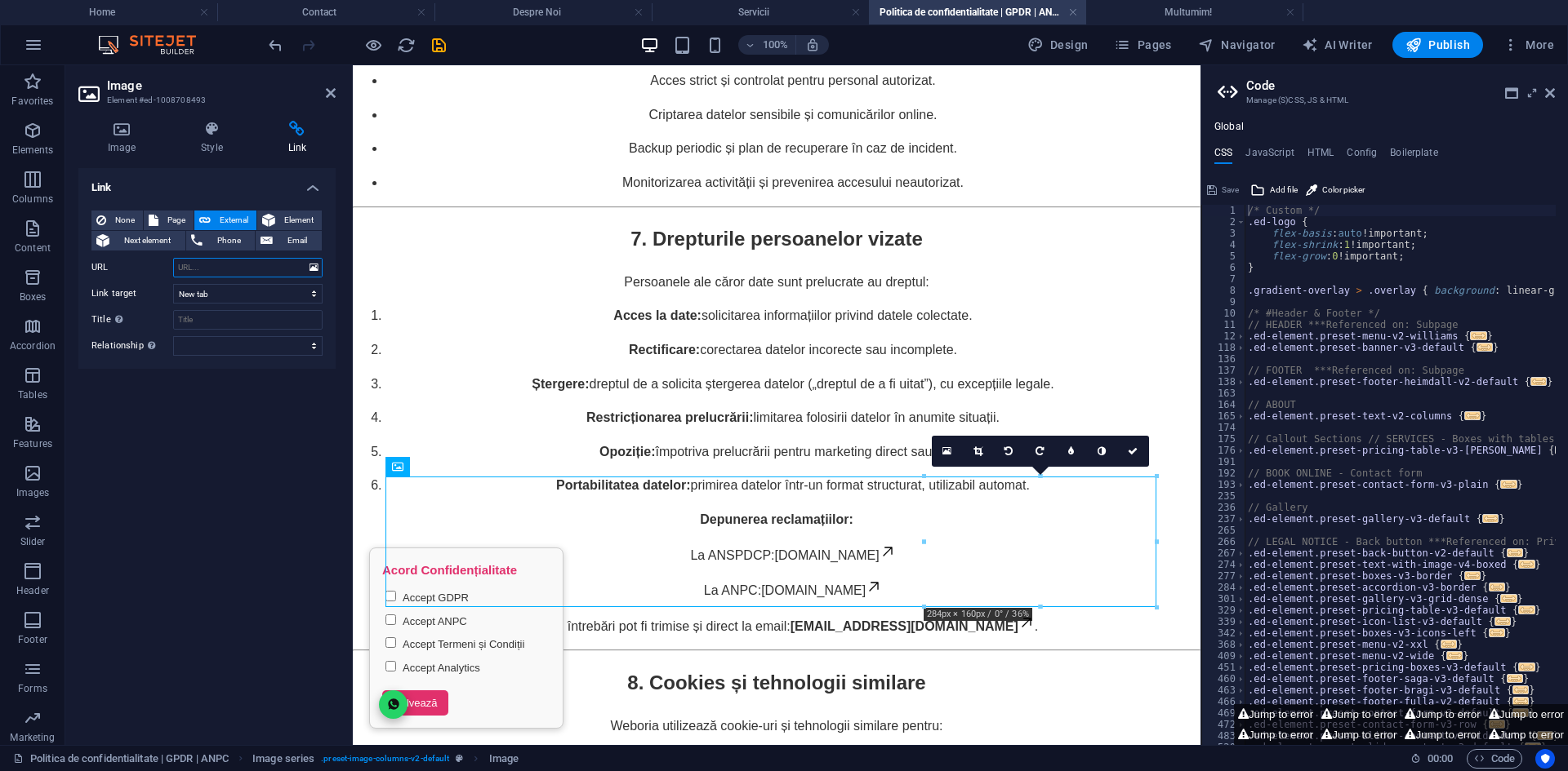
paste input "https://www.dataprotection.ro/"
type input "https://www.dataprotection.ro/"
click at [237, 311] on input "Title Additional link description, should not be the same as the link text. The…" at bounding box center [248, 320] width 149 height 20
type input "GDPR"
click at [301, 85] on h2 "Image" at bounding box center [221, 86] width 229 height 15
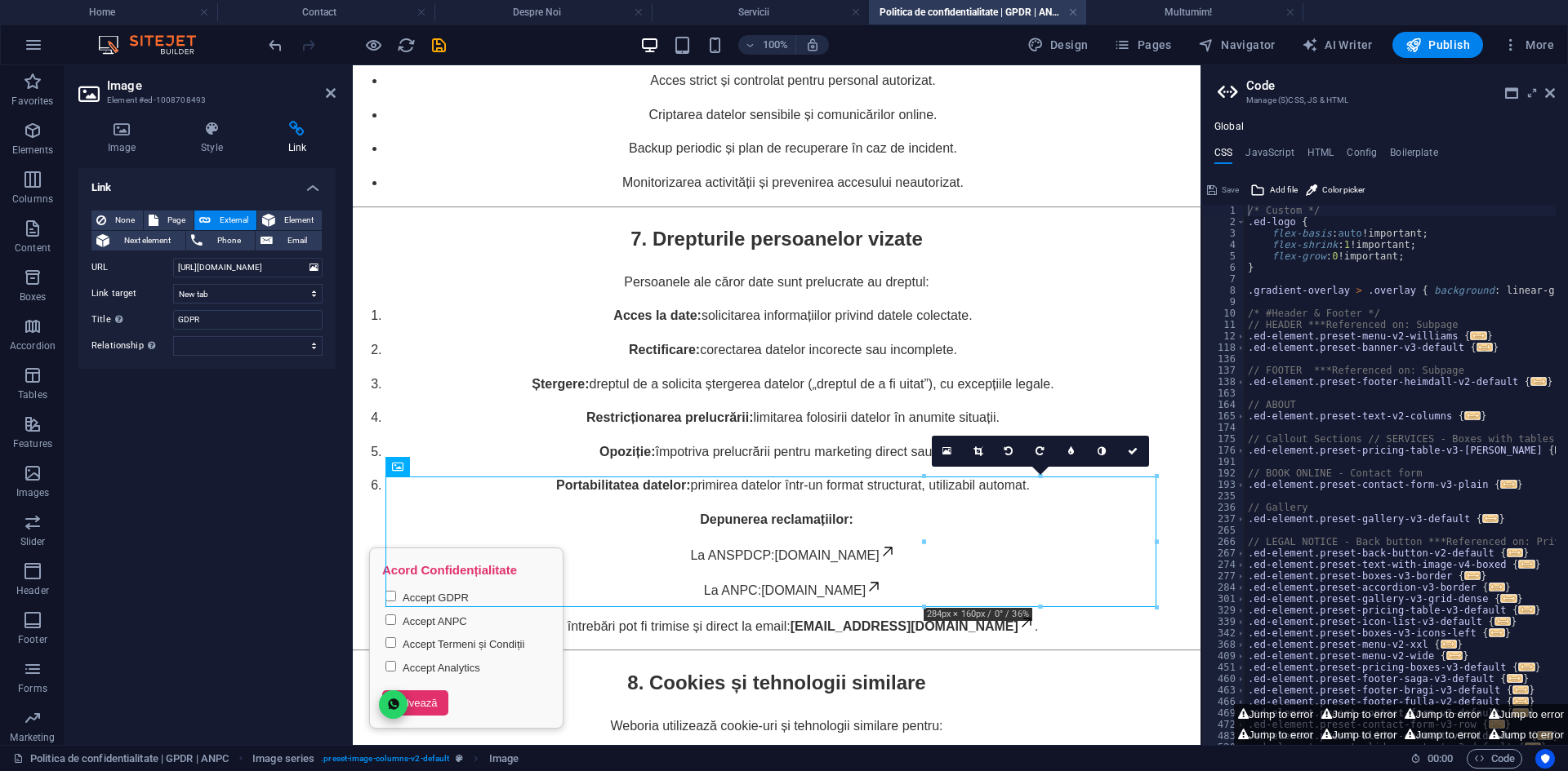
click at [338, 88] on aside "Image Element #ed-1008708493 Image Style Link Image Drag files here, click to c…" at bounding box center [209, 405] width 287 height 680
click at [331, 89] on icon at bounding box center [331, 93] width 10 height 13
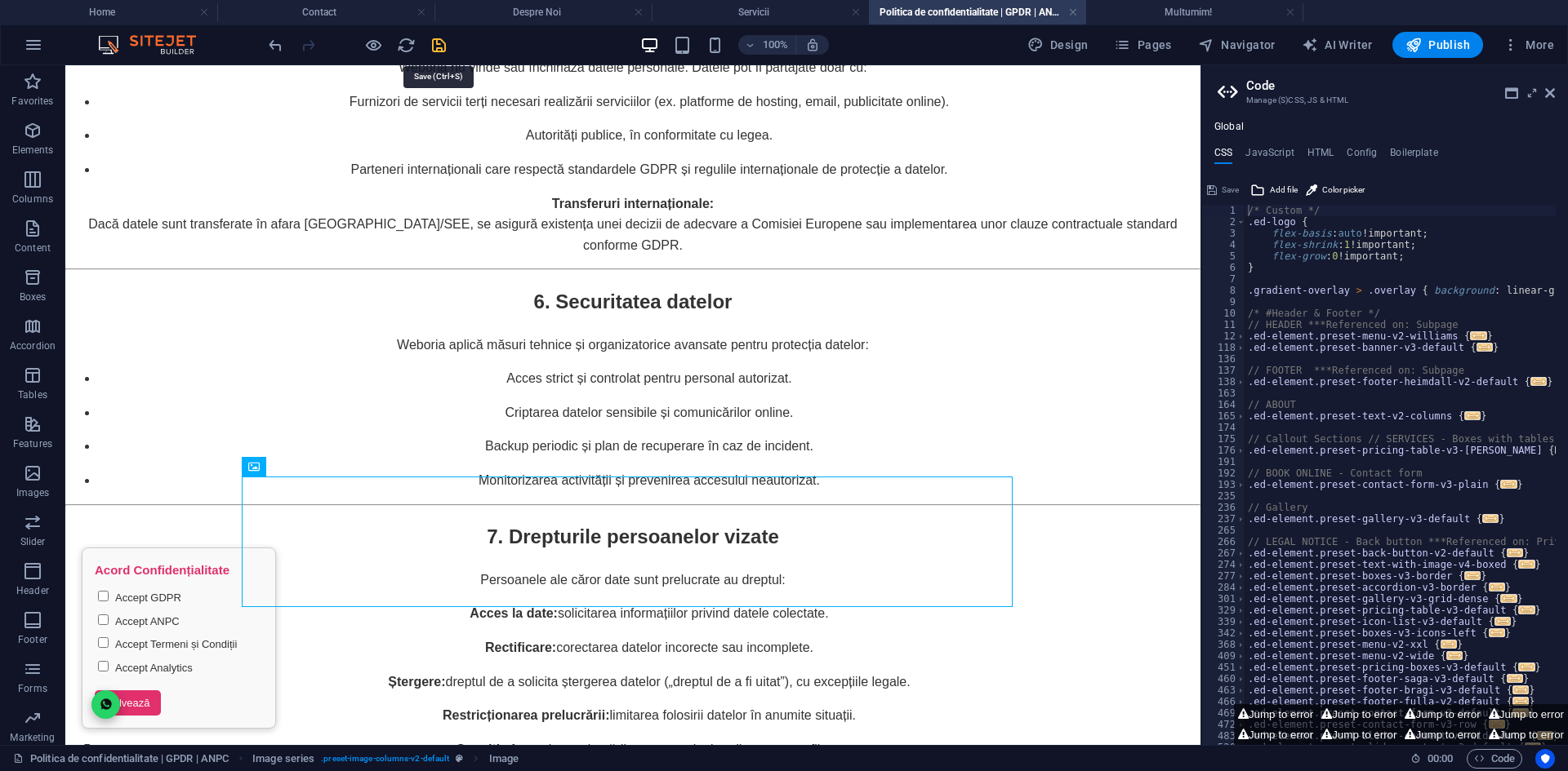
click at [441, 45] on icon "save" at bounding box center [438, 45] width 19 height 19
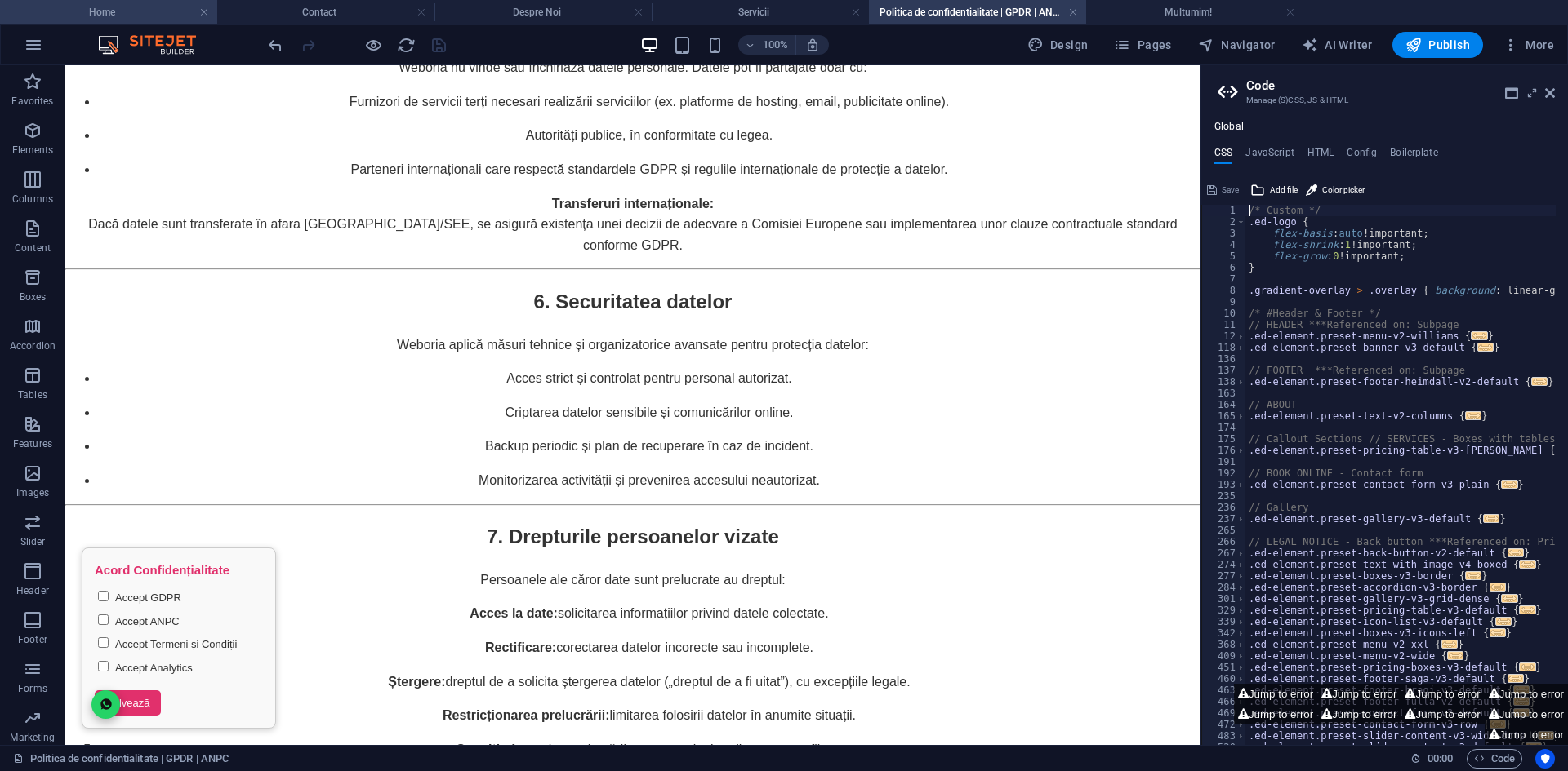
click at [139, 15] on h4 "Home" at bounding box center [108, 12] width 217 height 18
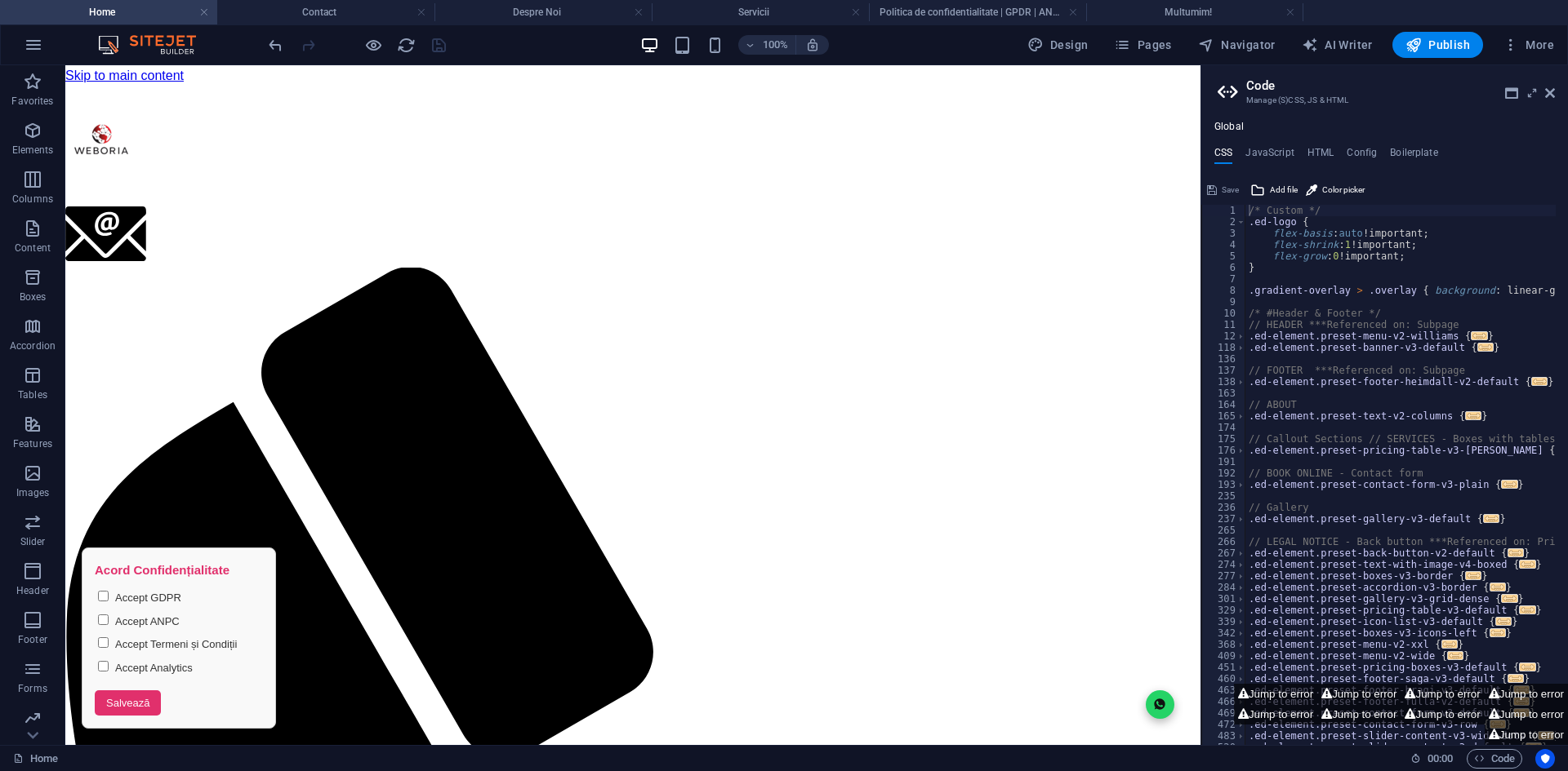
scroll to position [0, 0]
click at [295, 16] on h4 "Contact" at bounding box center [326, 12] width 217 height 18
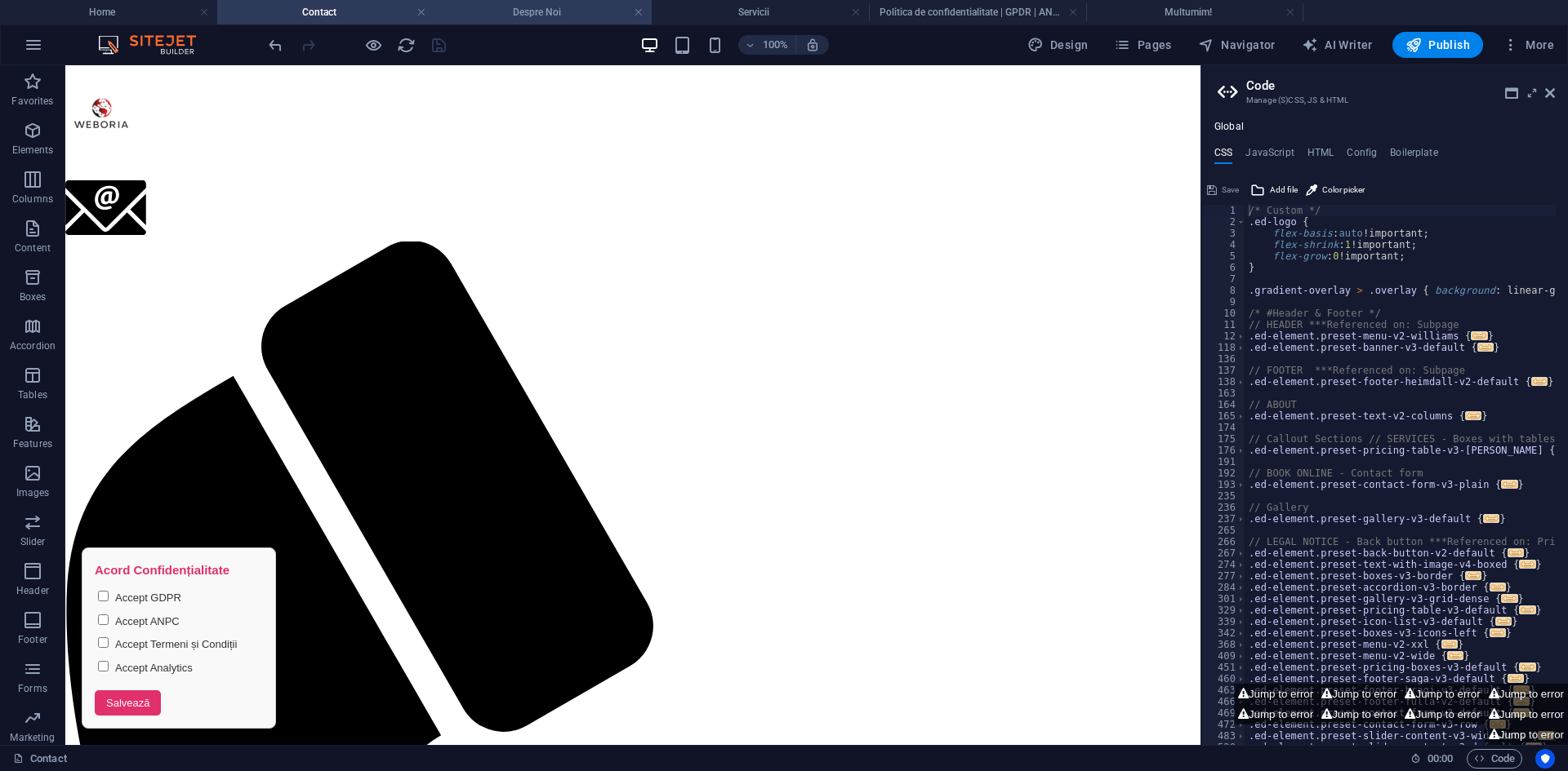
click at [519, 12] on h4 "Despre Noi" at bounding box center [542, 12] width 217 height 18
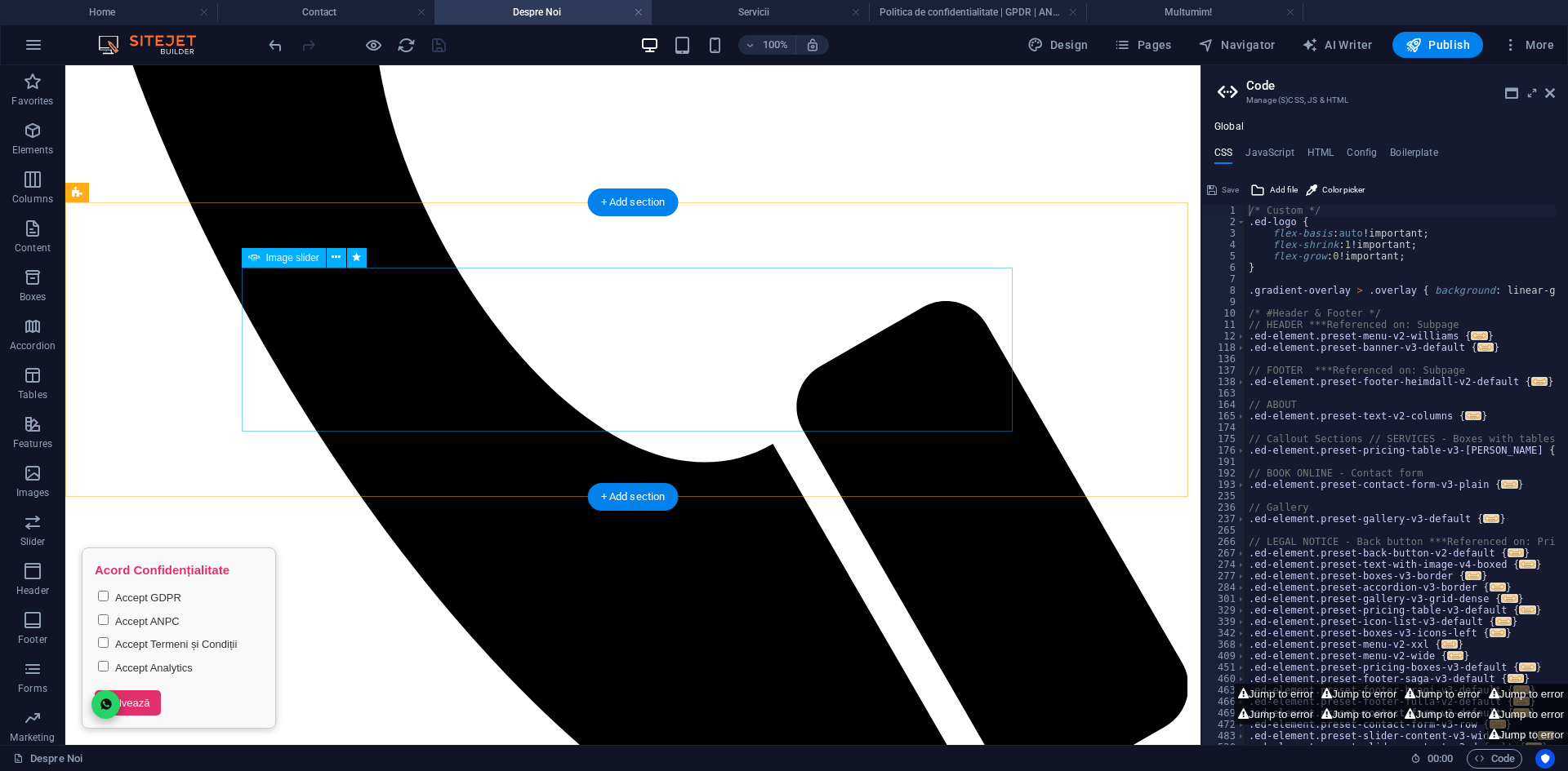
scroll to position [895, 0]
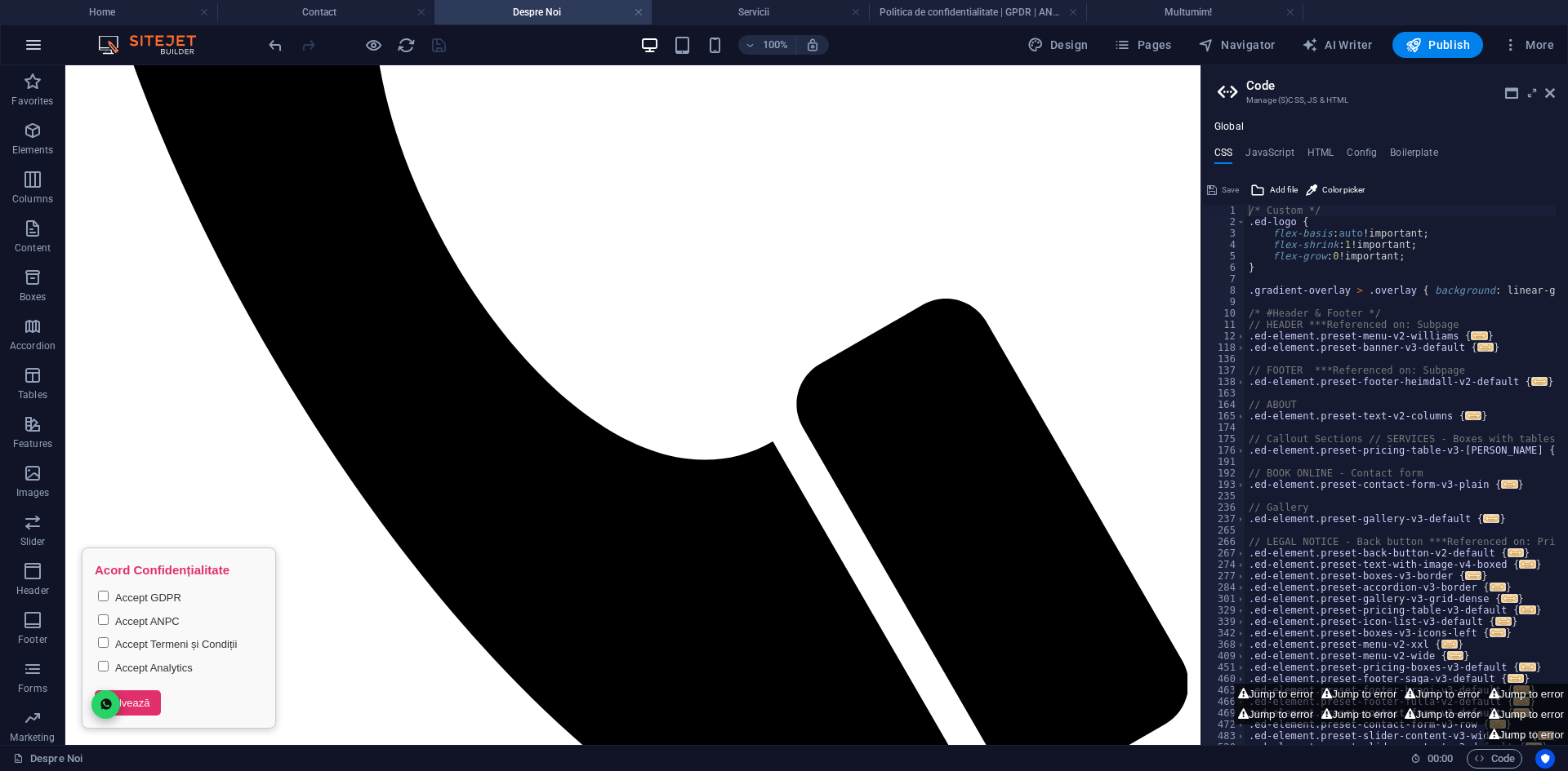
click at [40, 43] on icon "button" at bounding box center [34, 45] width 20 height 20
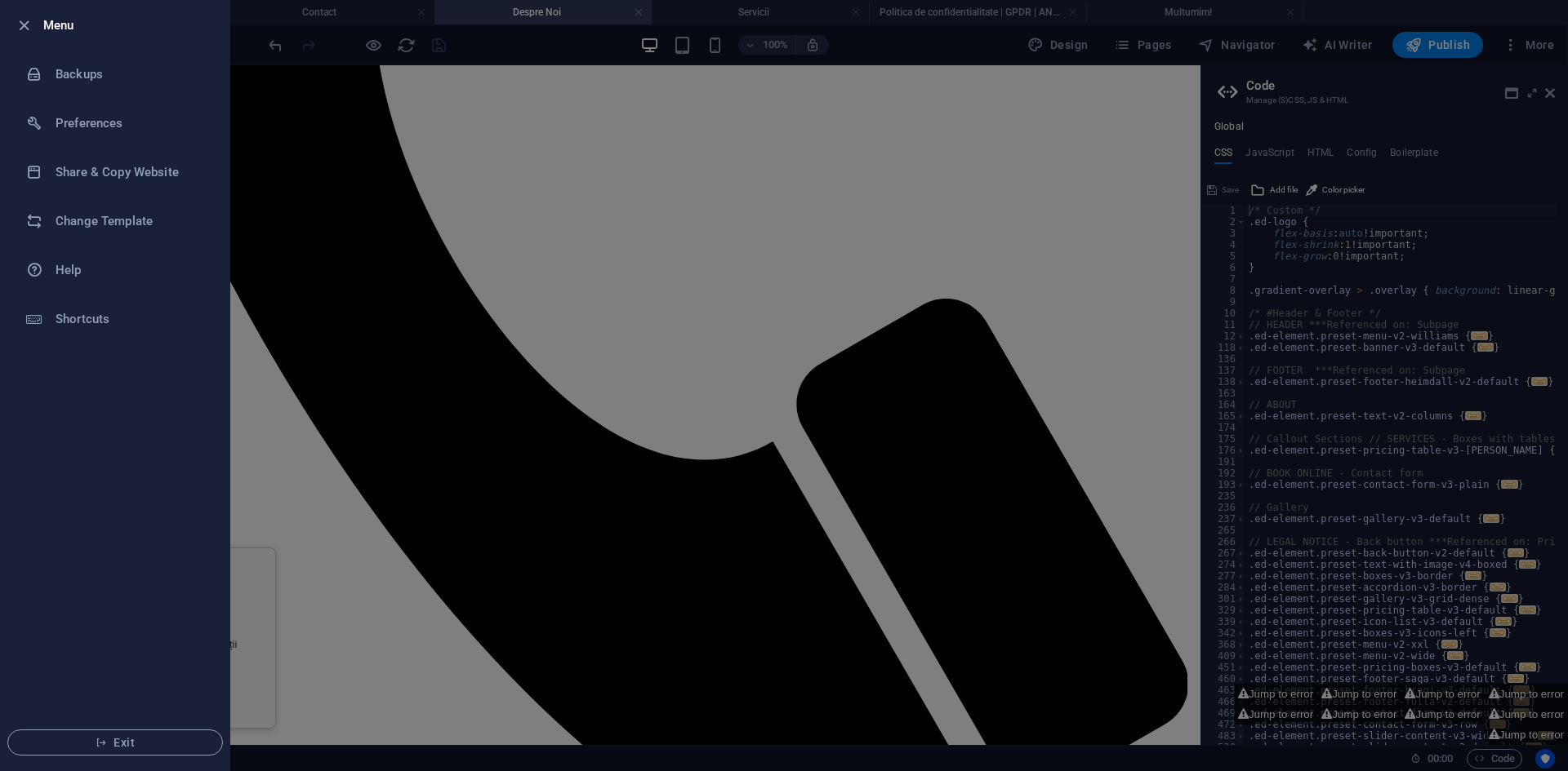
click at [290, 112] on div at bounding box center [784, 386] width 1568 height 771
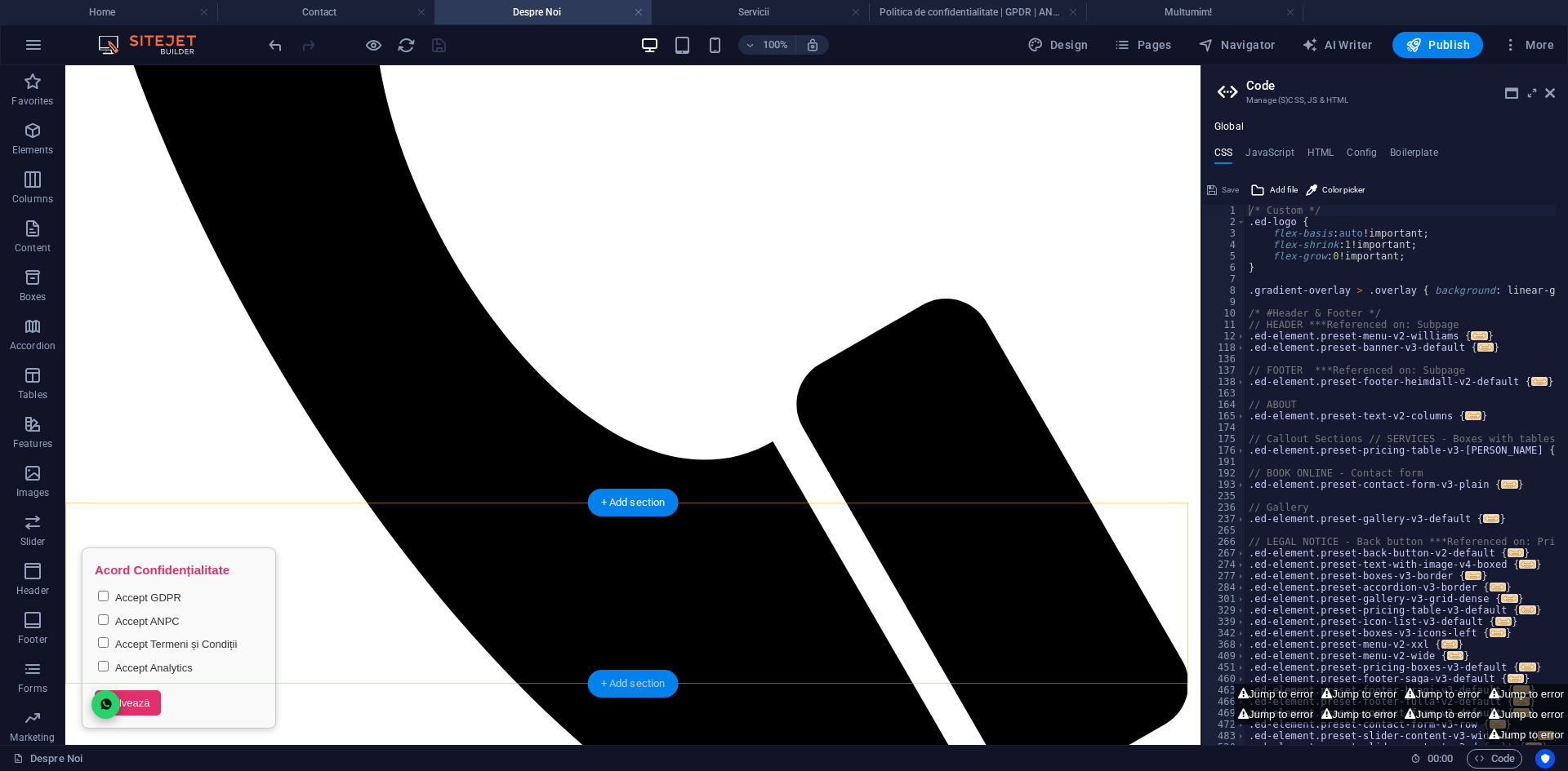
click at [626, 682] on div "+ Add section" at bounding box center [633, 684] width 90 height 28
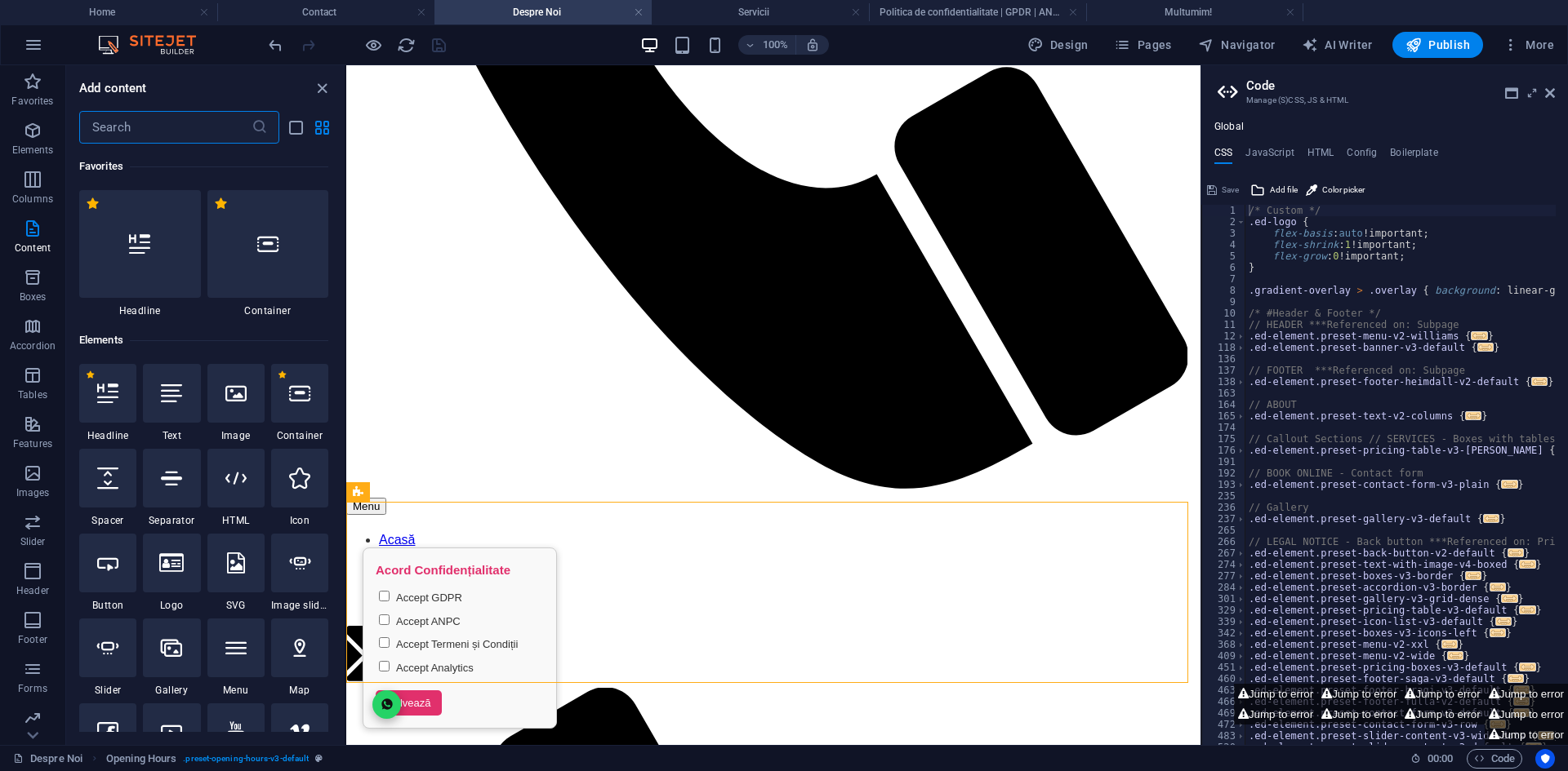
scroll to position [957, 0]
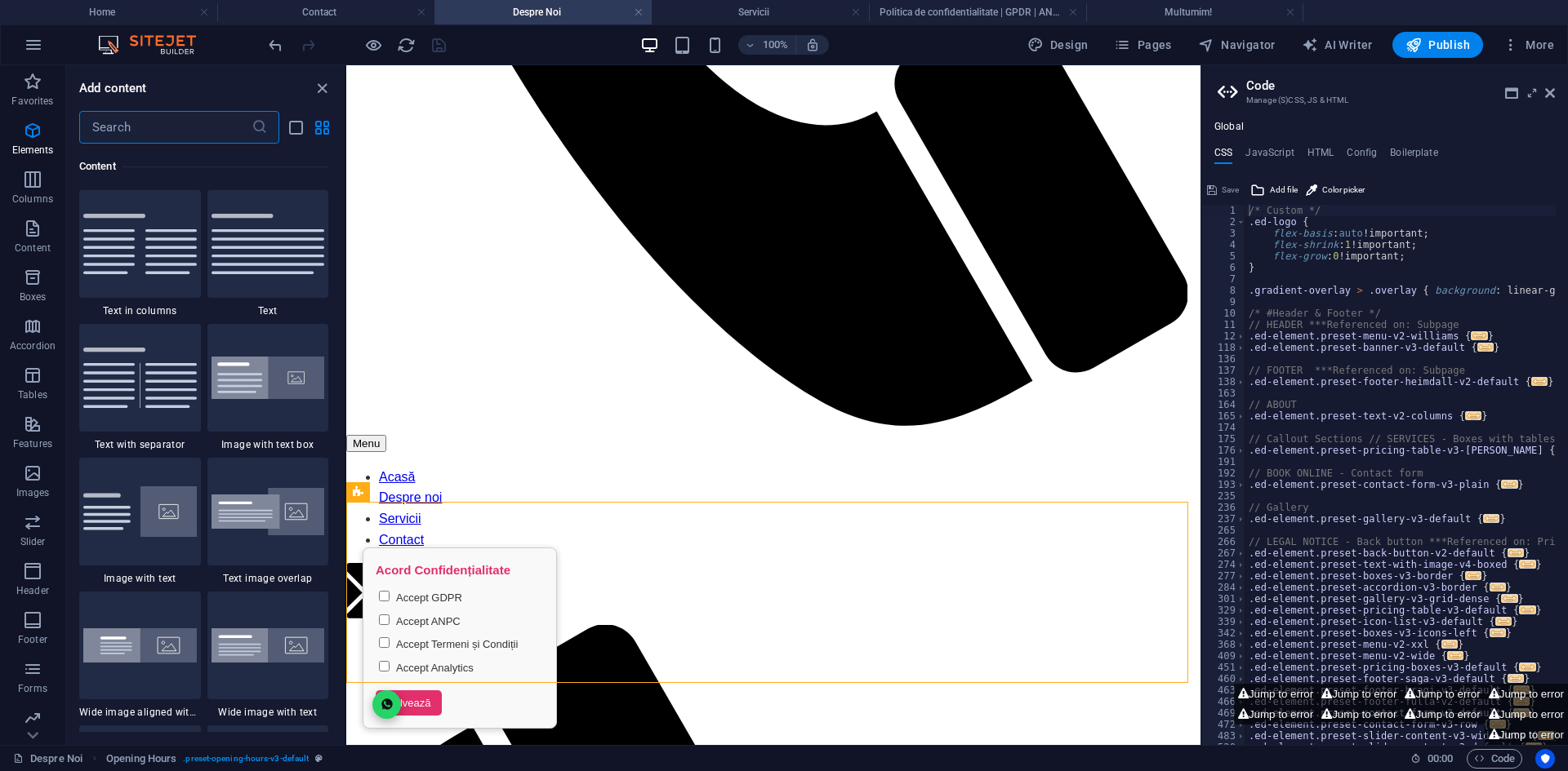
click at [135, 131] on input "text" at bounding box center [166, 127] width 172 height 33
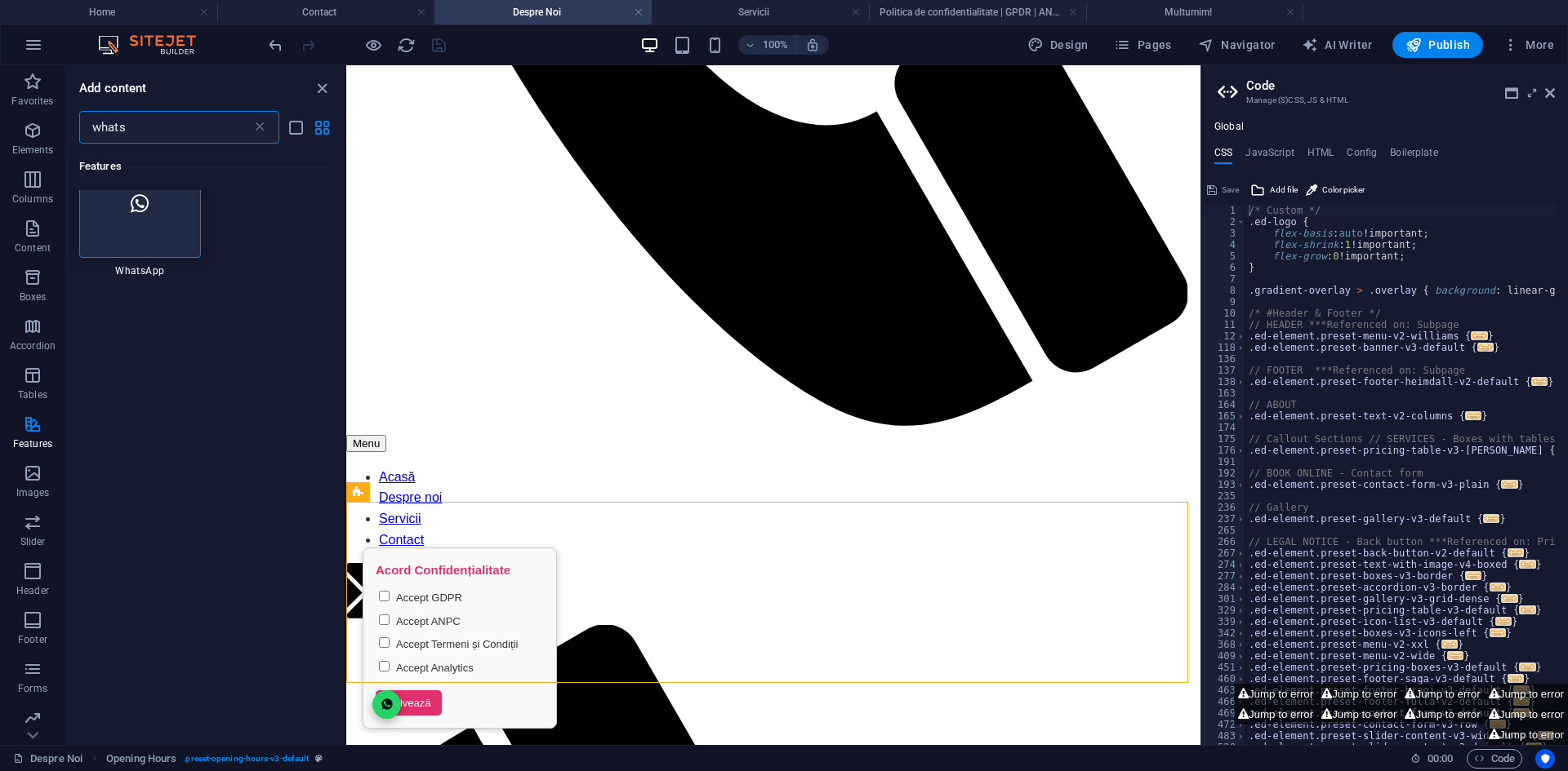
type input "whats"
click at [143, 243] on div at bounding box center [140, 203] width 121 height 107
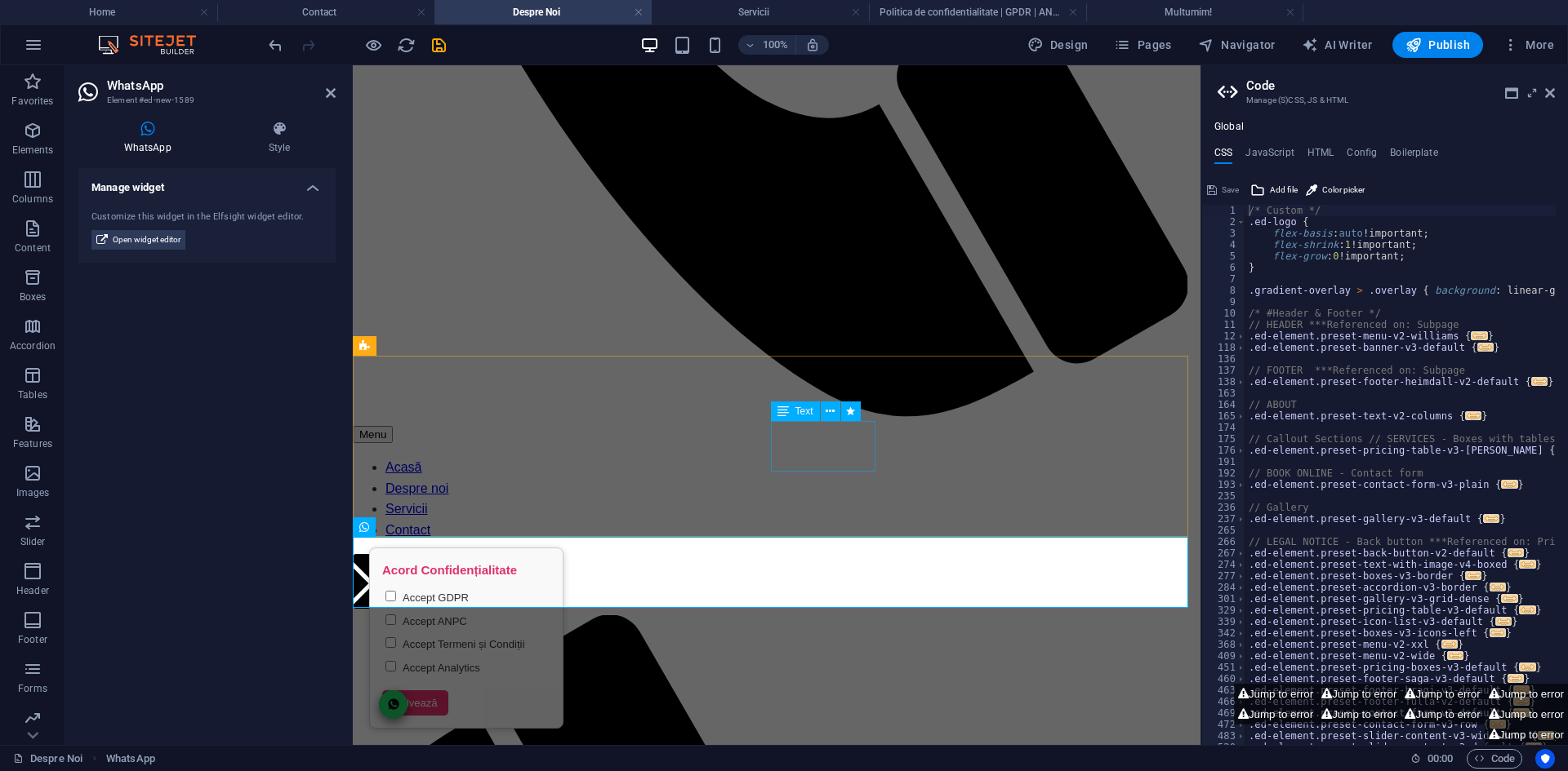
scroll to position [1028, 0]
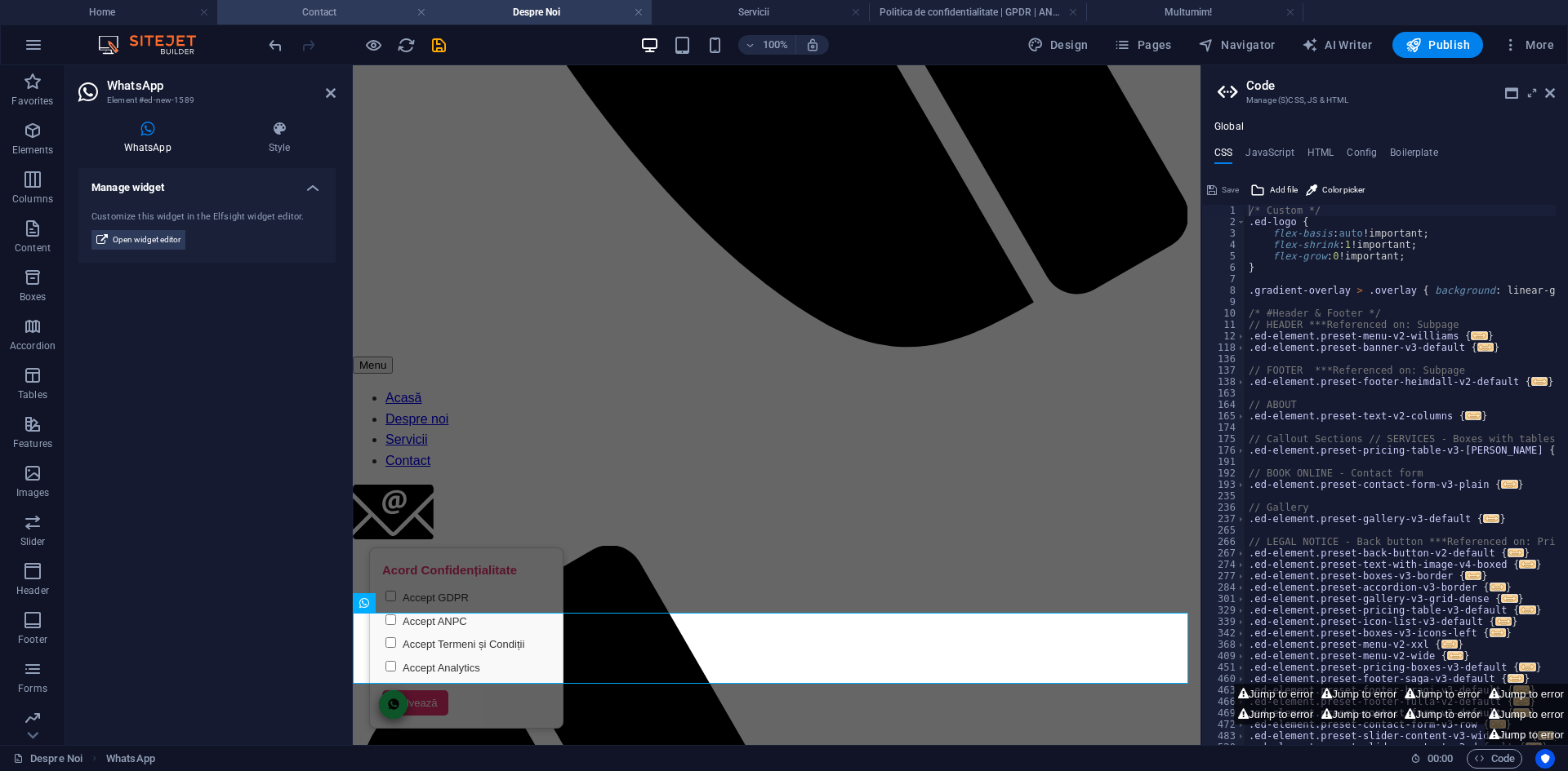
click at [295, 7] on h4 "Contact" at bounding box center [326, 12] width 217 height 18
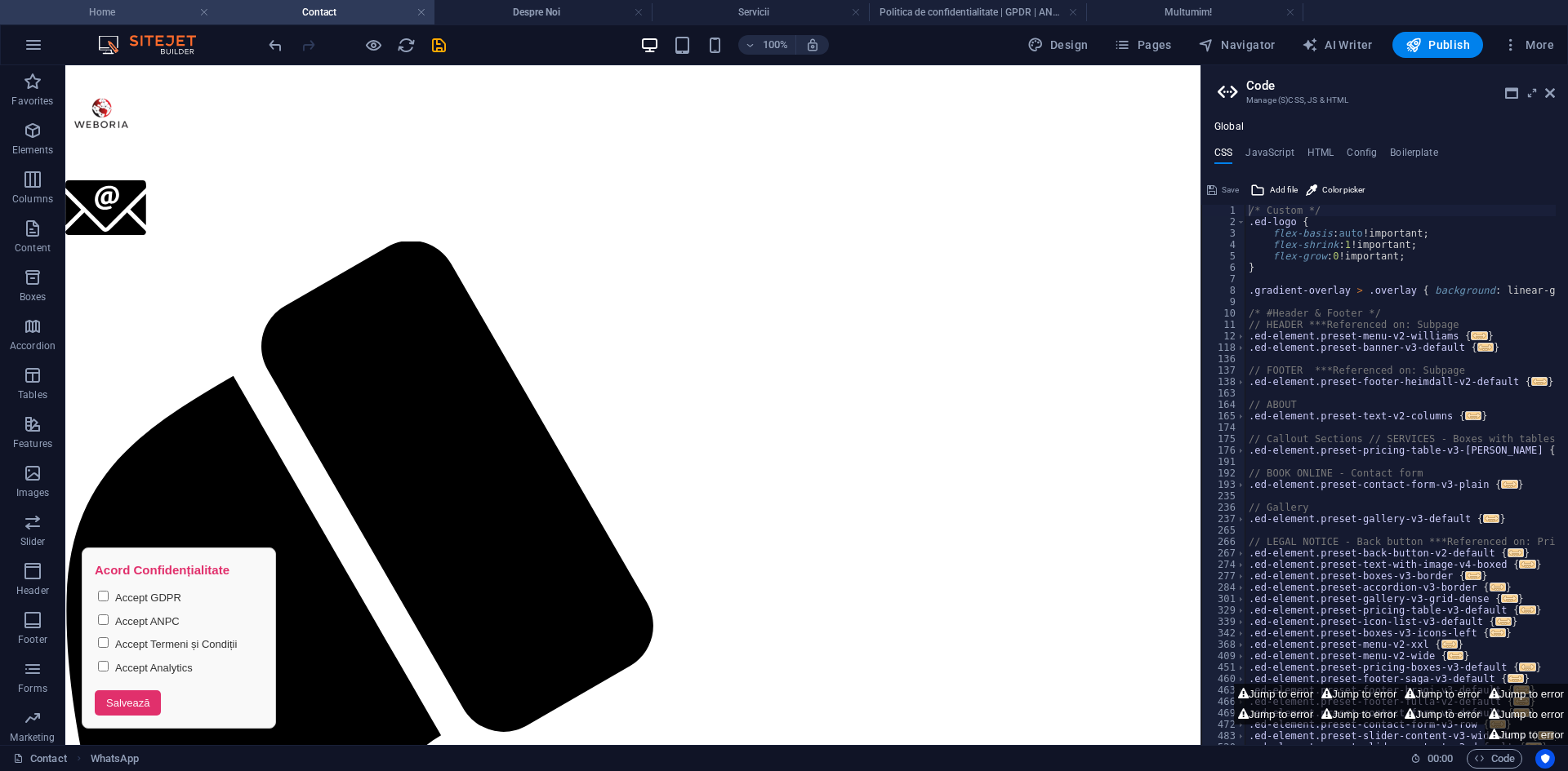
click at [129, 7] on h4 "Home" at bounding box center [108, 12] width 217 height 18
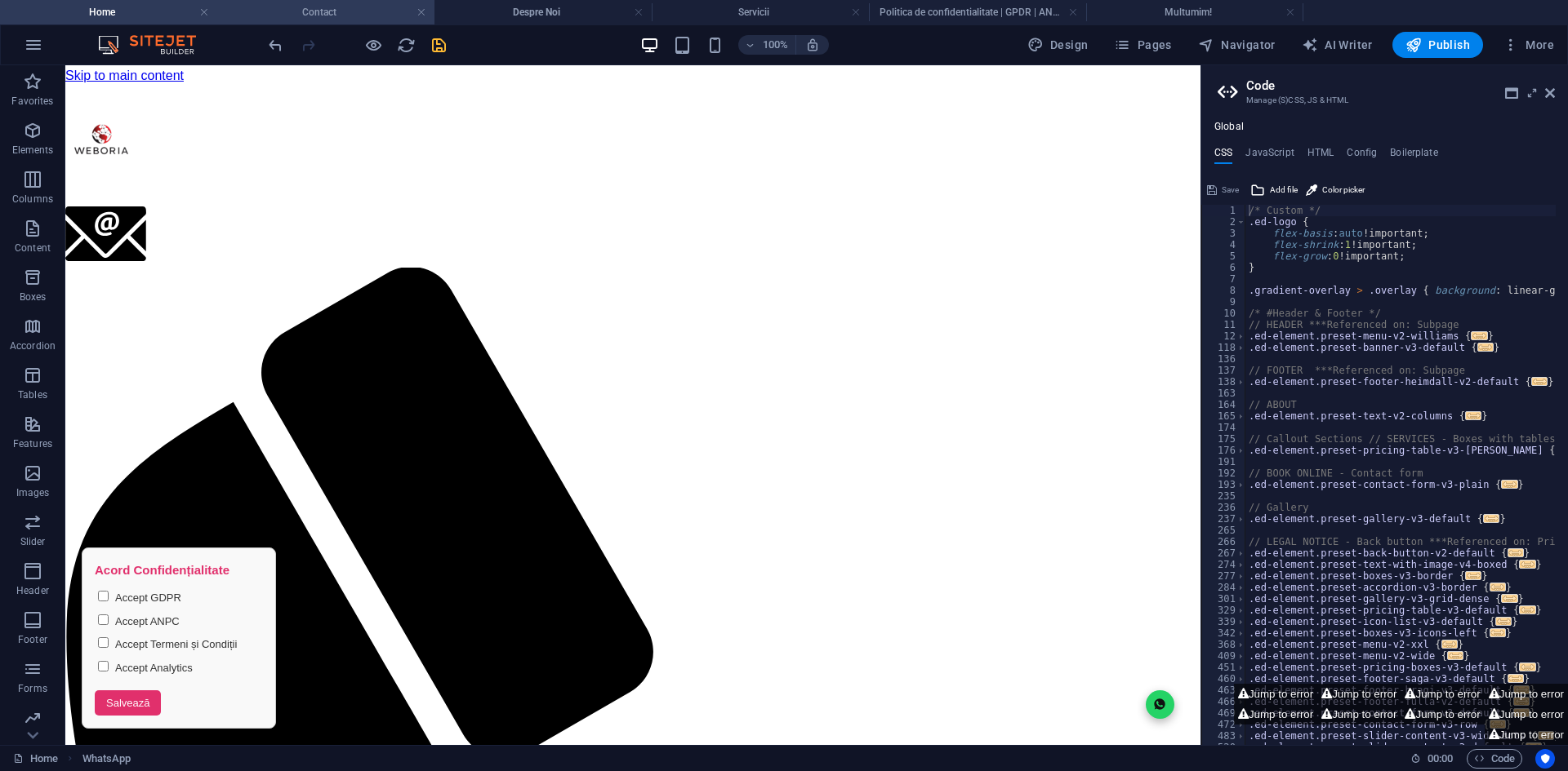
click at [295, 13] on h4 "Contact" at bounding box center [326, 12] width 217 height 18
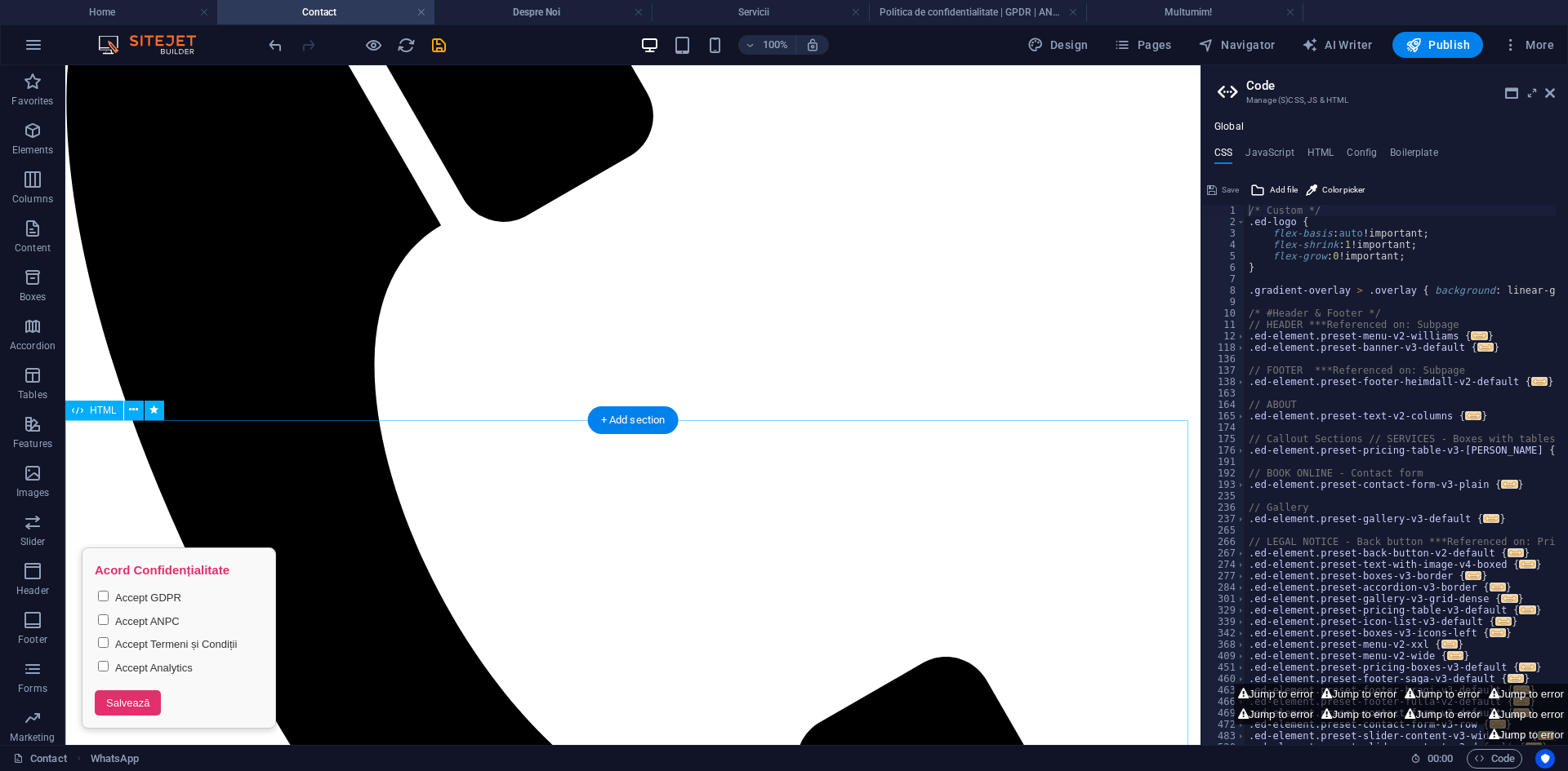
scroll to position [924, 0]
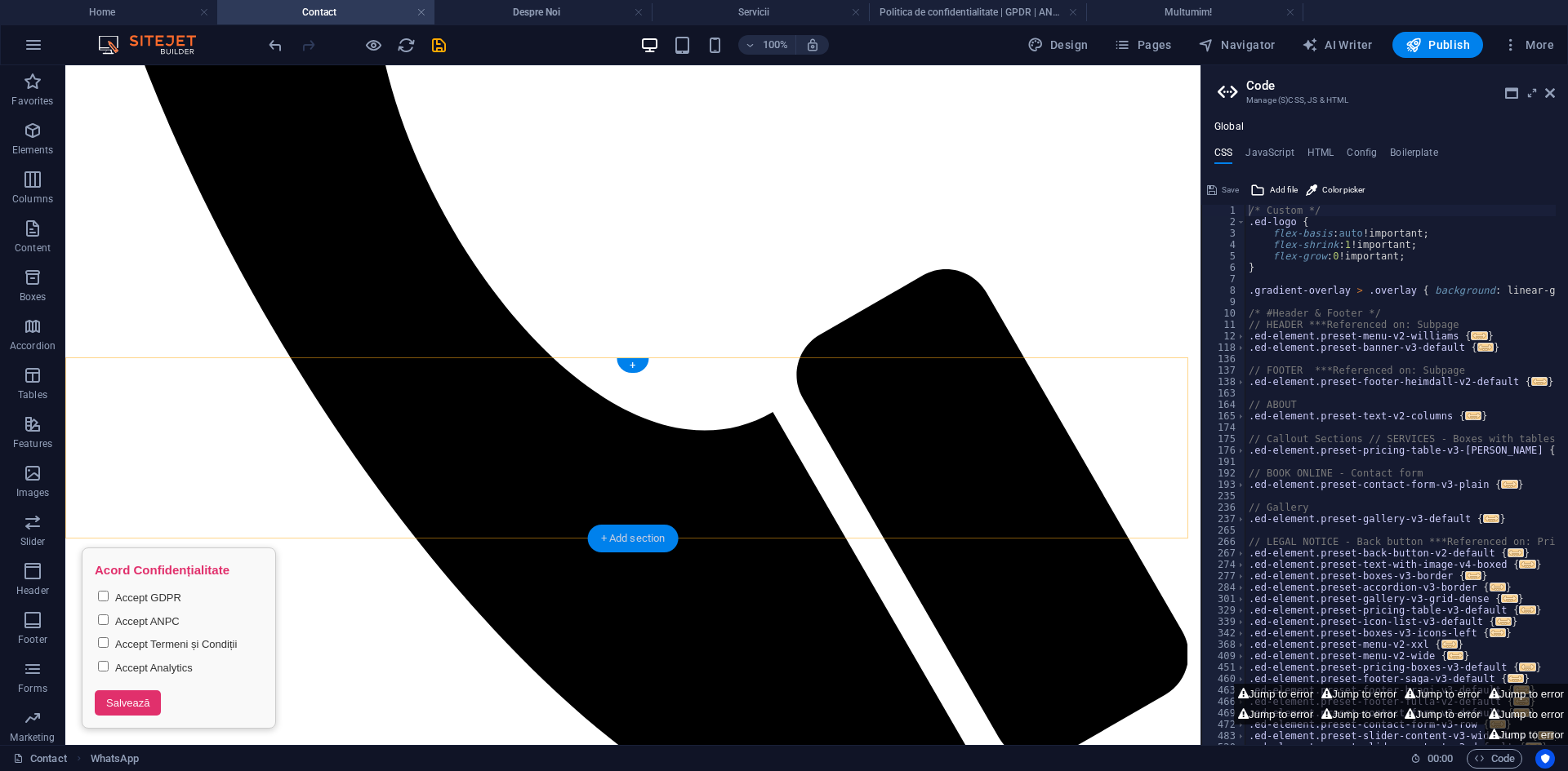
drag, startPoint x: 639, startPoint y: 537, endPoint x: 292, endPoint y: 472, distance: 353.0
click at [639, 537] on div "+ Add section" at bounding box center [633, 539] width 90 height 28
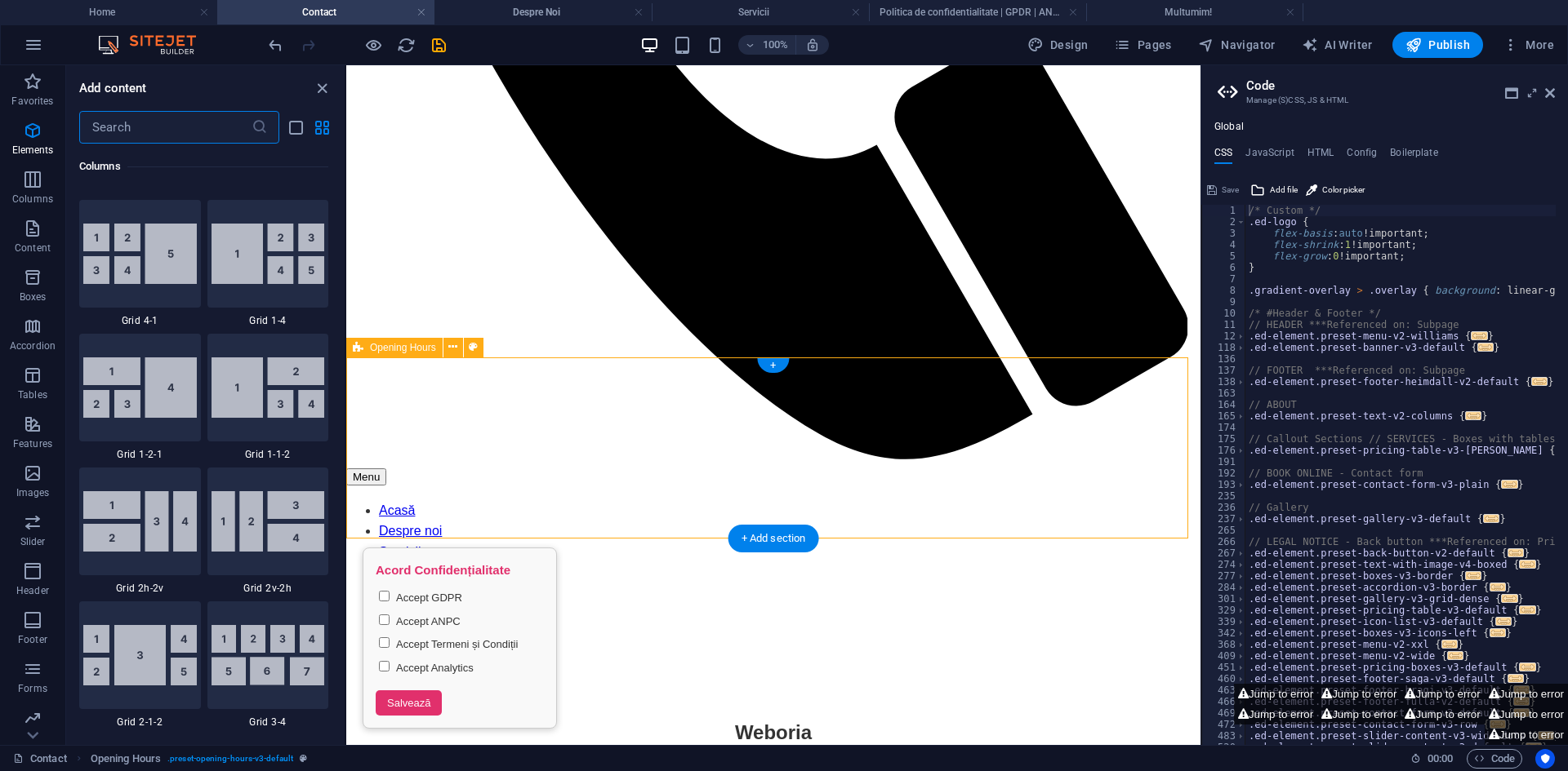
scroll to position [2856, 0]
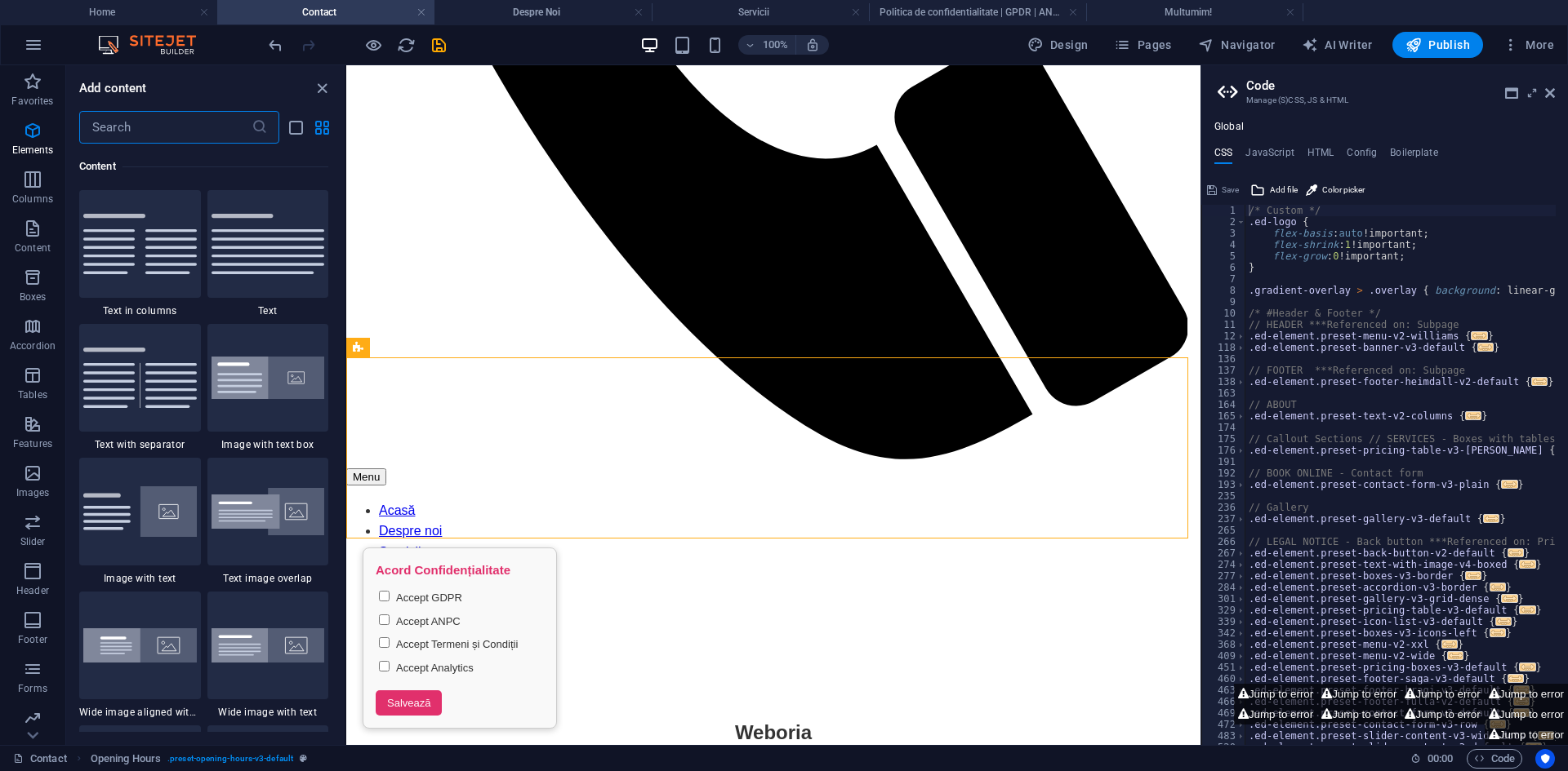
click at [176, 125] on input "text" at bounding box center [166, 127] width 172 height 33
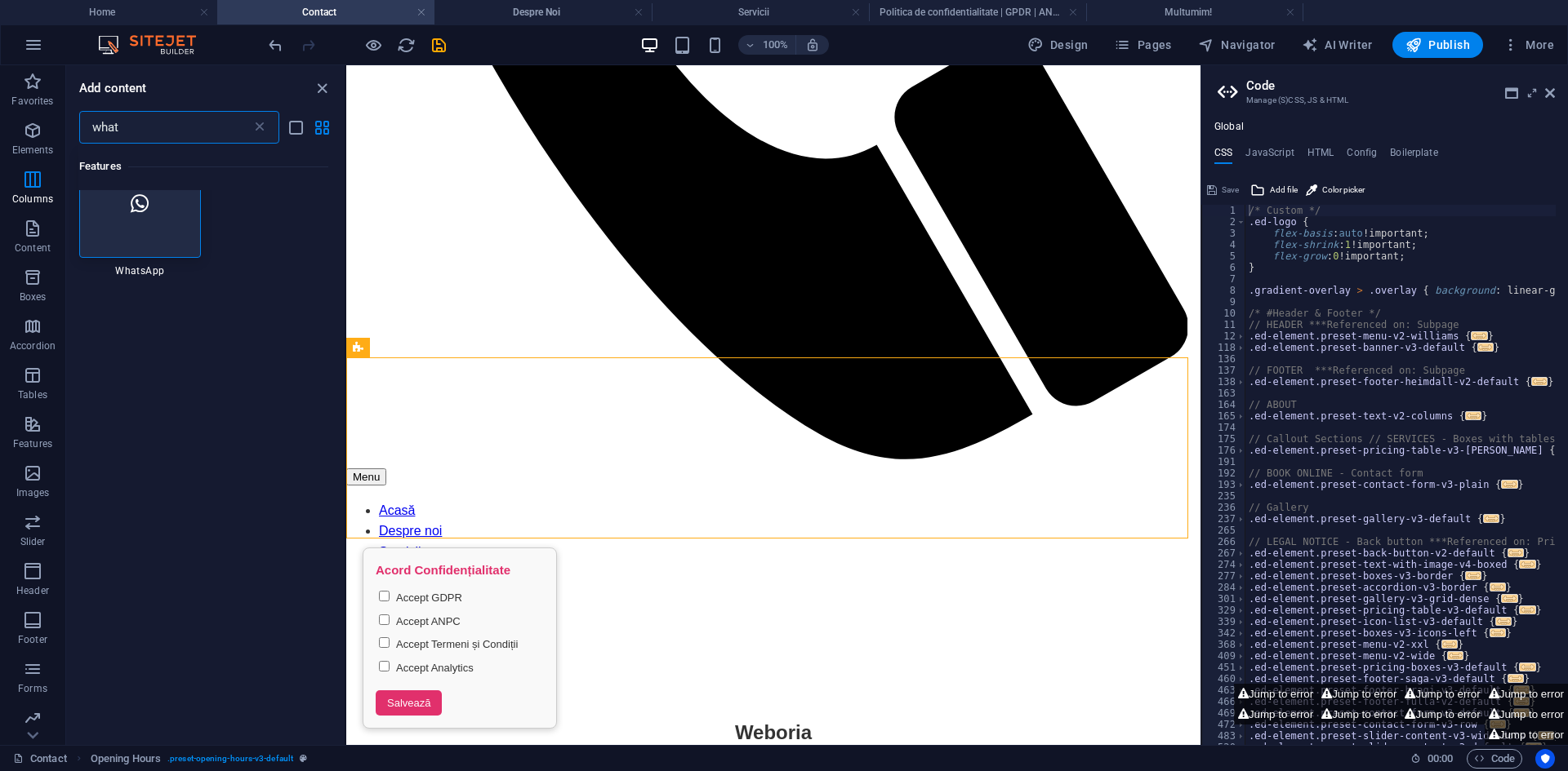
type input "what"
click at [185, 215] on div at bounding box center [140, 205] width 121 height 107
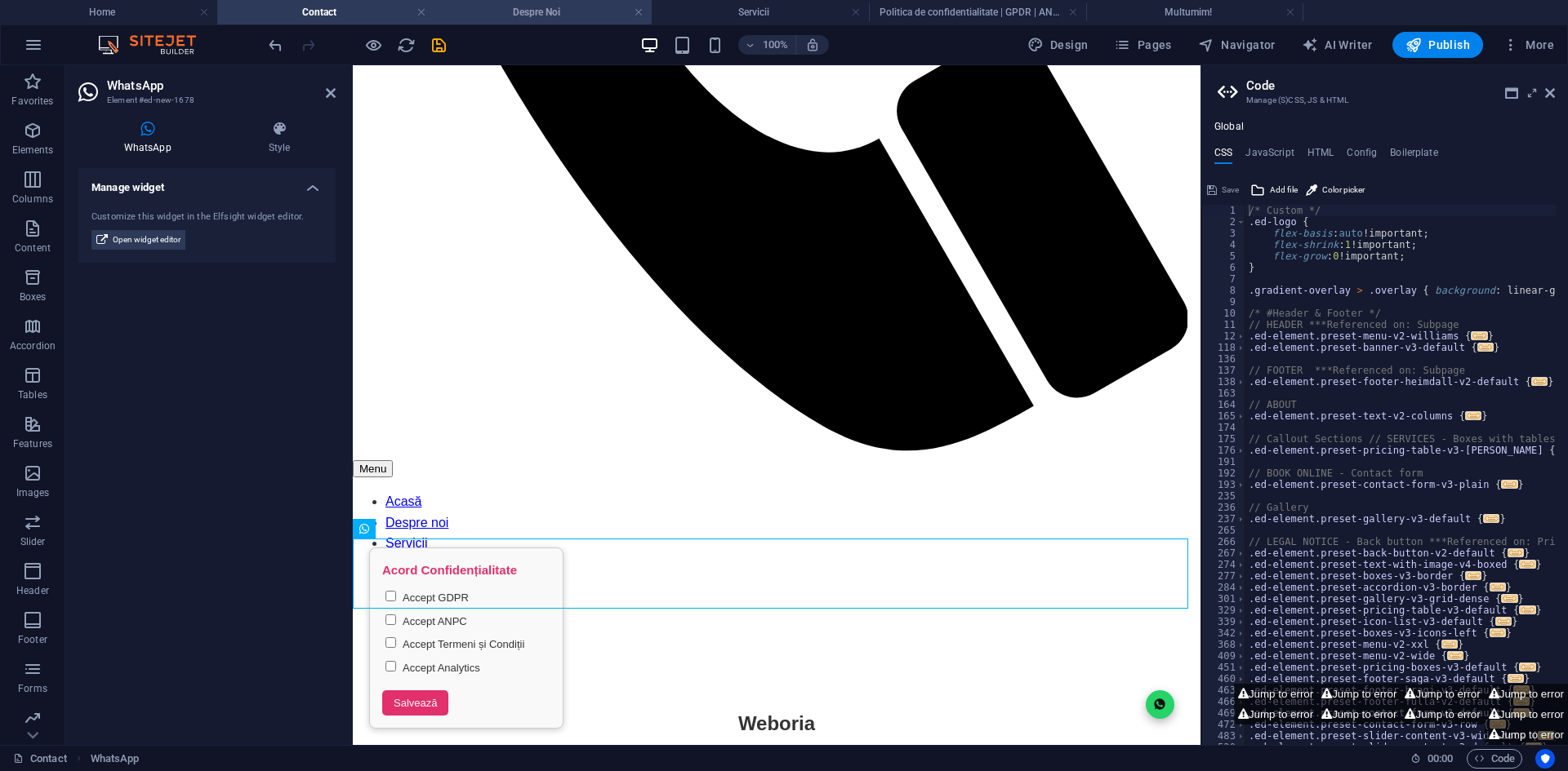
click at [565, 21] on h4 "Despre Noi" at bounding box center [542, 12] width 217 height 18
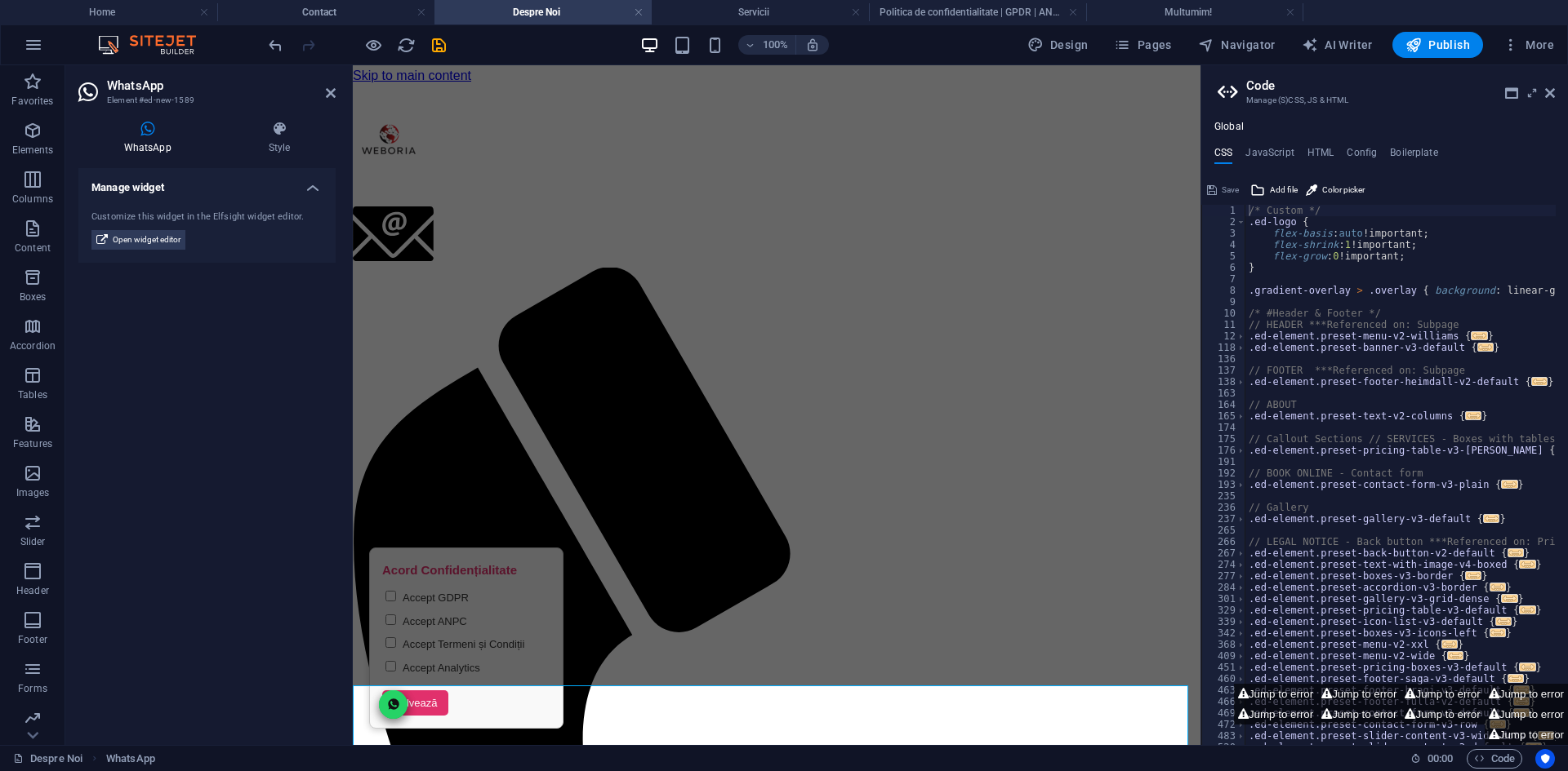
scroll to position [955, 0]
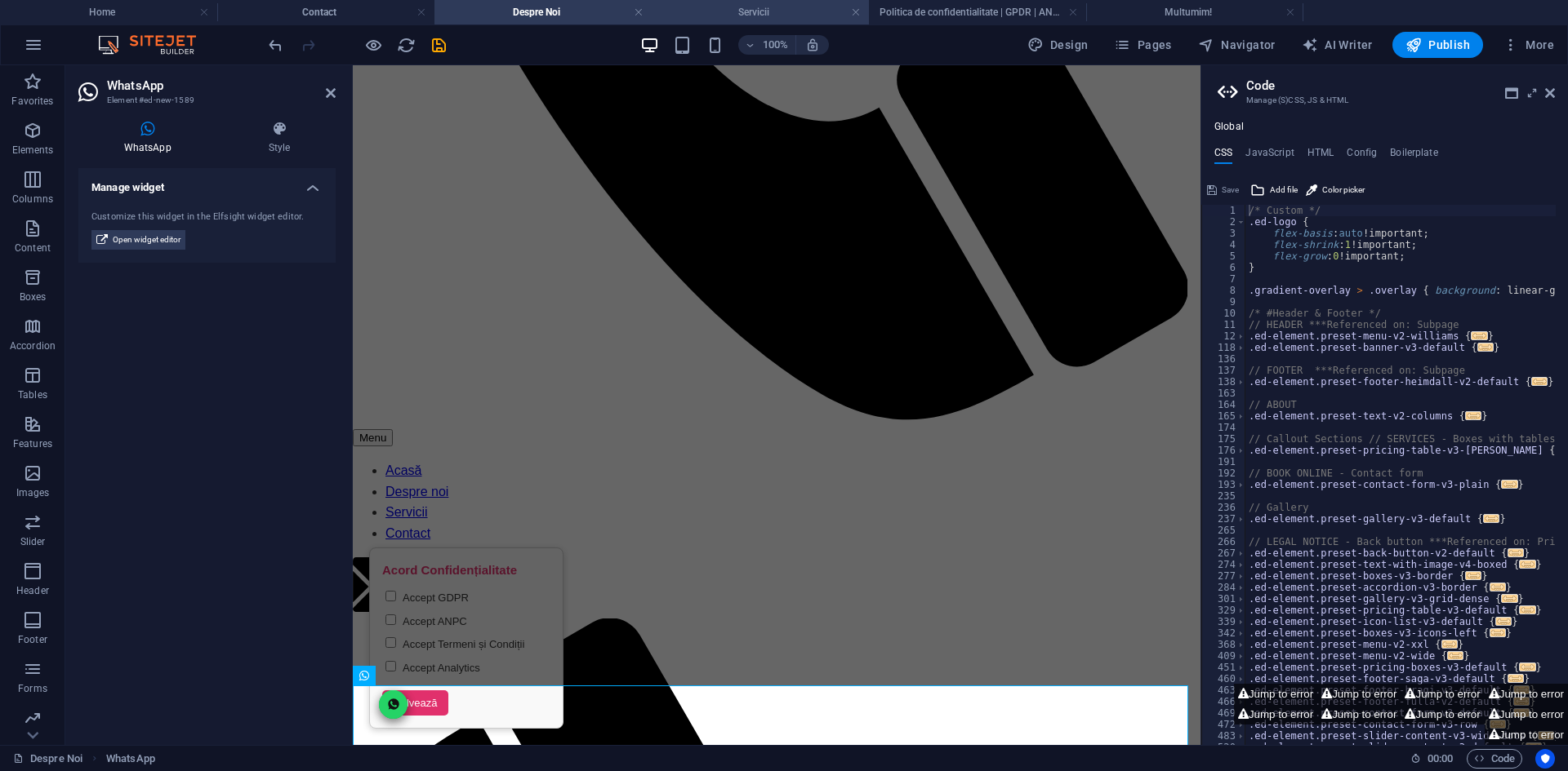
click at [732, 14] on h4 "Servicii" at bounding box center [760, 12] width 217 height 18
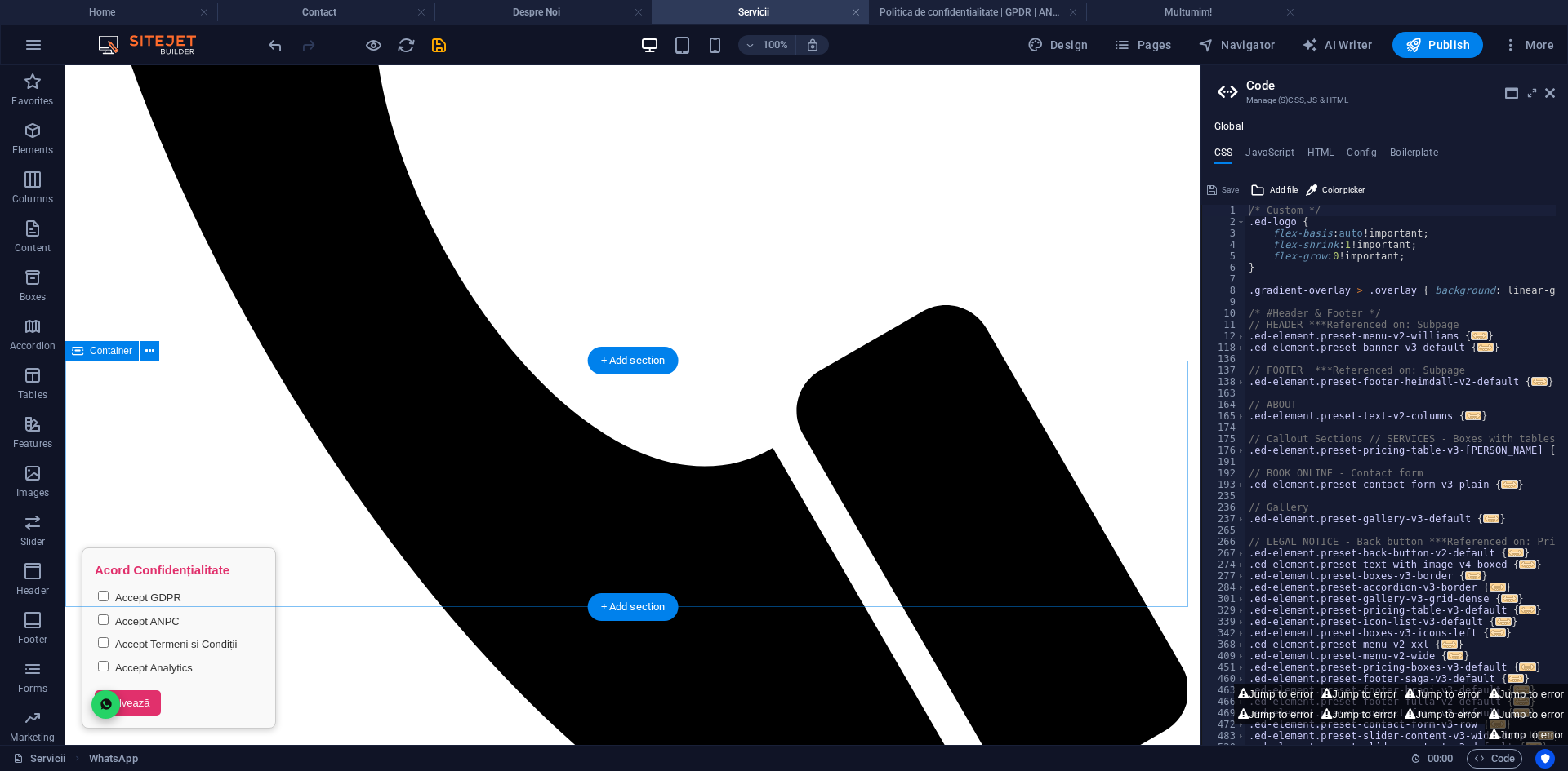
scroll to position [981, 0]
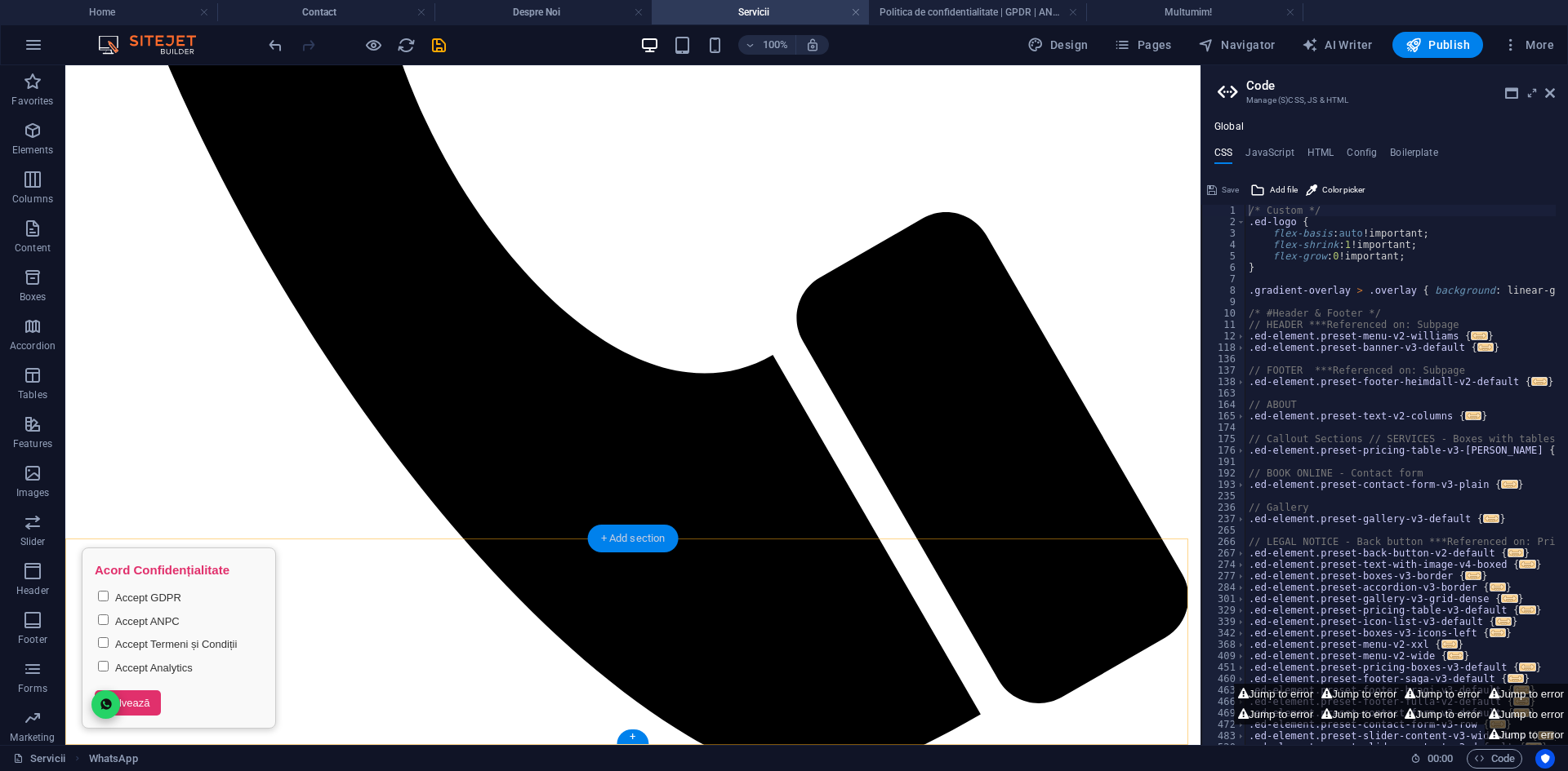
click at [632, 543] on div "+ Add section" at bounding box center [633, 539] width 90 height 28
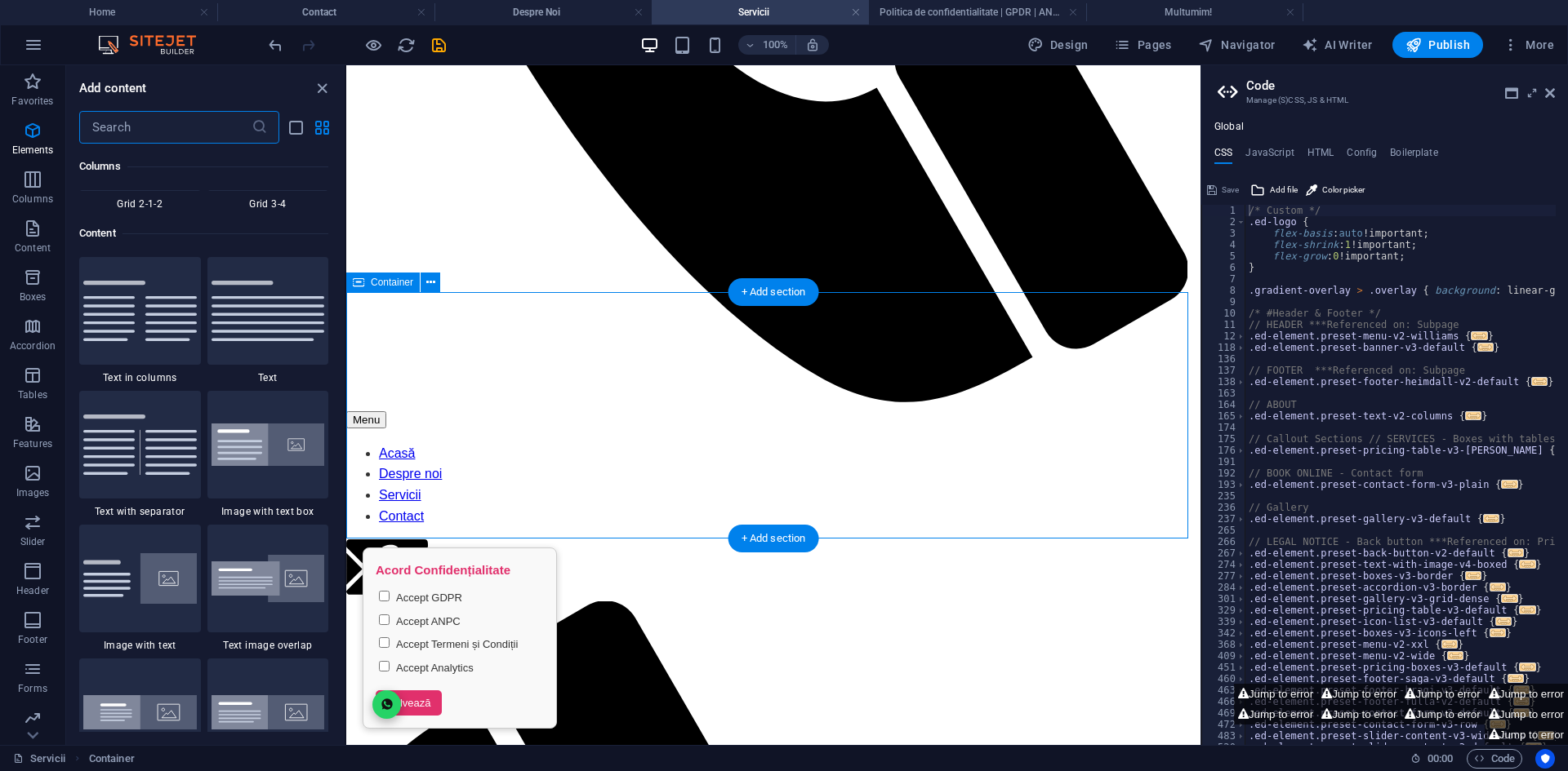
scroll to position [2856, 0]
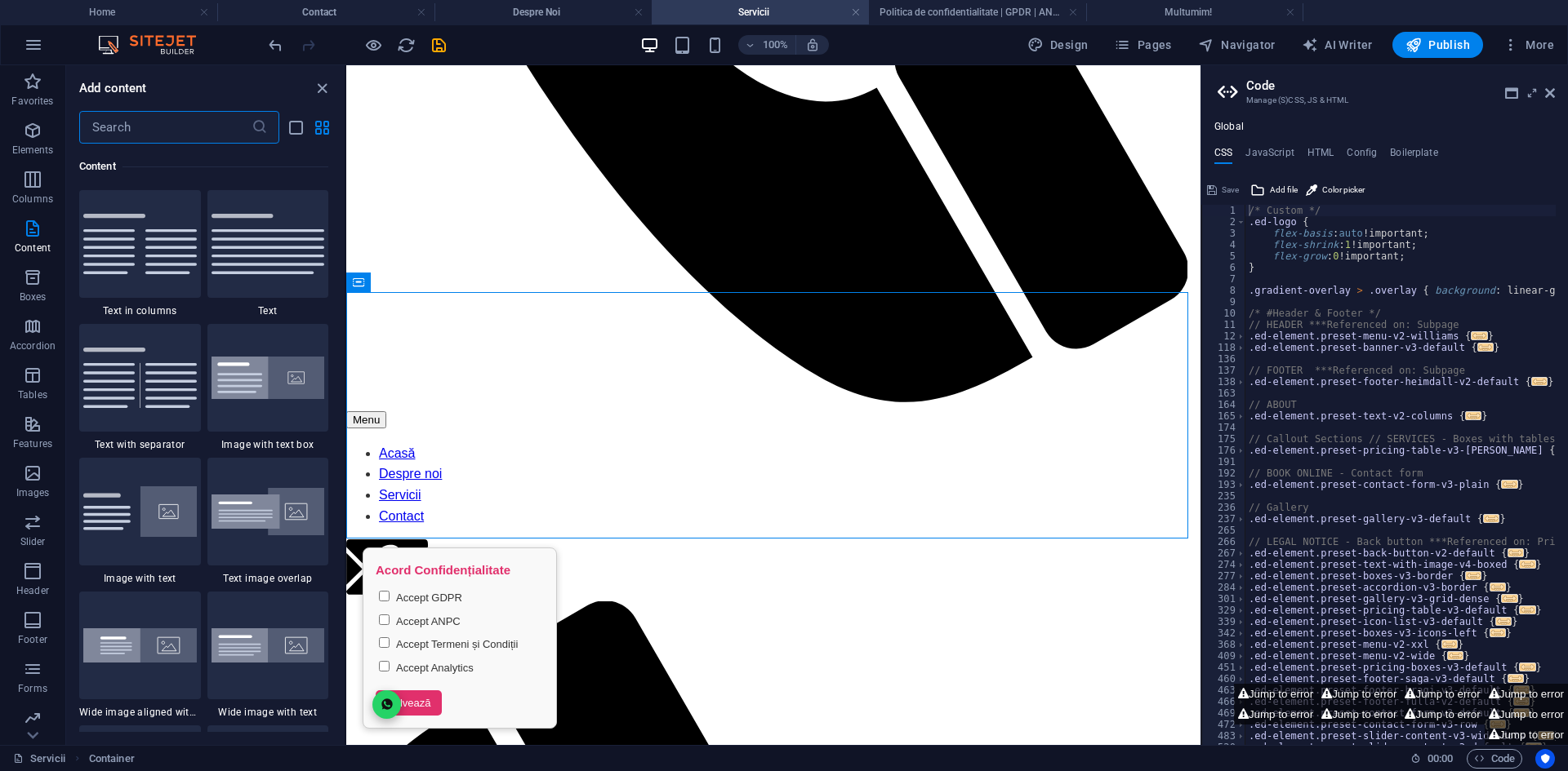
click at [169, 125] on input "text" at bounding box center [166, 127] width 172 height 33
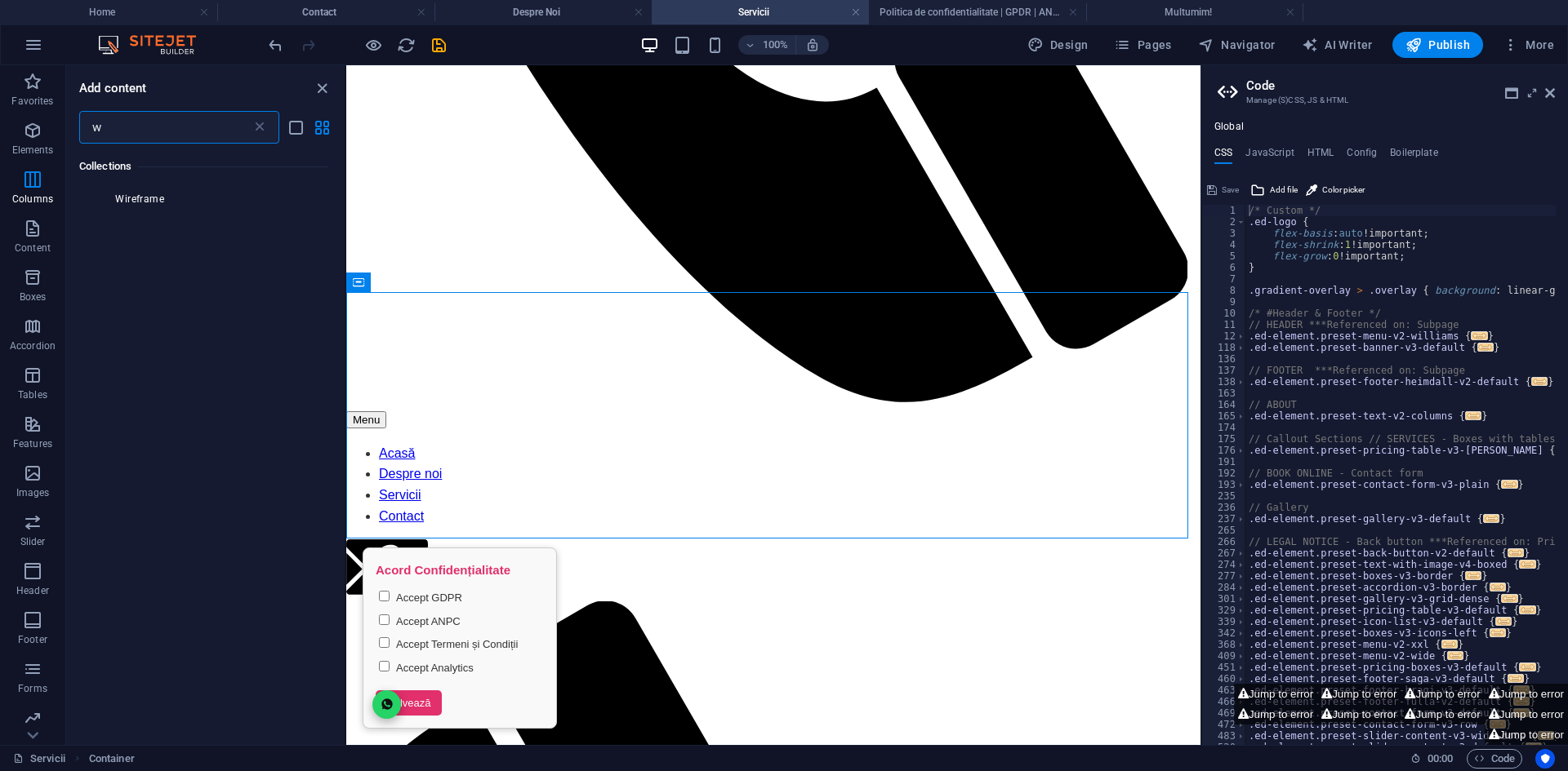
scroll to position [40, 0]
type input "what"
click at [143, 259] on div "1 Star WhatsApp" at bounding box center [140, 215] width 121 height 127
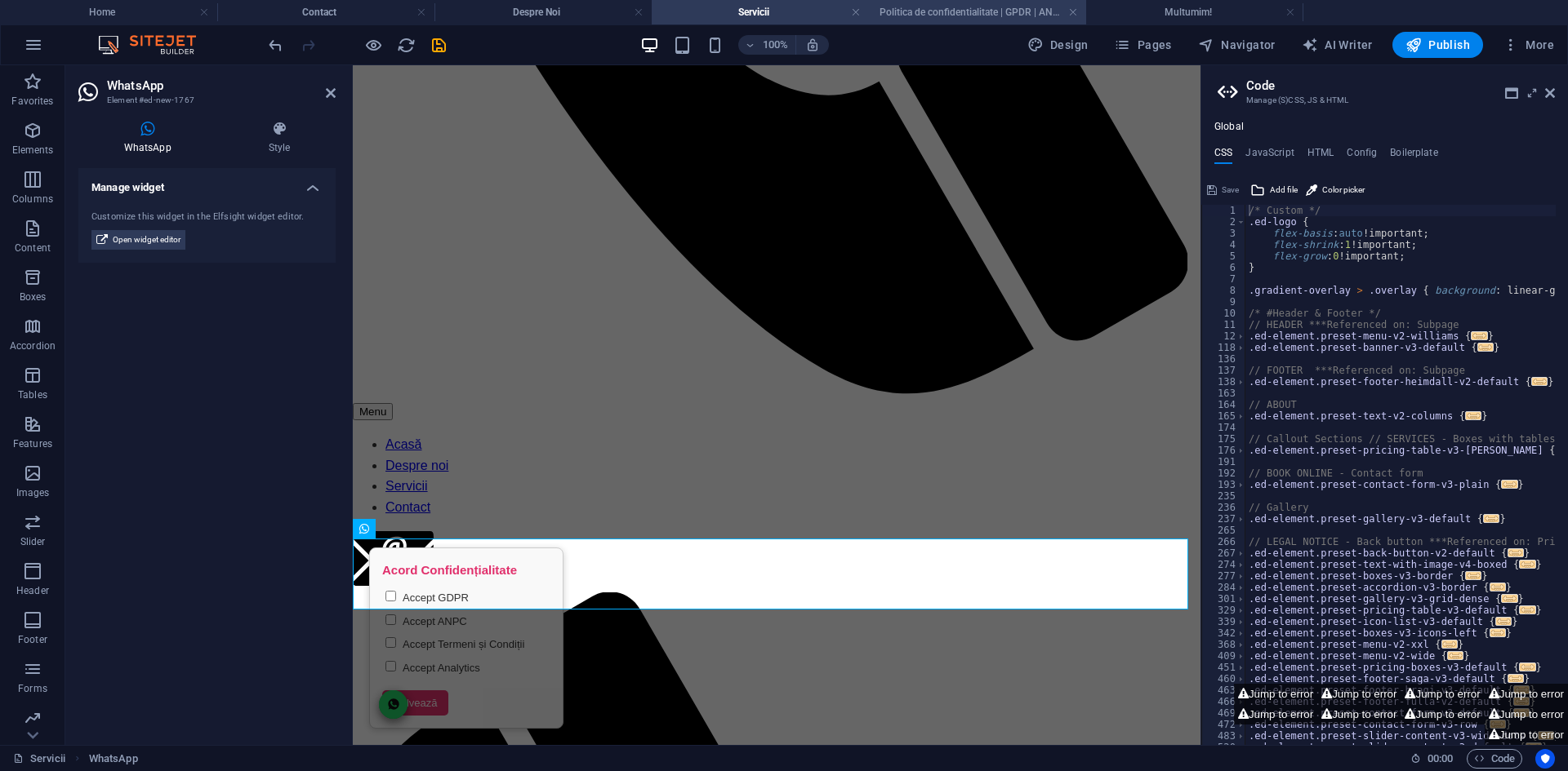
click at [879, 8] on h4 "Politica de confidentialitate | GPDR | ANPC" at bounding box center [977, 12] width 217 height 18
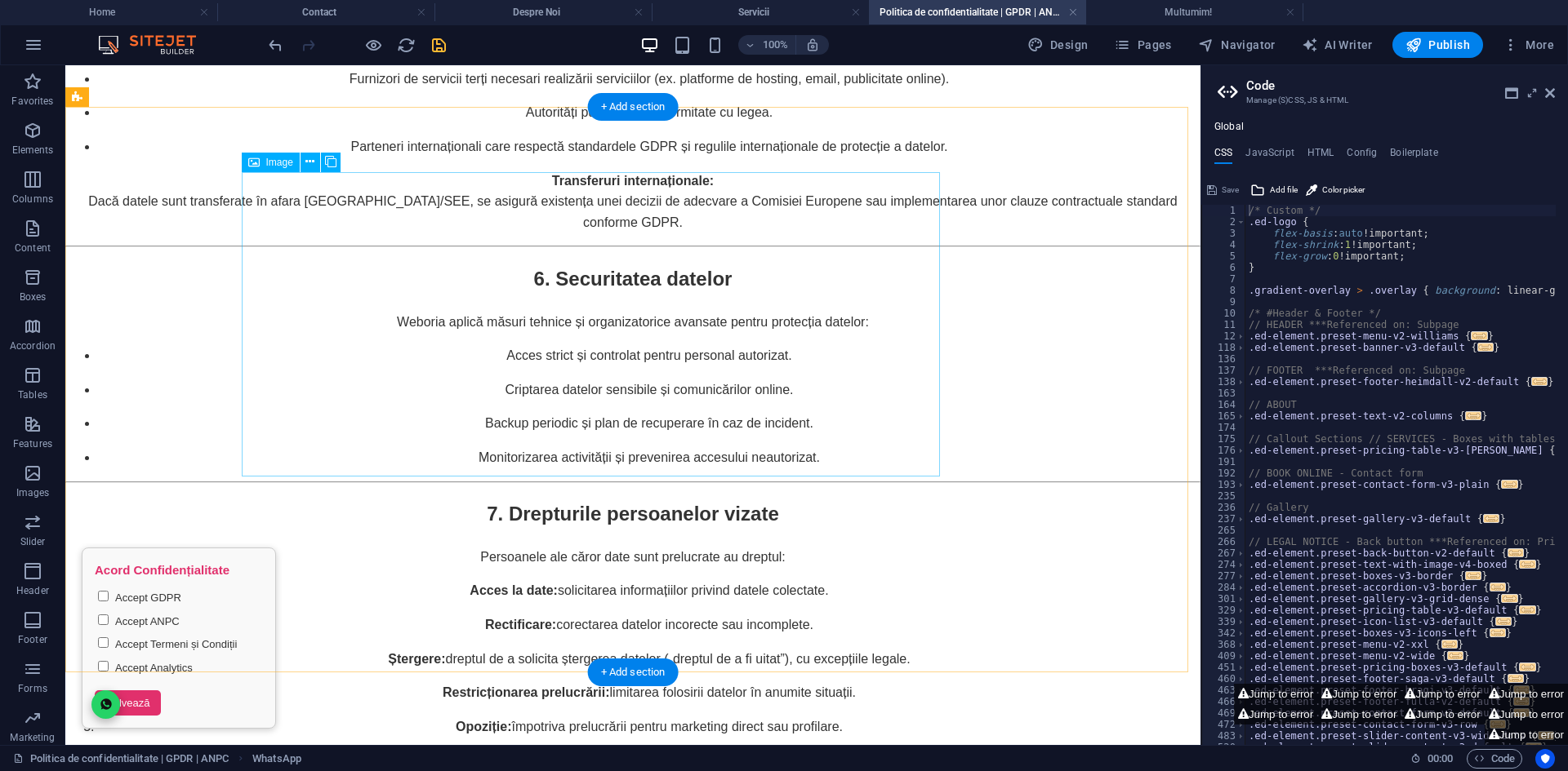
scroll to position [3781, 0]
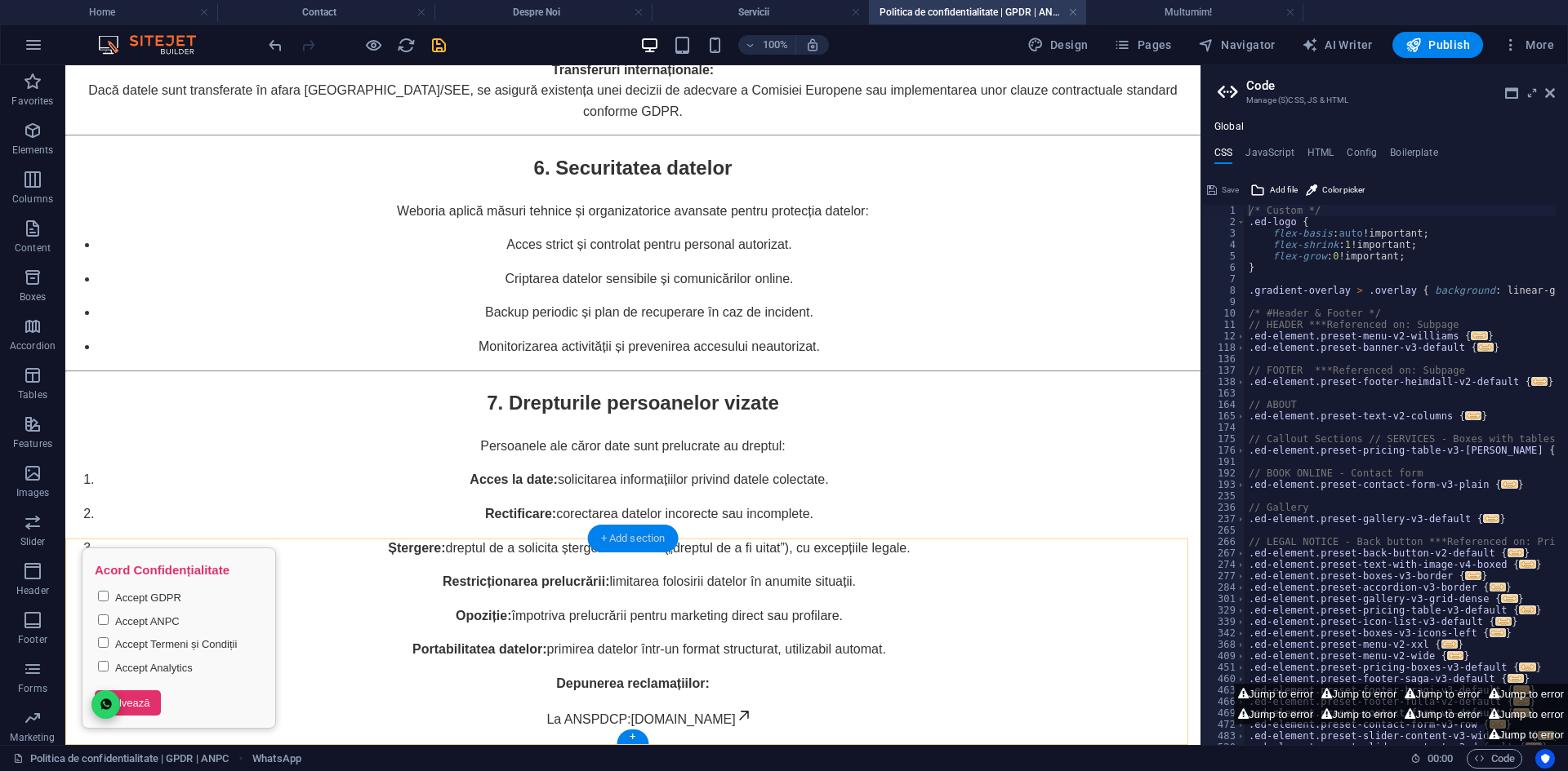
click at [623, 538] on div "+ Add section" at bounding box center [633, 539] width 90 height 28
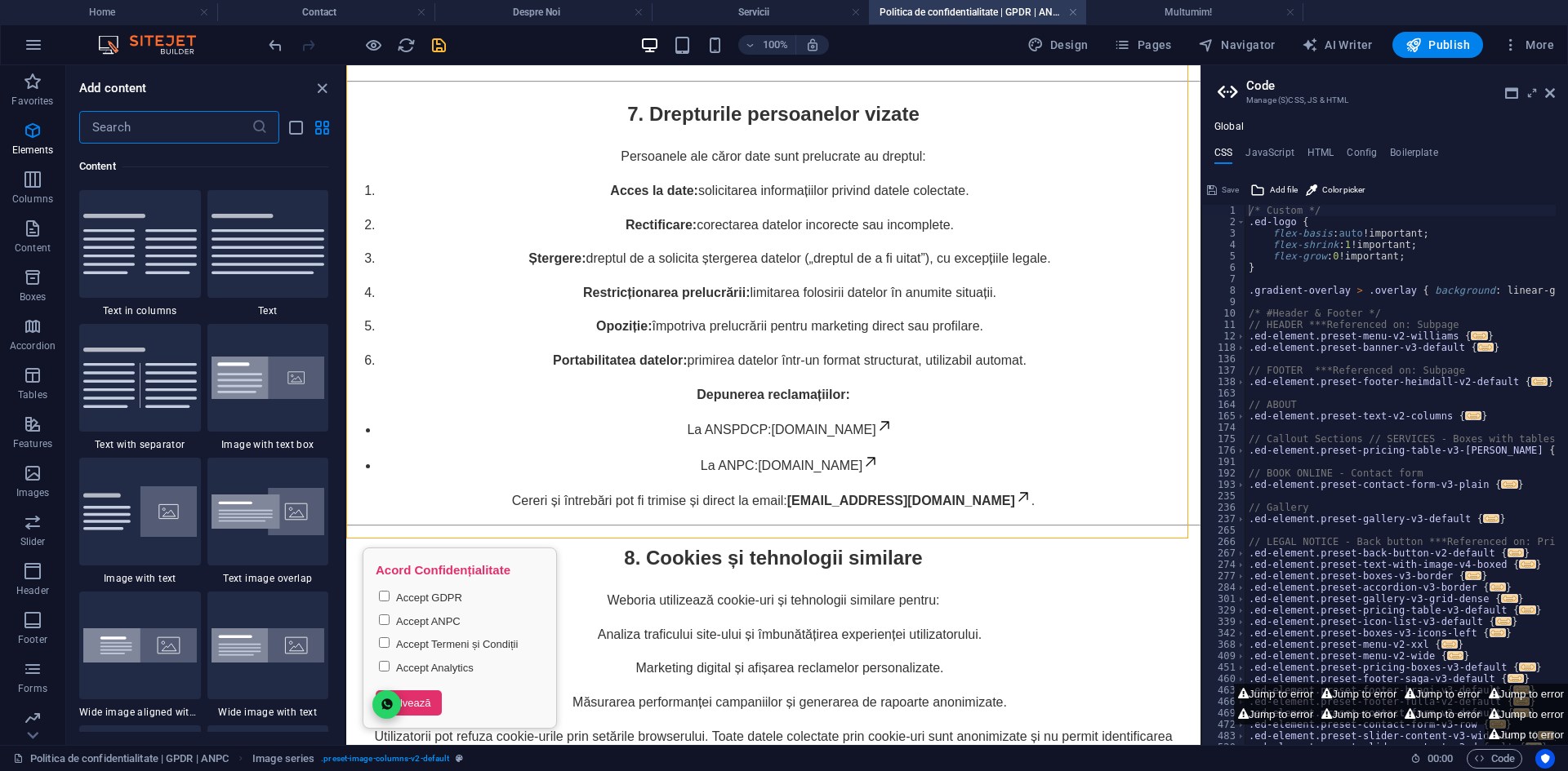
click at [172, 135] on input "text" at bounding box center [166, 127] width 172 height 33
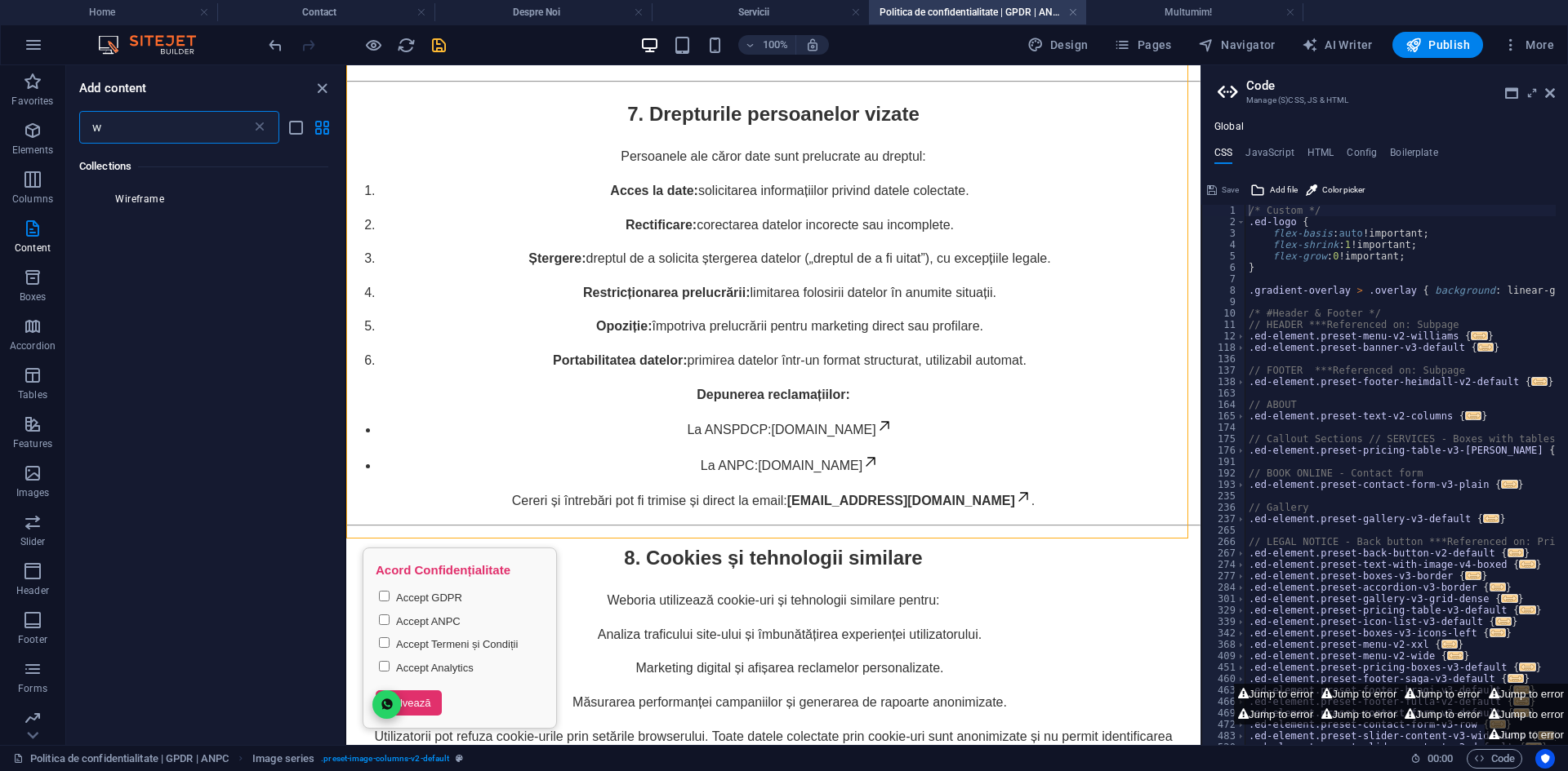
scroll to position [40, 0]
type input "whats"
click at [162, 184] on div "Features" at bounding box center [203, 167] width 249 height 46
click at [167, 207] on div at bounding box center [140, 203] width 121 height 107
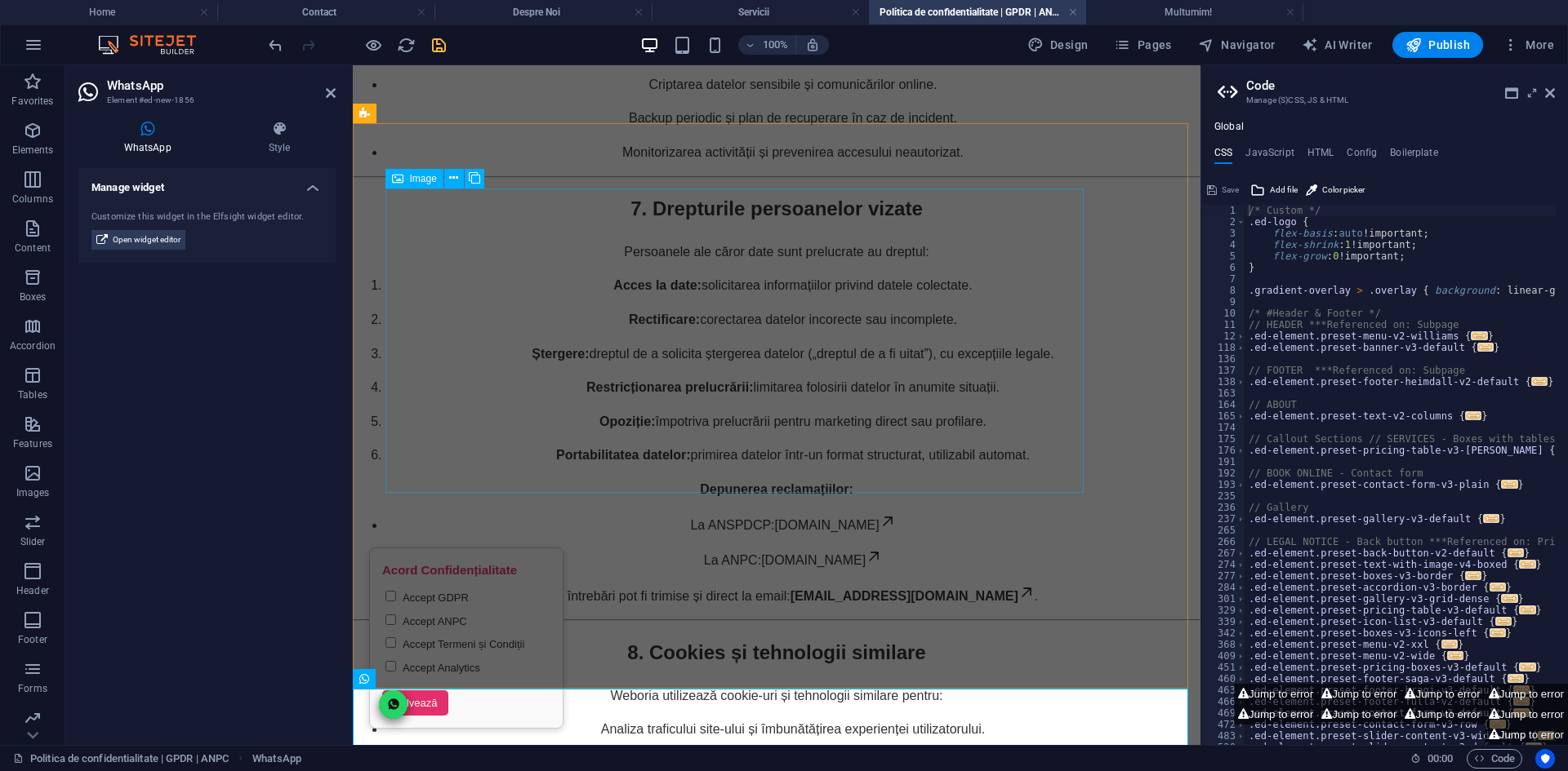
scroll to position [3700, 0]
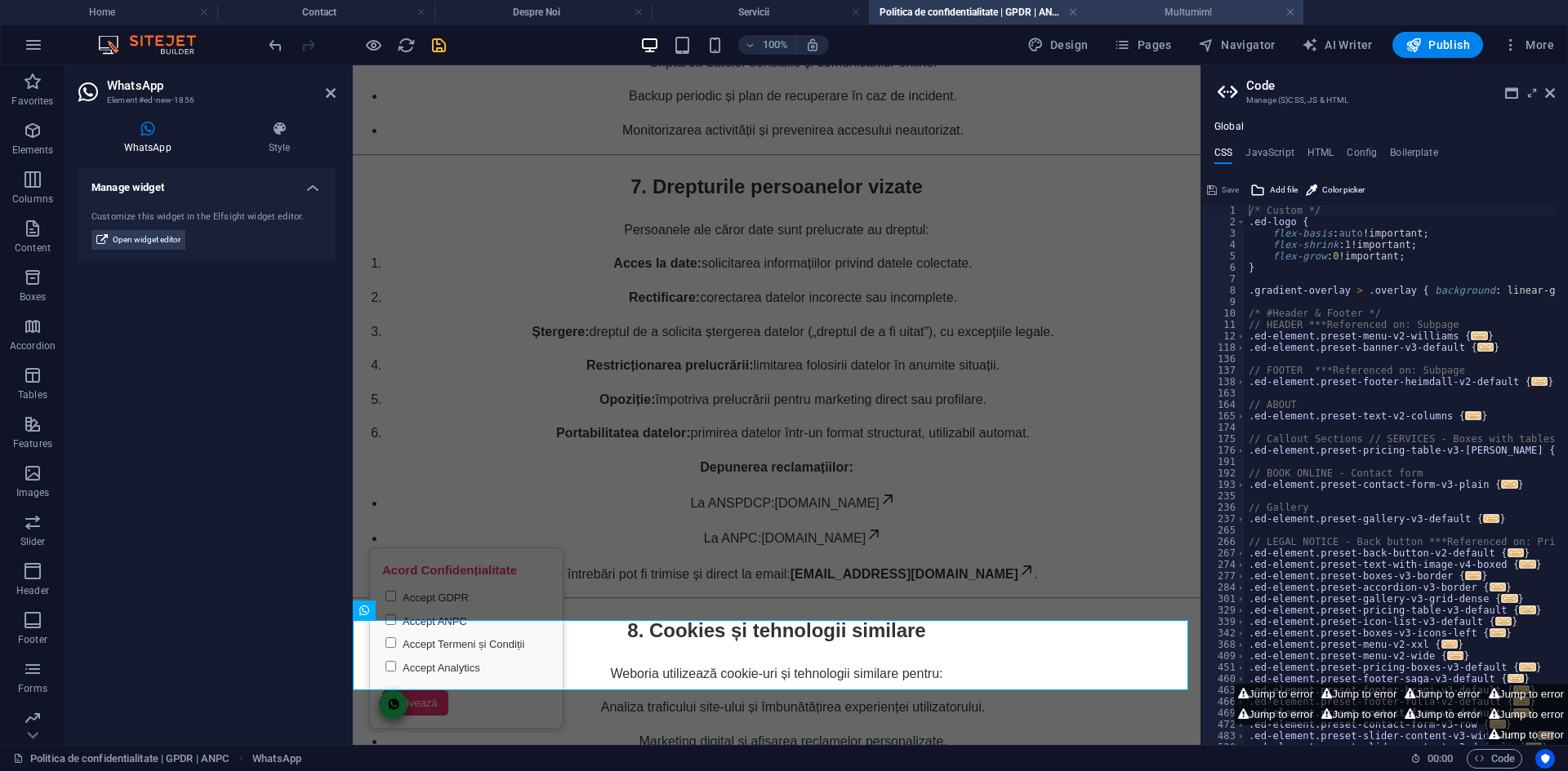
click at [1168, 17] on h4 "Multumim!" at bounding box center [1194, 12] width 217 height 18
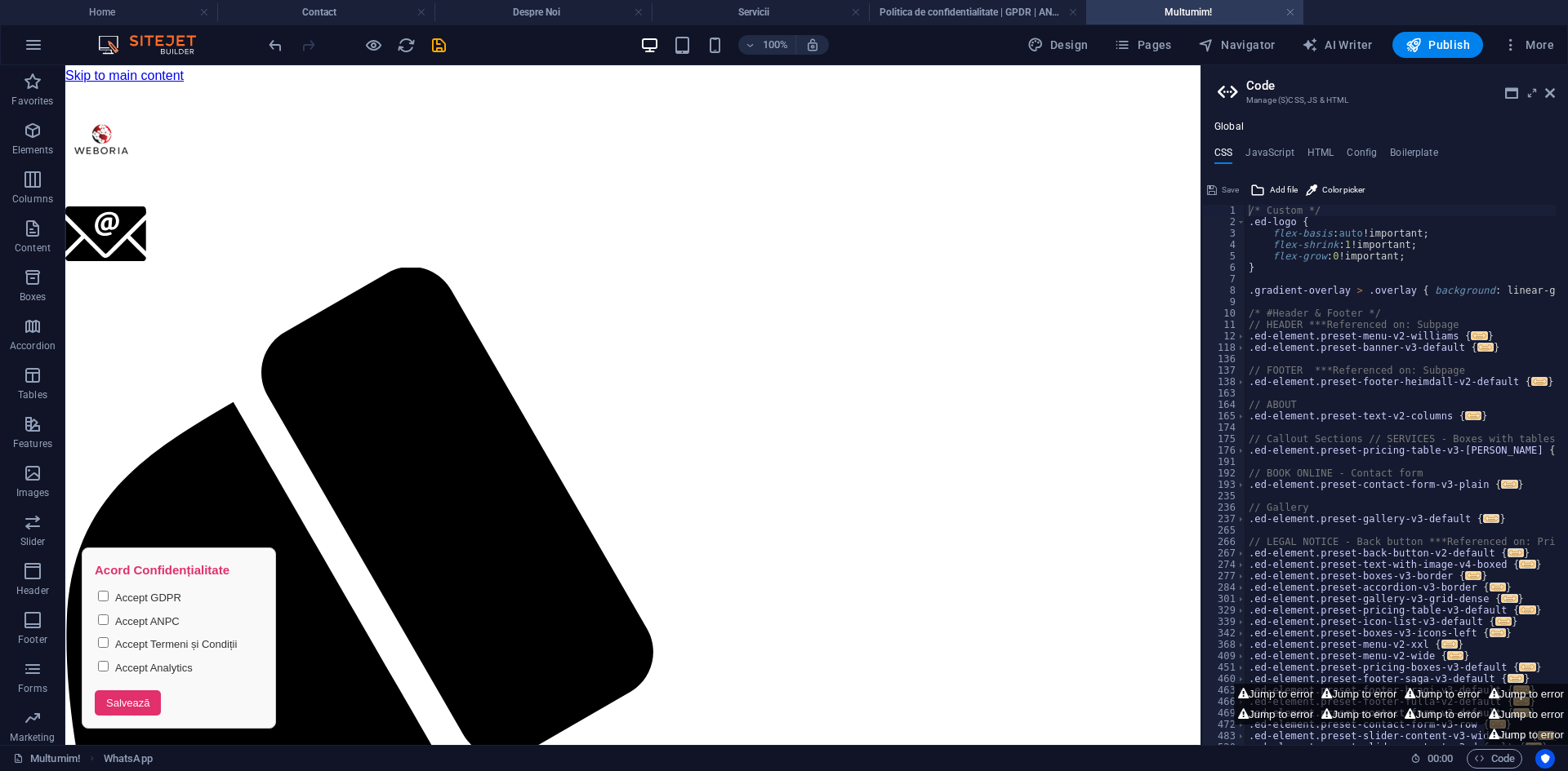
scroll to position [0, 0]
click at [599, 400] on div "+ Add section" at bounding box center [633, 413] width 90 height 28
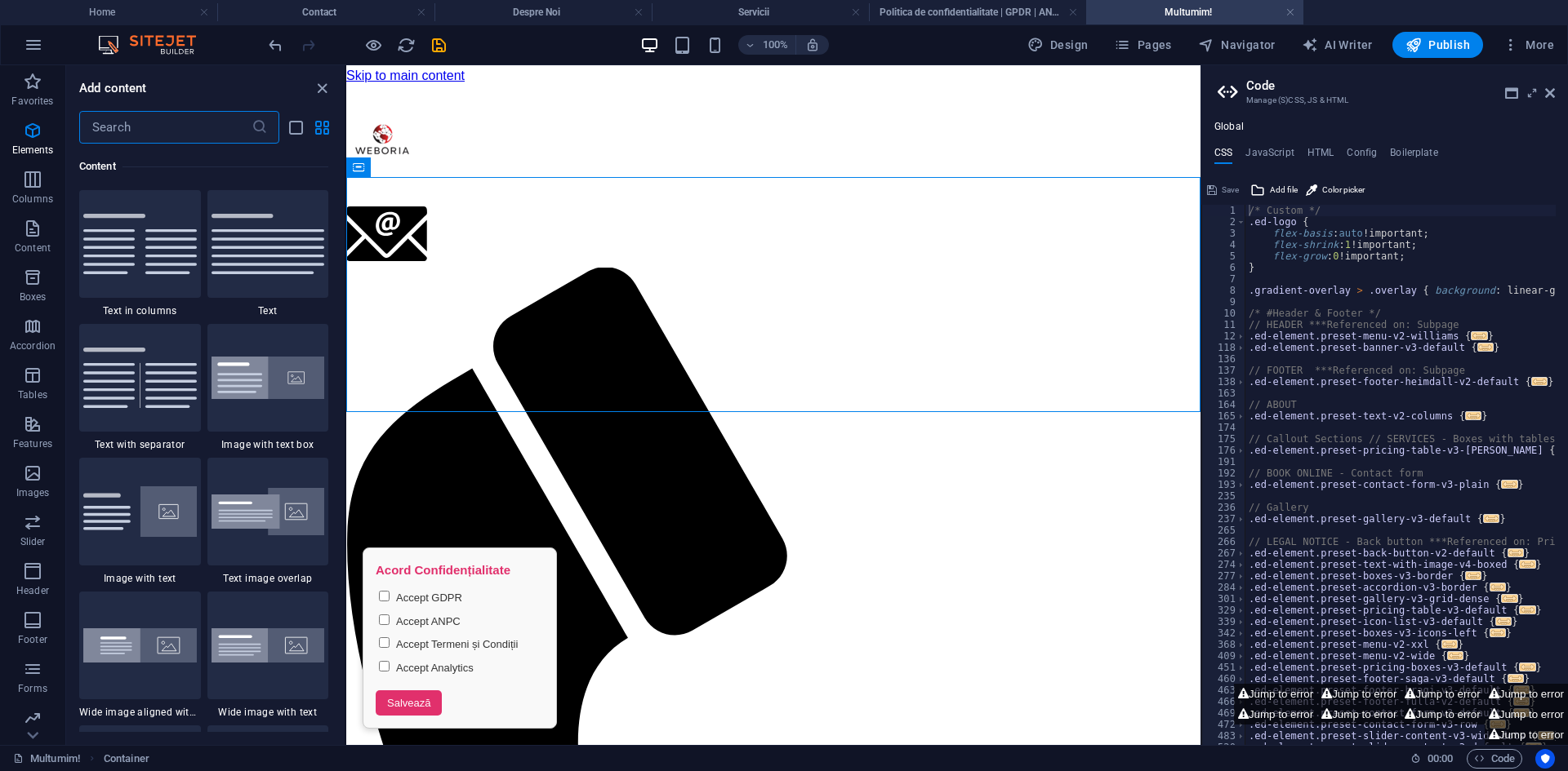
click at [169, 139] on input "text" at bounding box center [166, 127] width 172 height 33
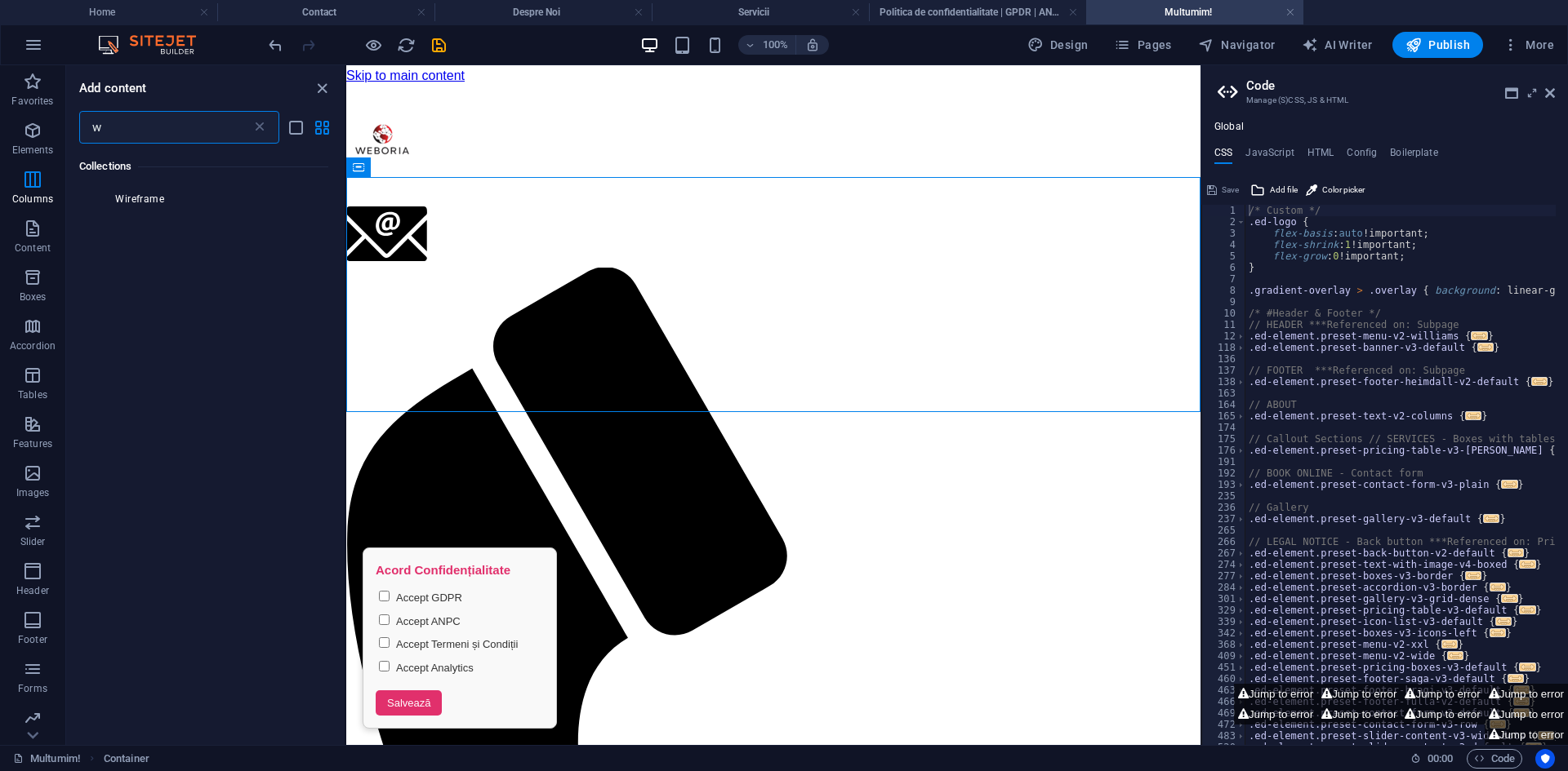
scroll to position [40, 0]
type input "whats"
click at [180, 207] on div at bounding box center [140, 203] width 121 height 107
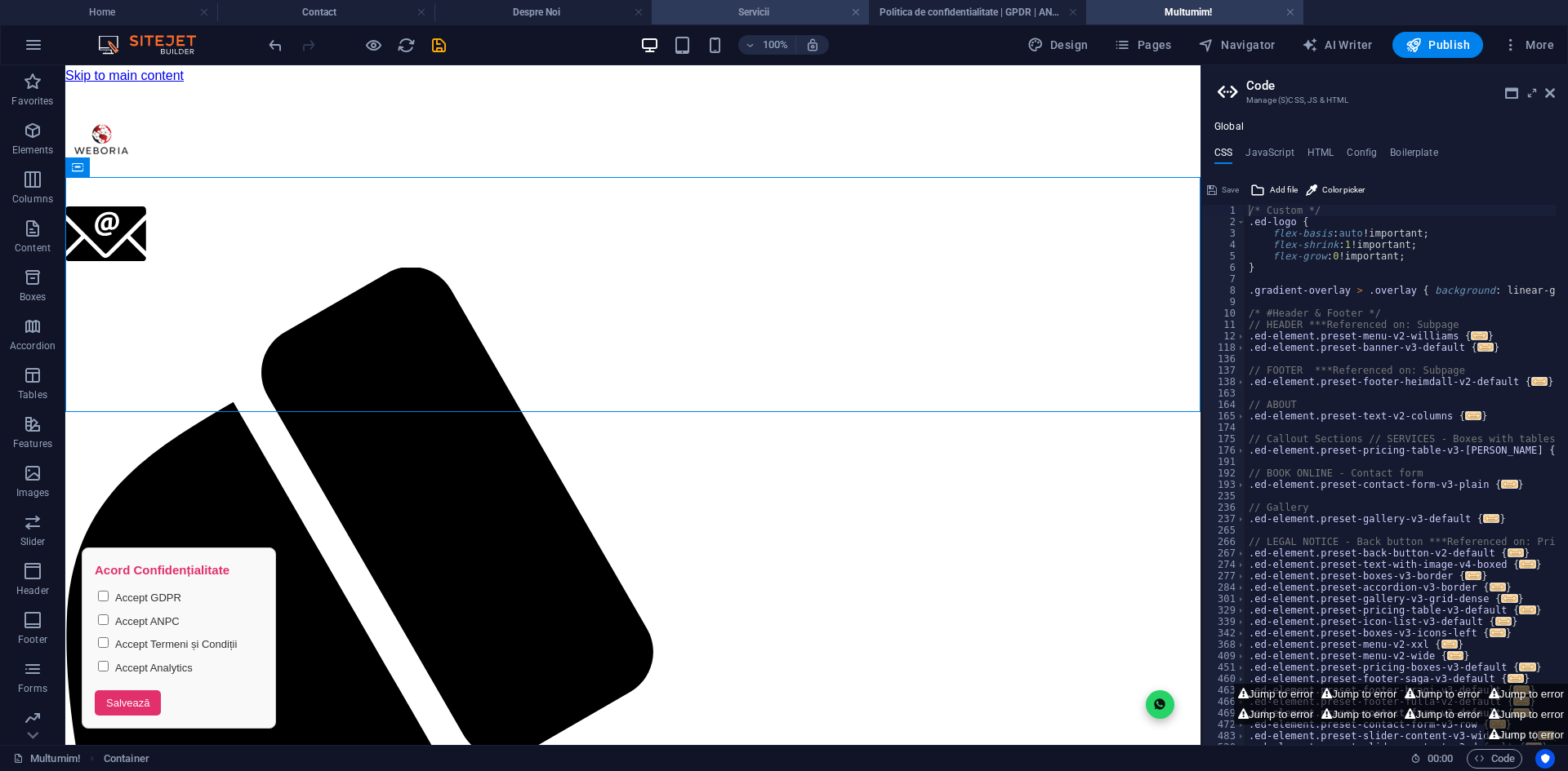
click at [694, 2] on li "Servicii" at bounding box center [760, 12] width 217 height 25
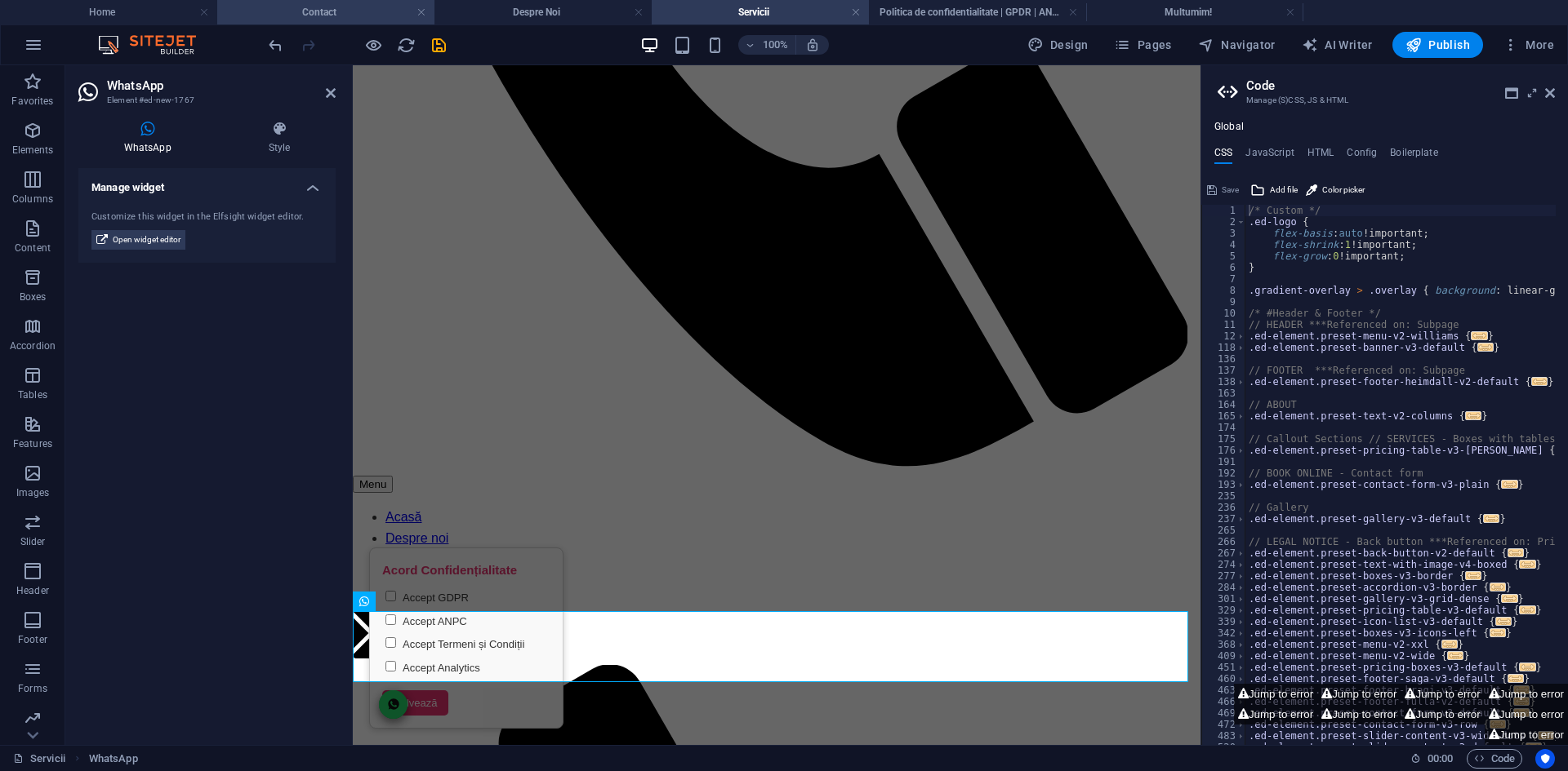
click at [349, 5] on h4 "Contact" at bounding box center [326, 12] width 217 height 18
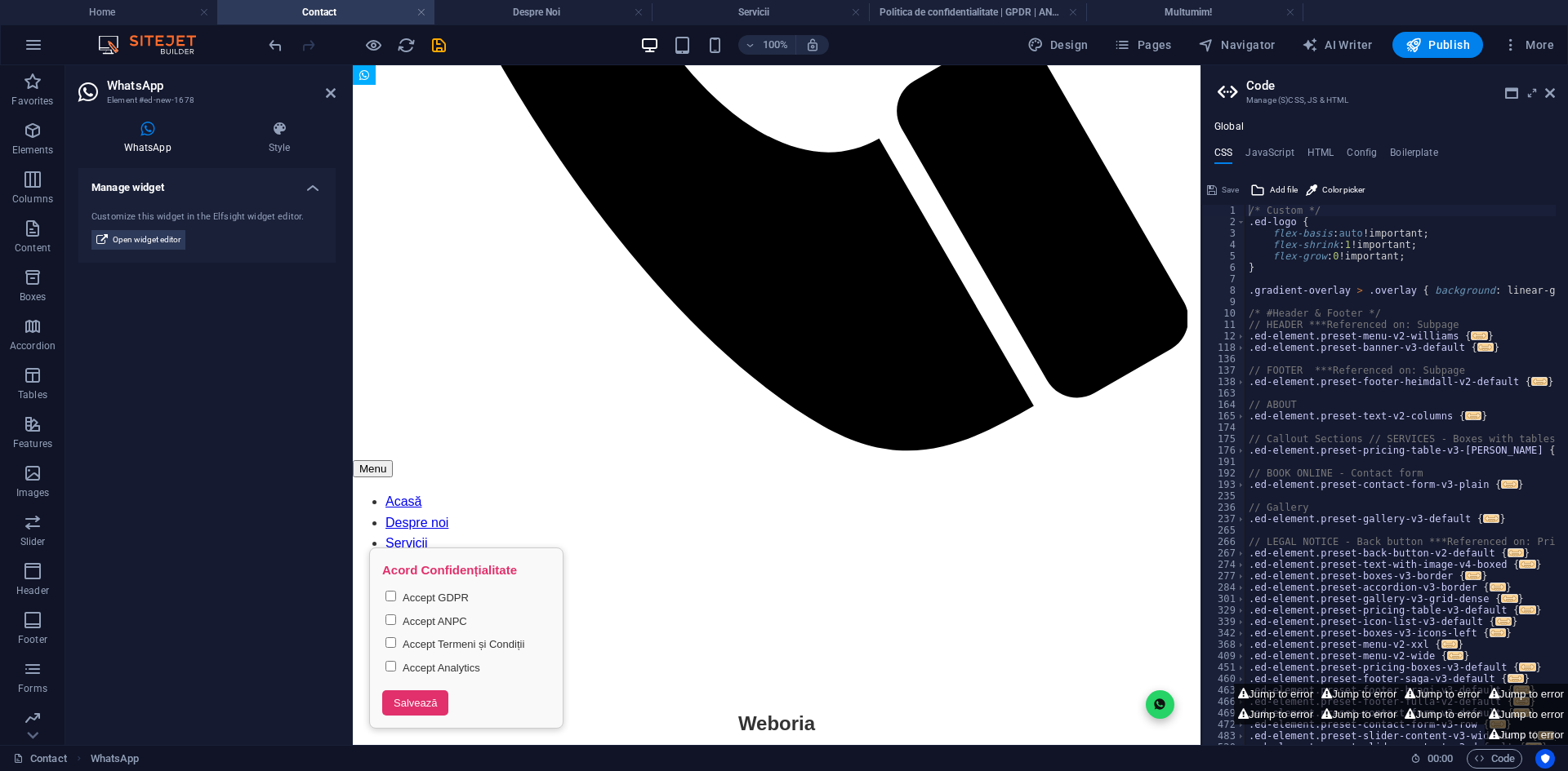
scroll to position [0, 0]
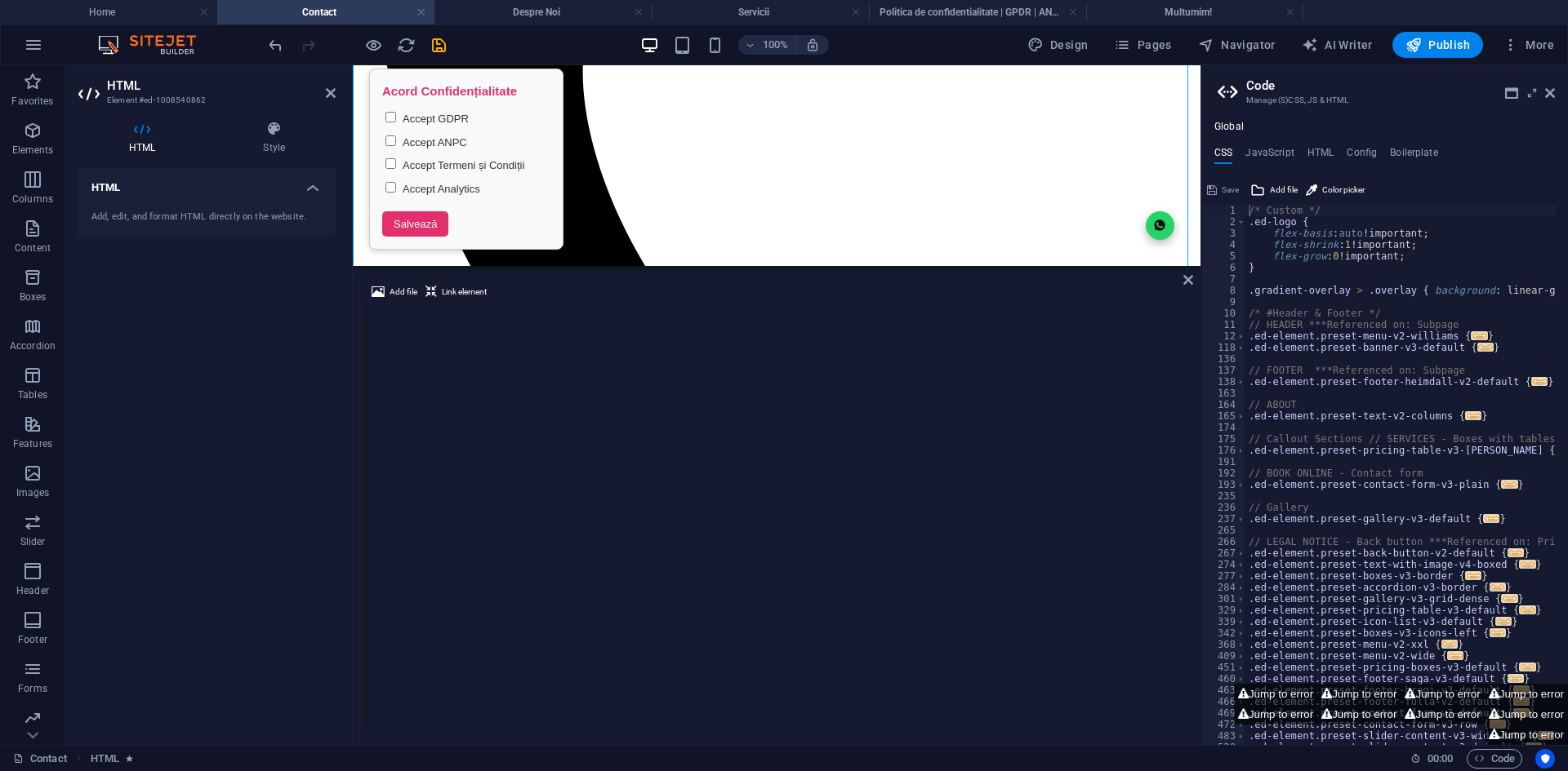
scroll to position [942, 0]
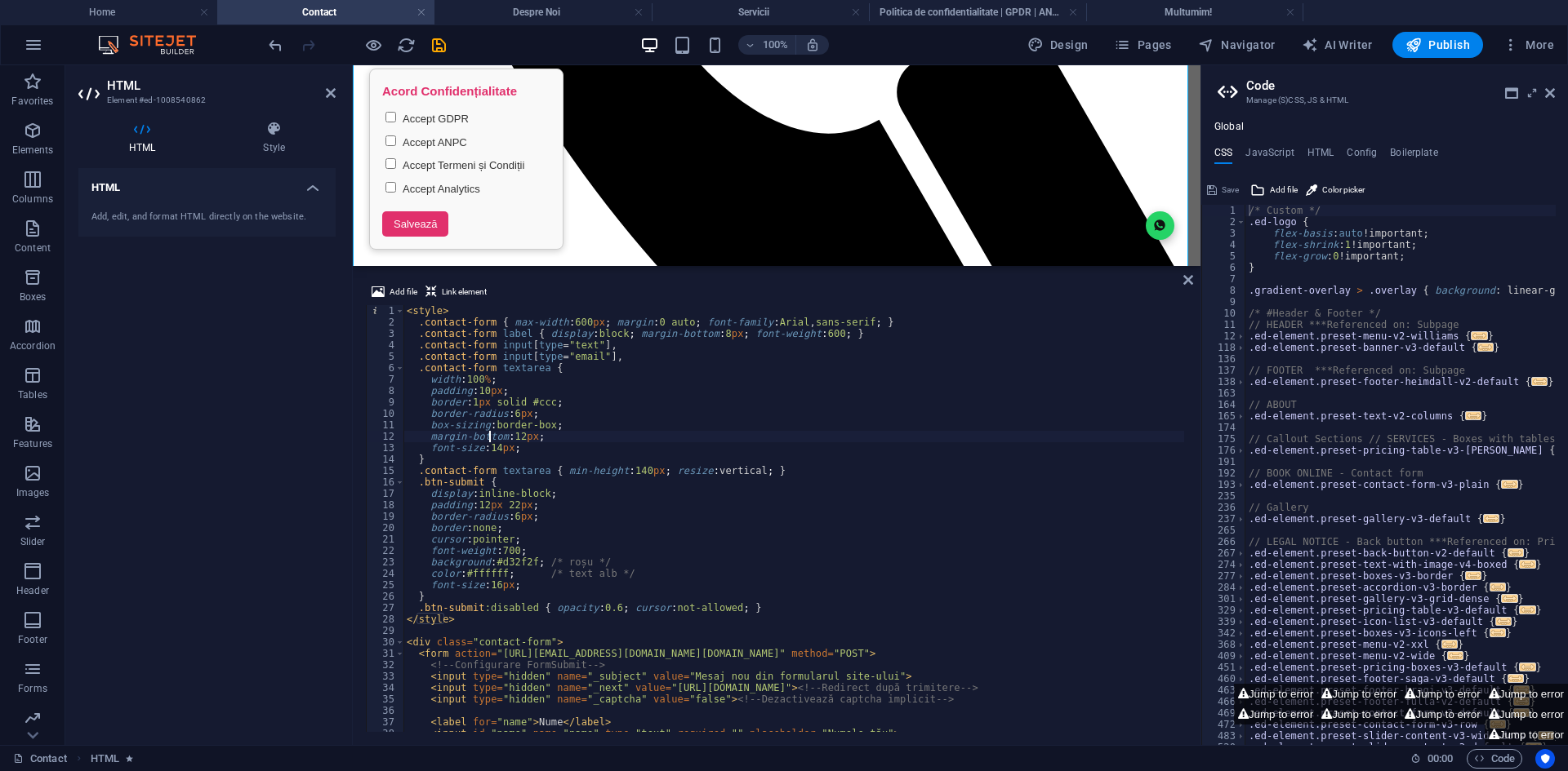
click at [488, 431] on div "< style > .contact-form { max-width : 600 px ; margin : 0 auto ; font-family : …" at bounding box center [793, 530] width 780 height 449
type textarea "</div>"
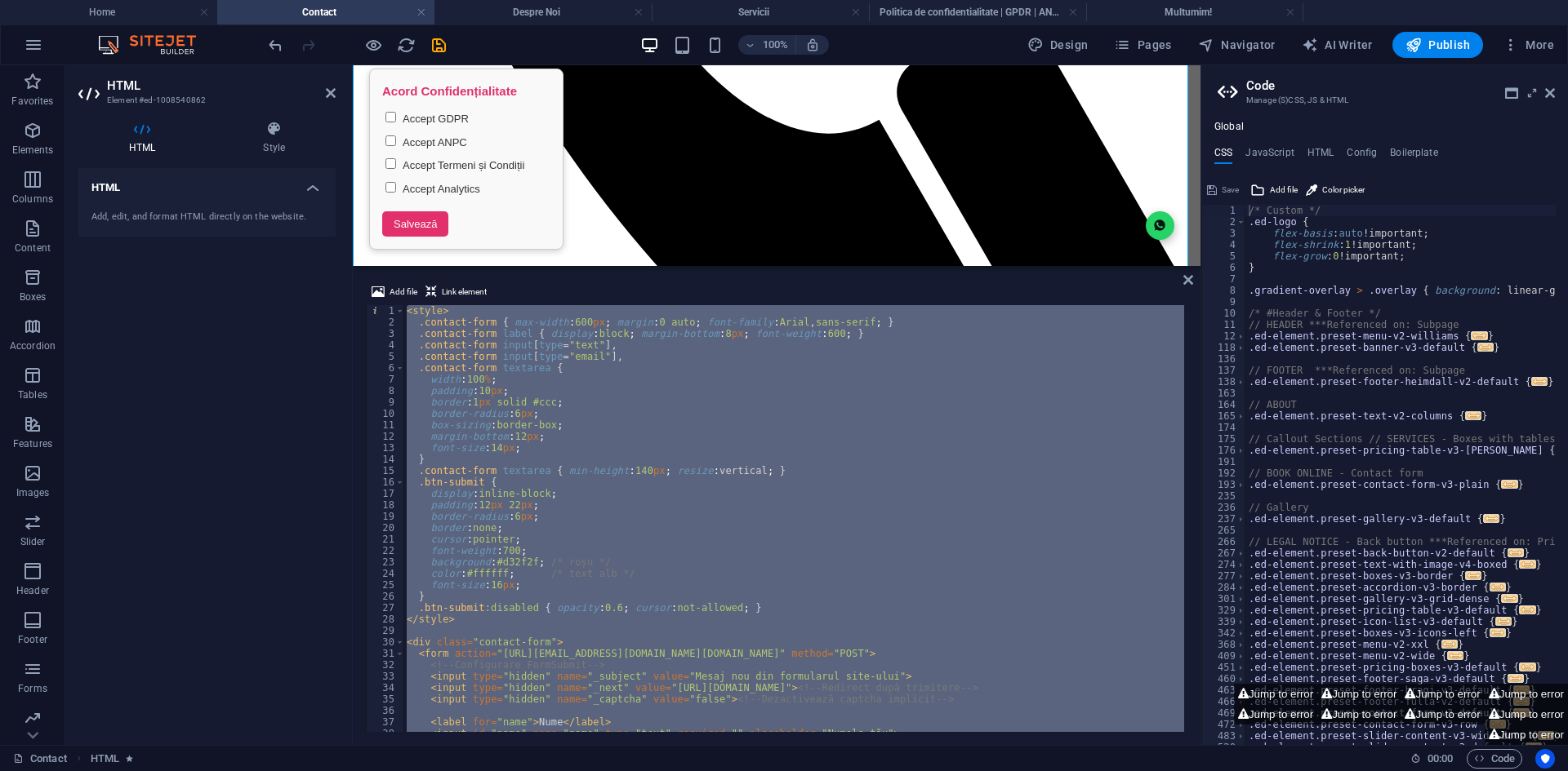
click at [1181, 275] on div "Add file Link element </div> 1 2 3 4 5 6 7 8 9 10 11 12 13 14 15 16 17 18 19 20…" at bounding box center [776, 507] width 848 height 476
drag, startPoint x: 1191, startPoint y: 277, endPoint x: 1104, endPoint y: 223, distance: 102.4
click at [1191, 277] on icon at bounding box center [1188, 280] width 10 height 13
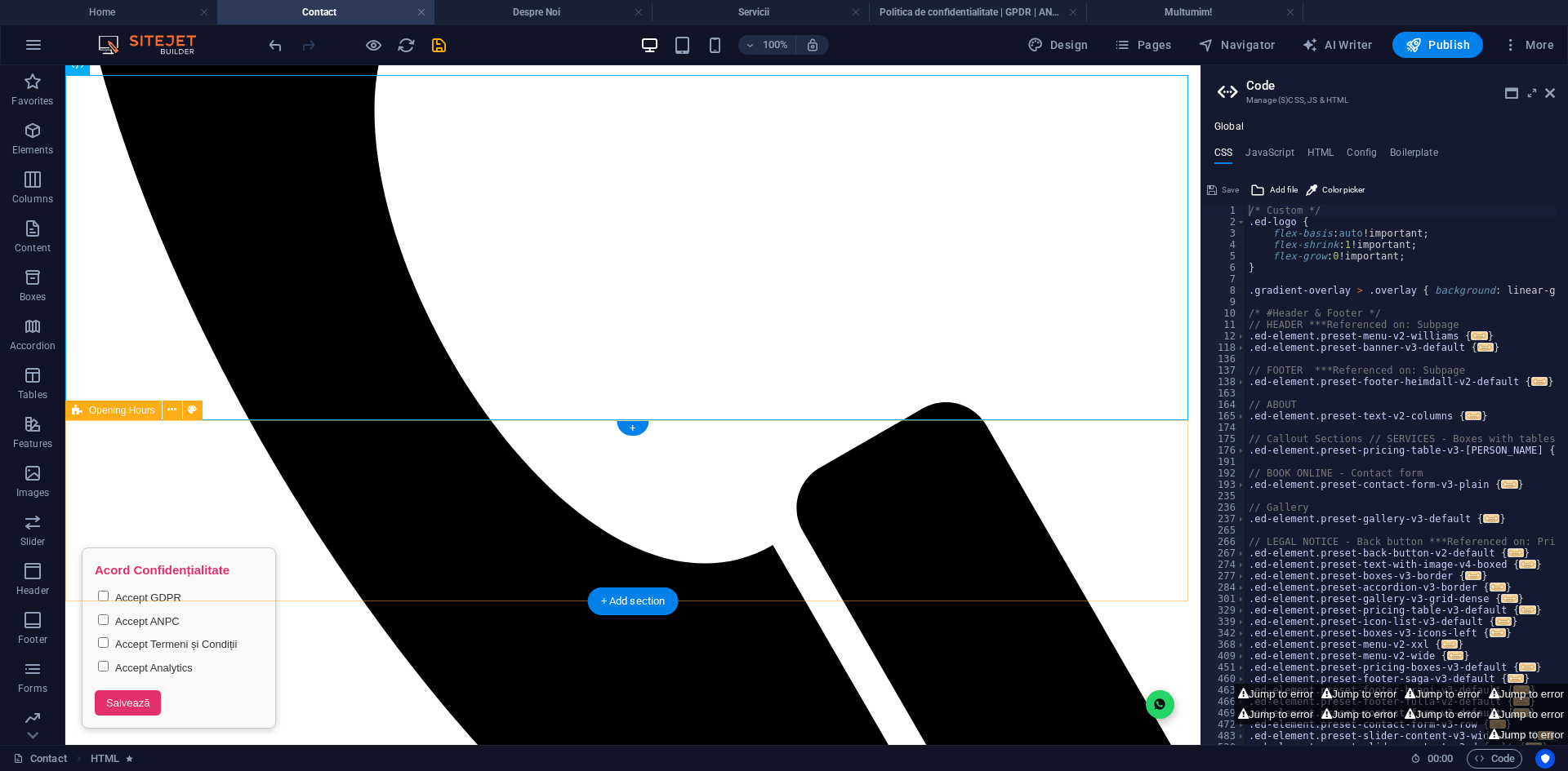
scroll to position [698, 0]
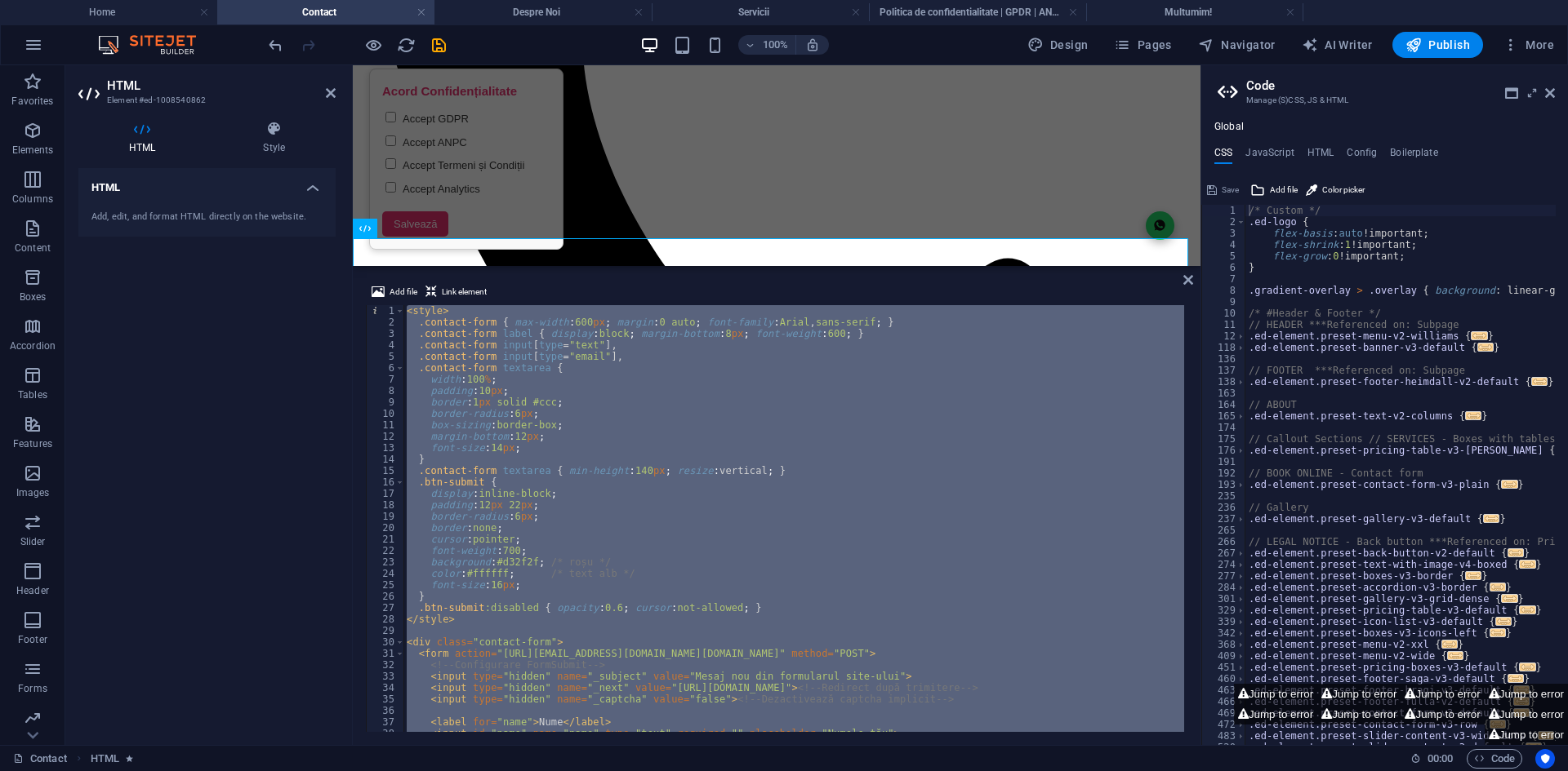
click at [758, 361] on div "< style > .contact-form { max-width : 600 px ; margin : 0 auto ; font-family : …" at bounding box center [793, 518] width 780 height 427
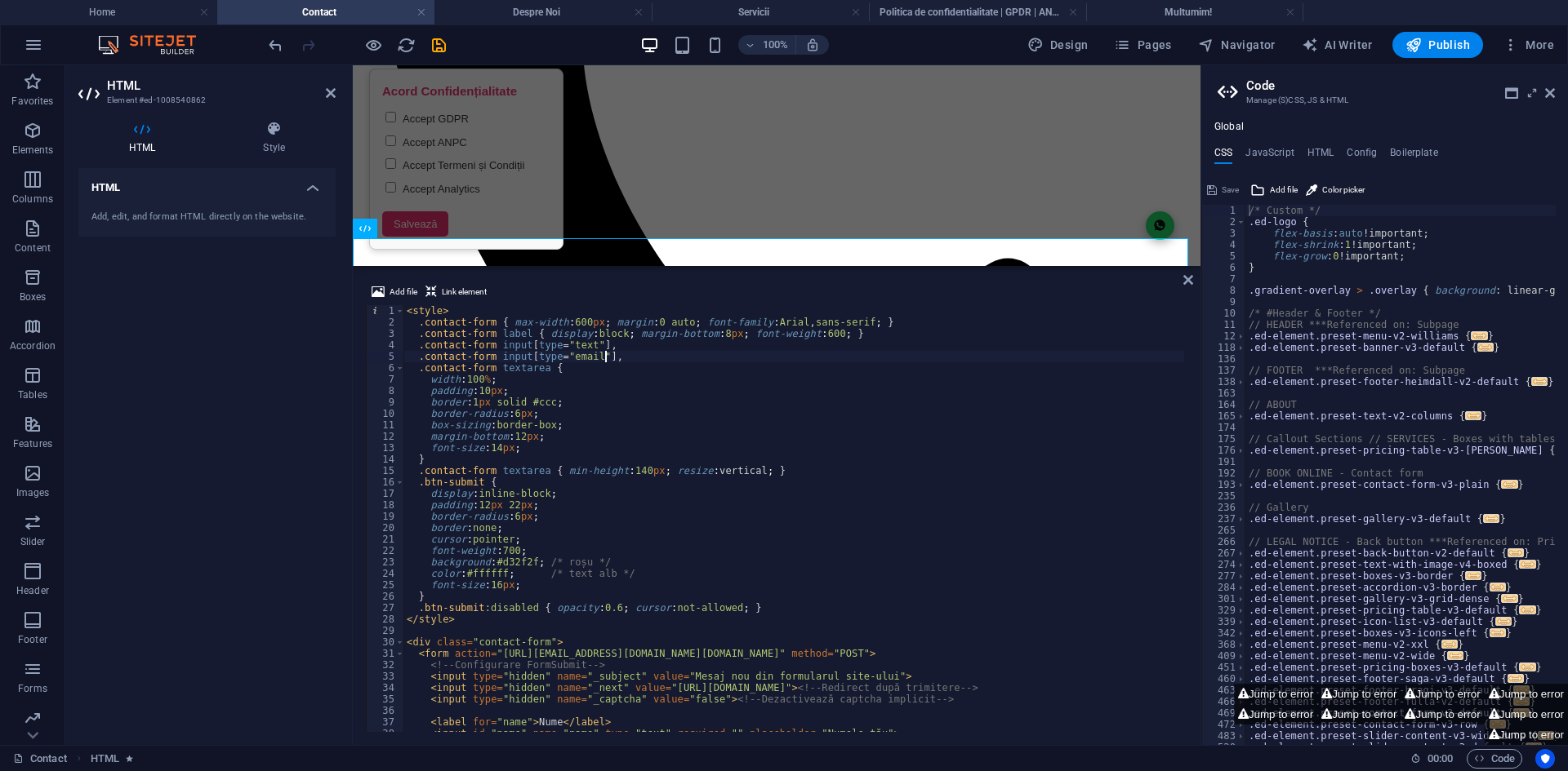
click at [583, 422] on div "< style > .contact-form { max-width : 600 px ; margin : 0 auto ; font-family : …" at bounding box center [793, 530] width 780 height 449
type textarea "</div>"
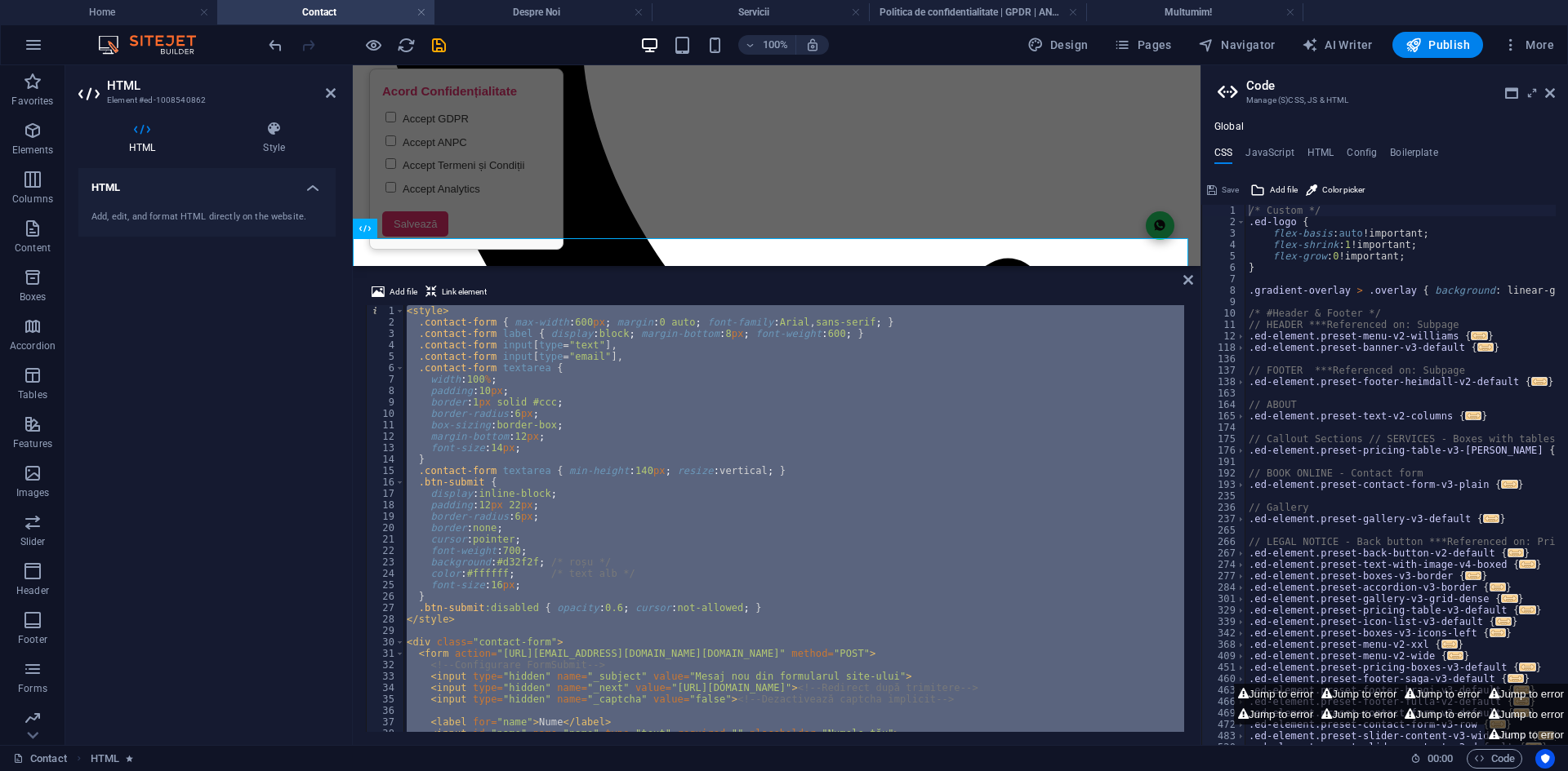
paste textarea
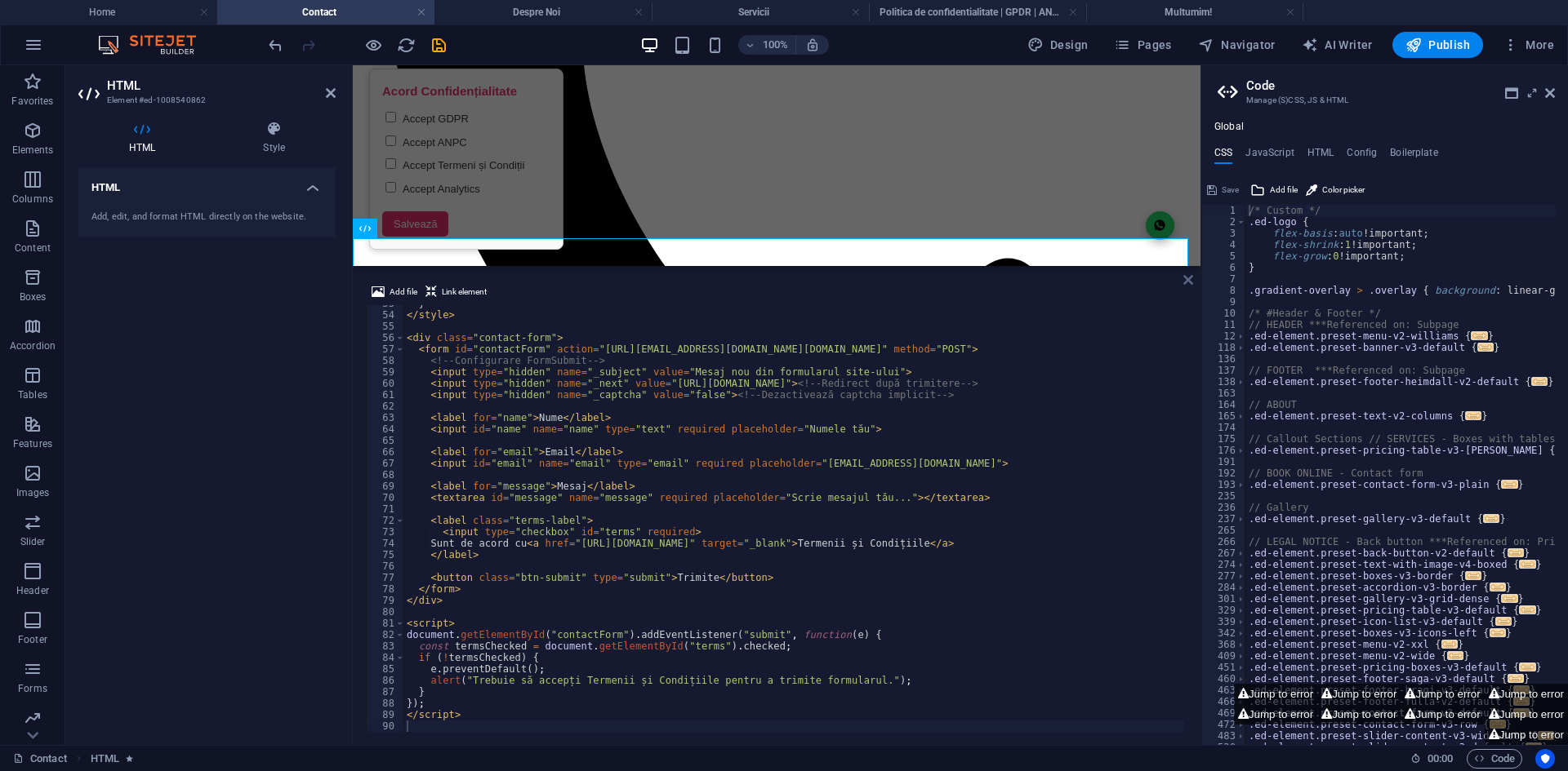
click at [1188, 278] on icon at bounding box center [1188, 280] width 10 height 13
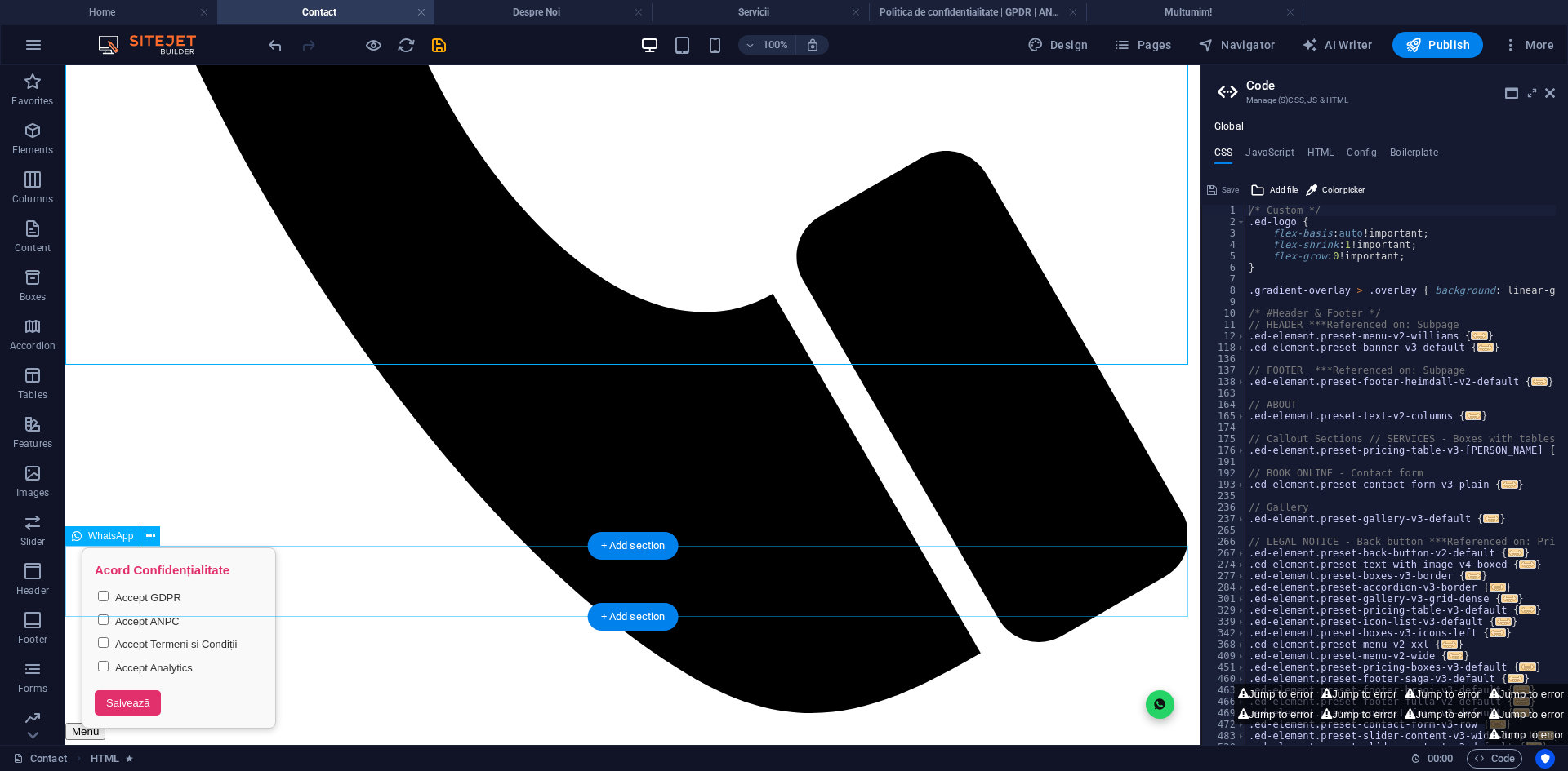
scroll to position [879, 0]
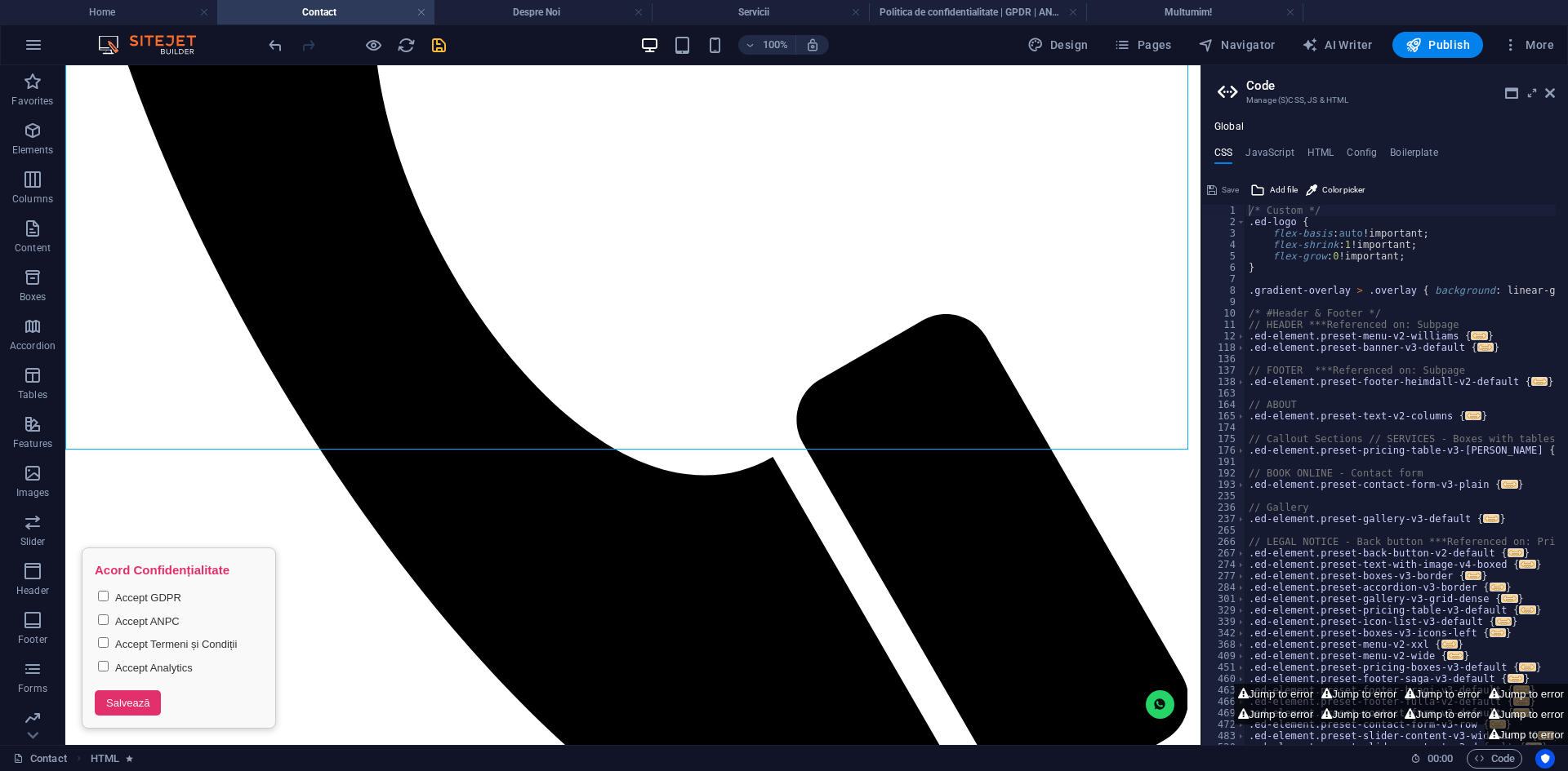
click at [444, 42] on icon "save" at bounding box center [438, 45] width 19 height 19
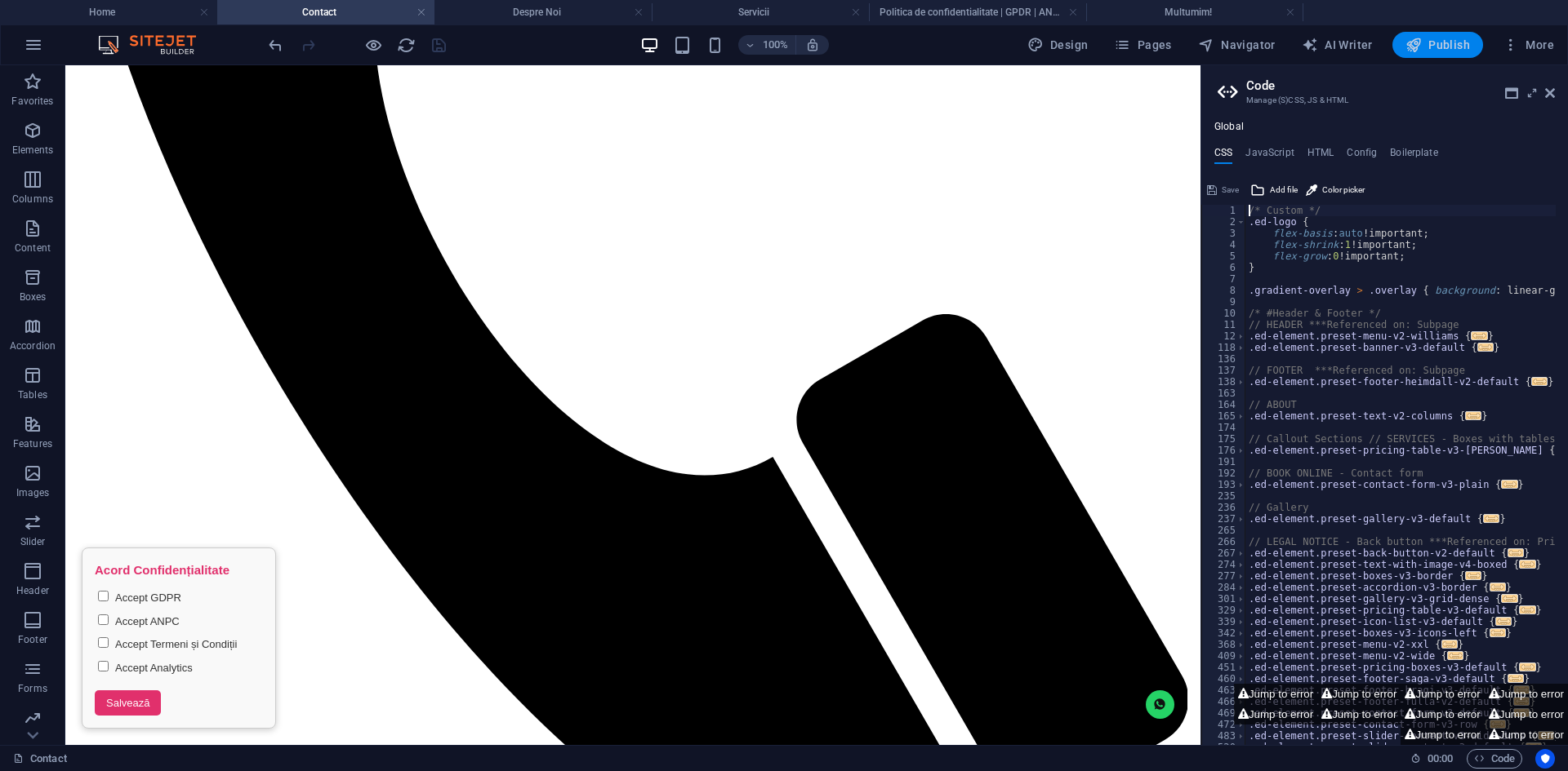
click at [1444, 51] on span "Publish" at bounding box center [1438, 45] width 65 height 16
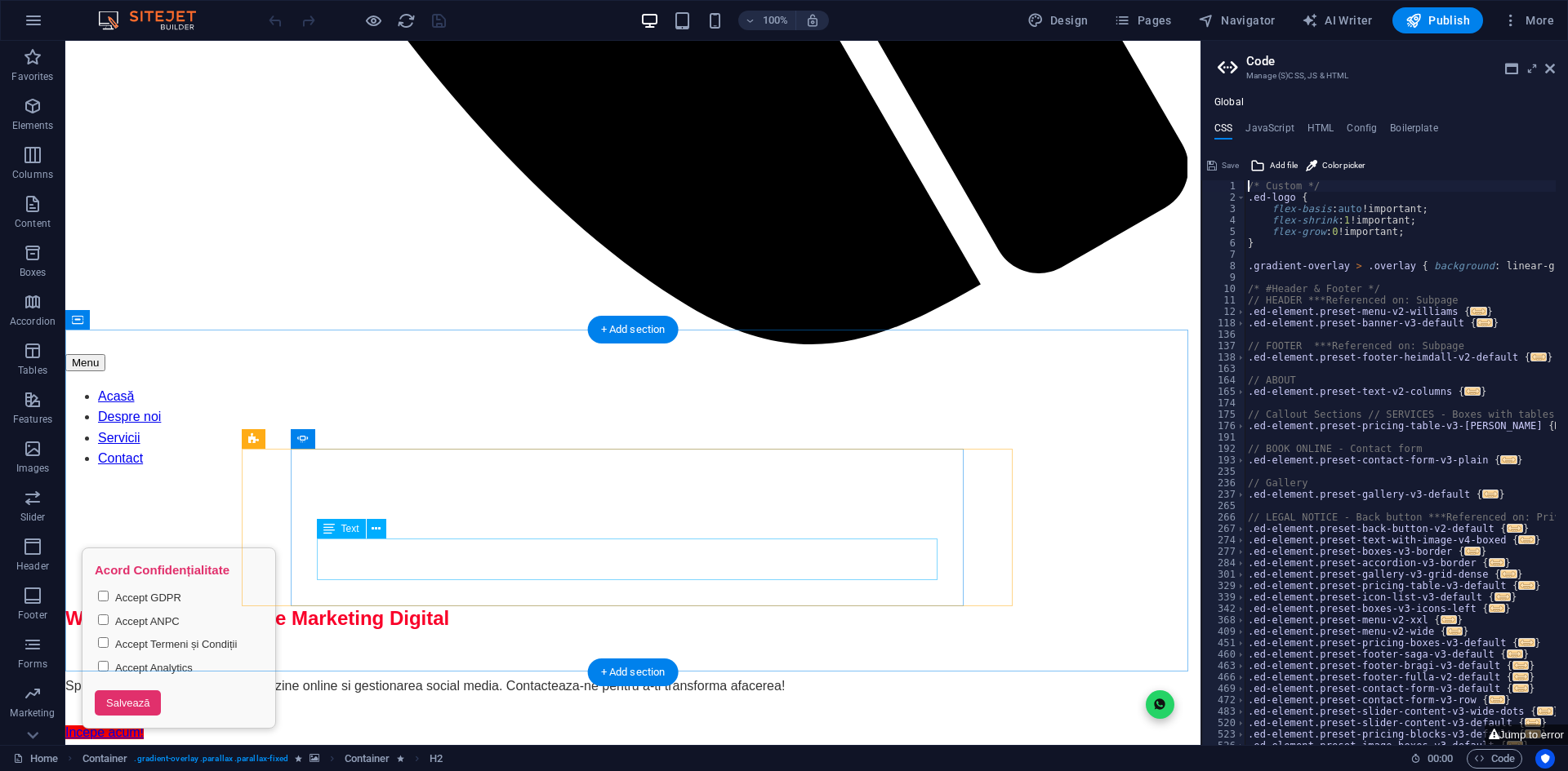
scroll to position [1556, 0]
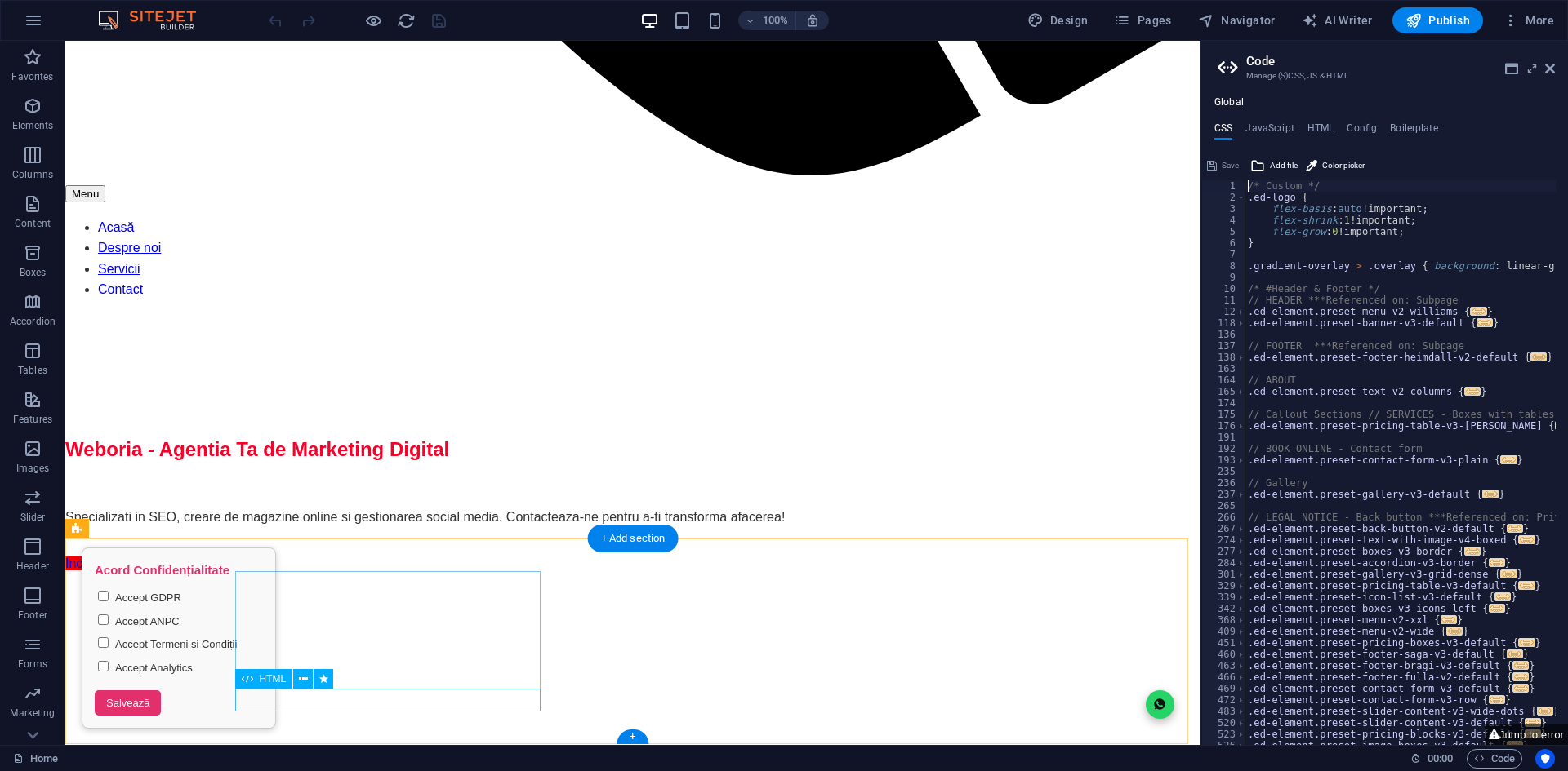
drag, startPoint x: 313, startPoint y: 707, endPoint x: 439, endPoint y: 722, distance: 126.9
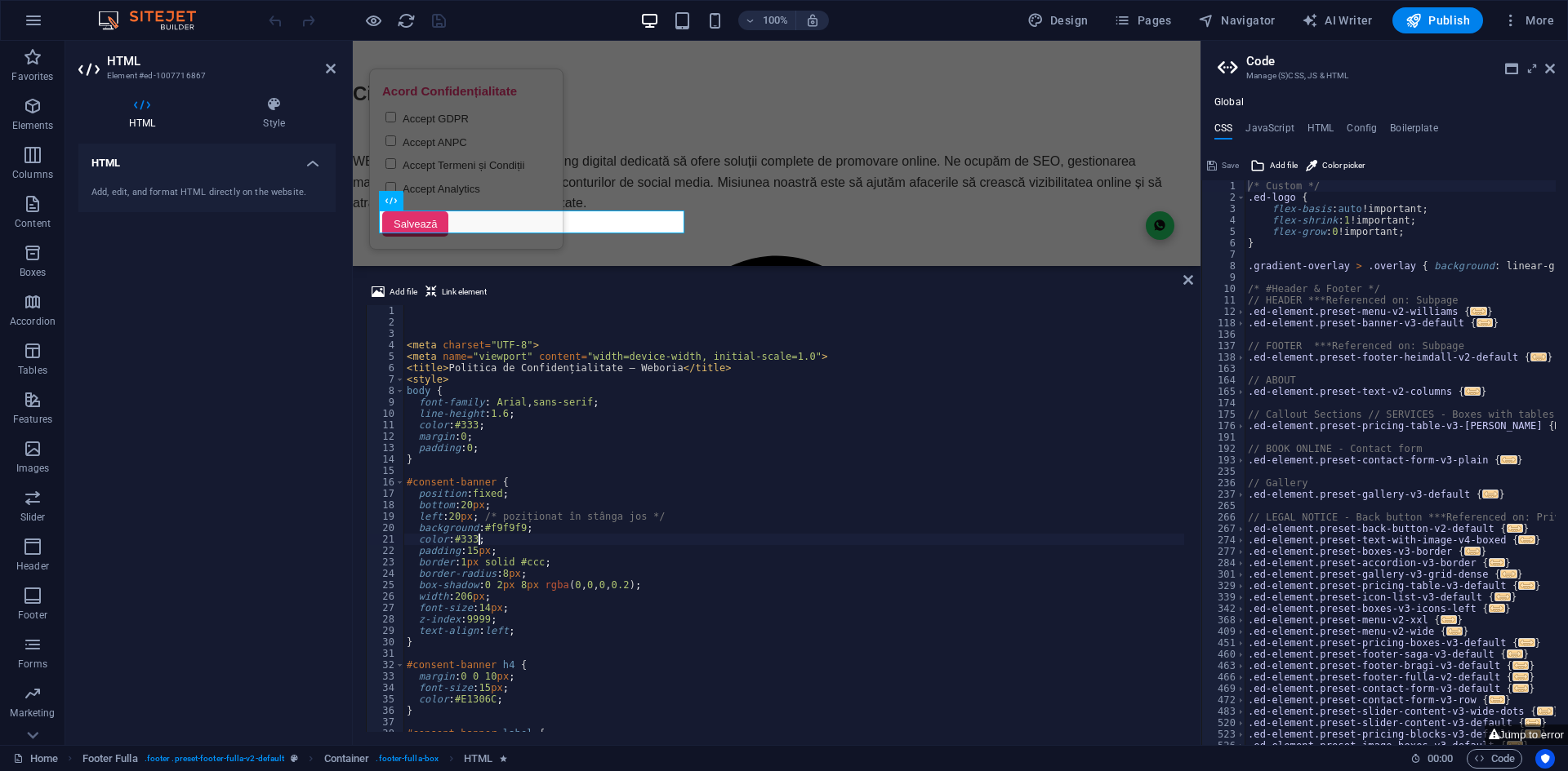
click at [624, 538] on div "< meta charset = "UTF-8" > < meta name = "viewport" content = "width=device-wid…" at bounding box center [793, 530] width 780 height 449
type textarea "color:#333;"
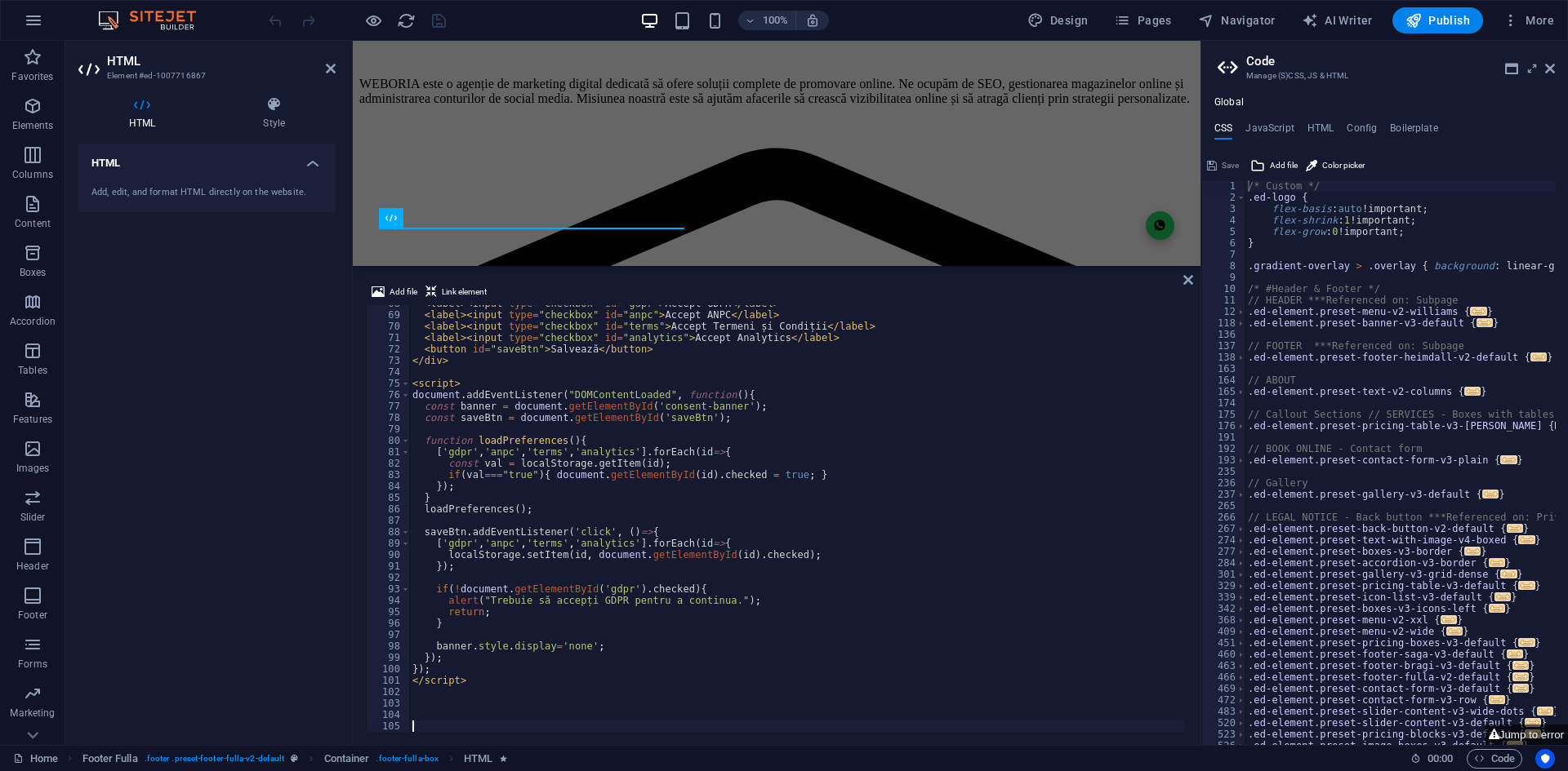
scroll to position [773, 0]
click at [1194, 278] on div "Add file Link element 68 69 70 71 72 73 74 75 76 77 78 79 80 81 82 83 84 85 86 …" at bounding box center [776, 507] width 848 height 476
click at [1190, 278] on icon at bounding box center [1188, 280] width 10 height 13
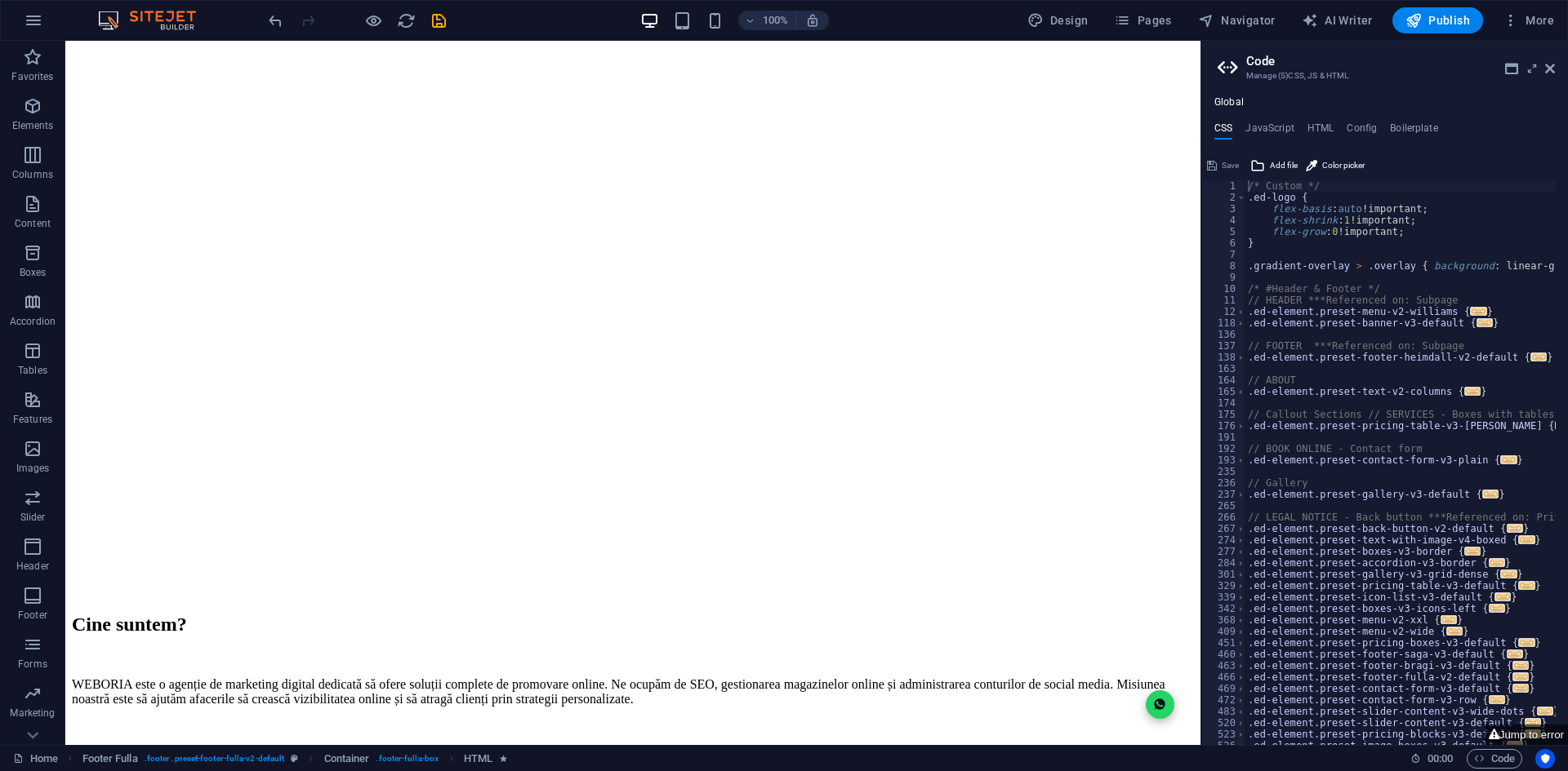
scroll to position [1537, 0]
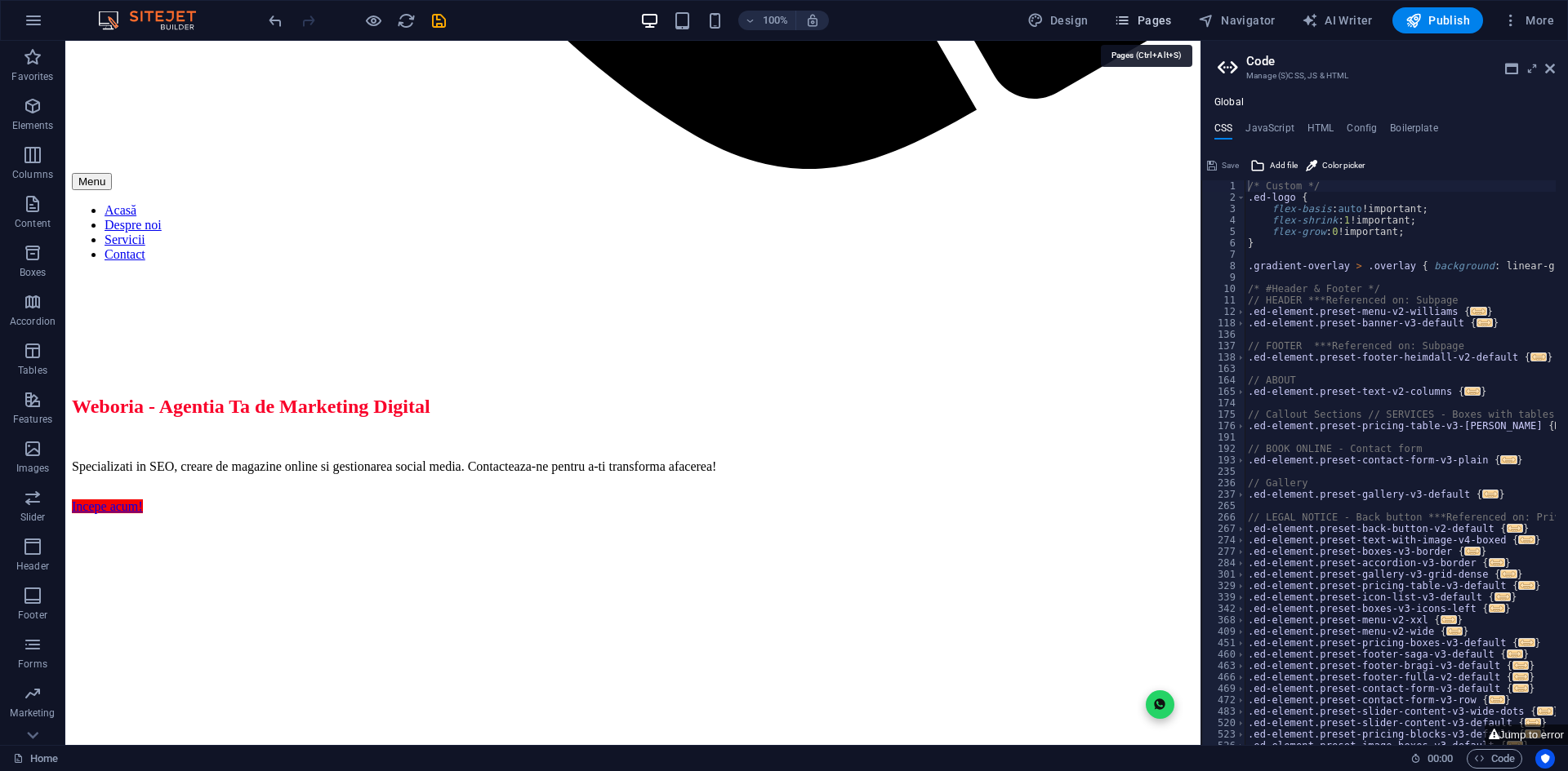
click at [1157, 11] on button "Pages" at bounding box center [1142, 21] width 71 height 26
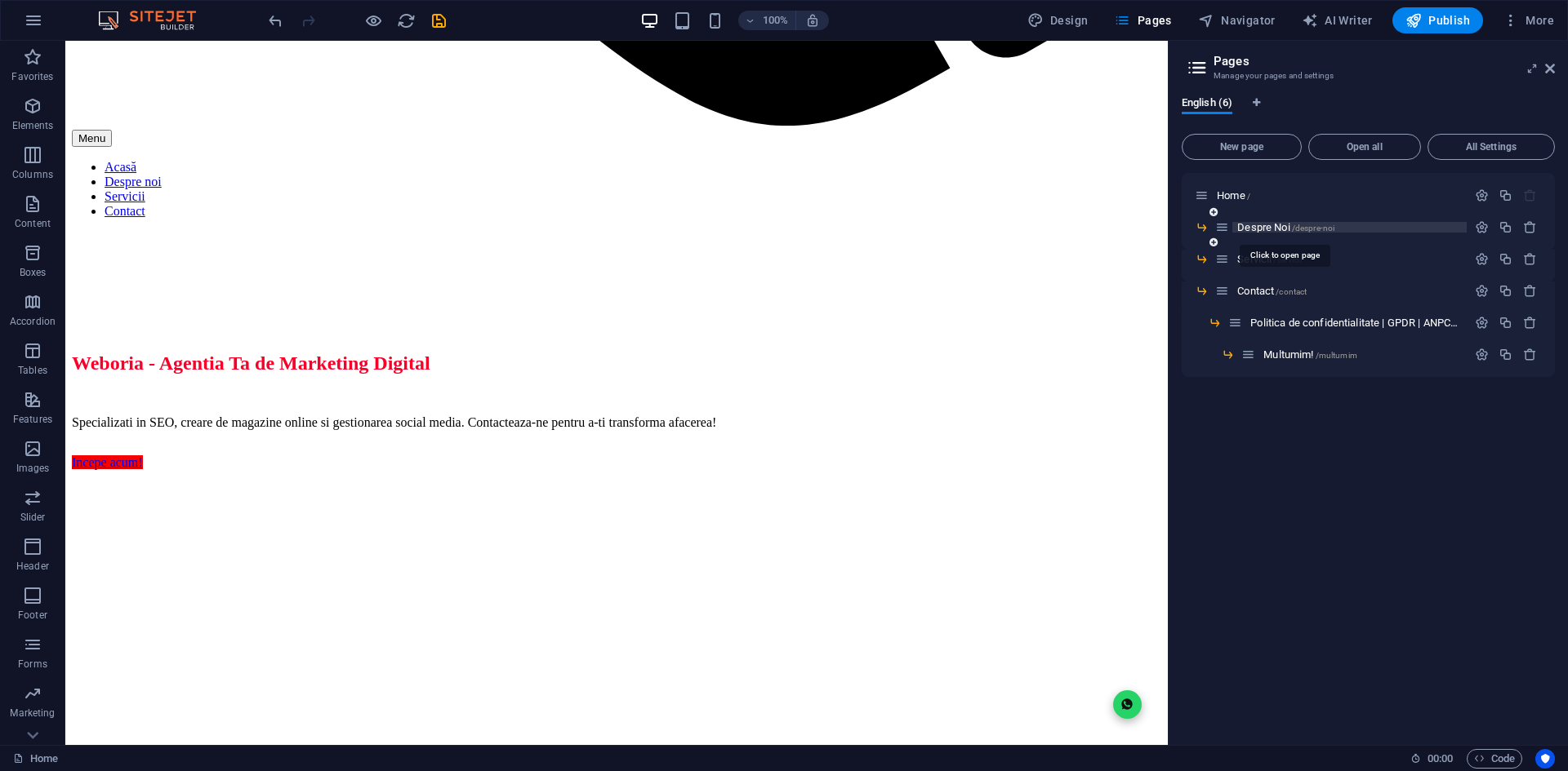
click at [1274, 223] on span "Despre Noi /despre-noi" at bounding box center [1286, 227] width 97 height 12
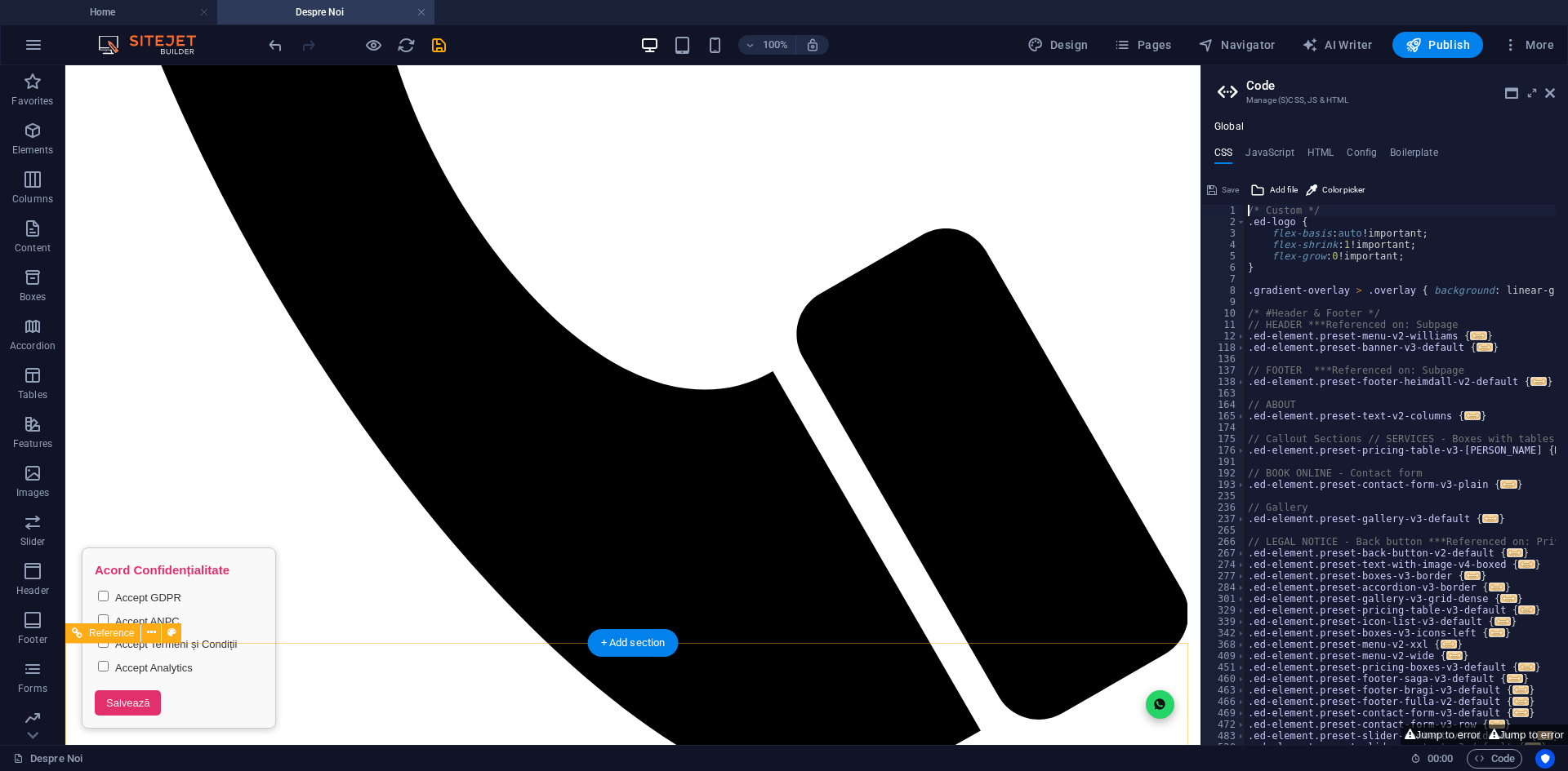
scroll to position [965, 0]
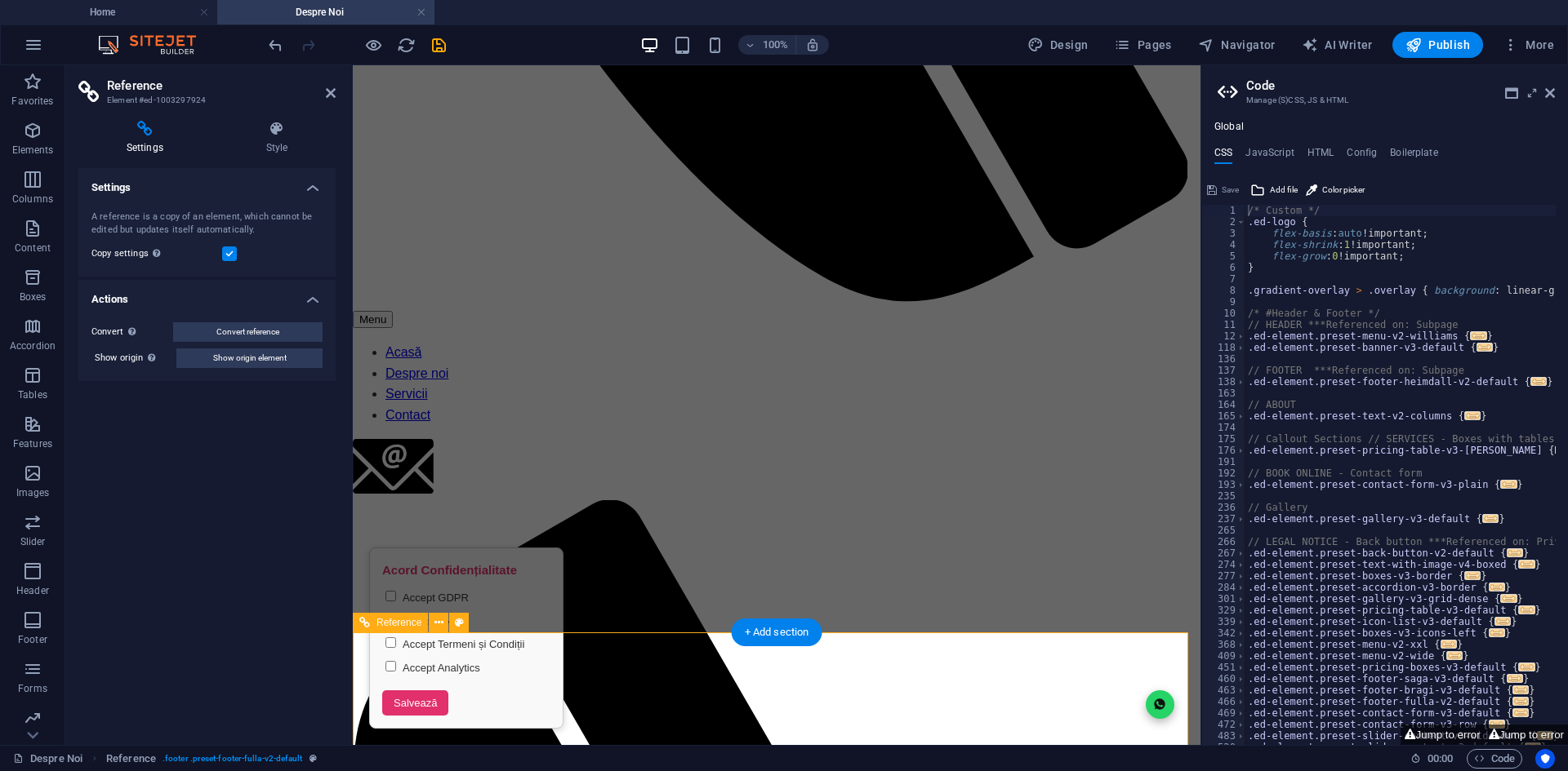
scroll to position [1080, 0]
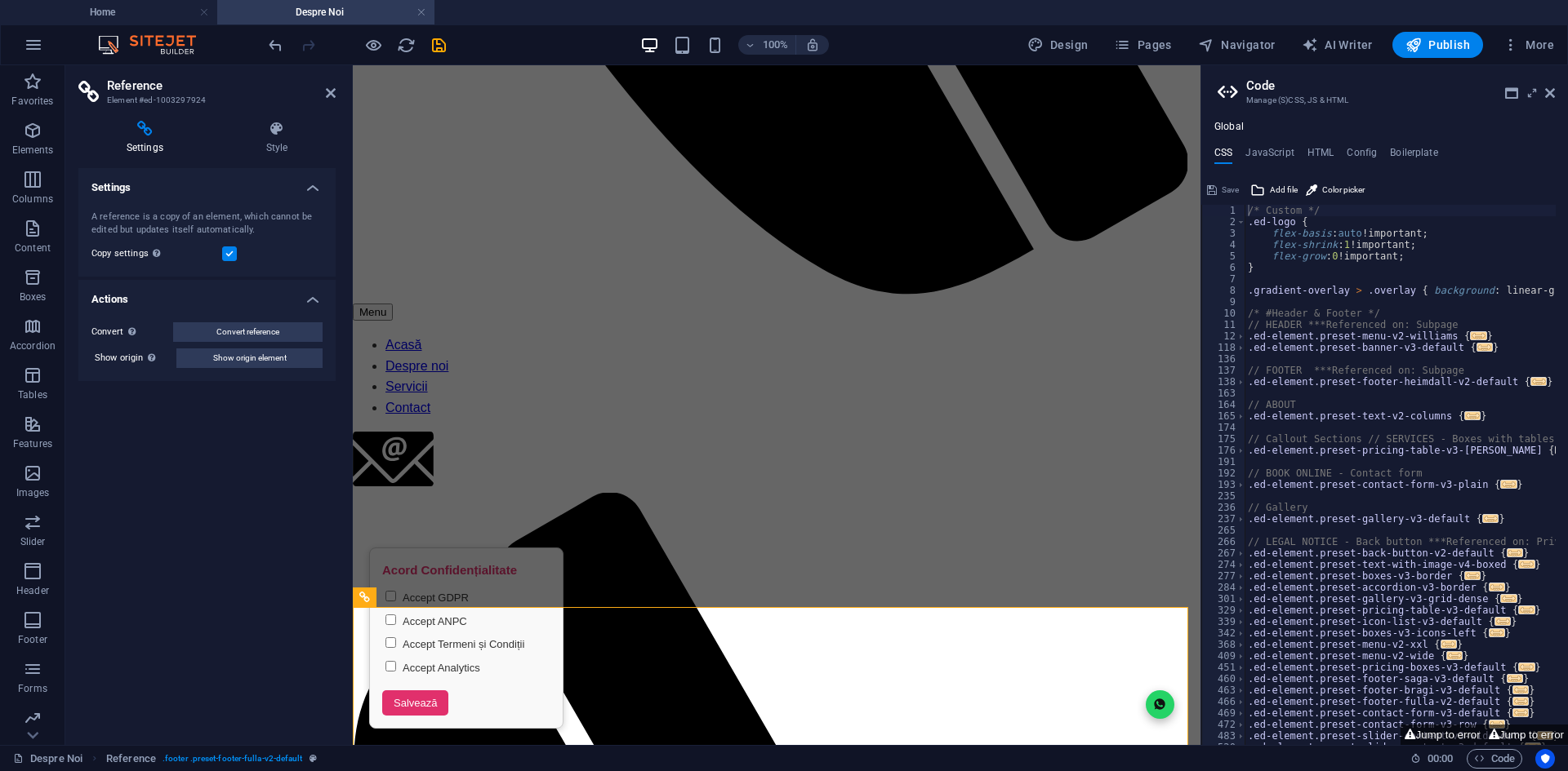
click at [287, 116] on div "Settings Style Settings A reference is a copy of an element, which cannot be ed…" at bounding box center [207, 426] width 283 height 637
click at [280, 125] on icon at bounding box center [277, 129] width 117 height 16
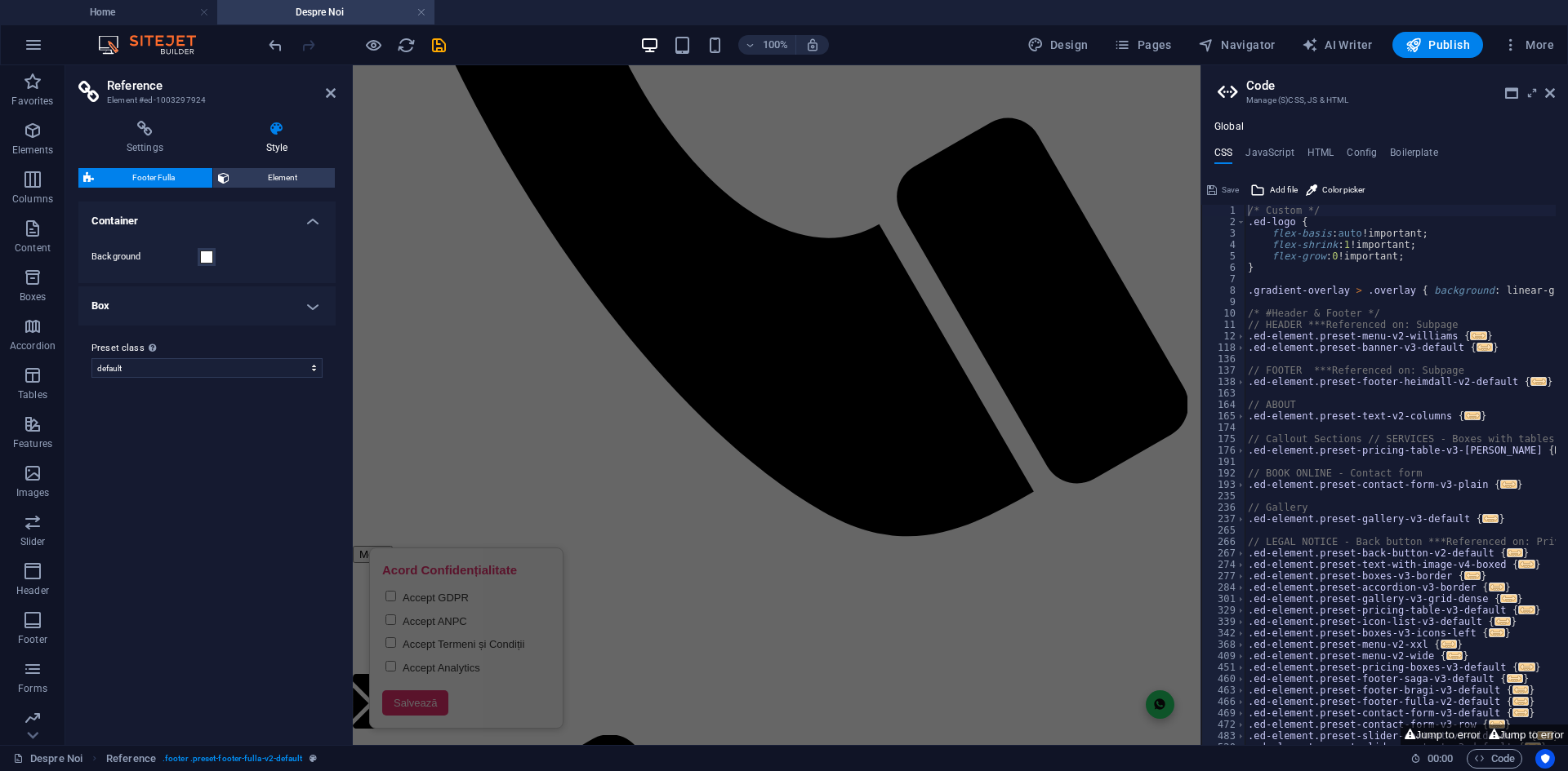
scroll to position [1004, 0]
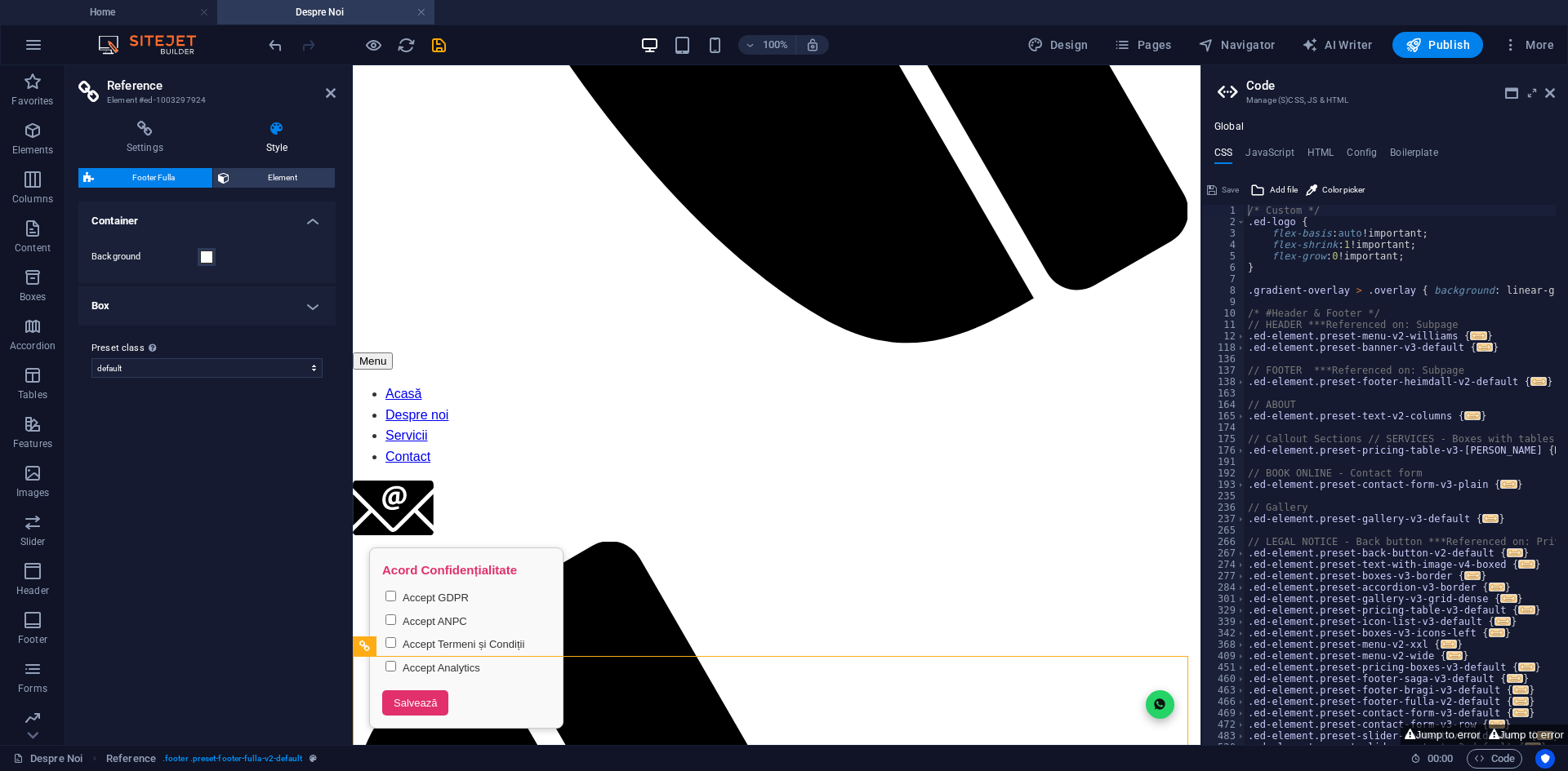
drag, startPoint x: 760, startPoint y: 727, endPoint x: 761, endPoint y: 695, distance: 32.0
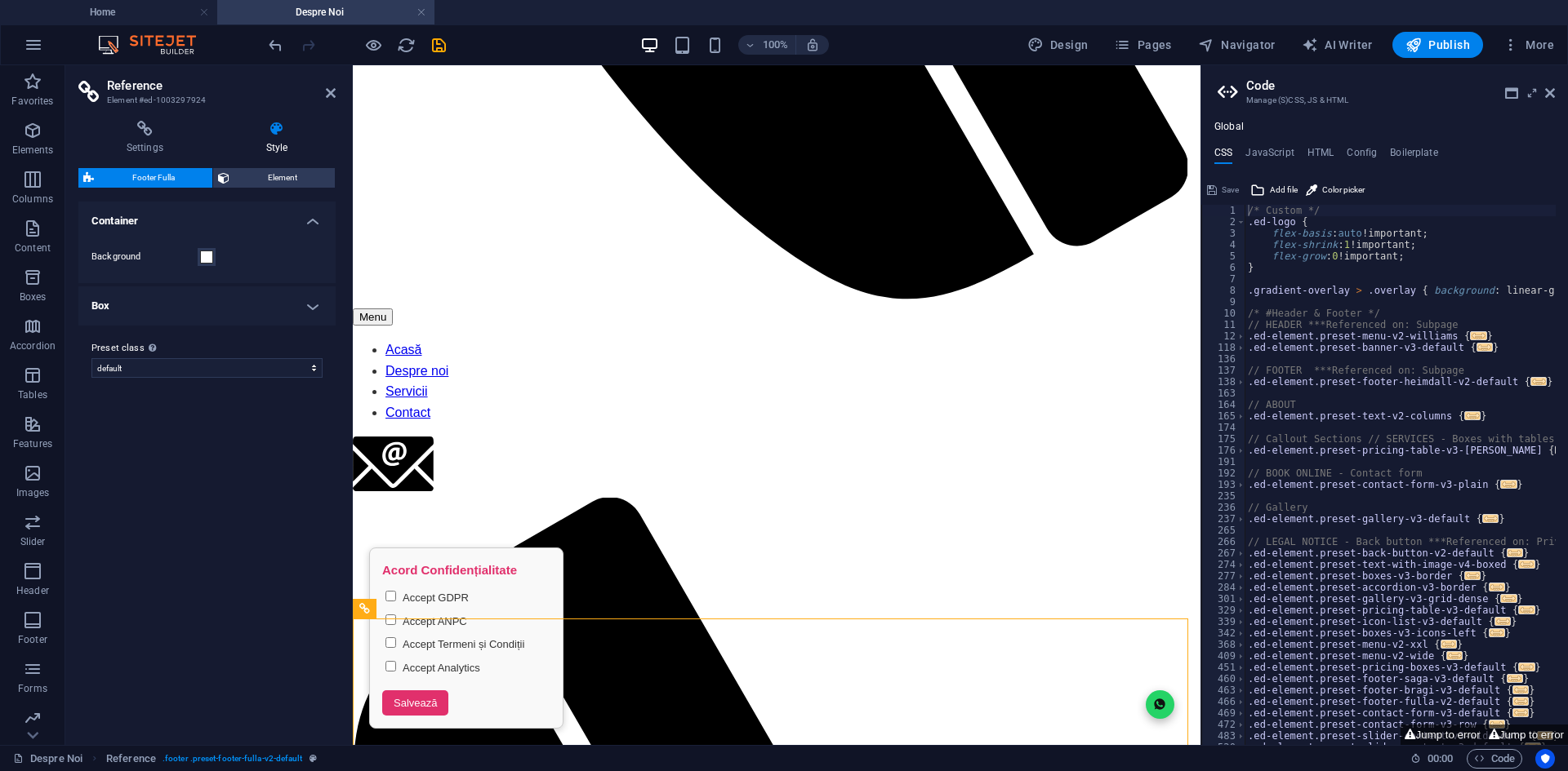
scroll to position [1079, 0]
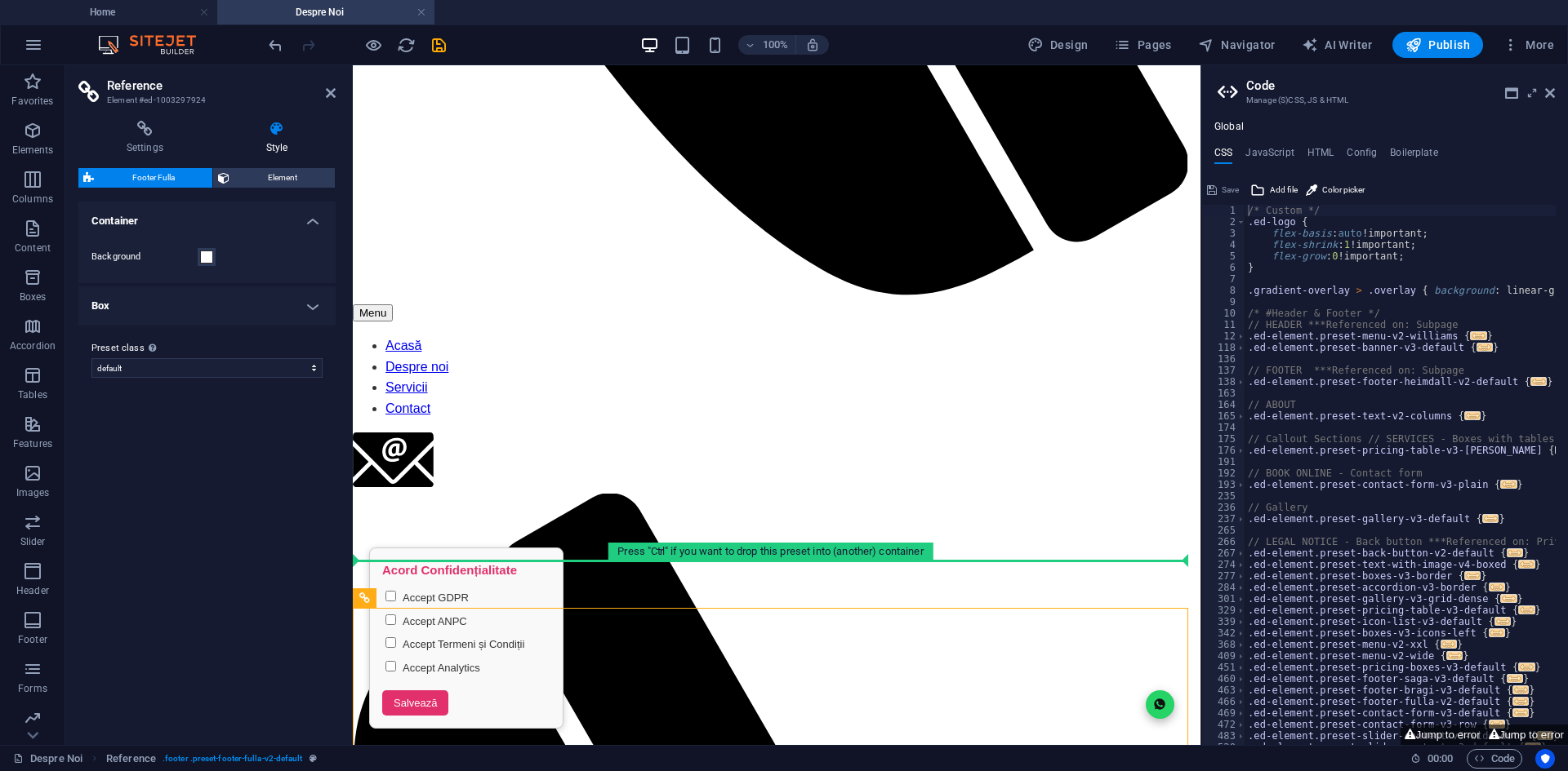
drag, startPoint x: 727, startPoint y: 739, endPoint x: 398, endPoint y: 528, distance: 390.8
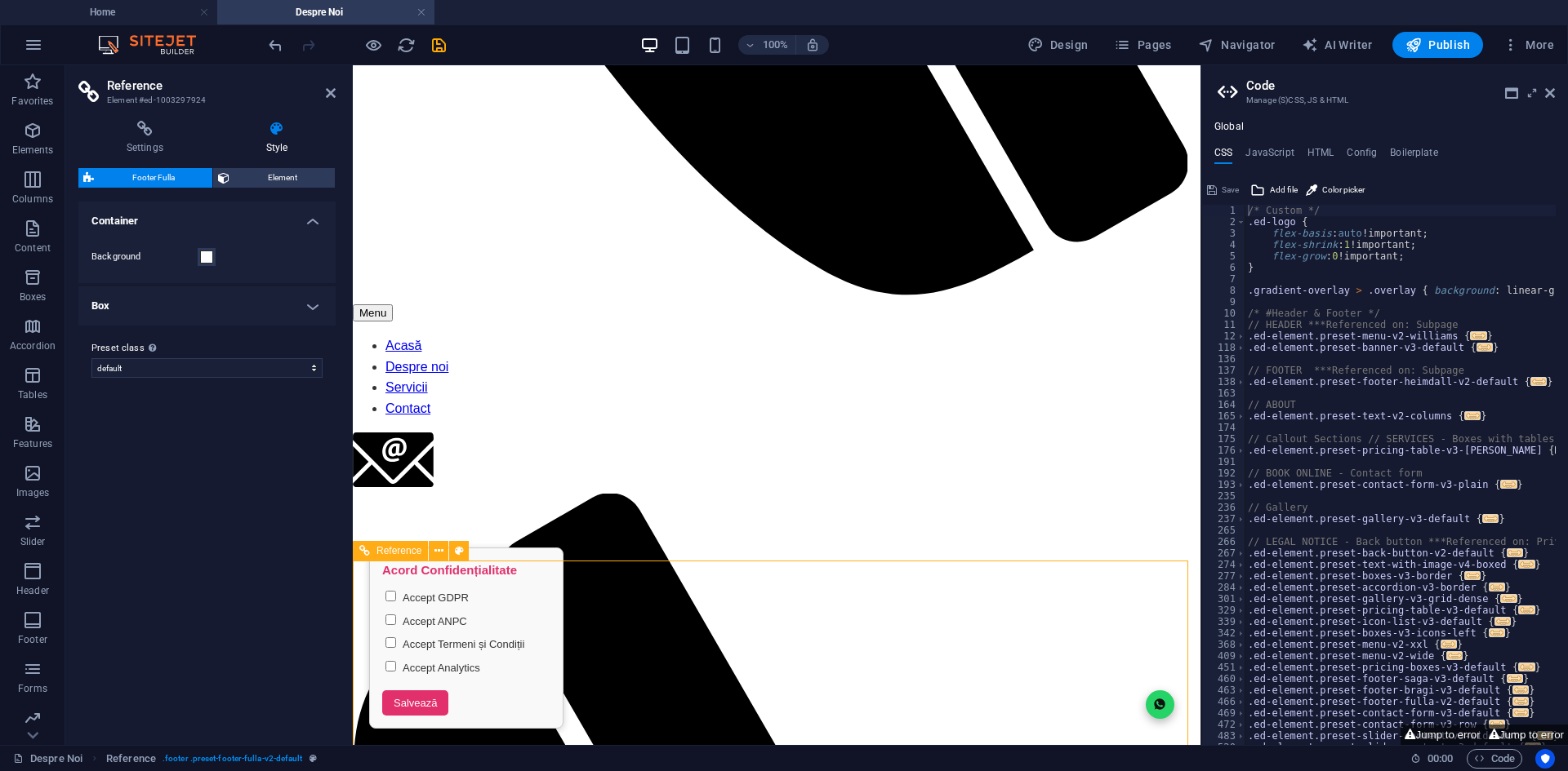
click at [333, 89] on icon at bounding box center [331, 93] width 10 height 13
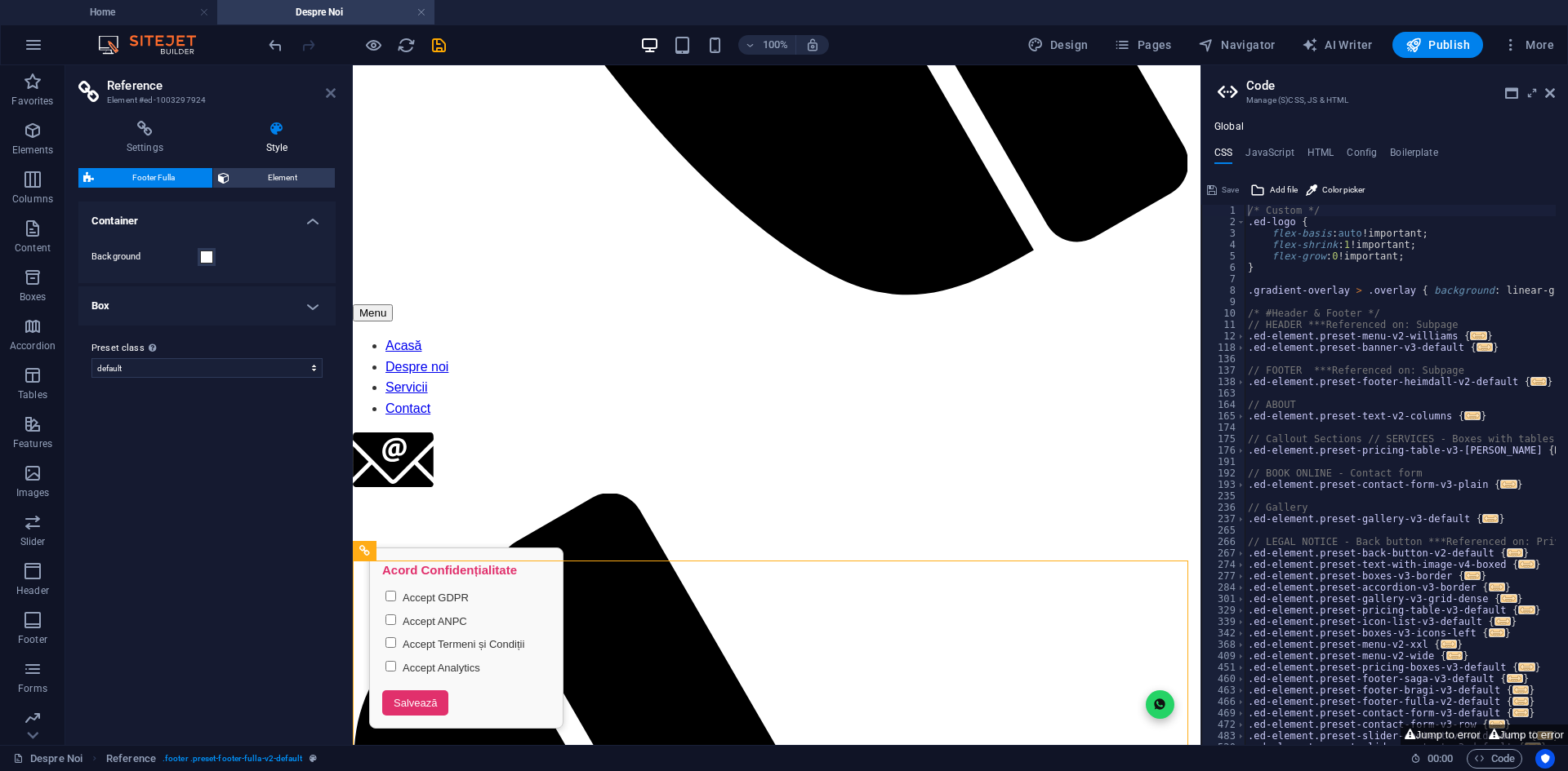
scroll to position [1018, 0]
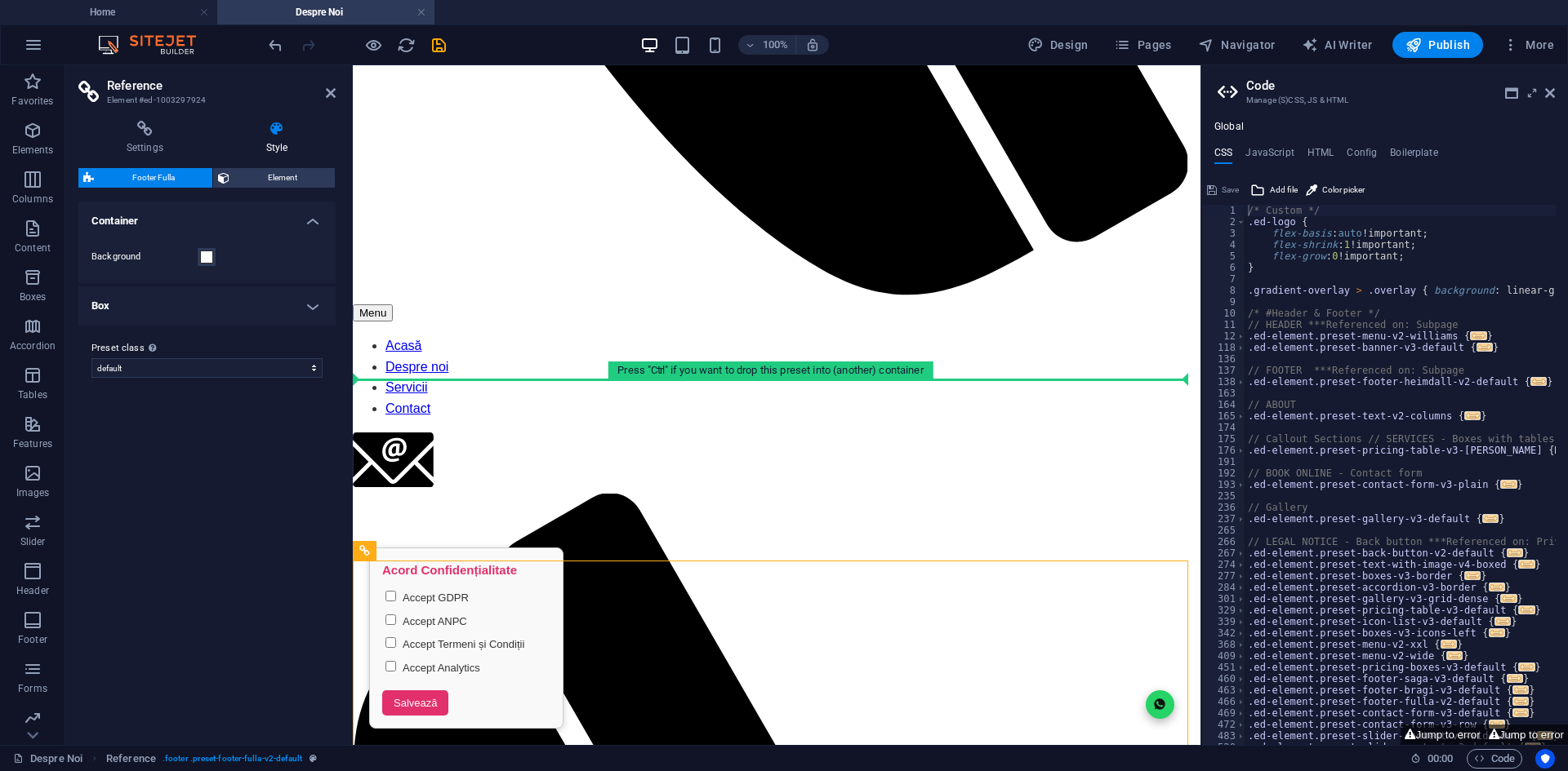
drag, startPoint x: 742, startPoint y: 616, endPoint x: 399, endPoint y: 403, distance: 403.8
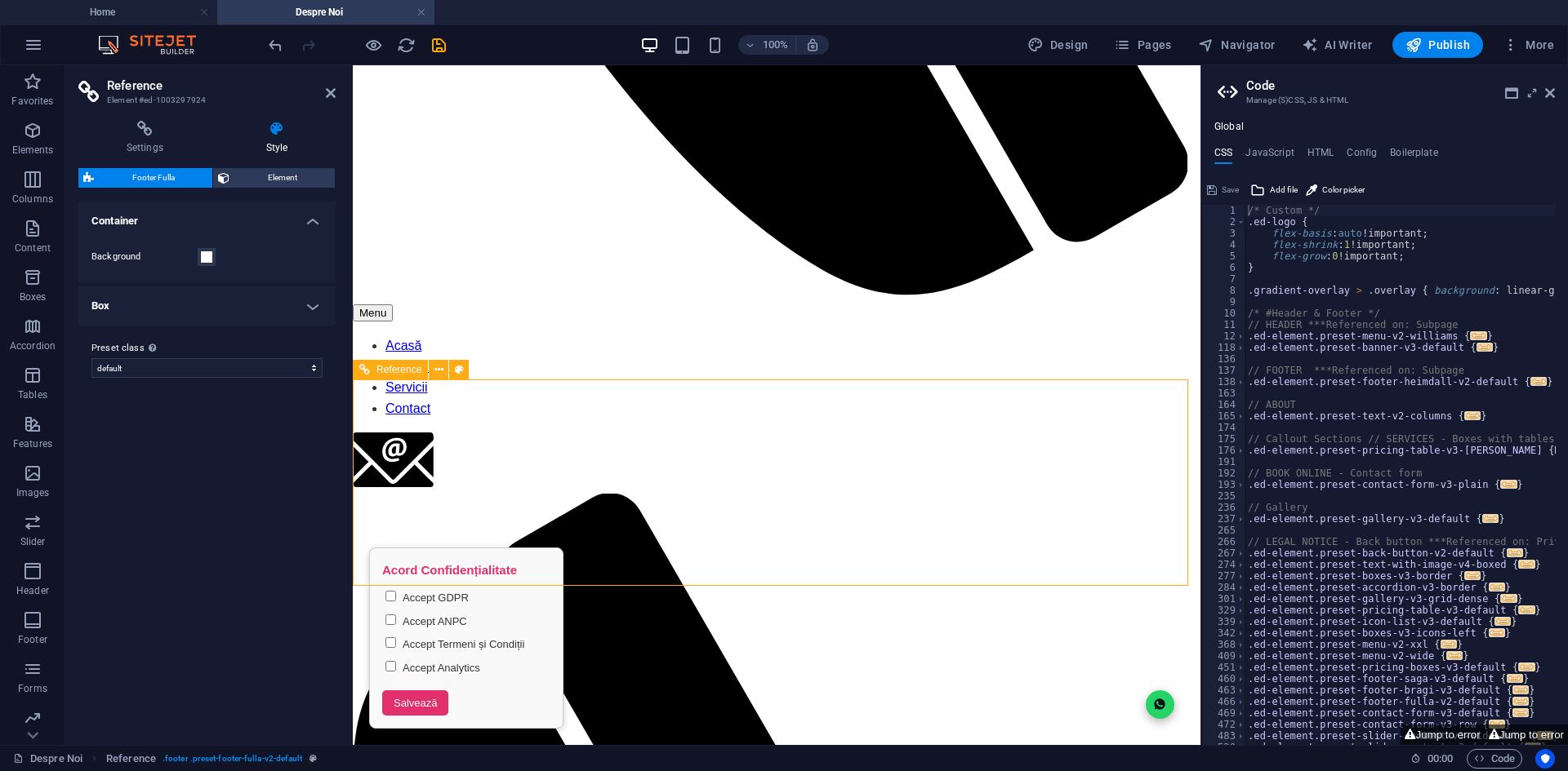
drag, startPoint x: 602, startPoint y: 498, endPoint x: 583, endPoint y: 429, distance: 71.6
drag, startPoint x: 85, startPoint y: 106, endPoint x: 121, endPoint y: 128, distance: 42.2
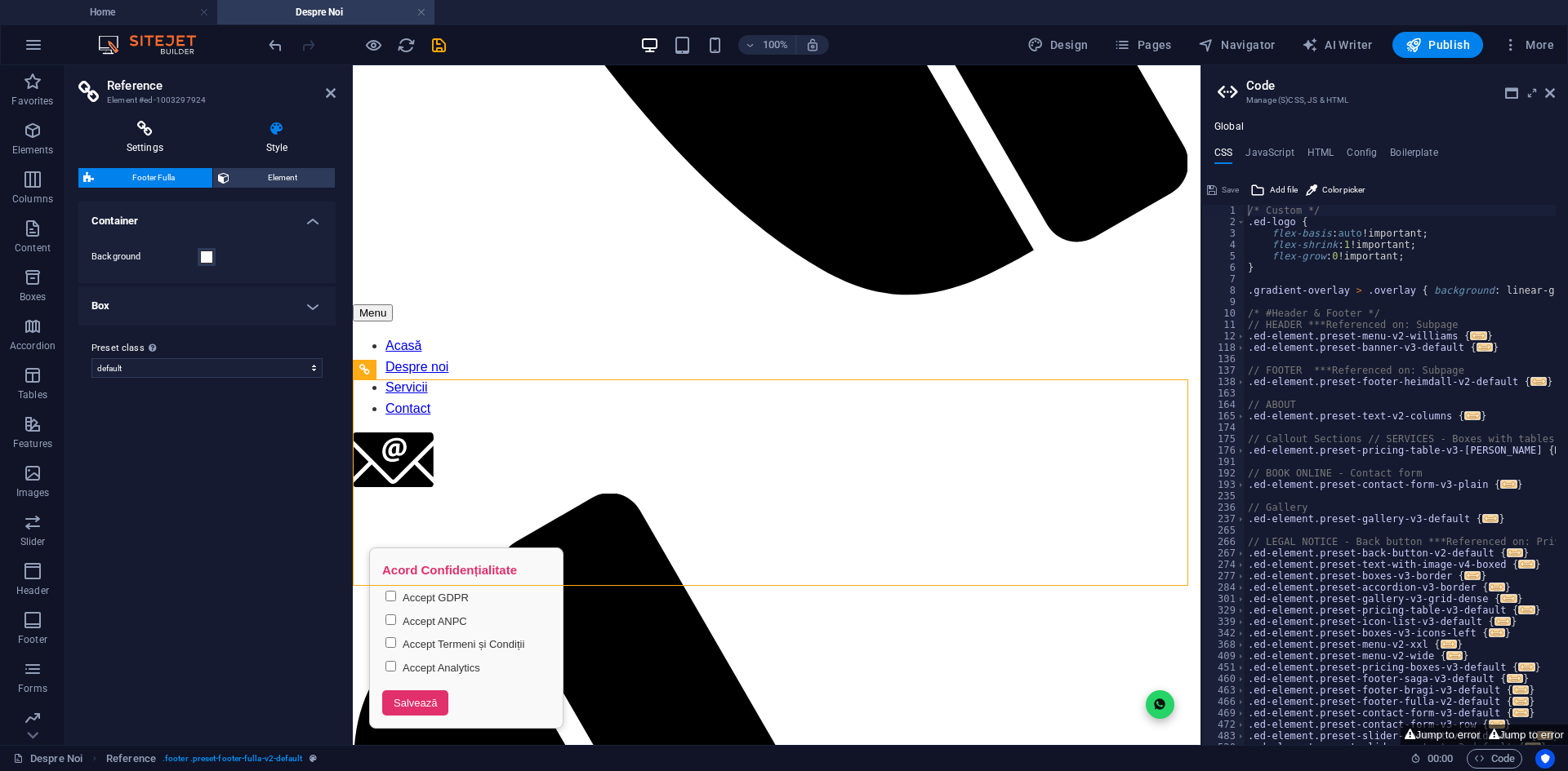
click at [93, 113] on aside "Reference Element #ed-1003297924 Settings Style Settings A reference is a copy …" at bounding box center [209, 405] width 287 height 680
click at [130, 128] on icon at bounding box center [145, 129] width 133 height 16
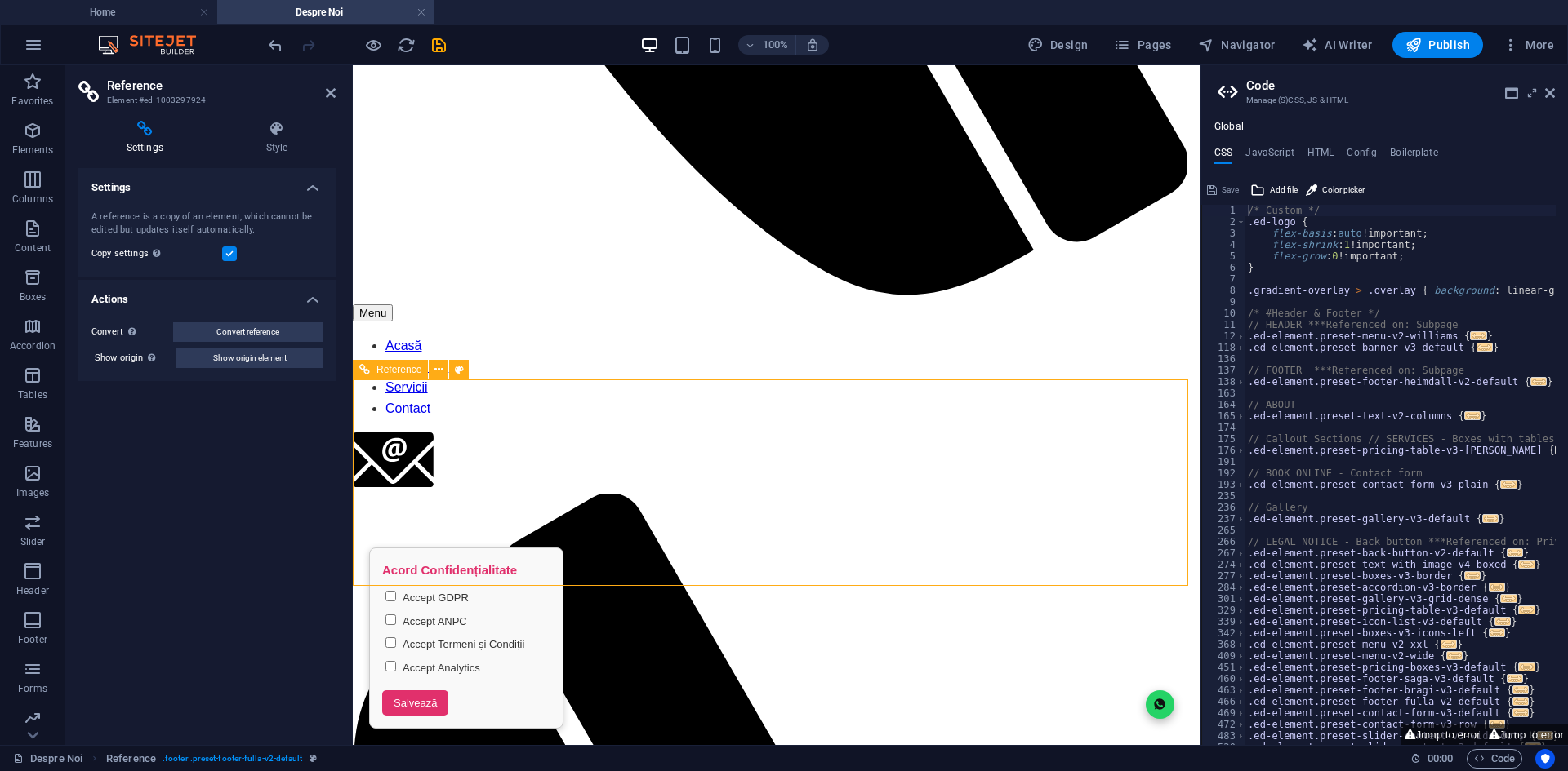
drag, startPoint x: 746, startPoint y: 441, endPoint x: 387, endPoint y: 411, distance: 360.3
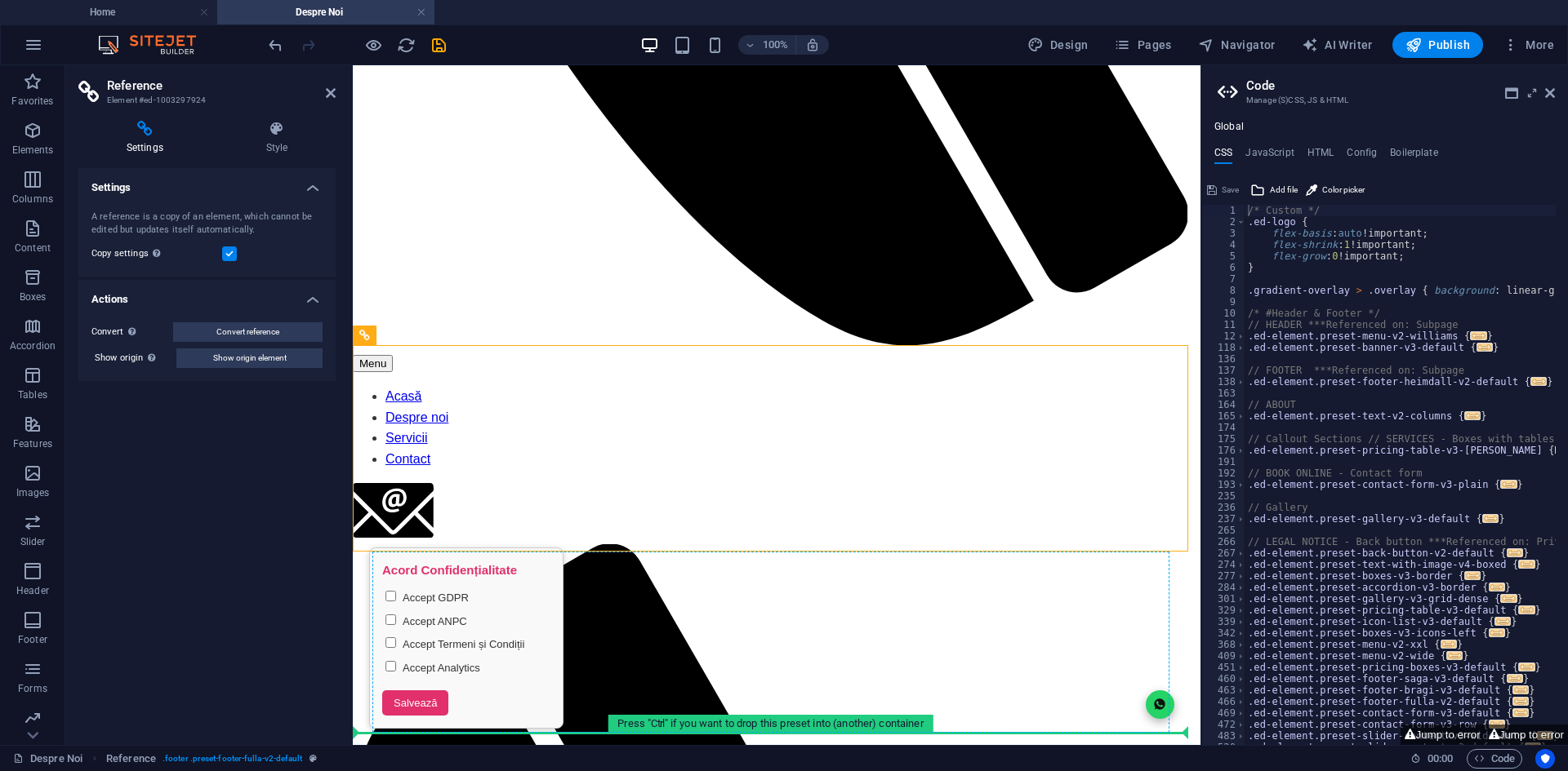
drag, startPoint x: 749, startPoint y: 433, endPoint x: 643, endPoint y: 739, distance: 323.8
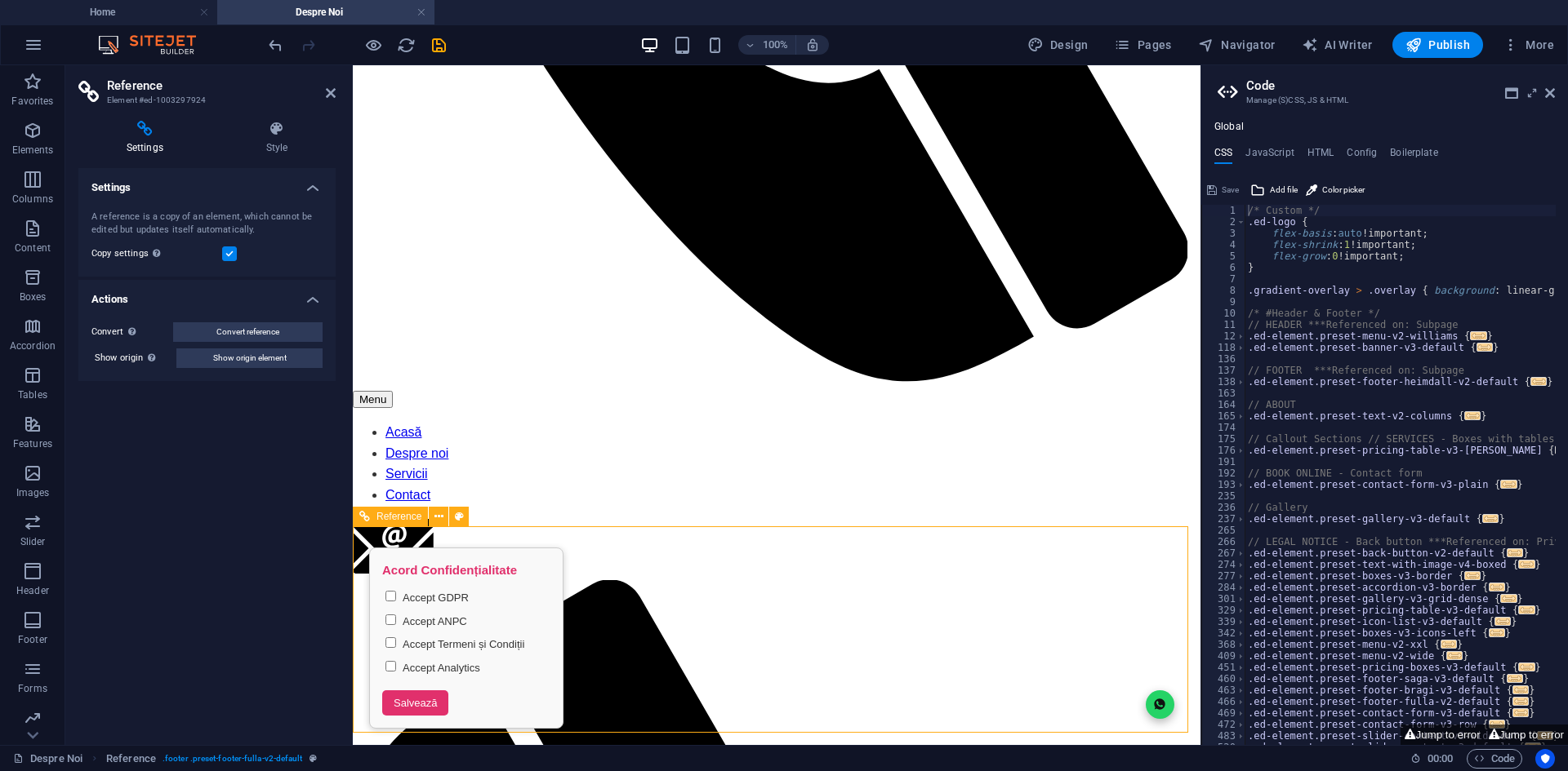
scroll to position [1073, 0]
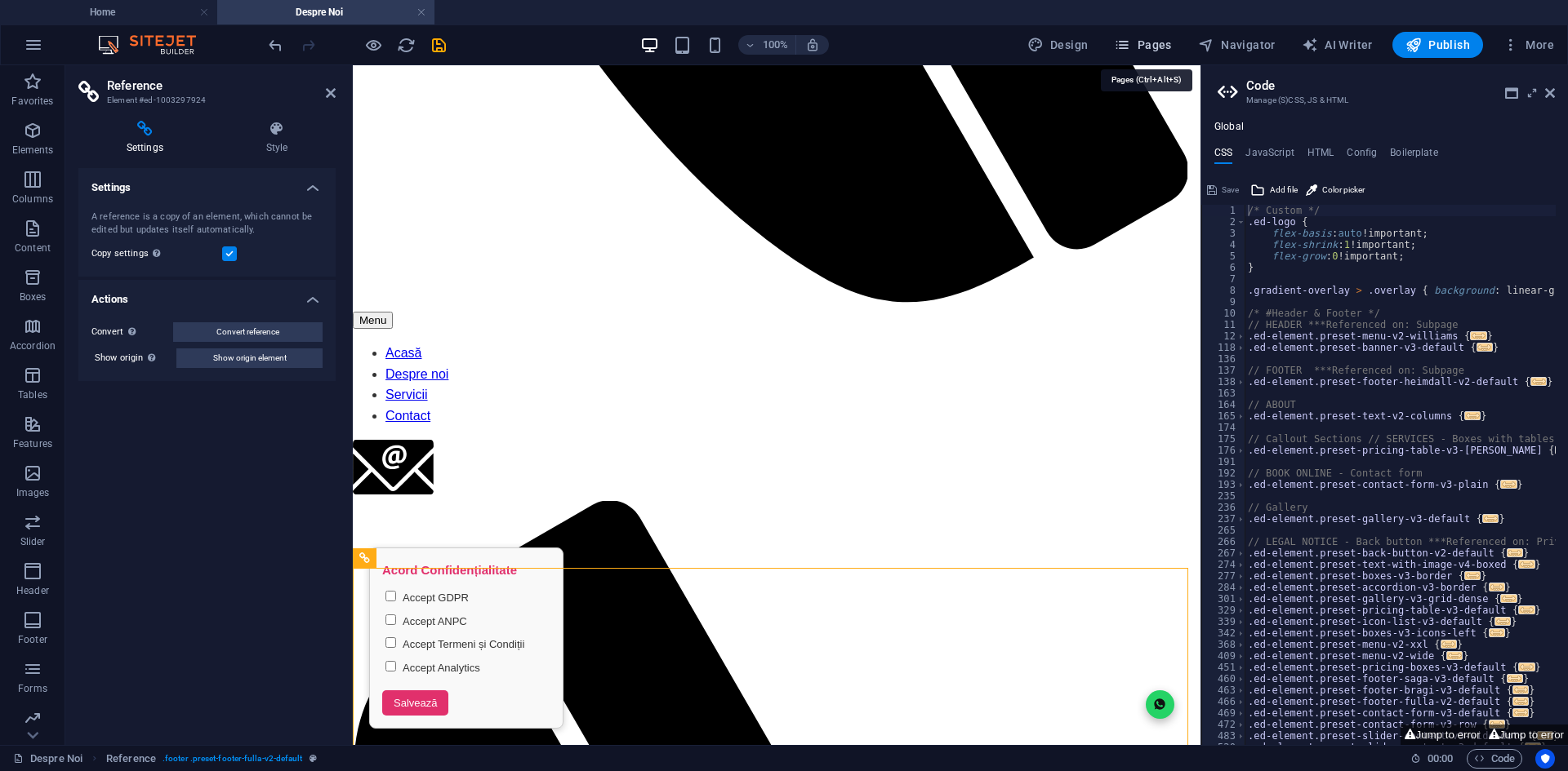
click at [1168, 48] on span "Pages" at bounding box center [1142, 45] width 57 height 16
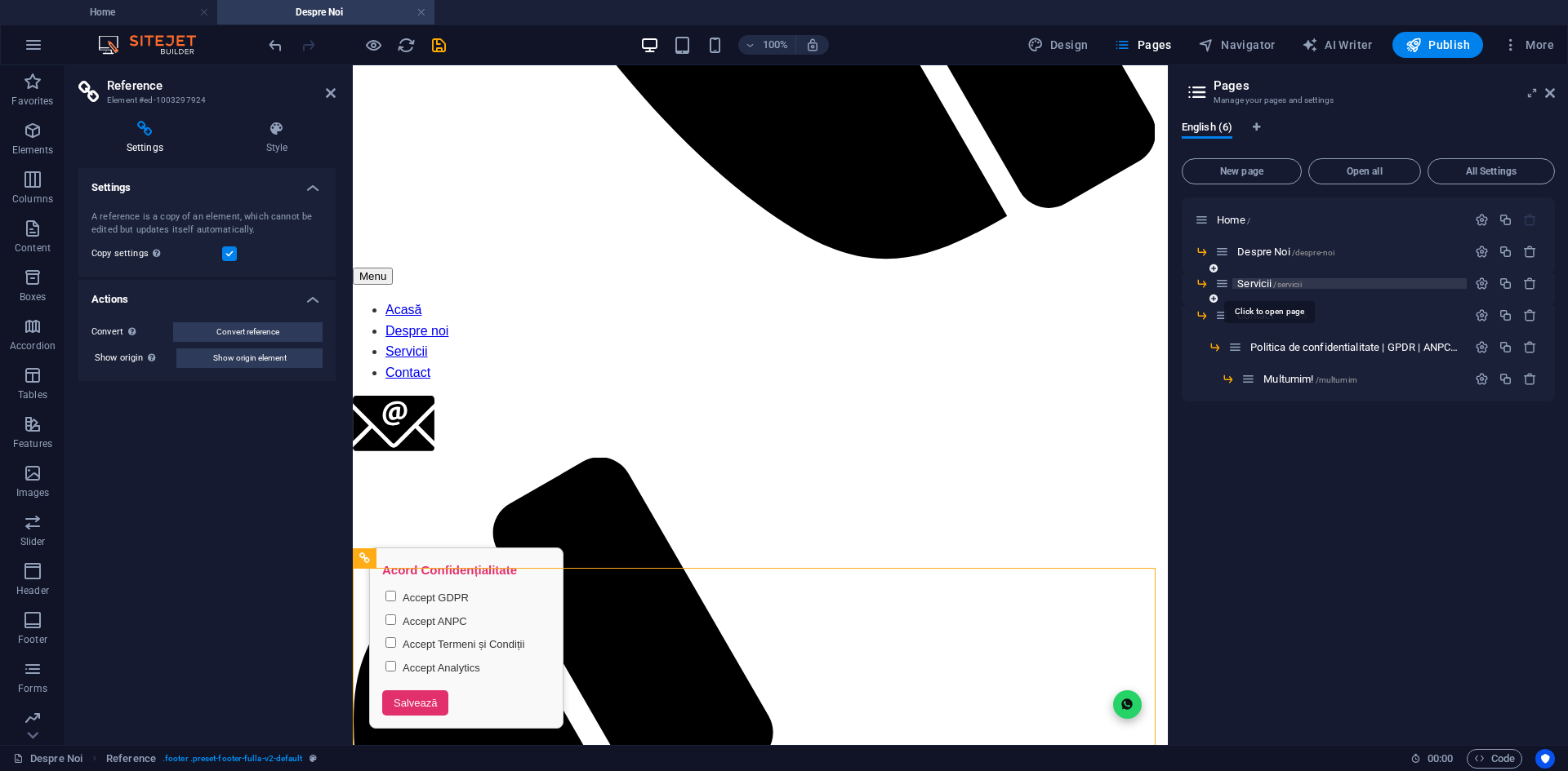
click at [1259, 287] on span "Servicii /servicii" at bounding box center [1269, 283] width 64 height 12
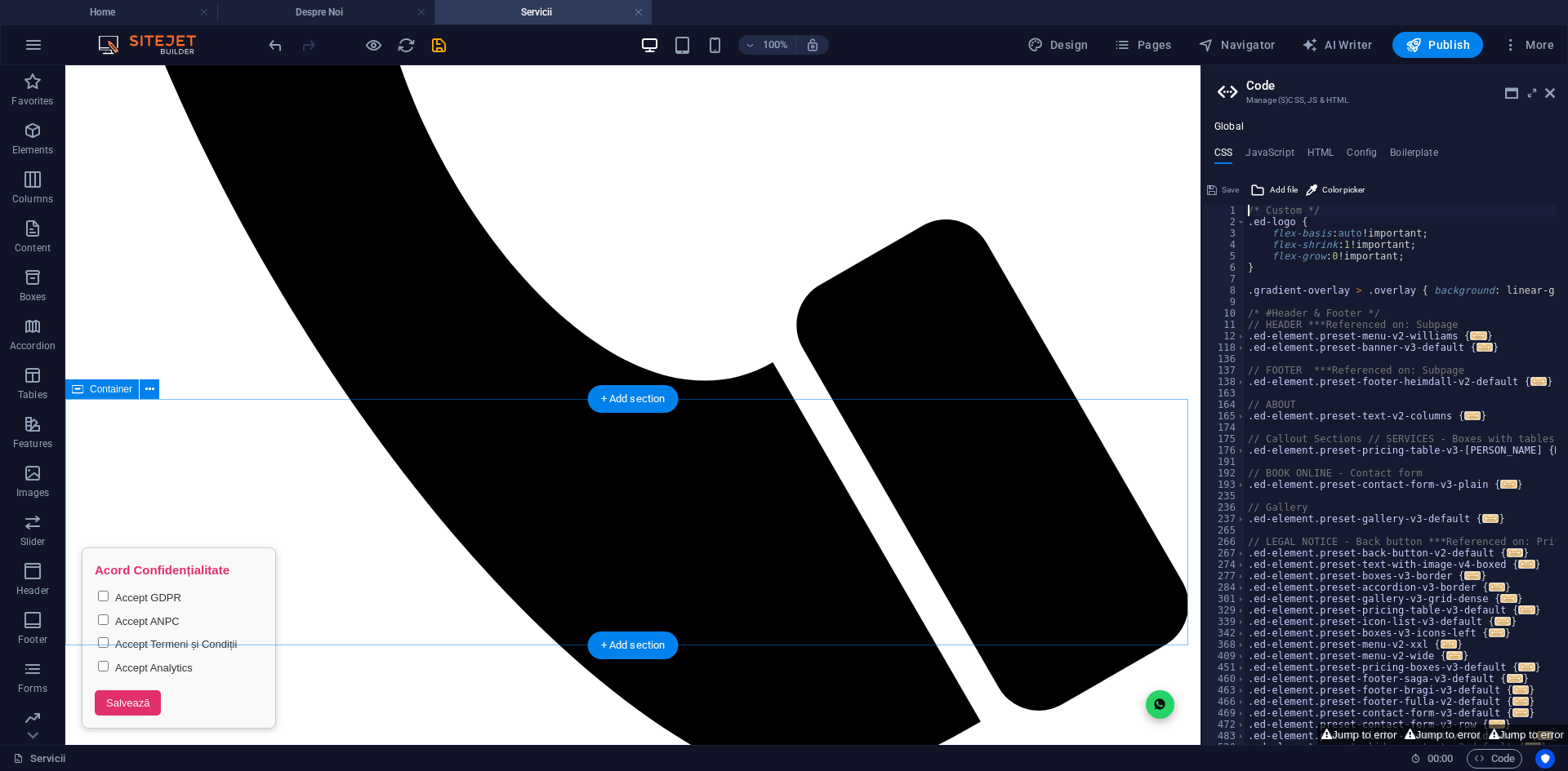
scroll to position [1052, 0]
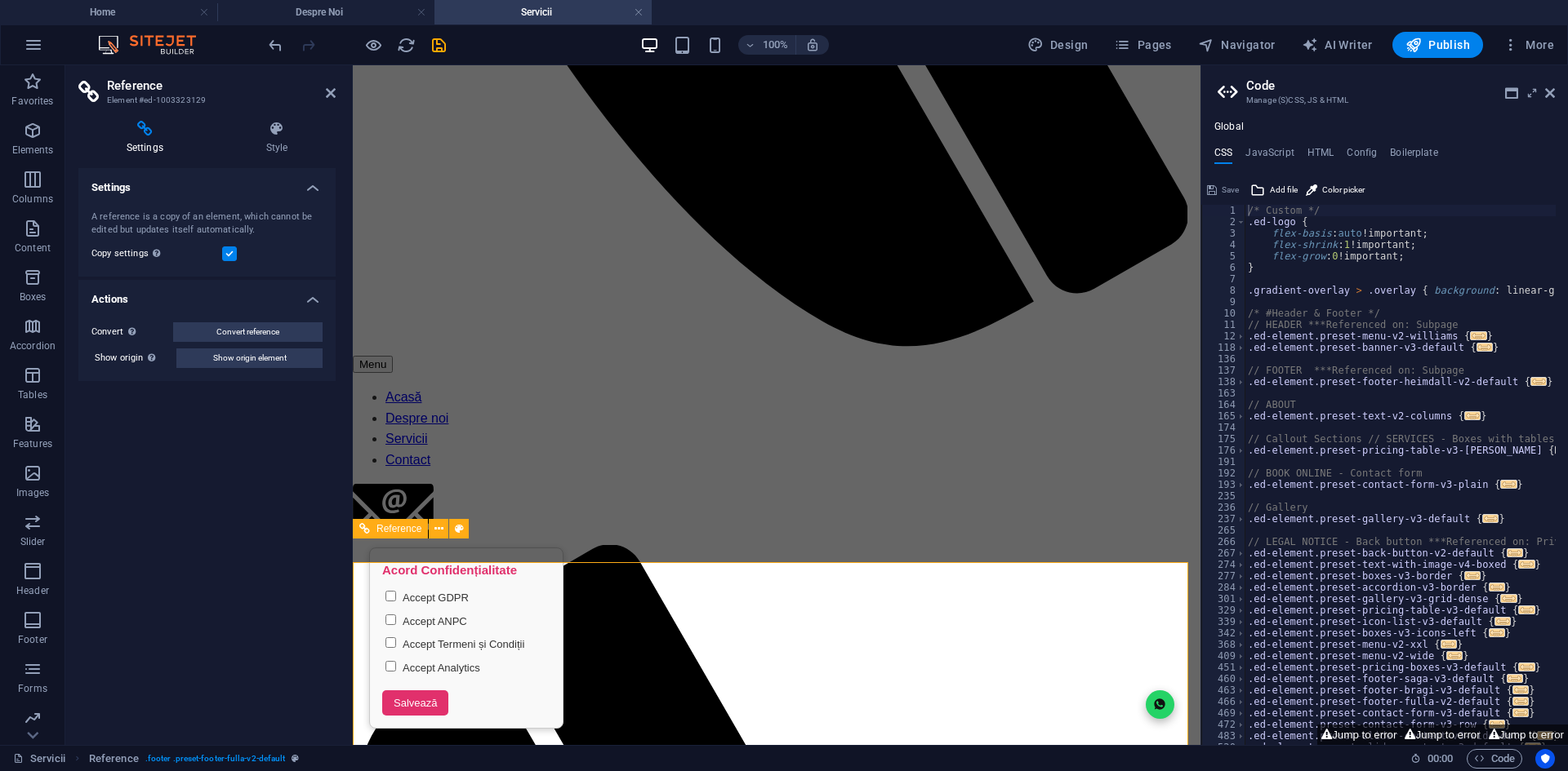
drag, startPoint x: 570, startPoint y: 697, endPoint x: 550, endPoint y: 696, distance: 20.0
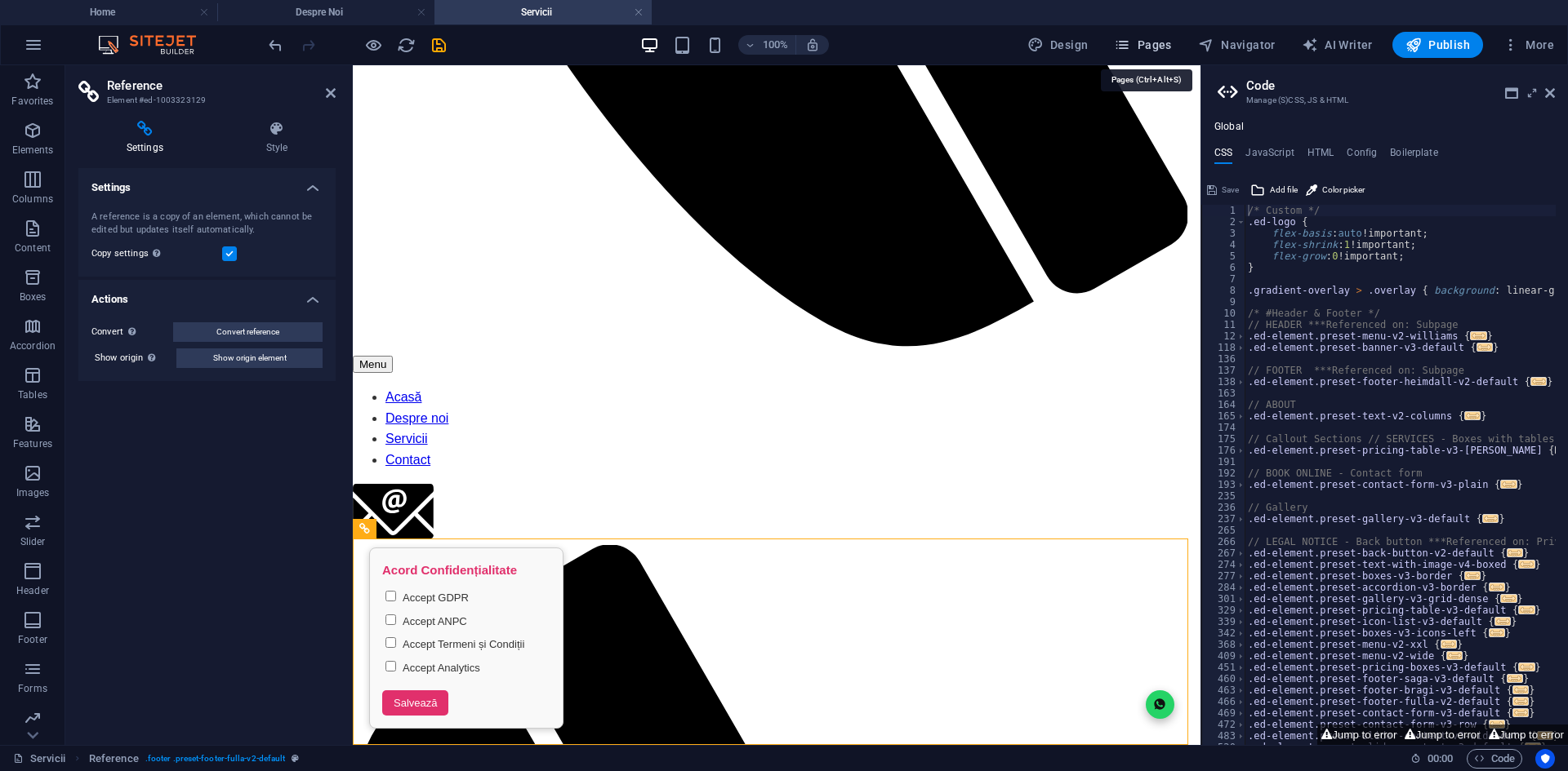
click at [1158, 48] on span "Pages" at bounding box center [1142, 45] width 57 height 16
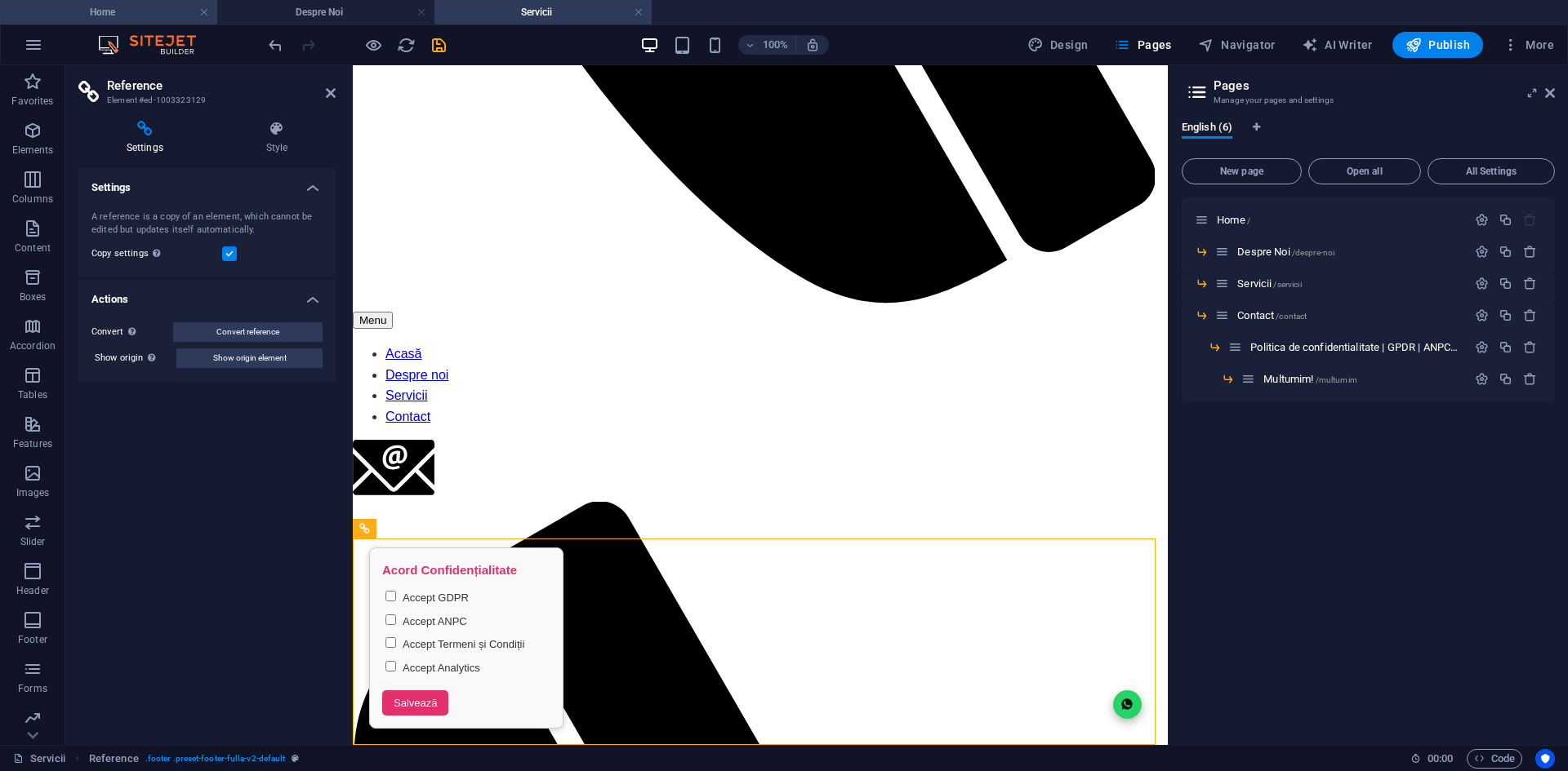
click at [146, 13] on h4 "Home" at bounding box center [108, 12] width 217 height 18
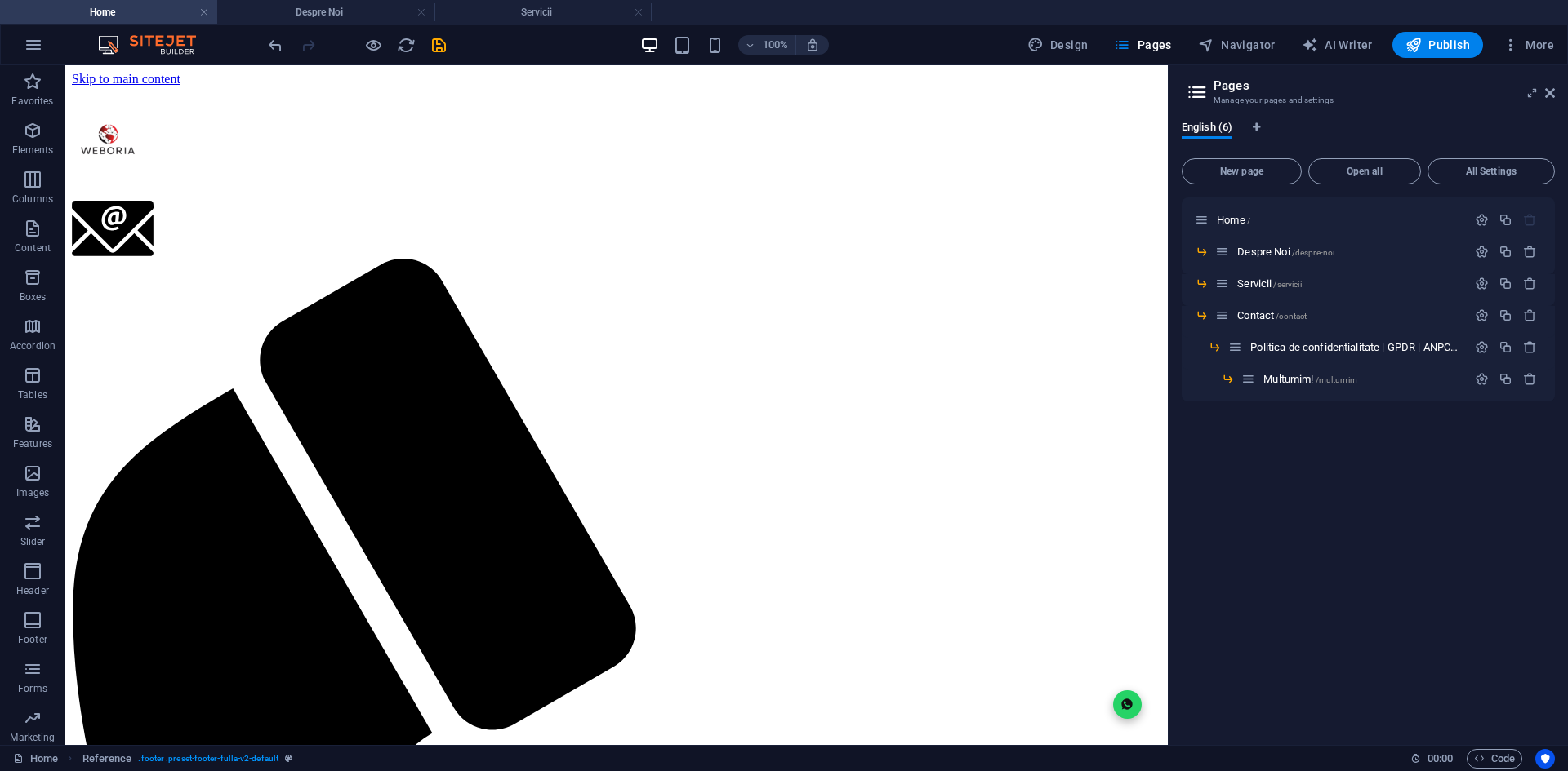
scroll to position [1458, 0]
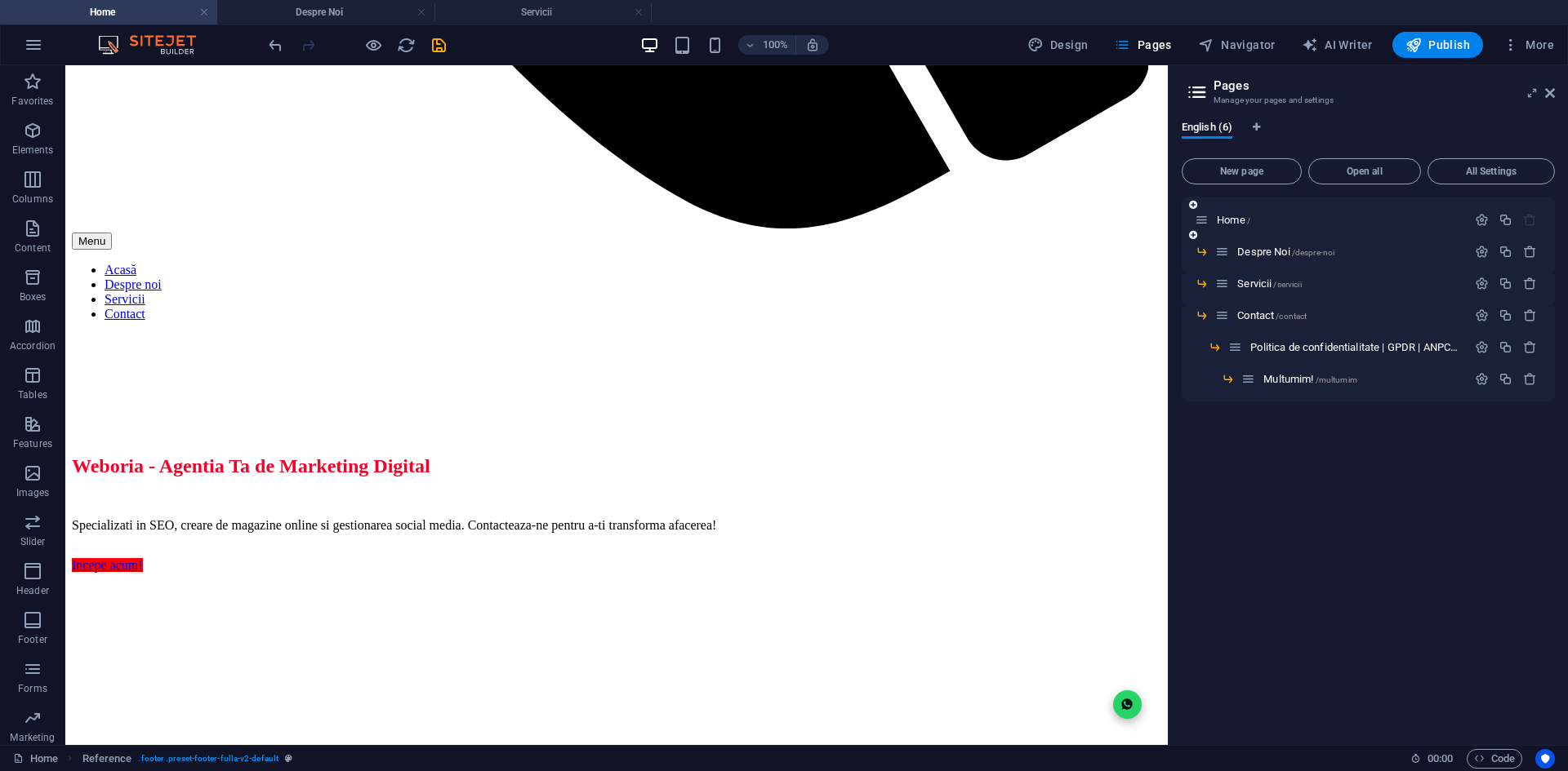
click at [1484, 229] on div at bounding box center [1506, 221] width 72 height 18
click at [1482, 221] on icon "button" at bounding box center [1481, 220] width 14 height 14
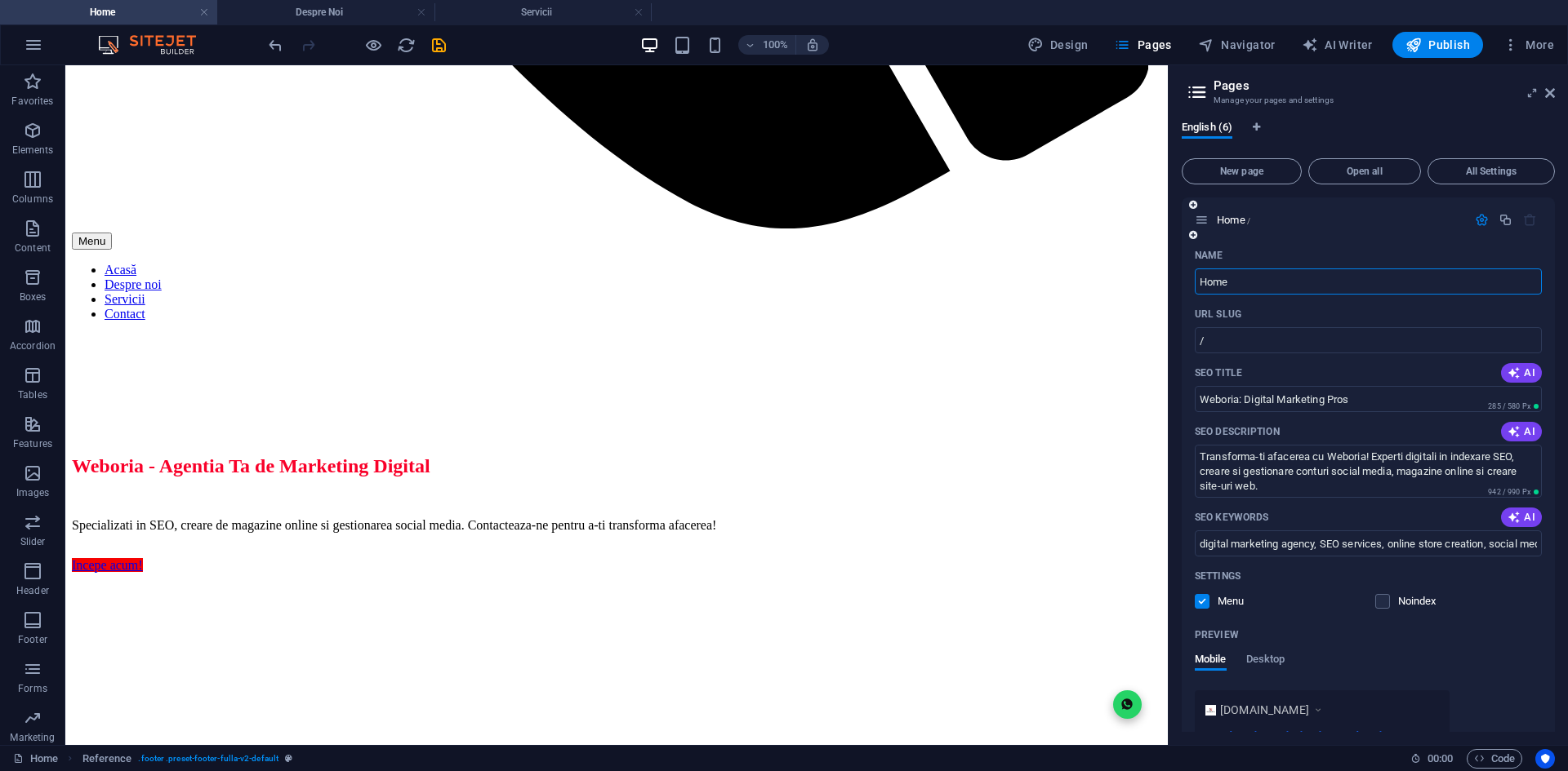
scroll to position [333, 0]
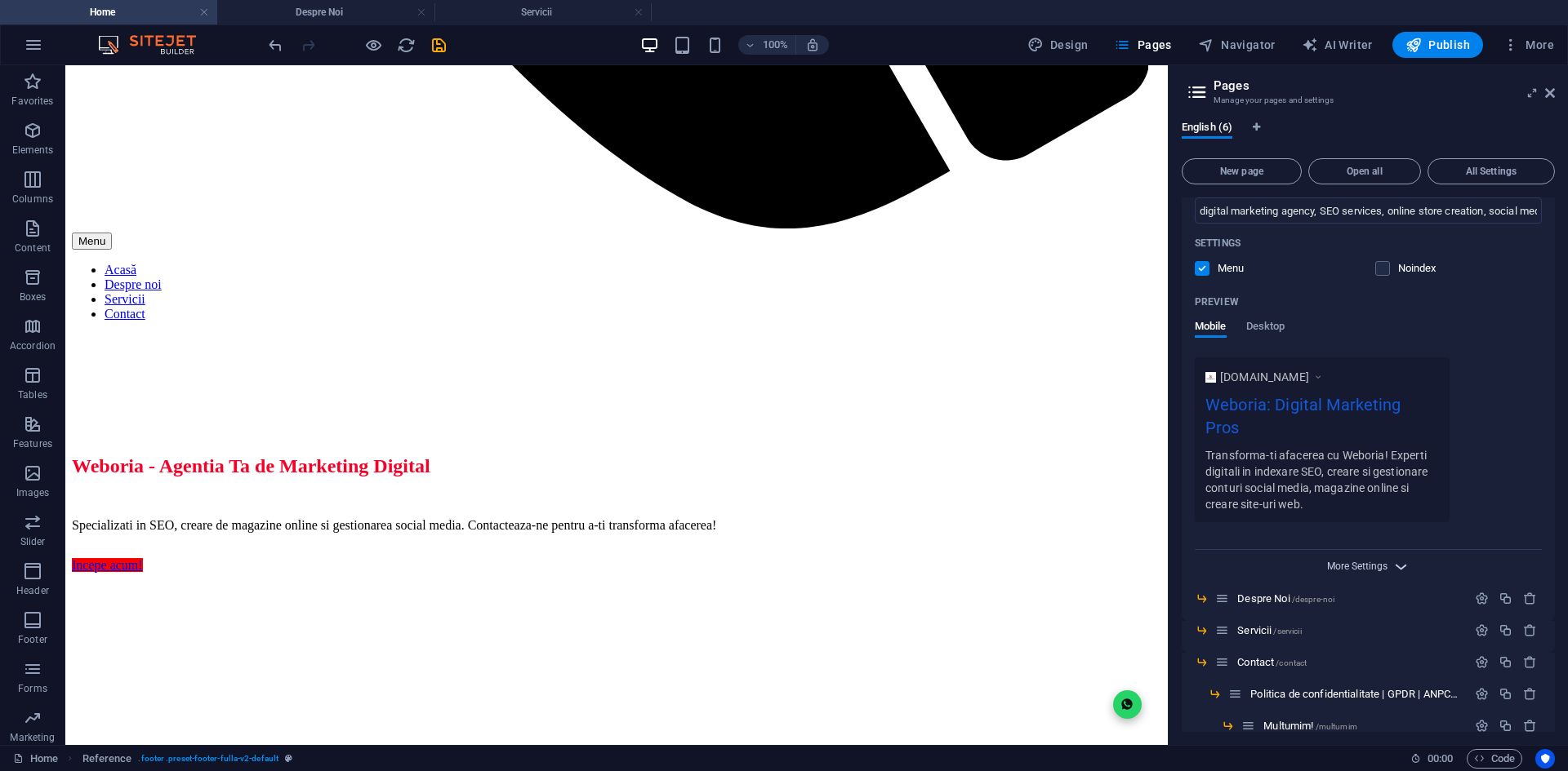
click at [1374, 561] on span "More Settings" at bounding box center [1357, 567] width 61 height 11
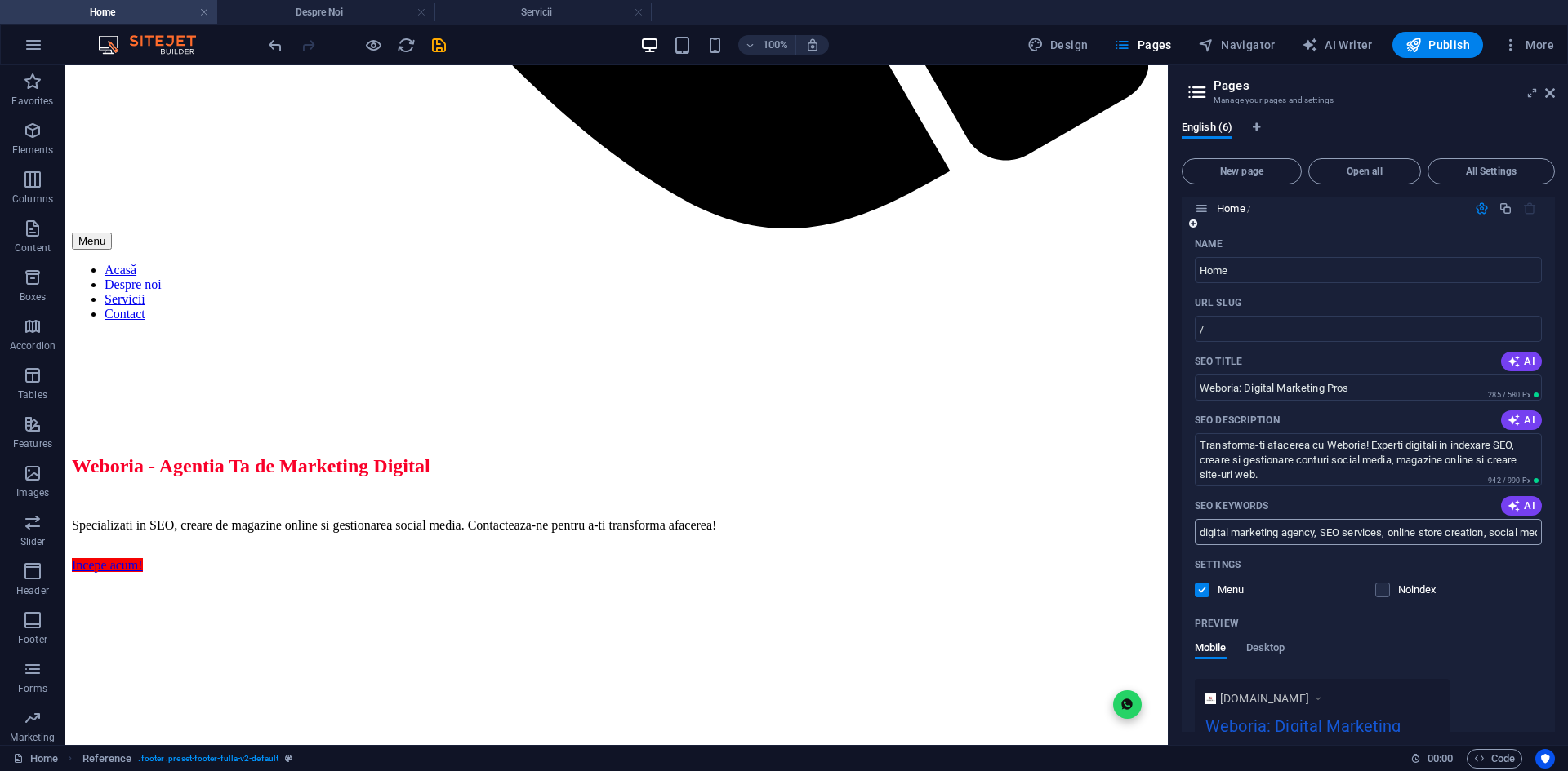
scroll to position [0, 0]
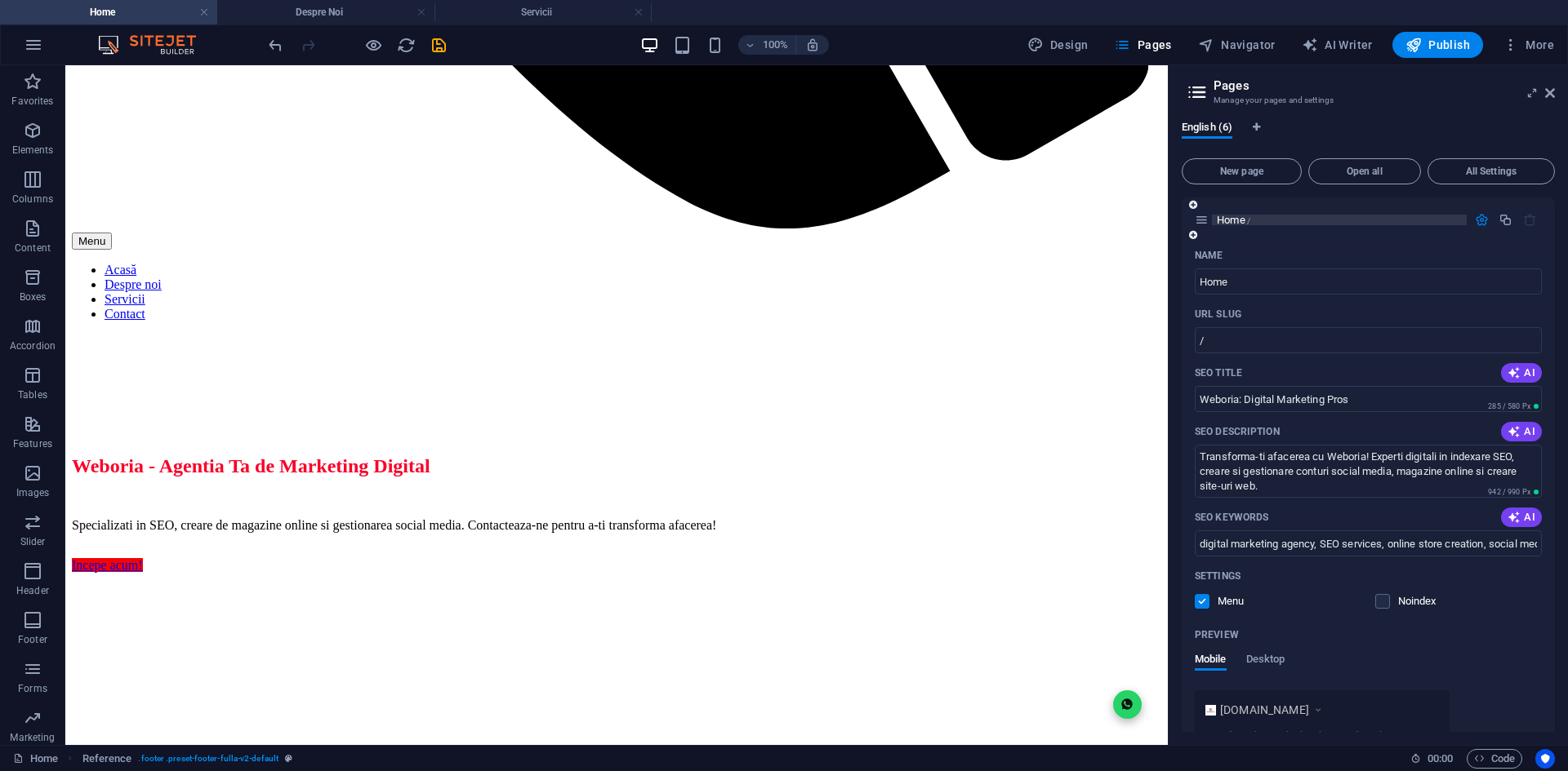
click at [1270, 222] on p "Home /" at bounding box center [1339, 220] width 245 height 11
click at [1196, 218] on icon at bounding box center [1201, 220] width 14 height 14
click at [1200, 221] on icon at bounding box center [1201, 220] width 14 height 14
click at [1480, 218] on icon "button" at bounding box center [1481, 220] width 14 height 14
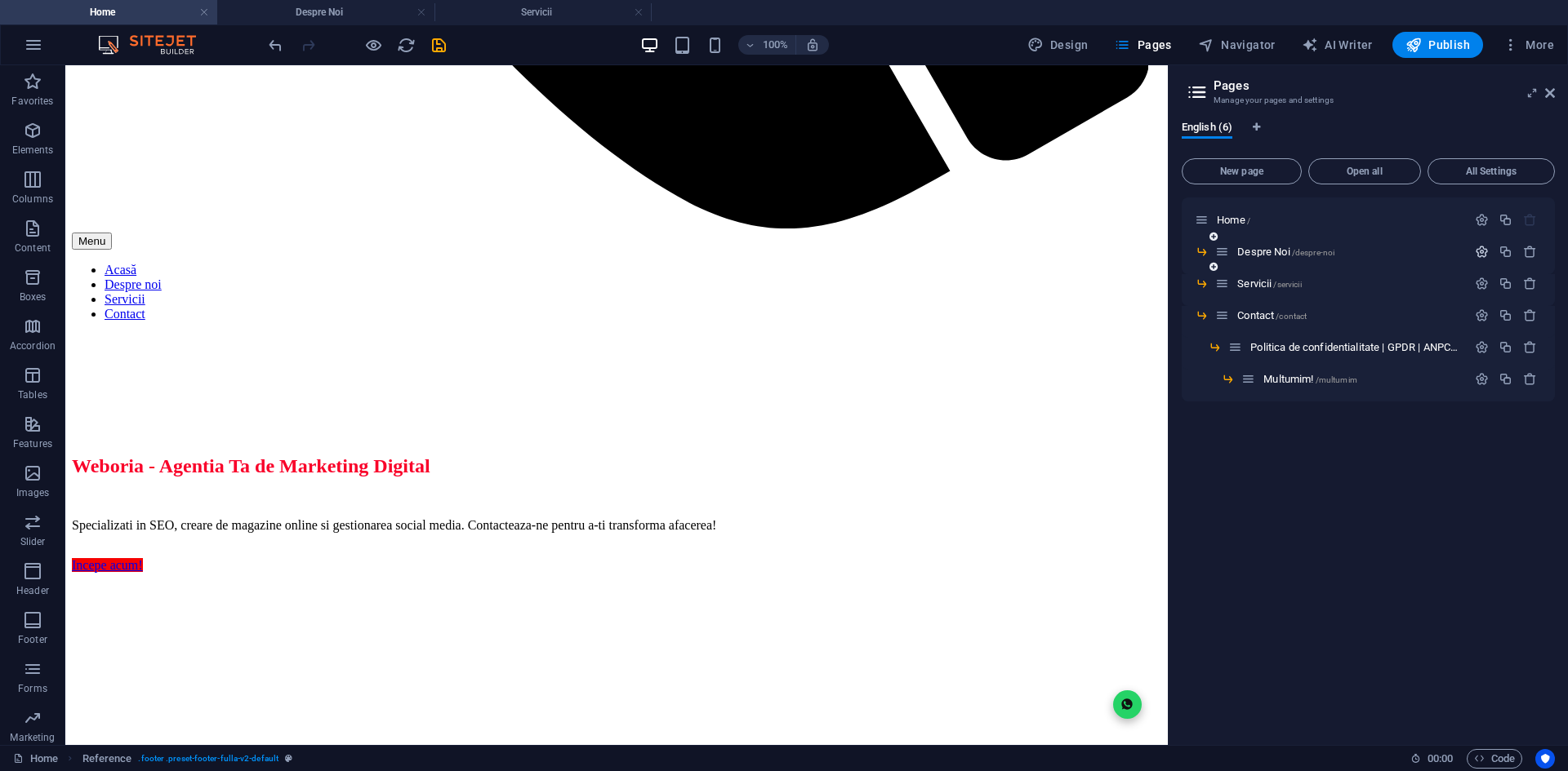
click at [1479, 258] on icon "button" at bounding box center [1481, 252] width 14 height 14
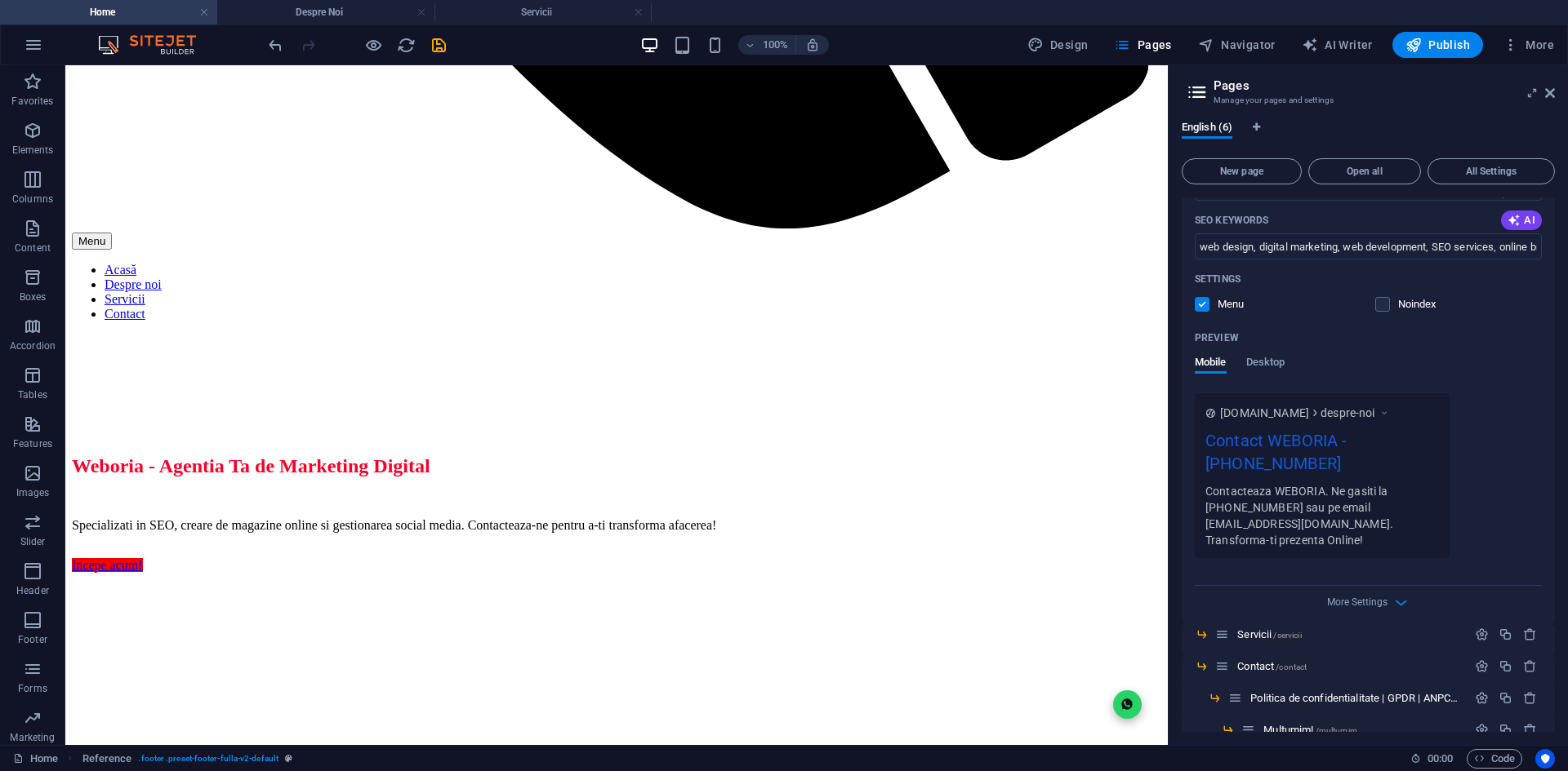
scroll to position [356, 0]
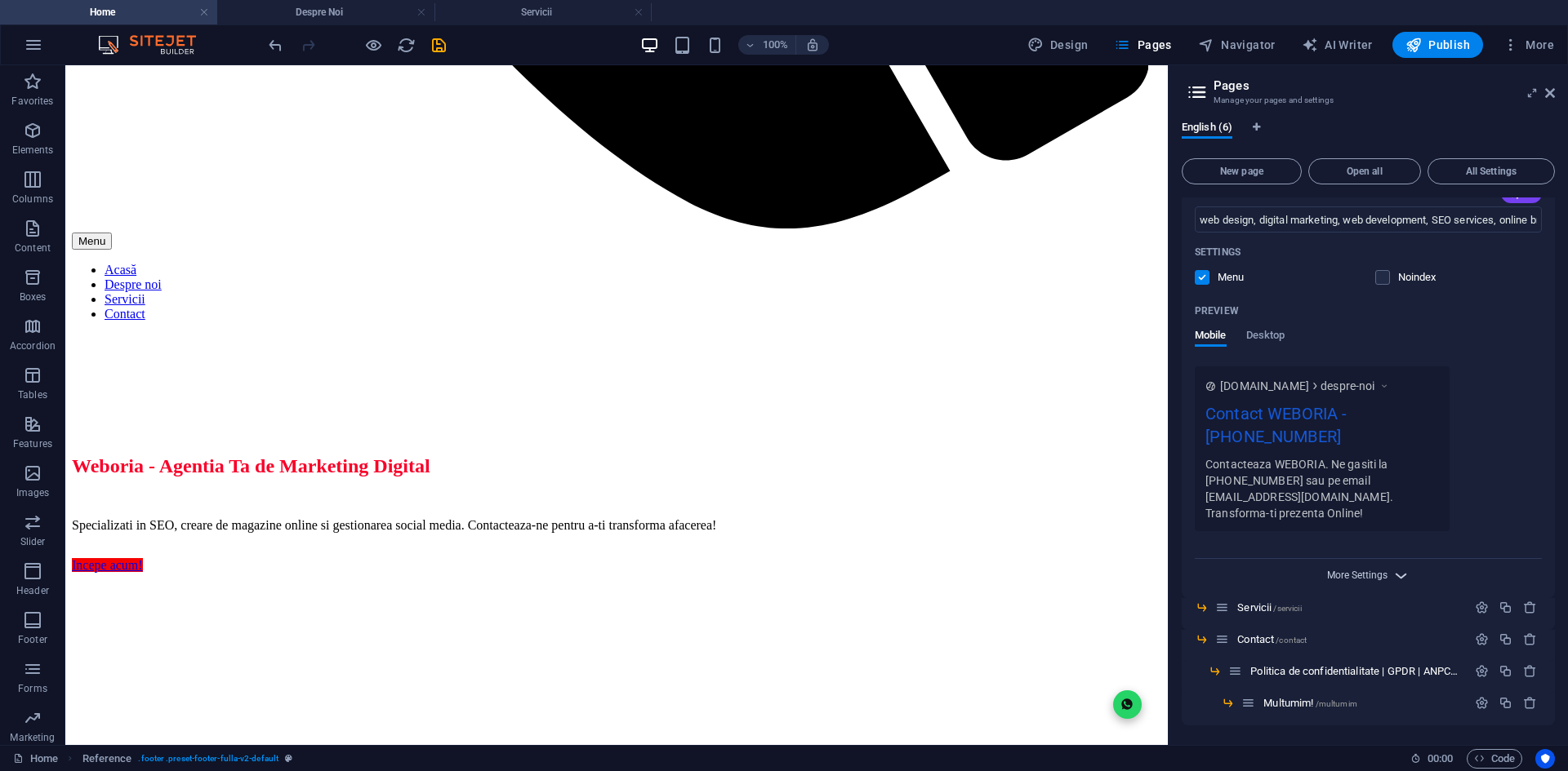
click at [1365, 575] on span "More Settings" at bounding box center [1357, 576] width 61 height 11
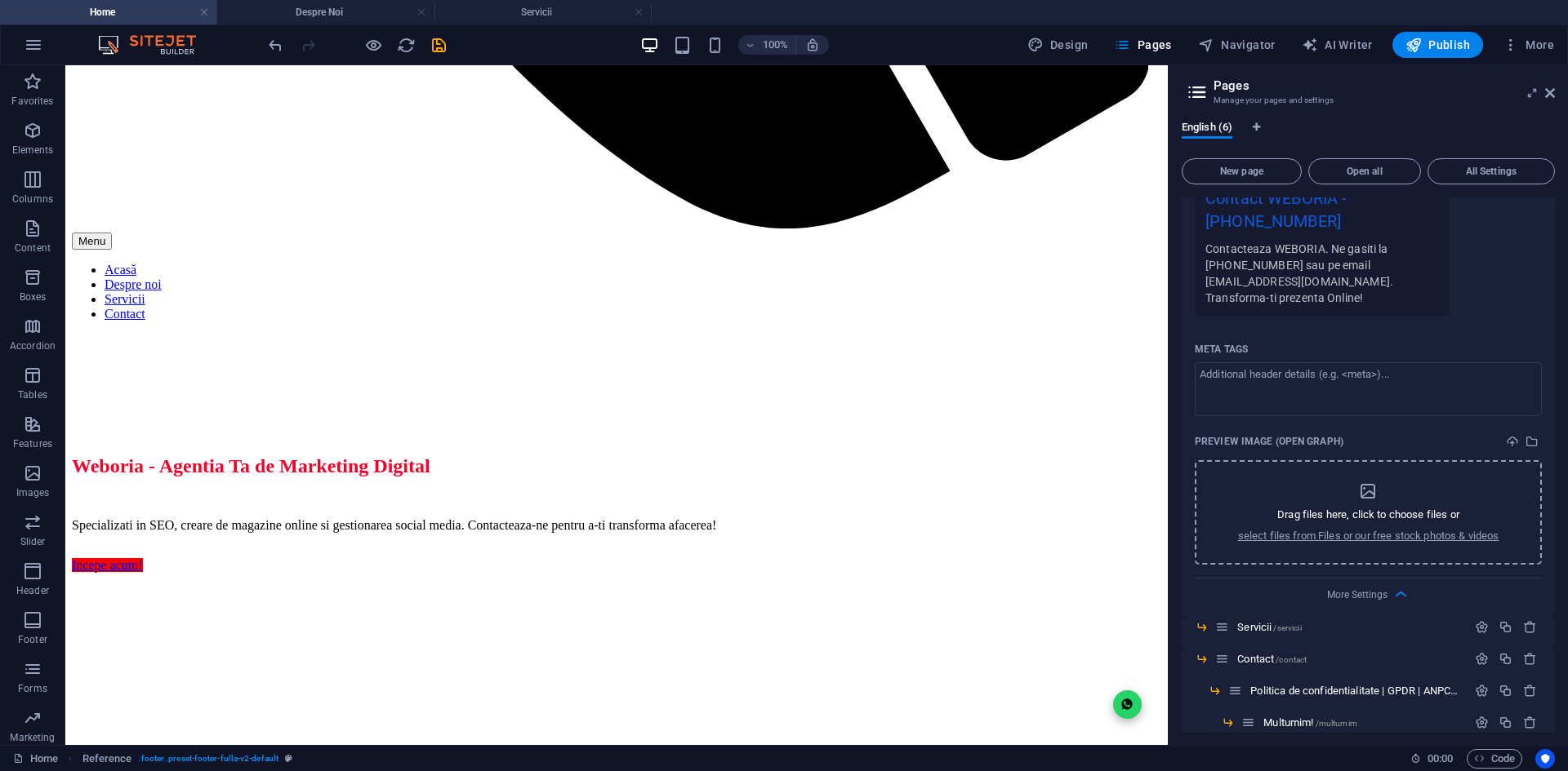
scroll to position [591, 0]
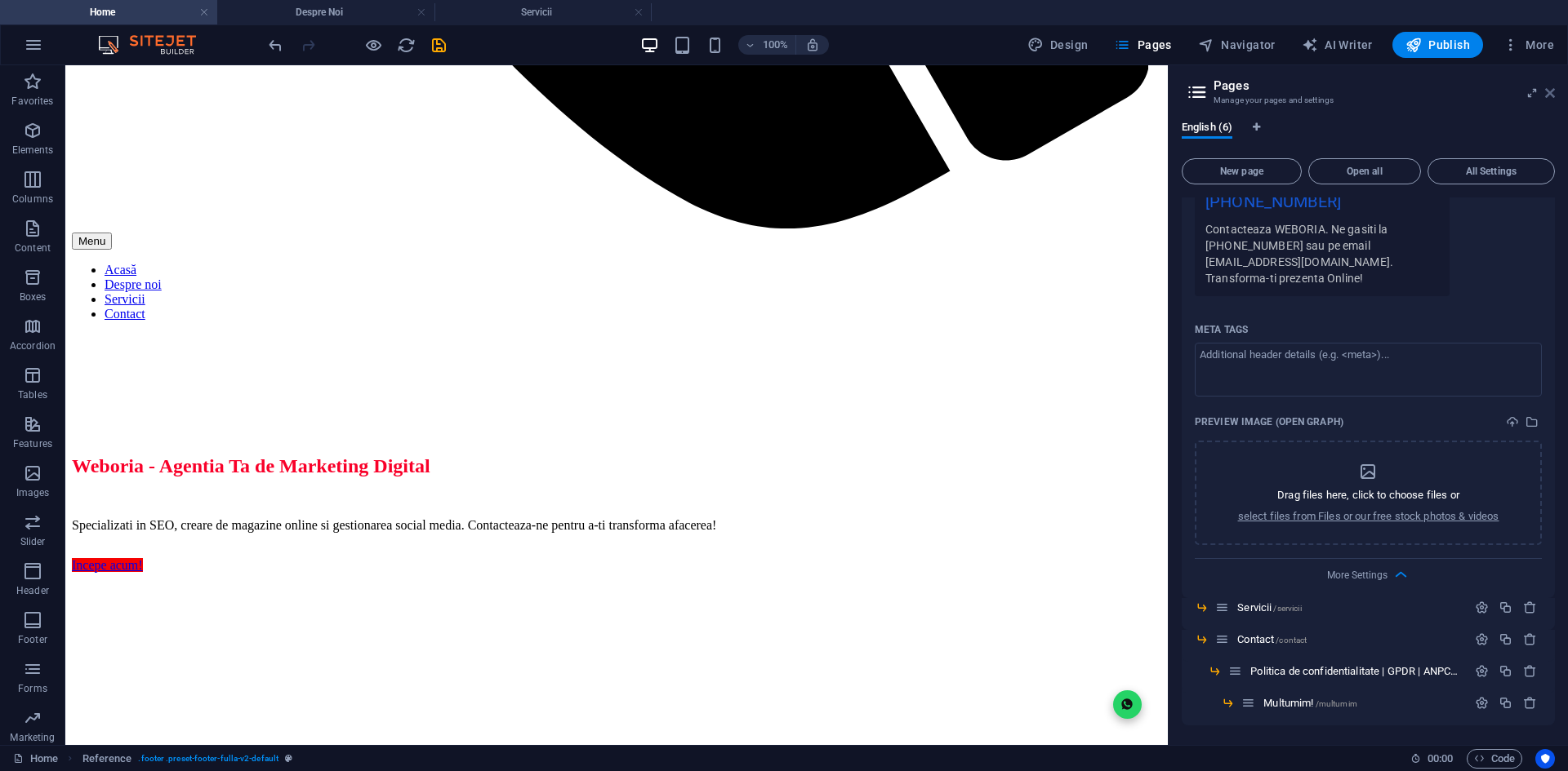
click at [1550, 92] on icon at bounding box center [1550, 93] width 10 height 13
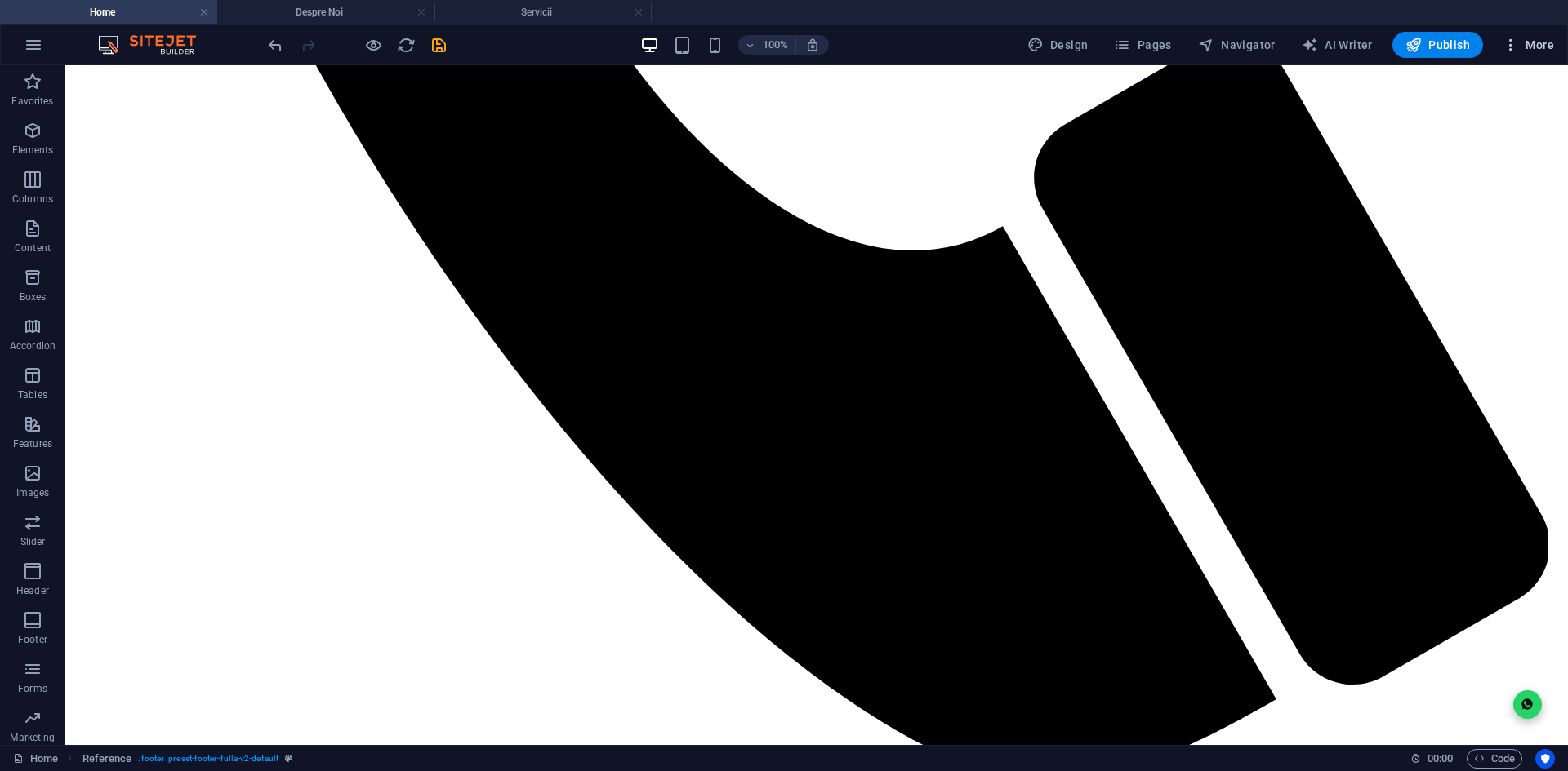
click at [1538, 41] on span "More" at bounding box center [1528, 45] width 52 height 16
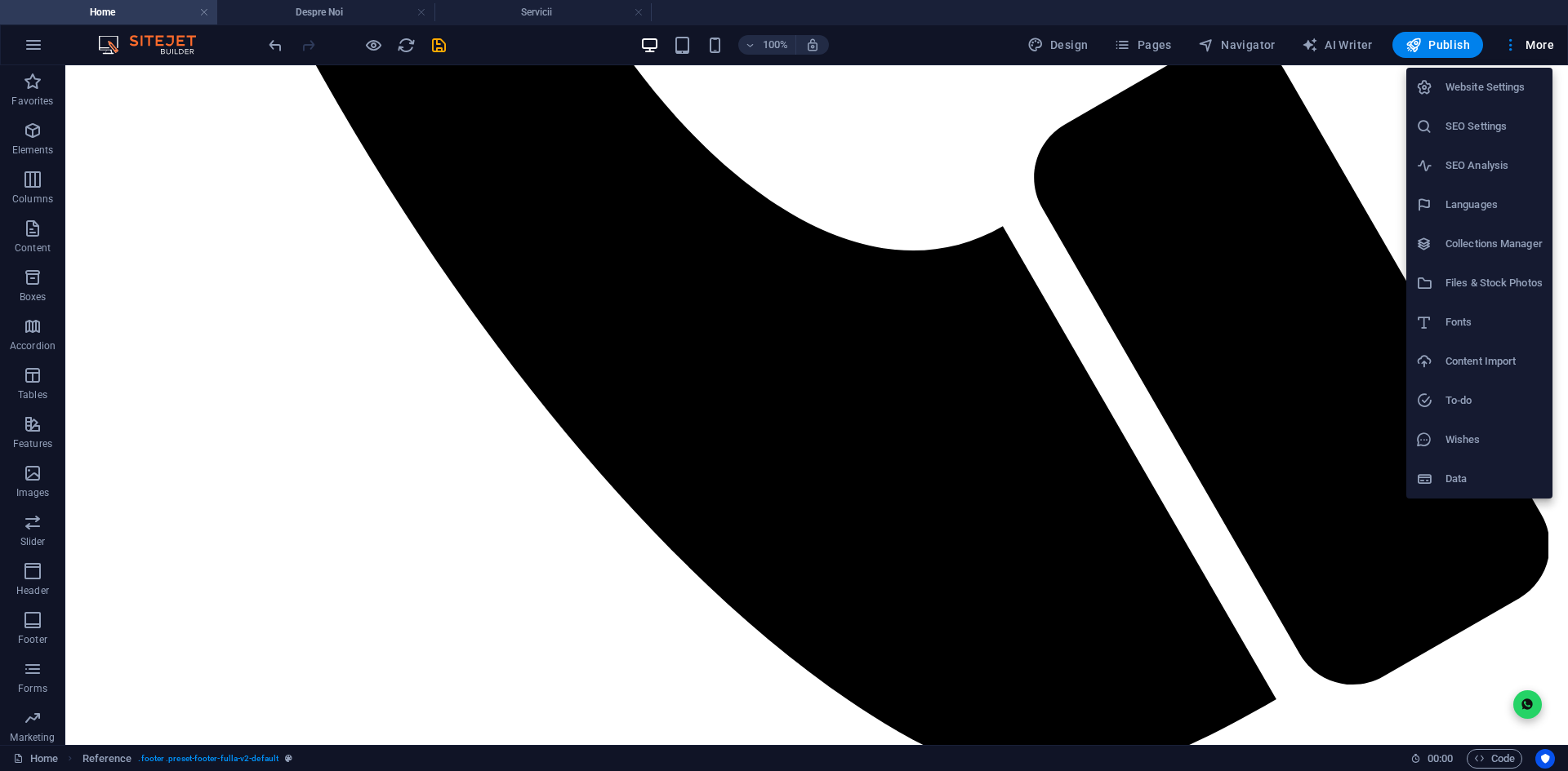
click at [1486, 125] on h6 "SEO Settings" at bounding box center [1493, 126] width 97 height 20
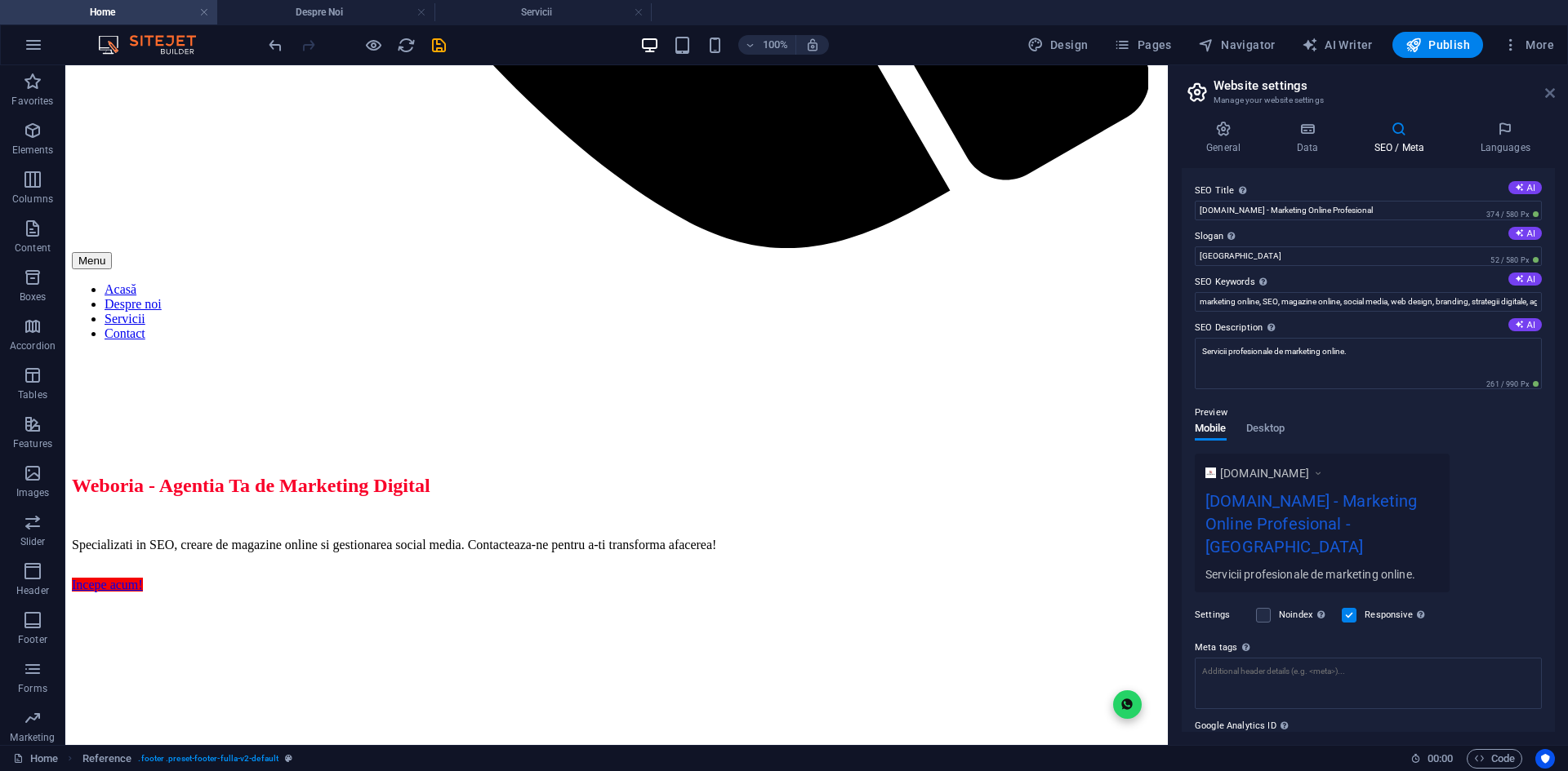
click at [1552, 94] on icon at bounding box center [1550, 93] width 10 height 13
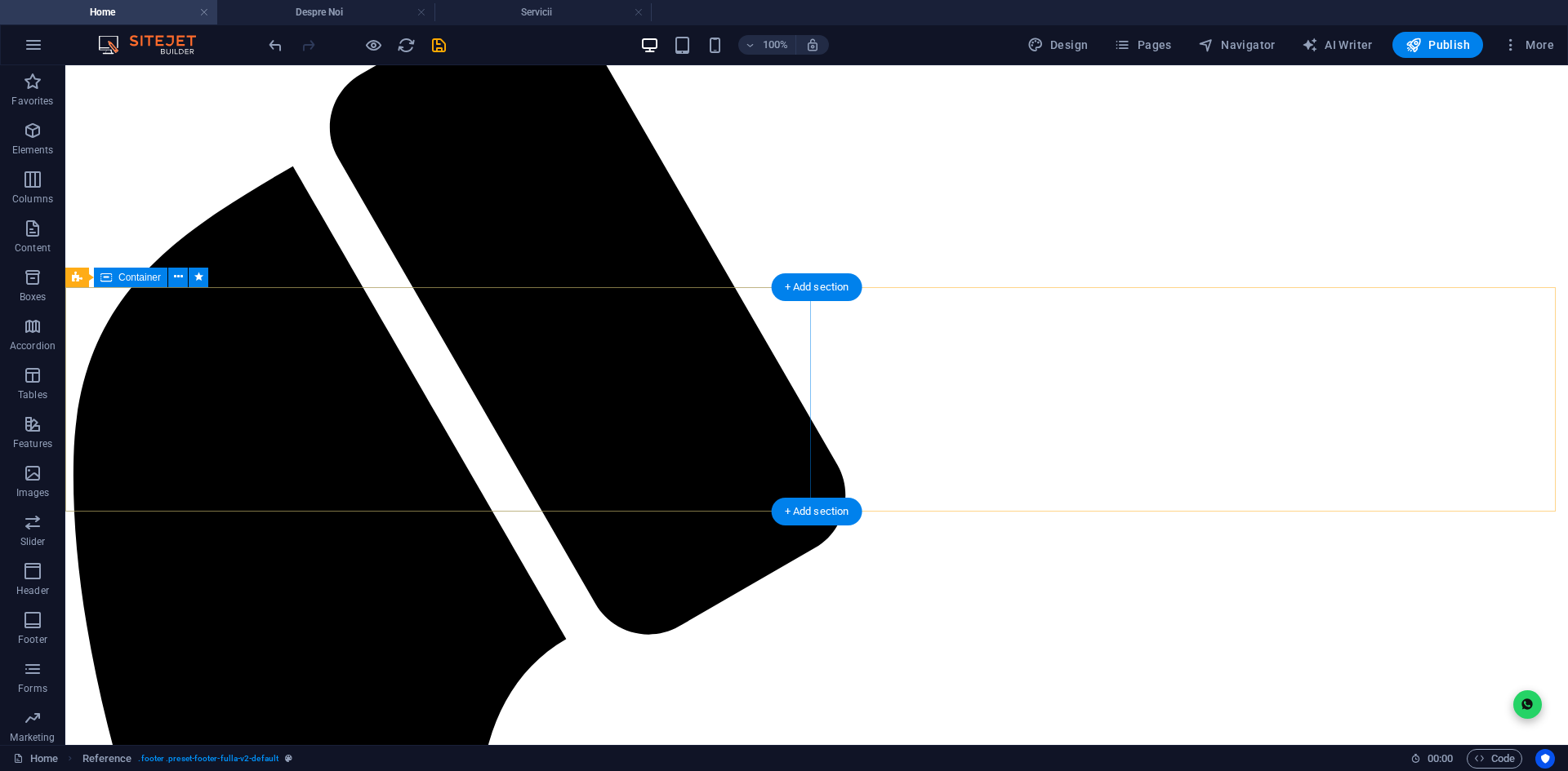
scroll to position [244, 0]
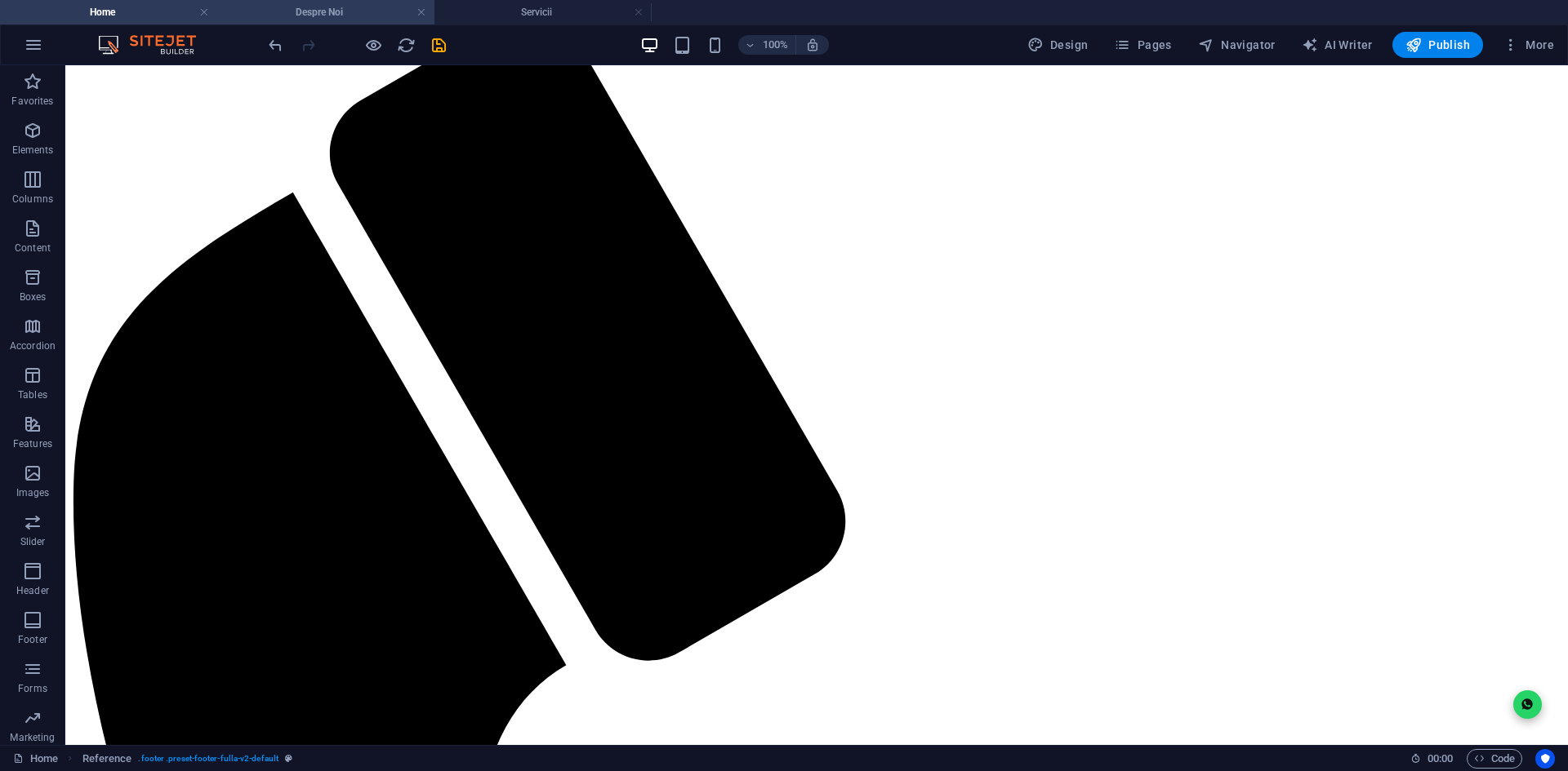
click at [281, 16] on h4 "Despre Noi" at bounding box center [326, 12] width 217 height 18
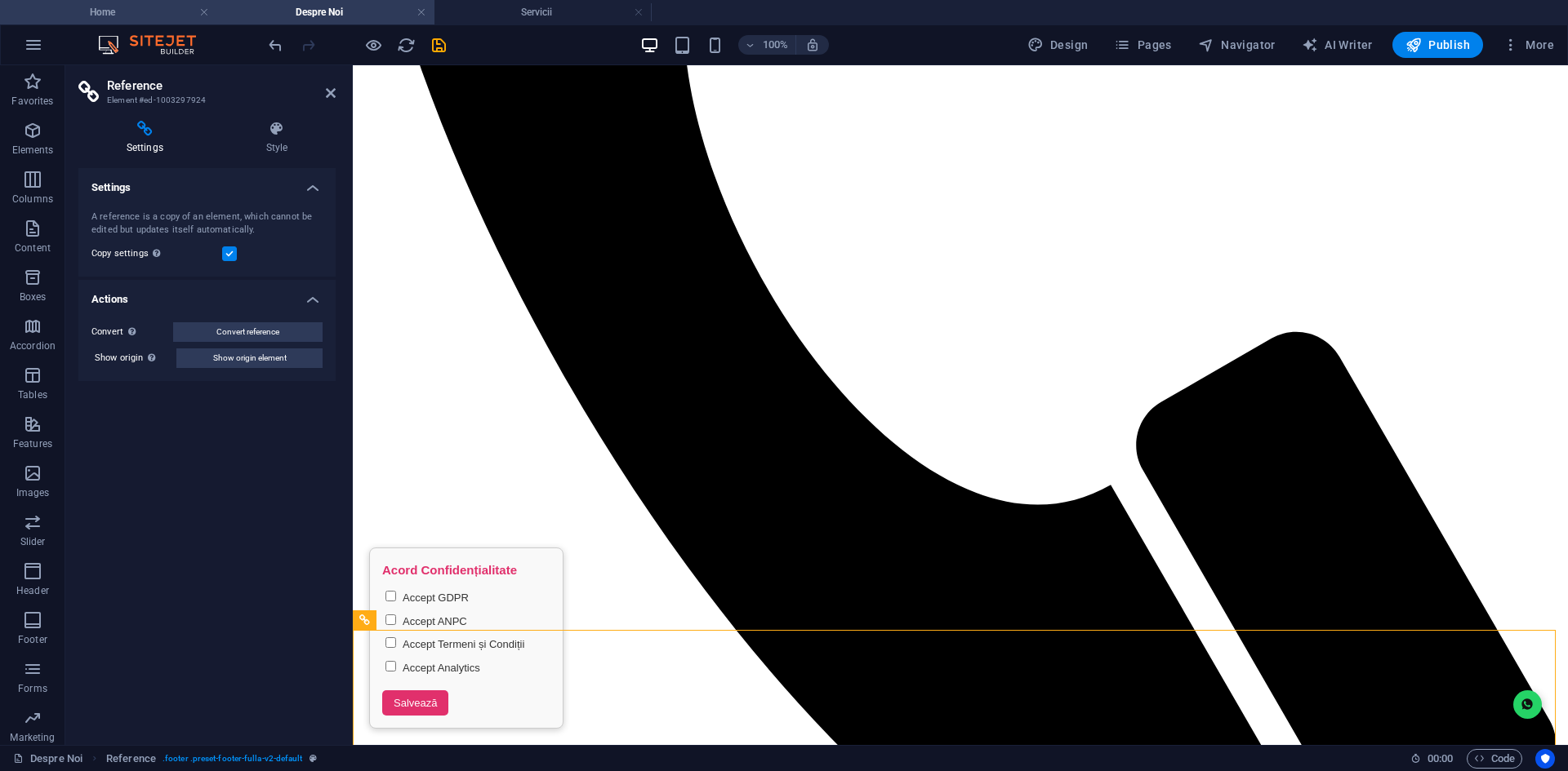
click at [158, 5] on h4 "Home" at bounding box center [108, 12] width 217 height 18
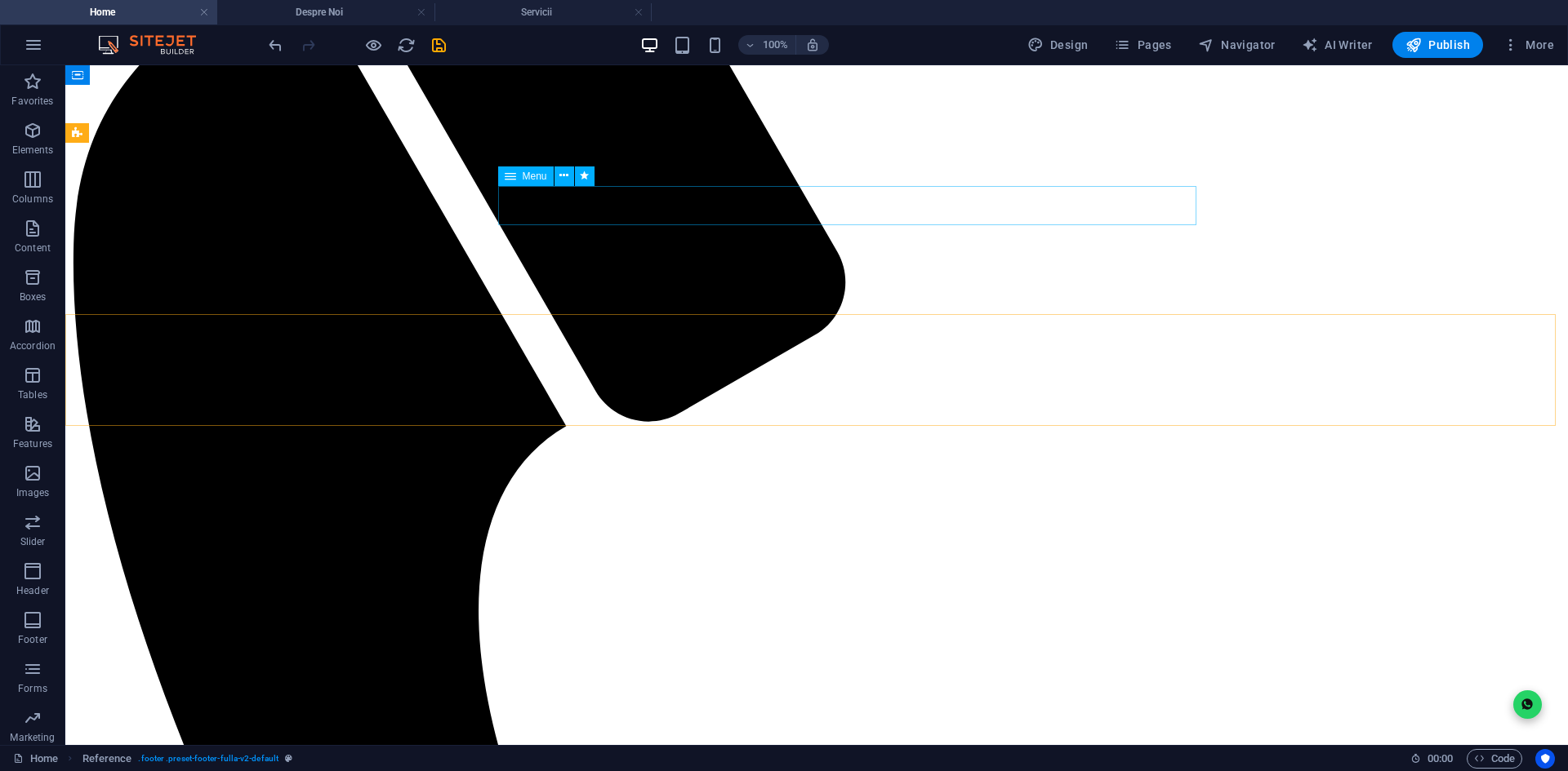
scroll to position [481, 0]
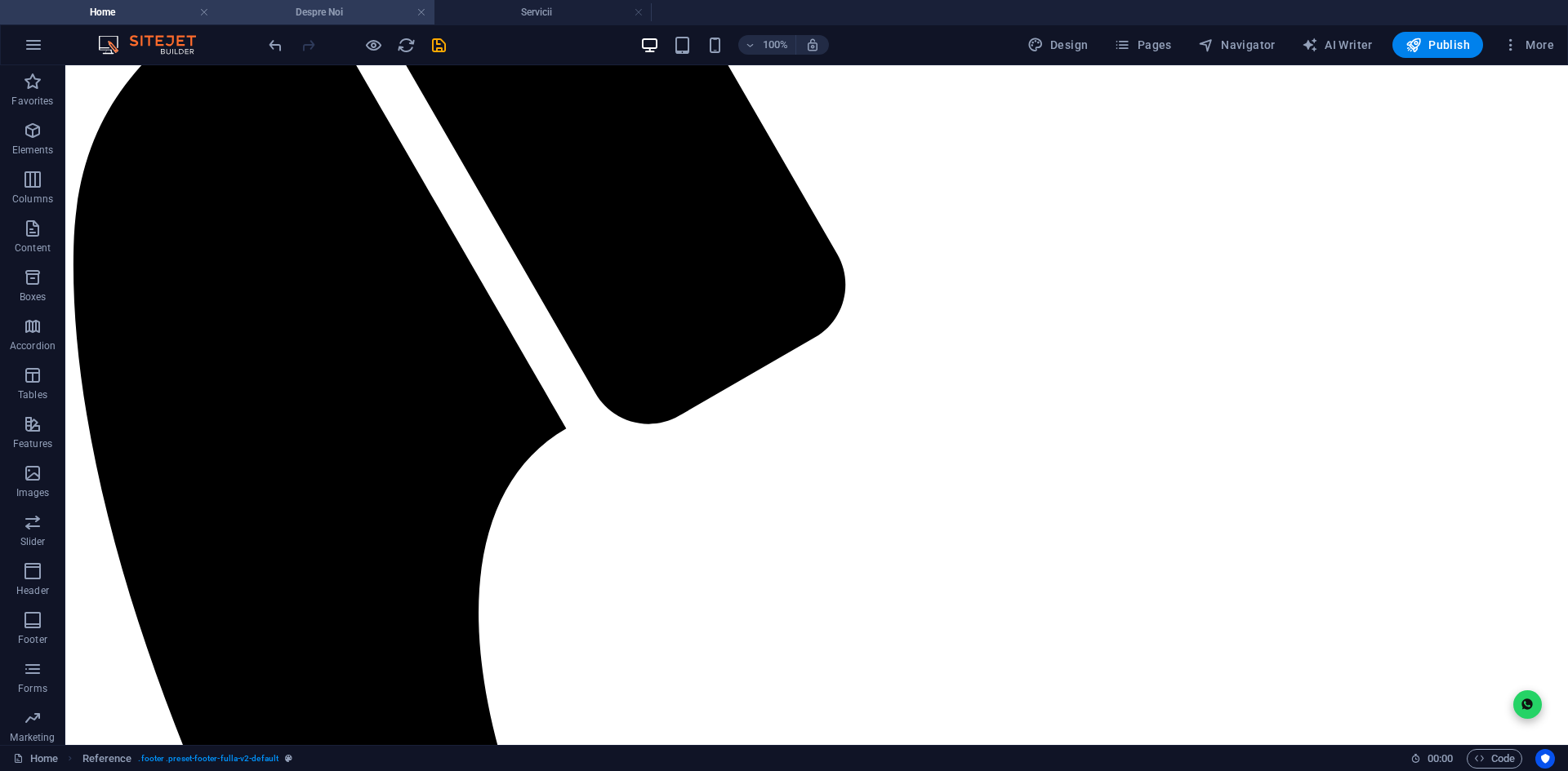
click at [357, 11] on h4 "Despre Noi" at bounding box center [326, 12] width 217 height 18
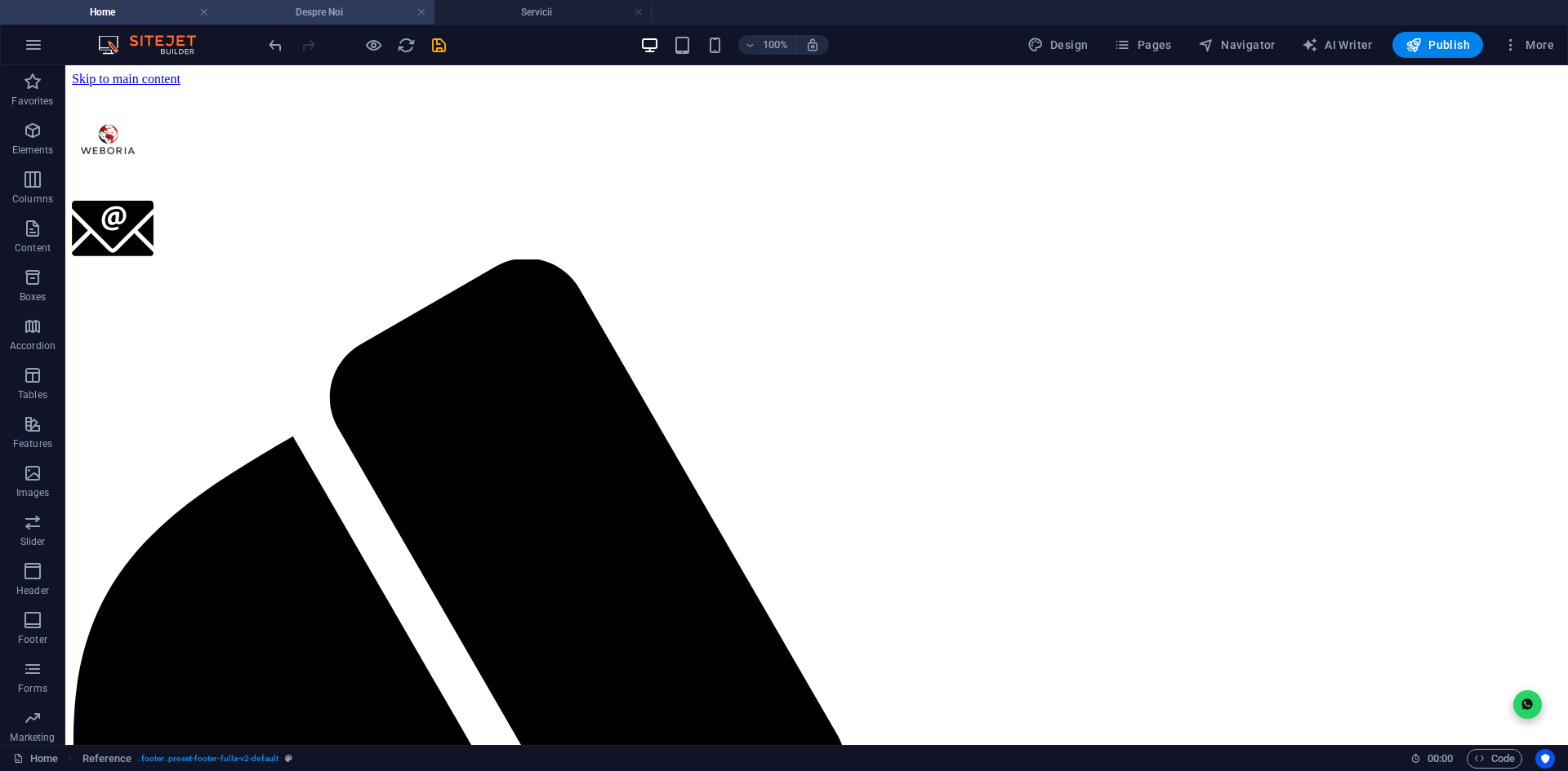
scroll to position [855, 0]
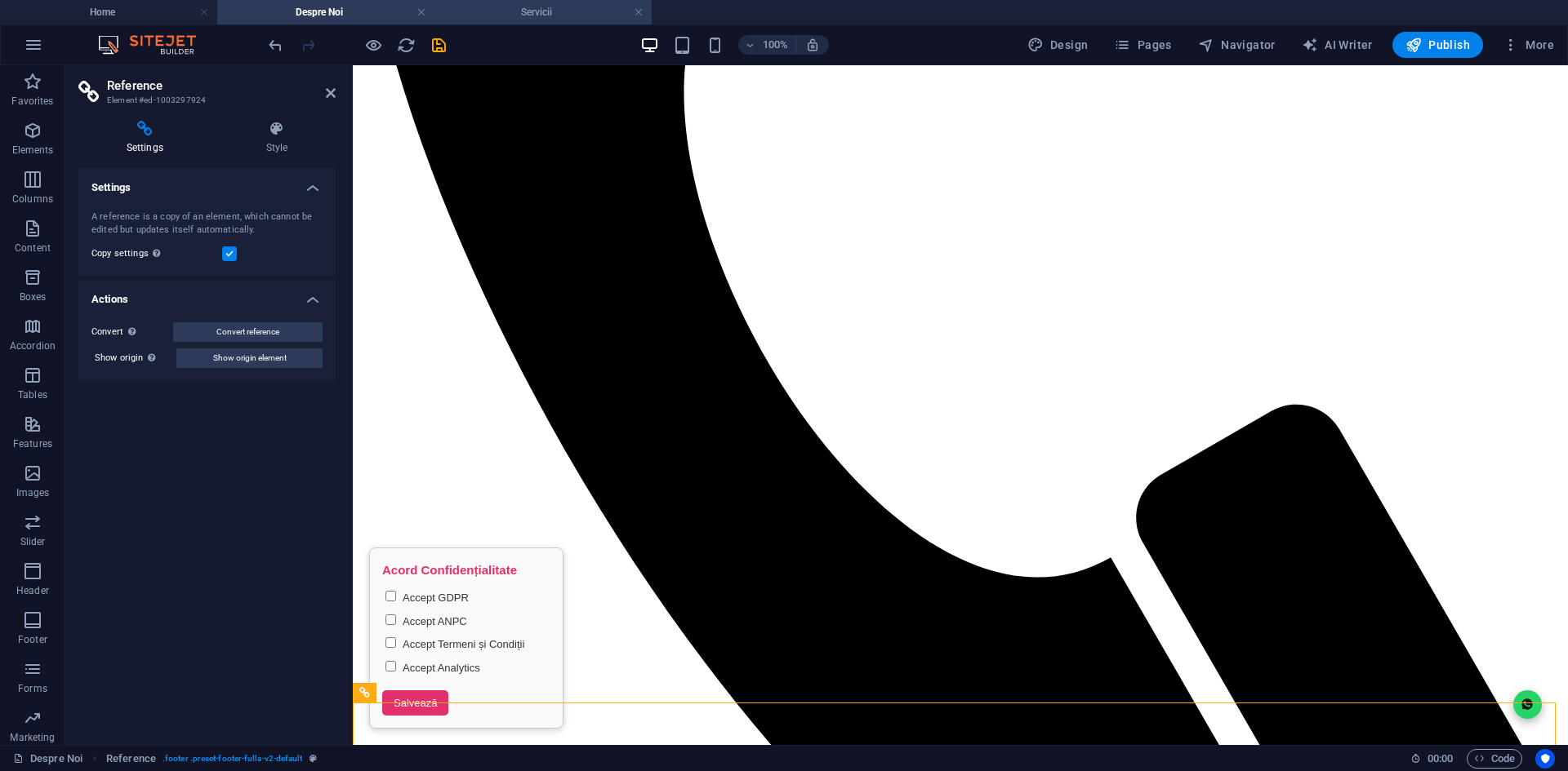
drag, startPoint x: 490, startPoint y: 17, endPoint x: 449, endPoint y: 18, distance: 41.0
click at [490, 17] on h4 "Servicii" at bounding box center [542, 12] width 217 height 18
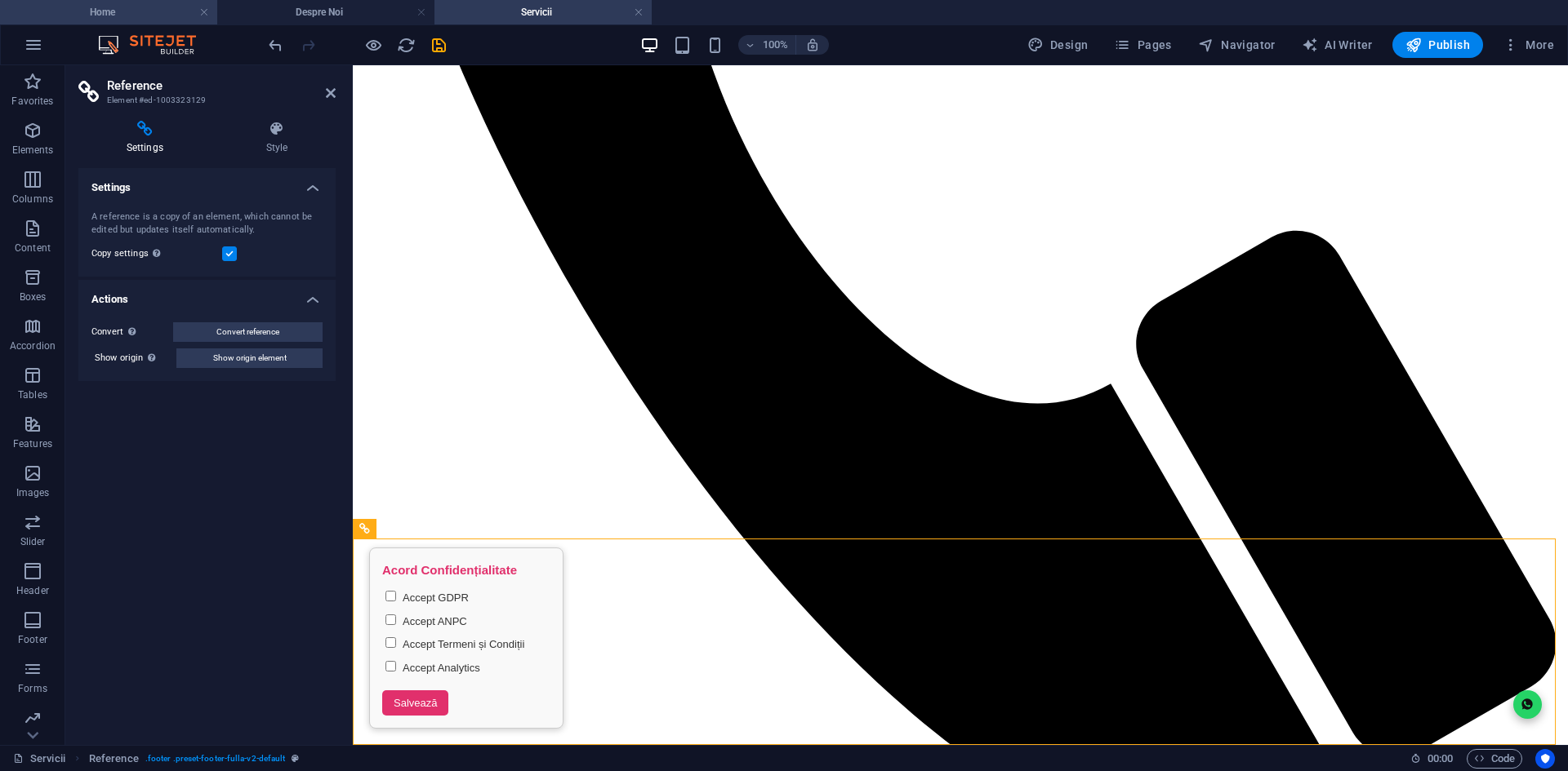
click at [158, 9] on h4 "Home" at bounding box center [108, 12] width 217 height 18
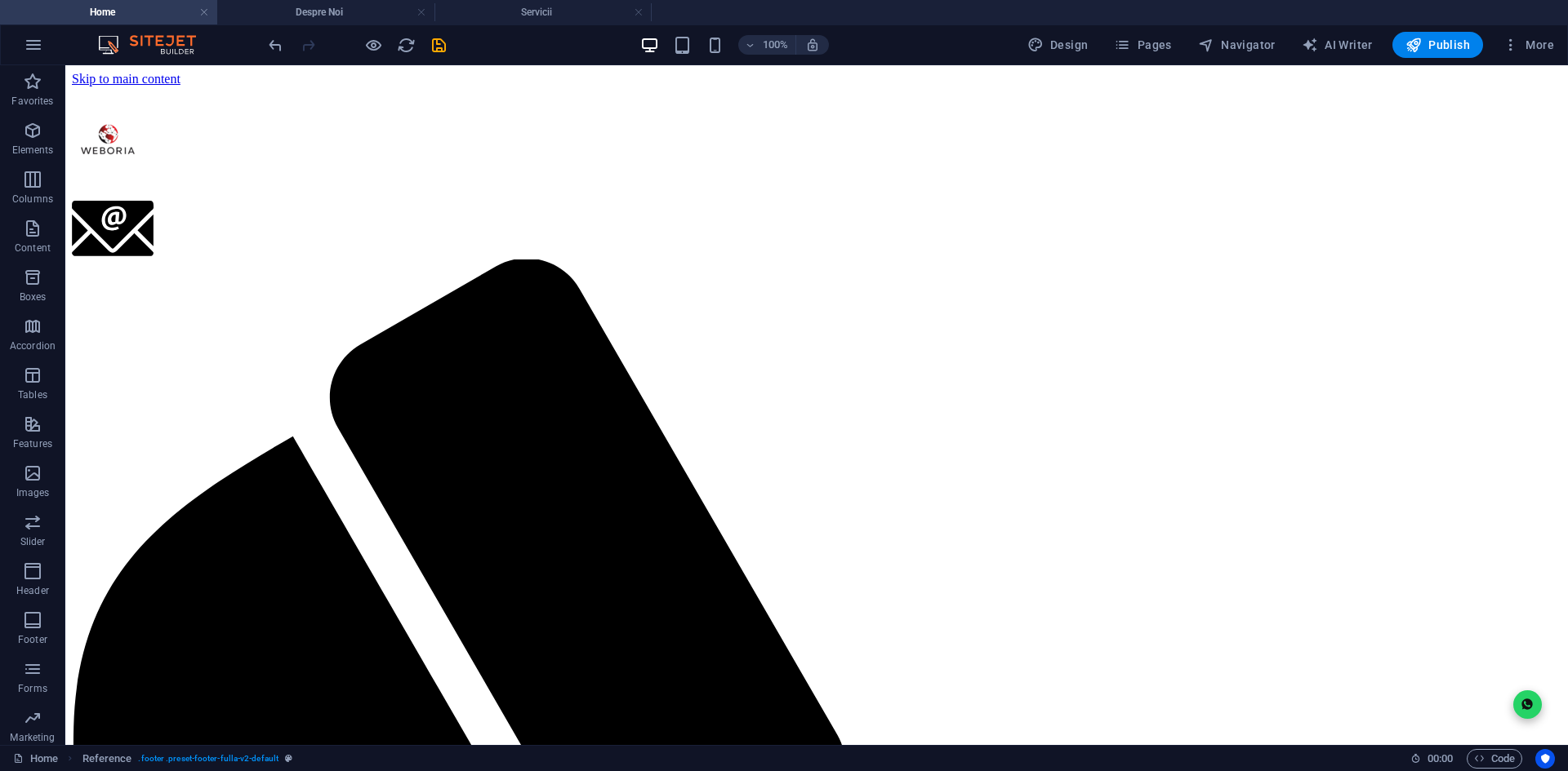
scroll to position [481, 0]
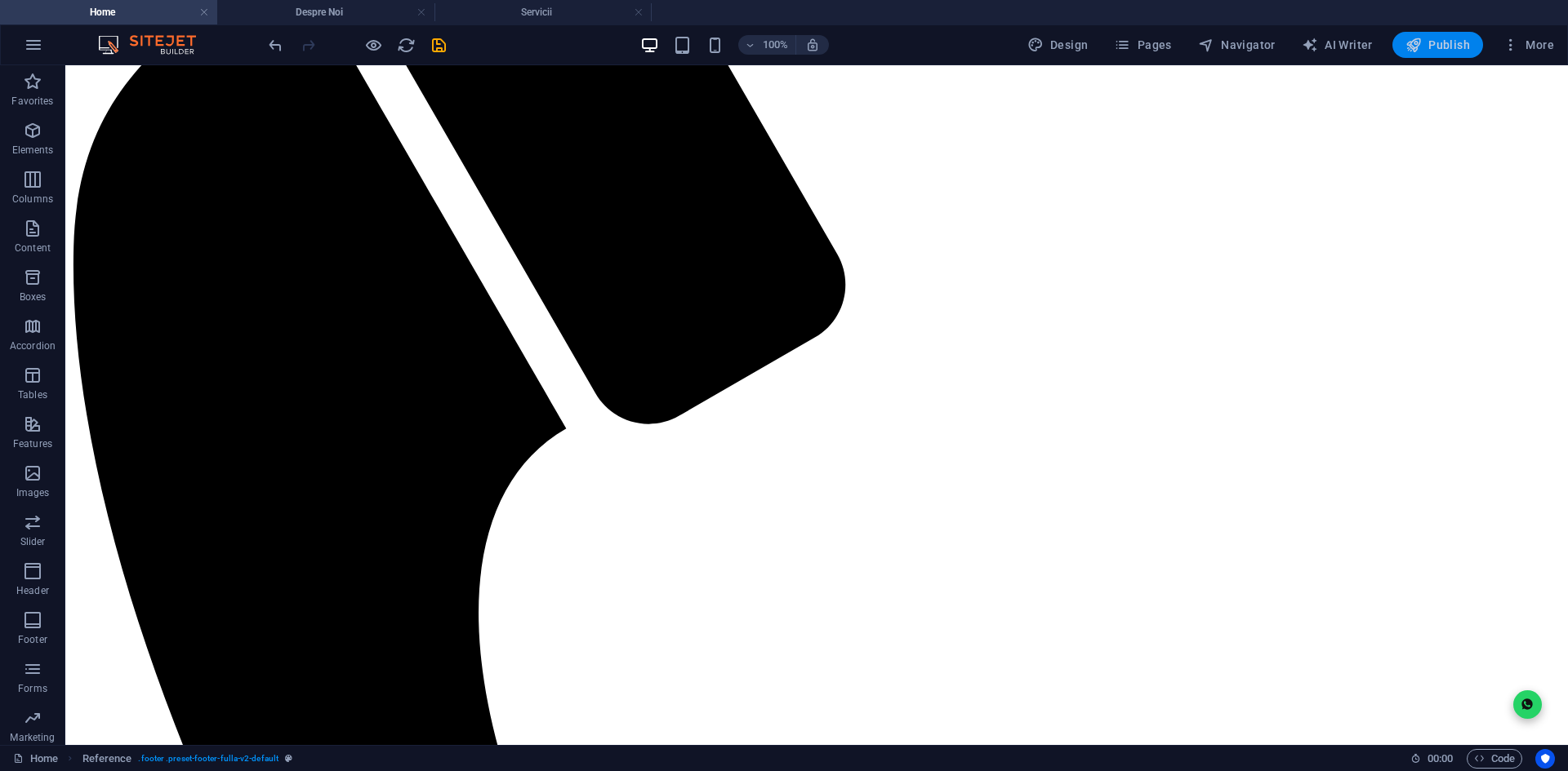
click at [1466, 47] on span "Publish" at bounding box center [1438, 45] width 65 height 16
